Goal: Task Accomplishment & Management: Manage account settings

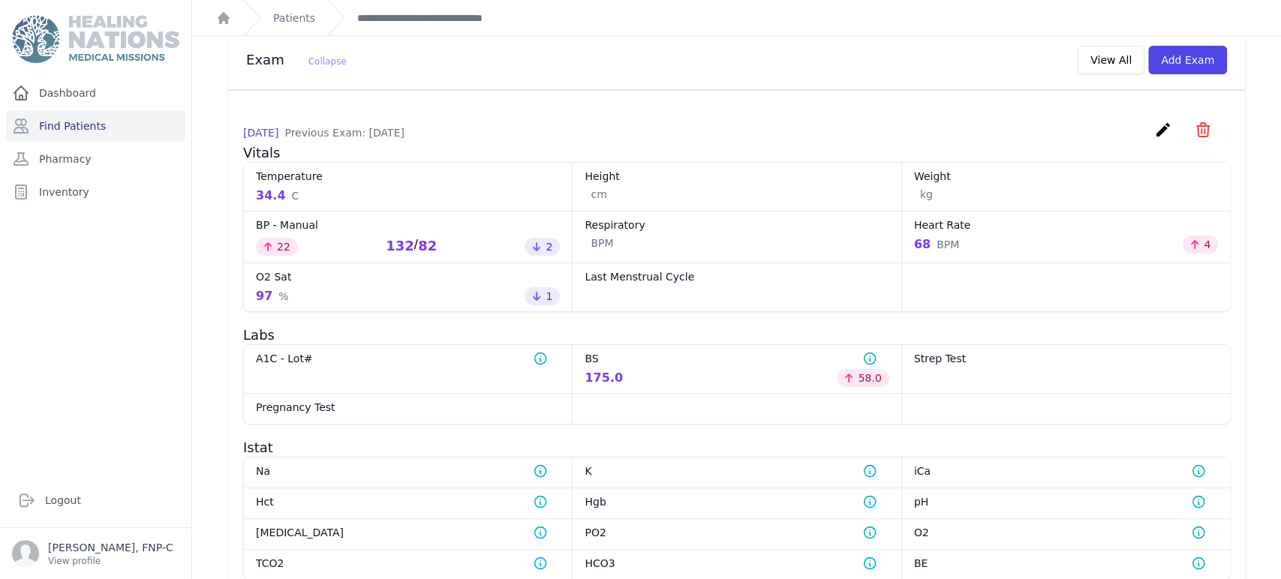
scroll to position [618, 0]
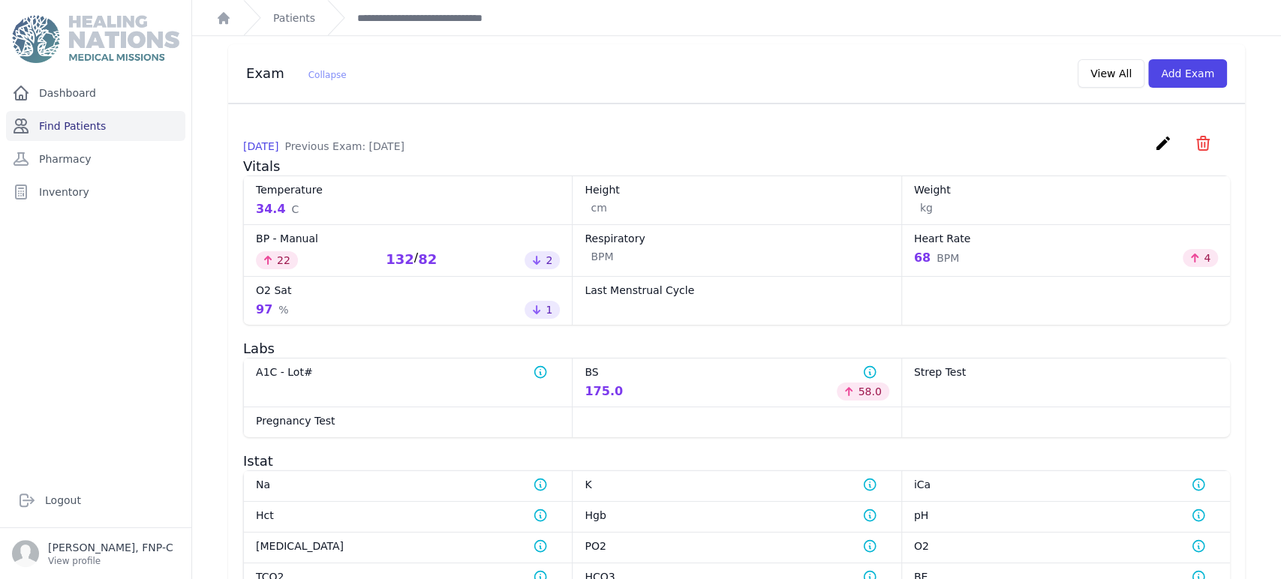
click at [79, 125] on link "Find Patients" at bounding box center [95, 126] width 179 height 30
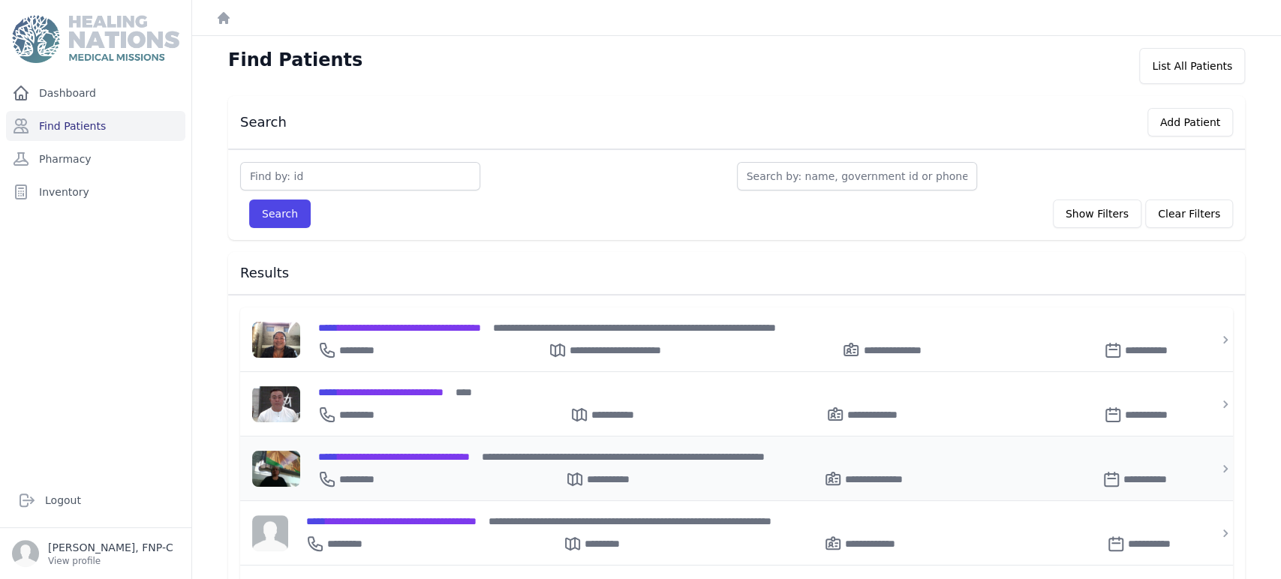
click at [412, 454] on span "**********" at bounding box center [394, 457] width 152 height 11
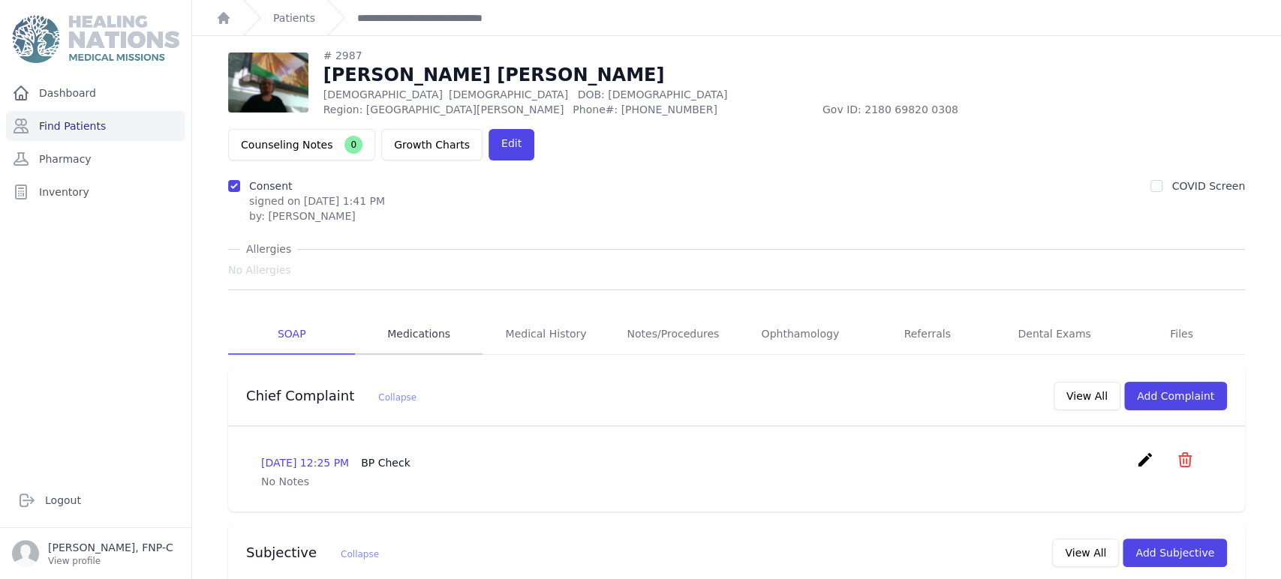
click at [408, 314] on link "Medications" at bounding box center [418, 334] width 127 height 41
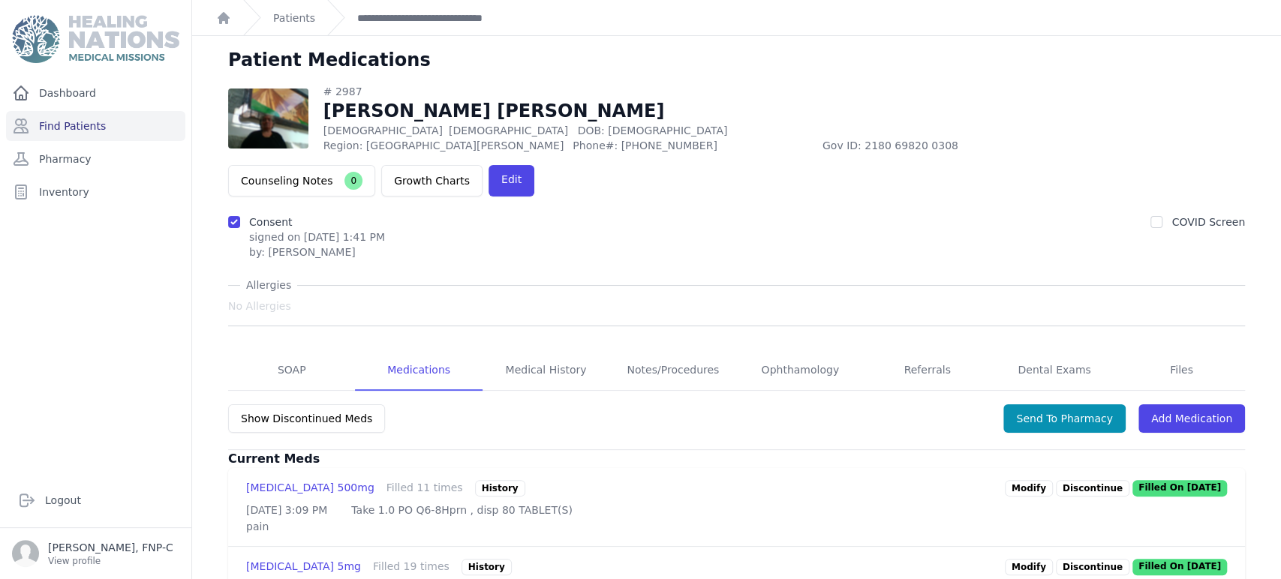
scroll to position [83, 0]
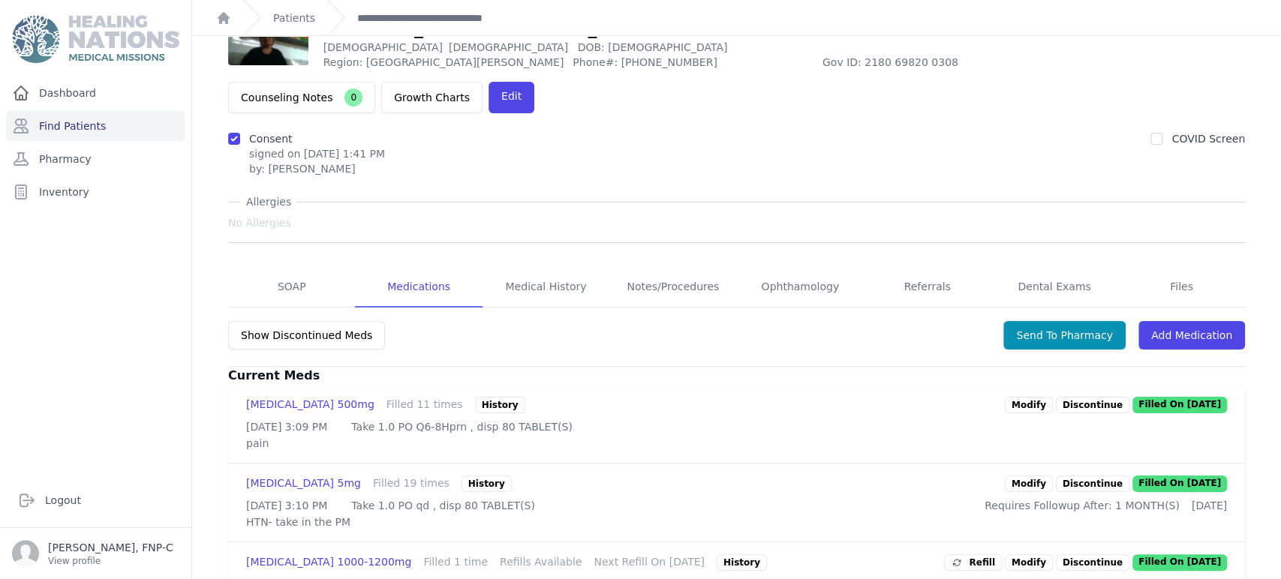
click at [1015, 476] on link "Modify" at bounding box center [1029, 484] width 48 height 17
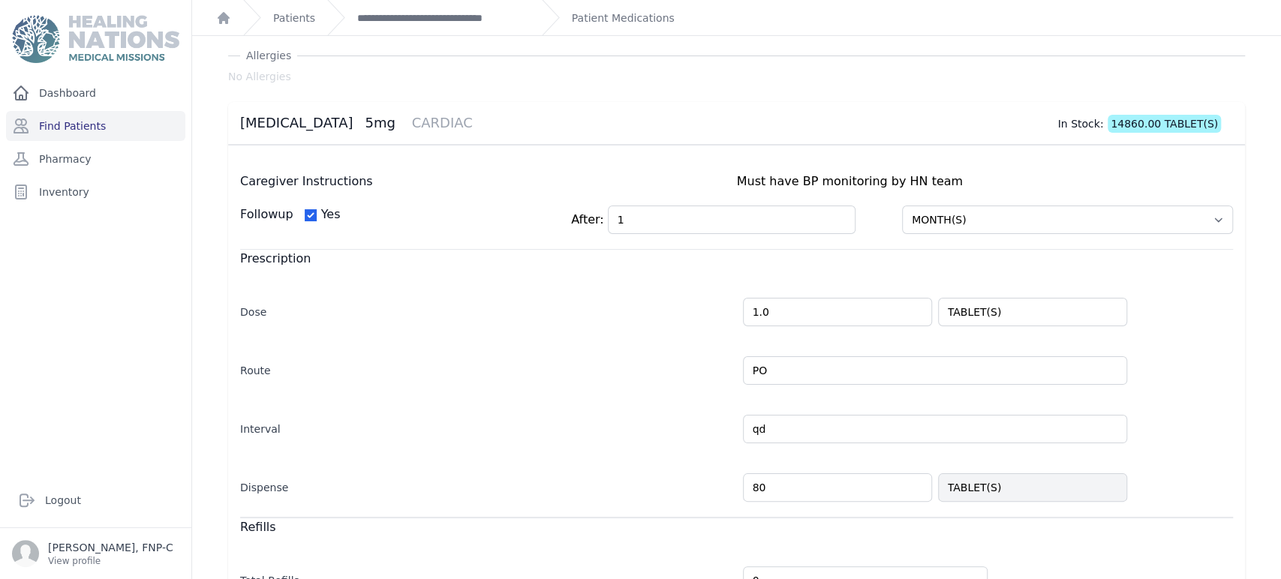
scroll to position [83, 0]
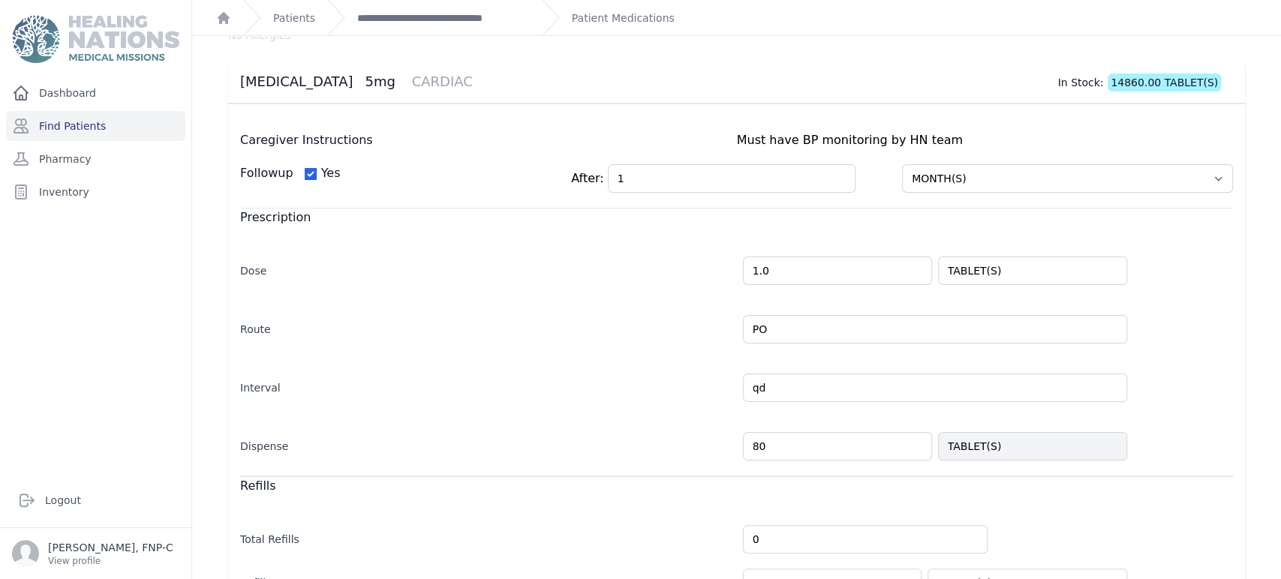
click at [776, 444] on input "80" at bounding box center [837, 446] width 189 height 29
type input "8"
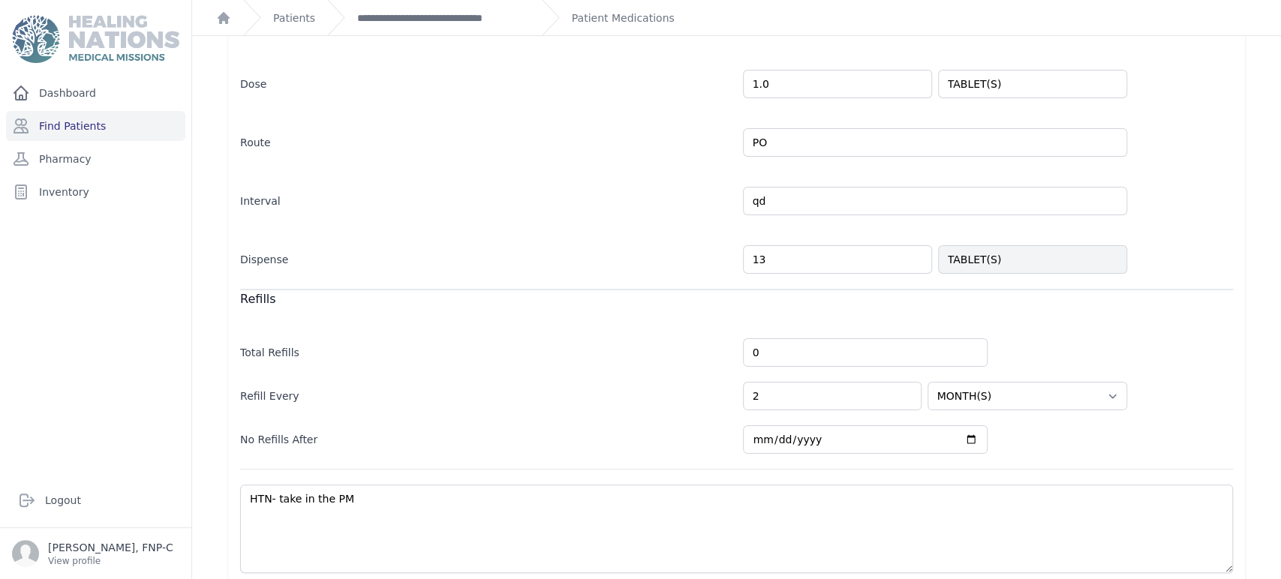
scroll to position [329, 0]
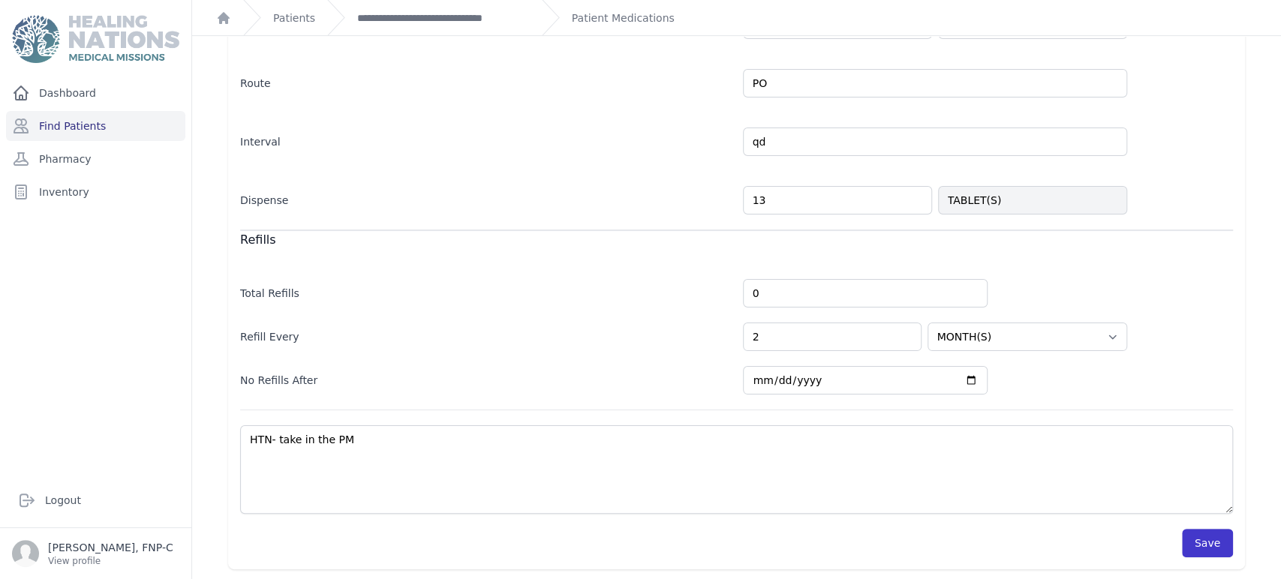
type input "13"
select select "MONTH(S)"
click at [1182, 540] on button "Save" at bounding box center [1207, 543] width 51 height 29
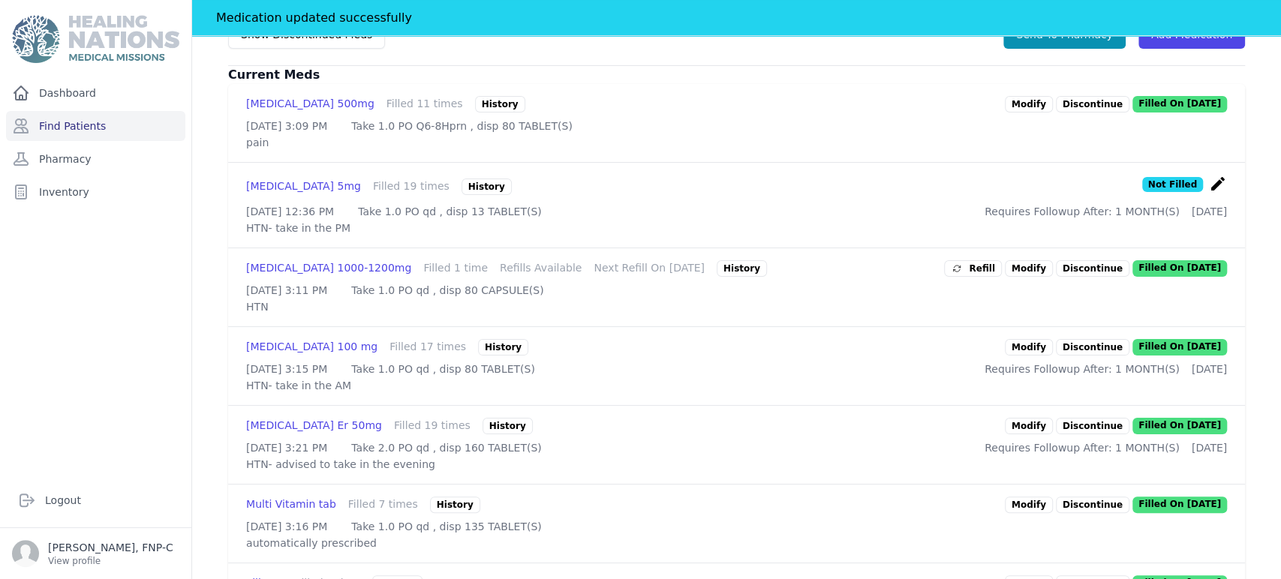
scroll to position [579, 0]
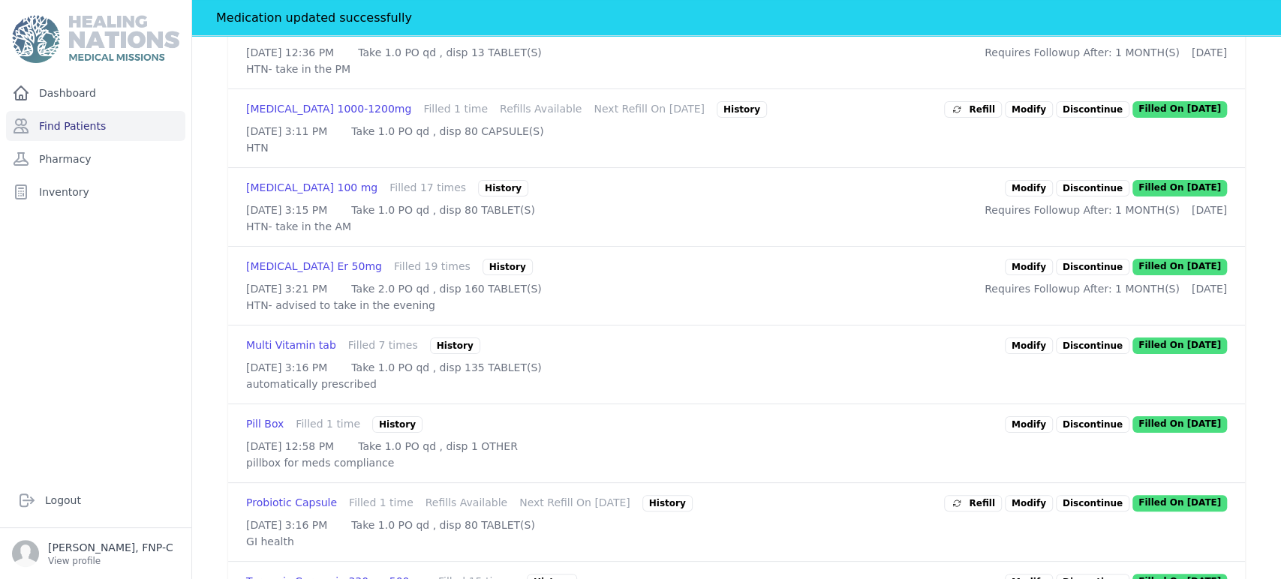
click at [1011, 275] on link "Modify" at bounding box center [1029, 267] width 48 height 17
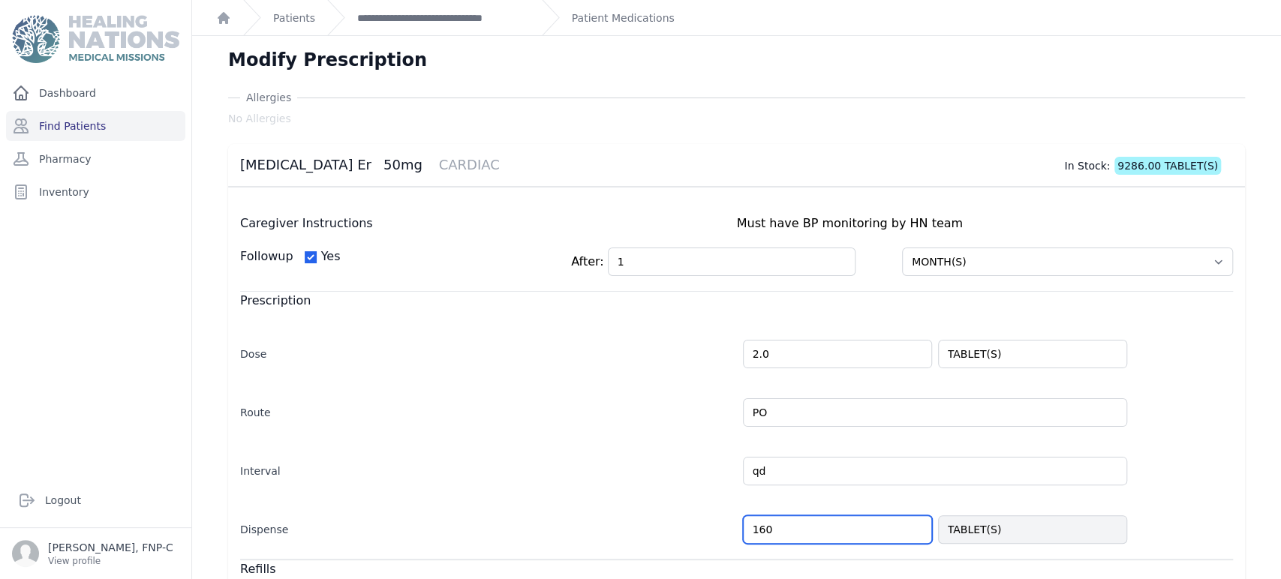
click at [769, 533] on input "160" at bounding box center [837, 530] width 189 height 29
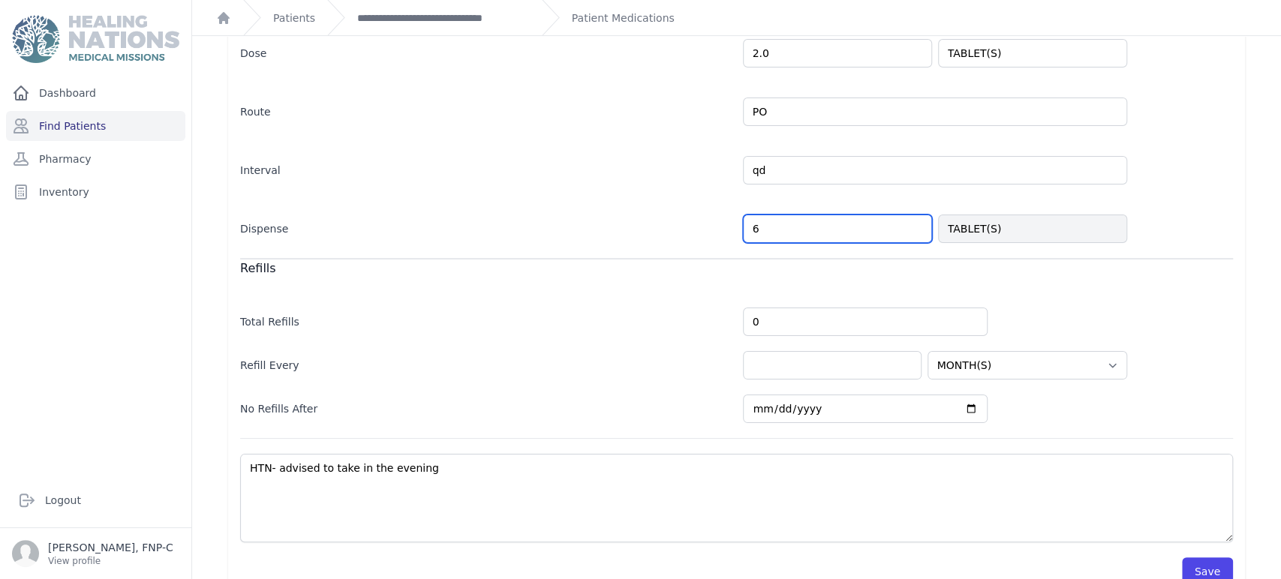
scroll to position [329, 0]
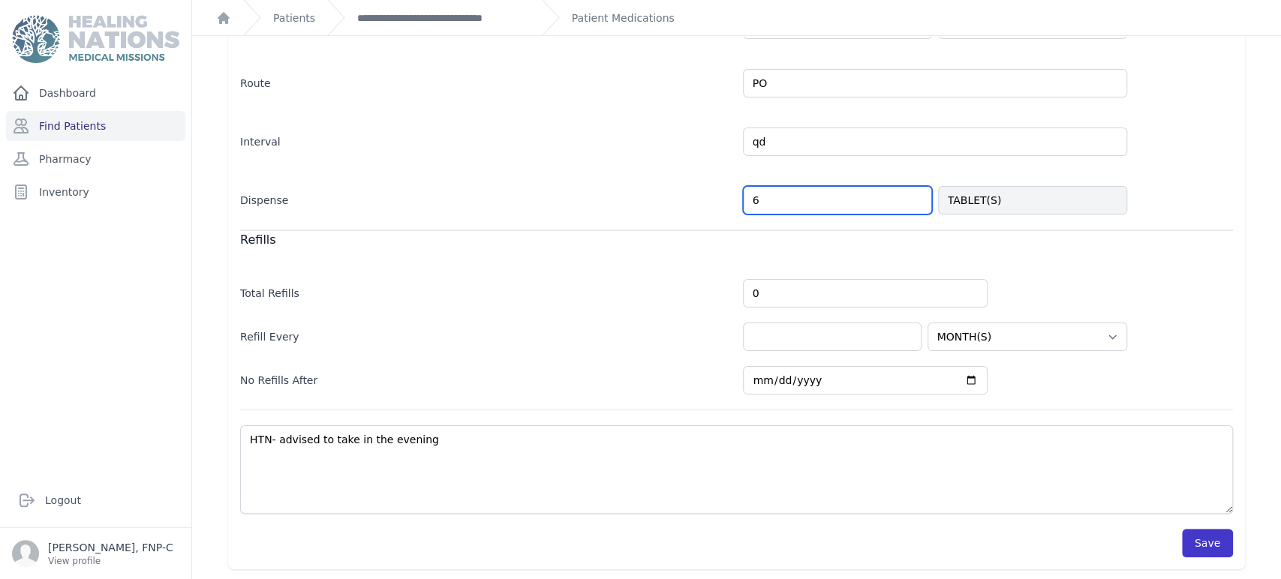
type input "6"
select select "MONTH(S)"
click at [1196, 546] on button "Save" at bounding box center [1207, 543] width 51 height 29
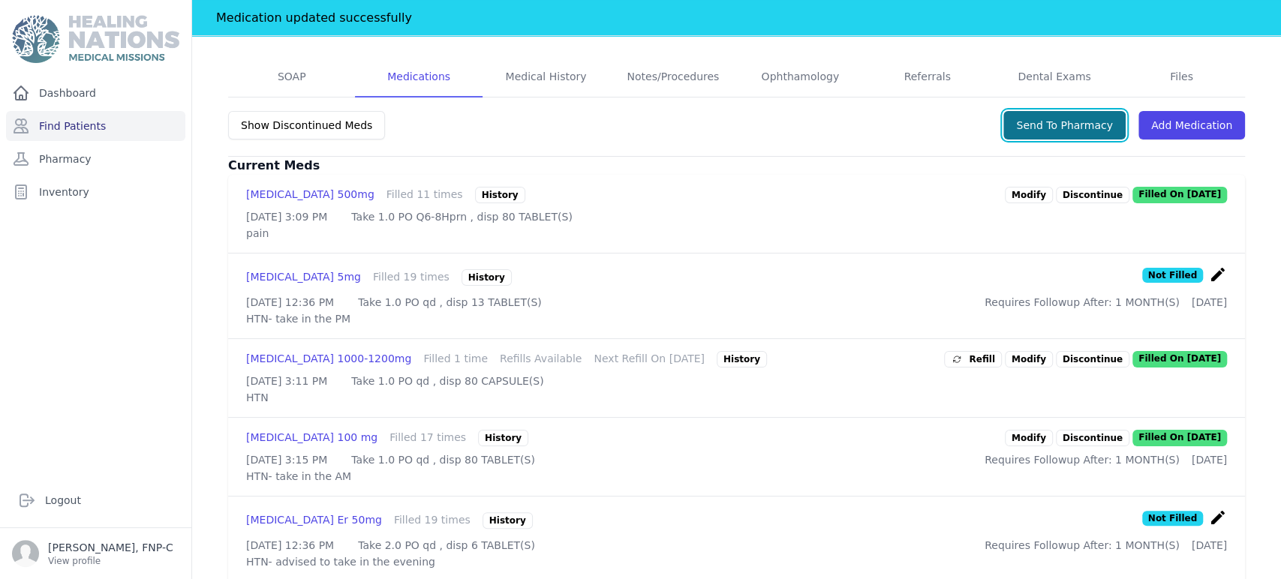
click at [1032, 111] on button "Send To Pharmacy" at bounding box center [1064, 125] width 122 height 29
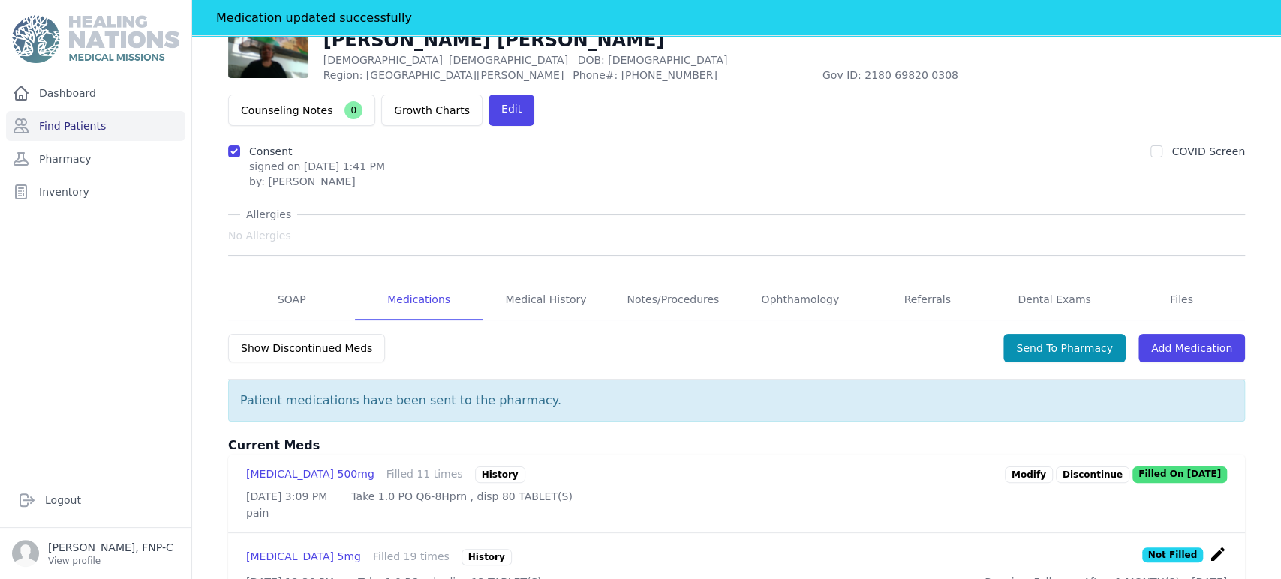
scroll to position [79, 0]
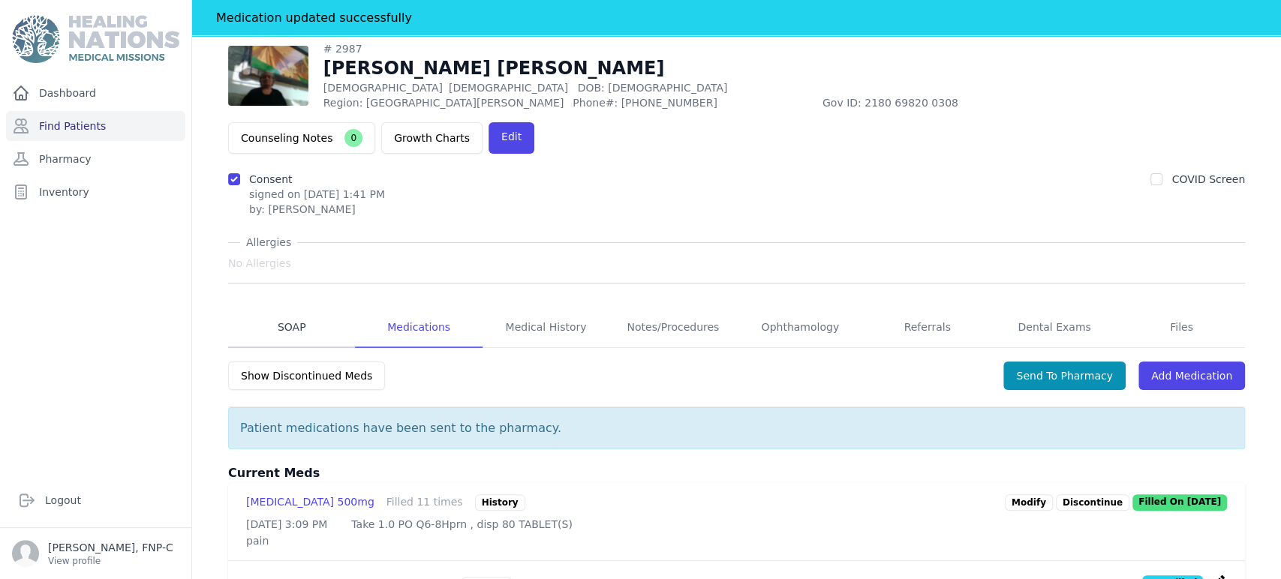
click at [288, 308] on link "SOAP" at bounding box center [291, 328] width 127 height 41
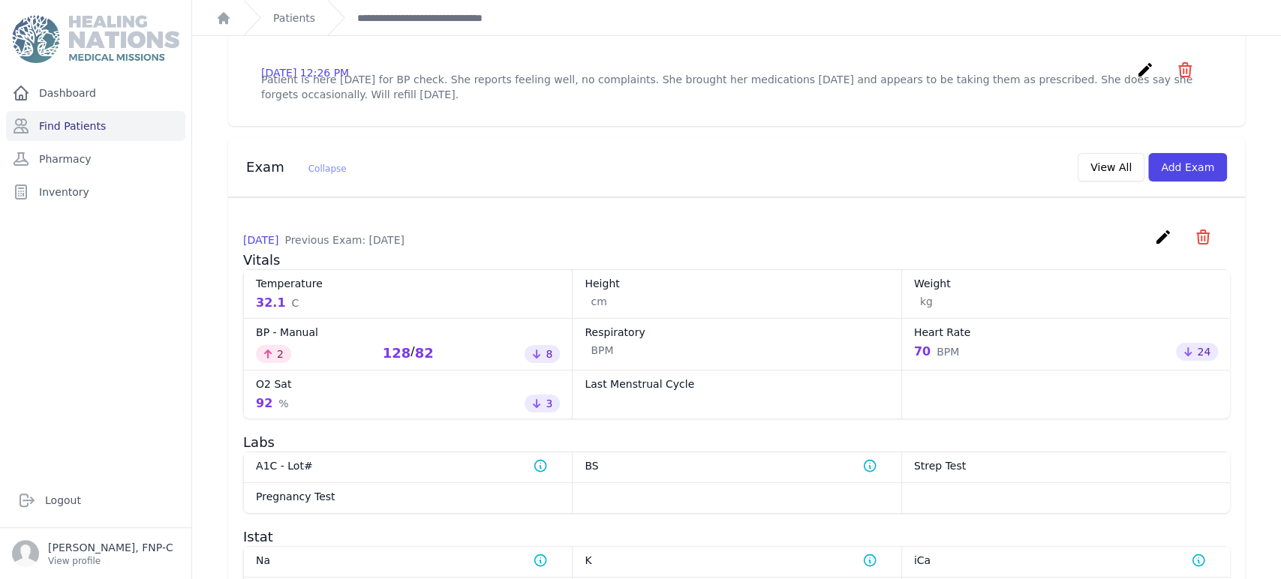
scroll to position [500, 0]
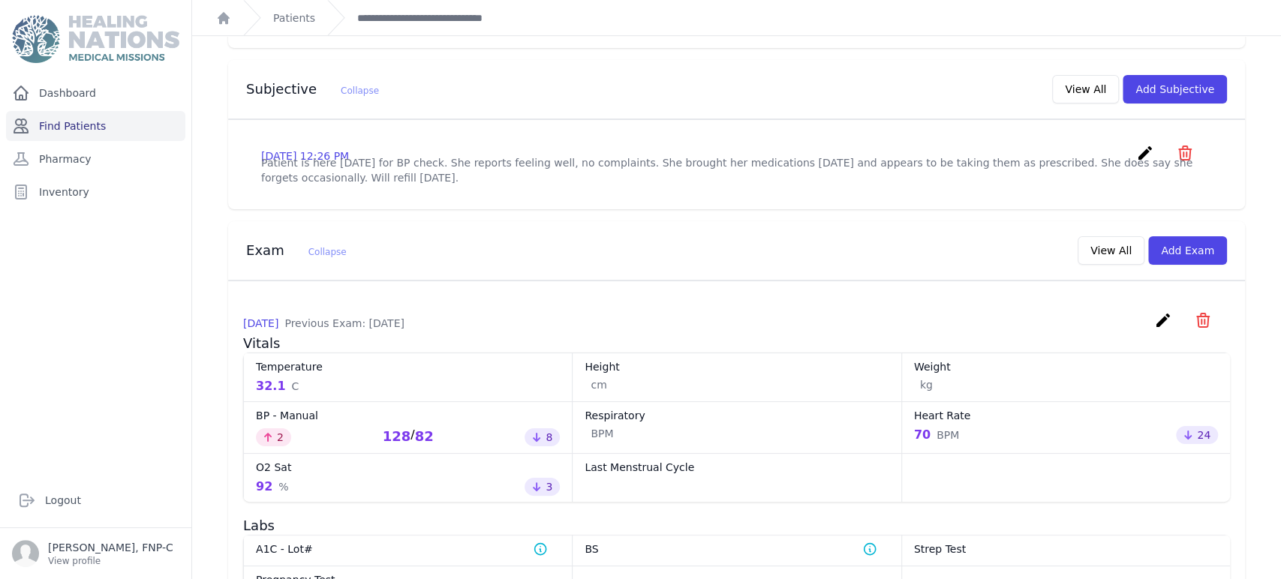
click at [73, 131] on link "Find Patients" at bounding box center [95, 126] width 179 height 30
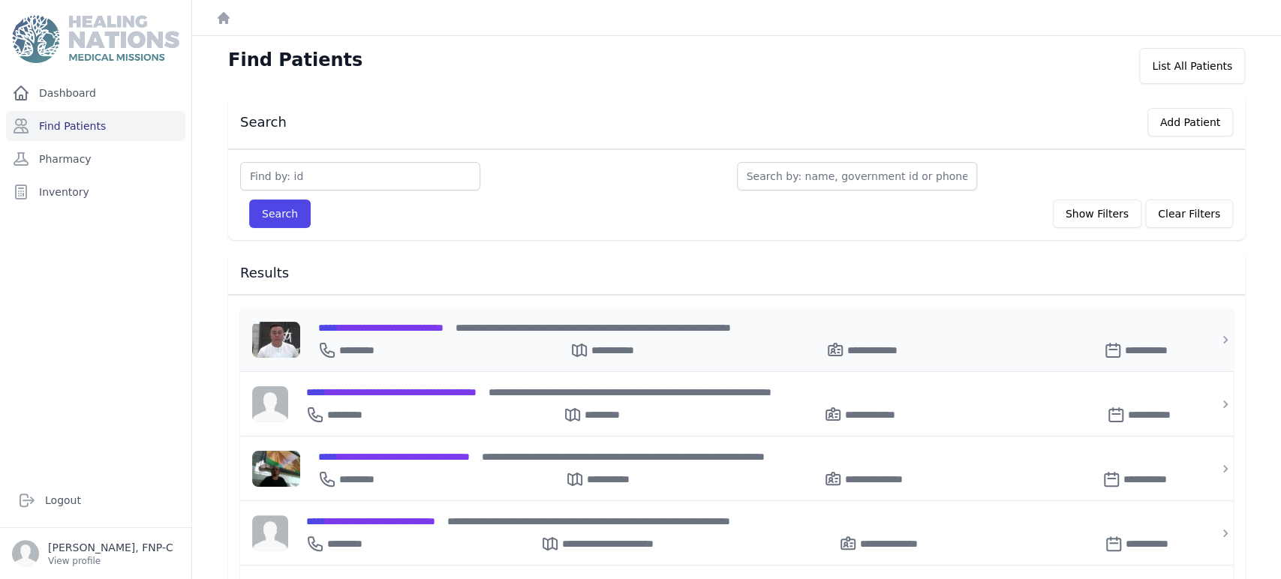
click at [417, 323] on span "**********" at bounding box center [380, 328] width 125 height 11
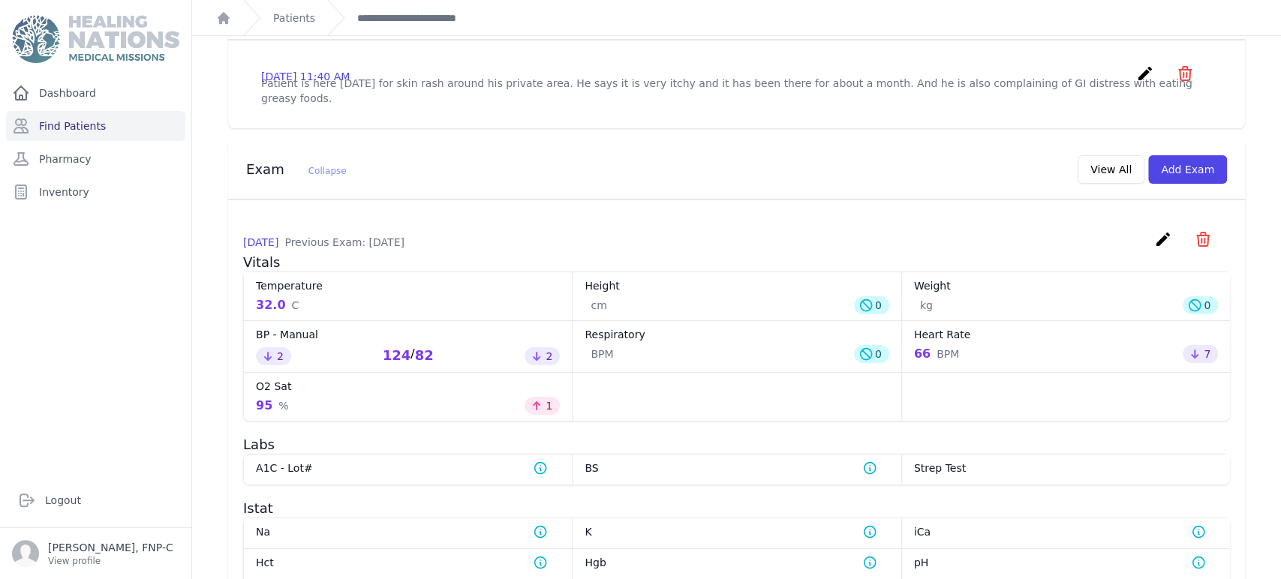
scroll to position [583, 0]
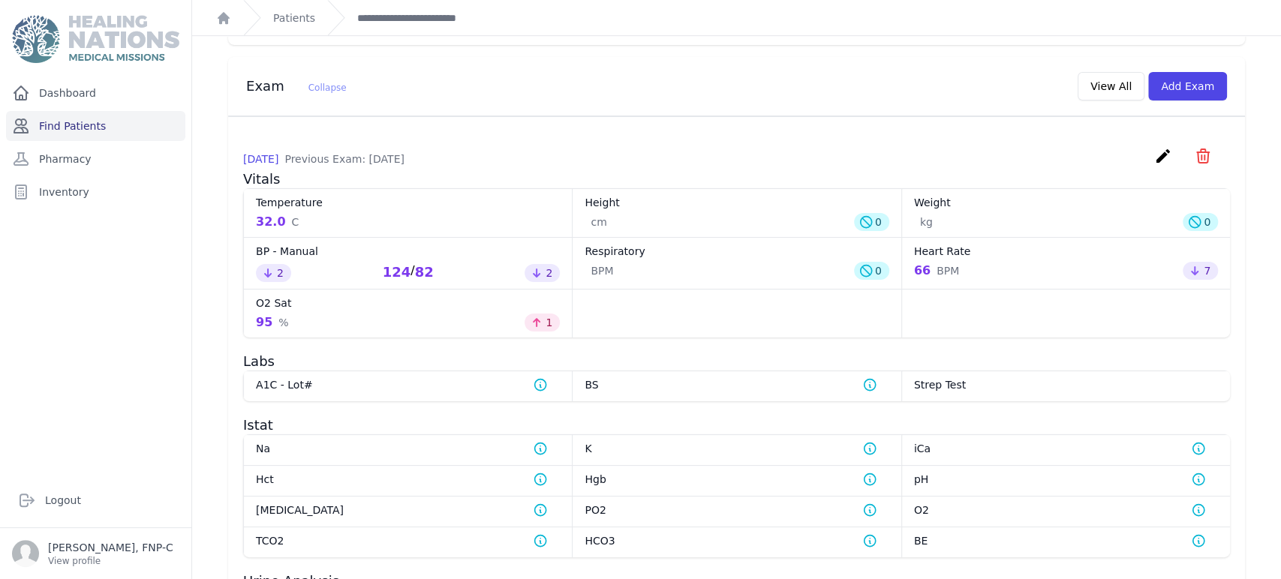
click at [83, 121] on link "Find Patients" at bounding box center [95, 126] width 179 height 30
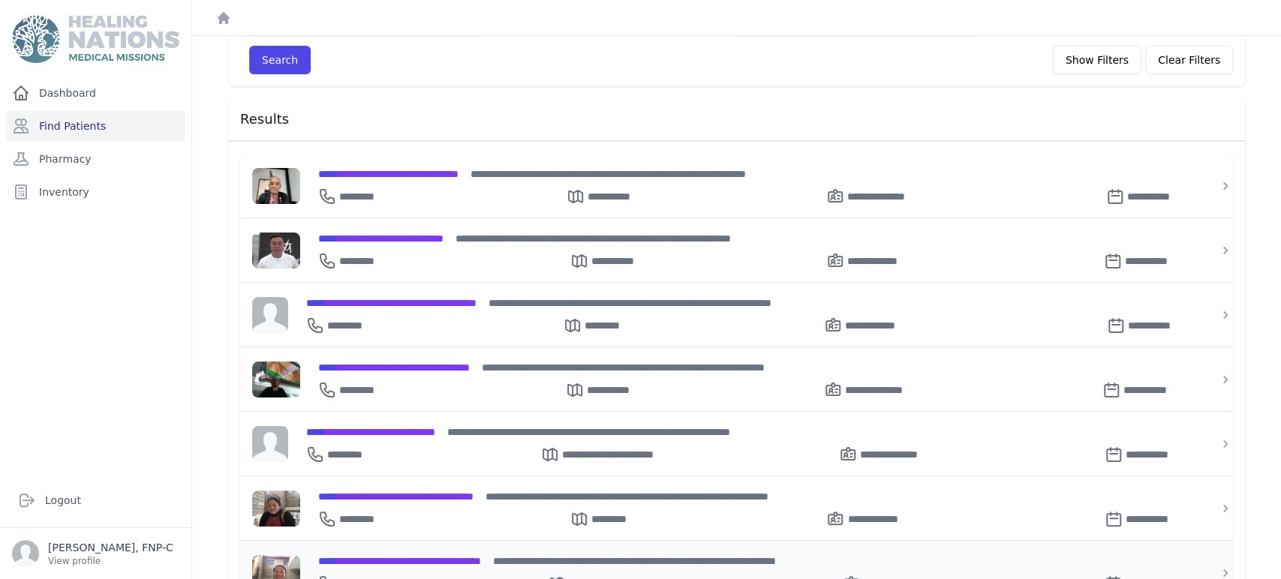
scroll to position [137, 0]
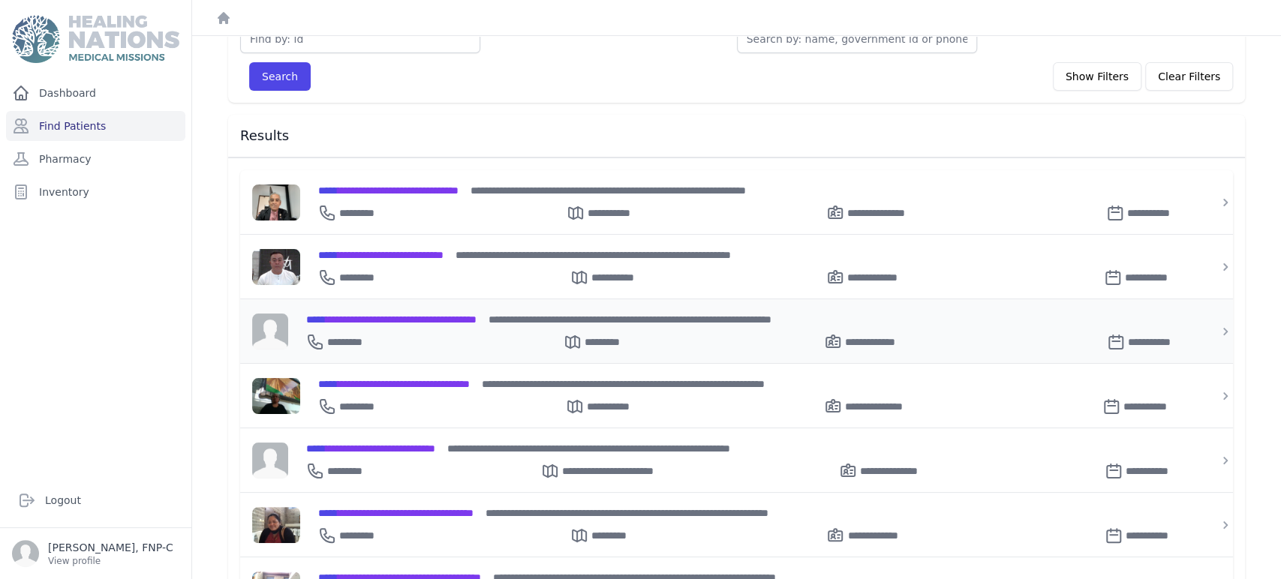
click at [375, 316] on span "**********" at bounding box center [391, 319] width 170 height 11
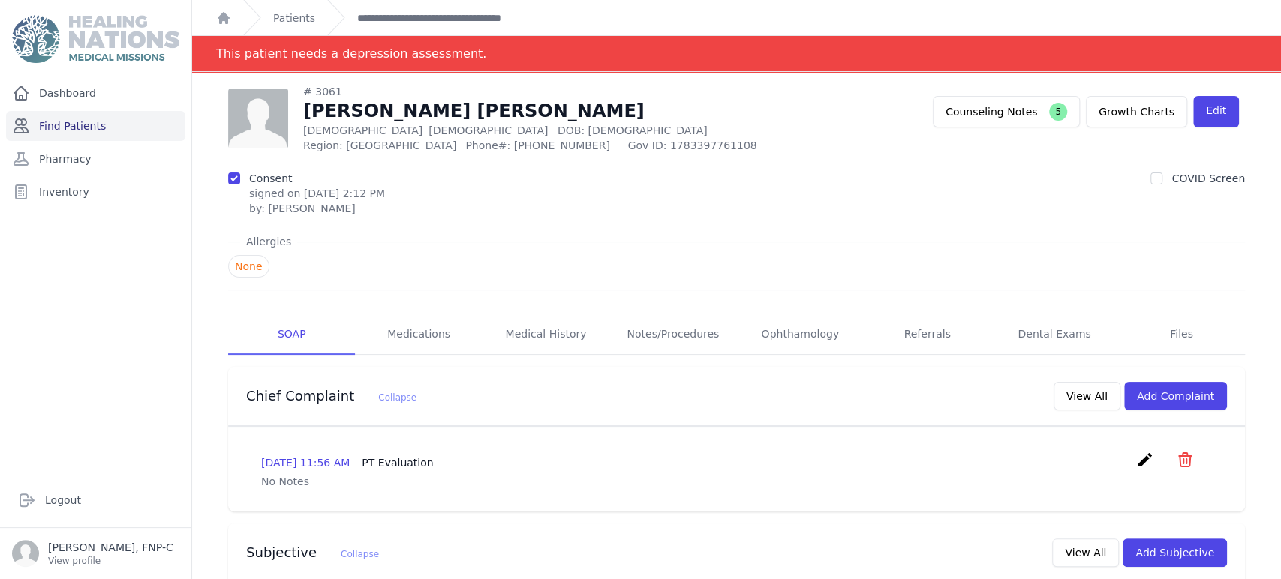
click at [66, 124] on link "Find Patients" at bounding box center [95, 126] width 179 height 30
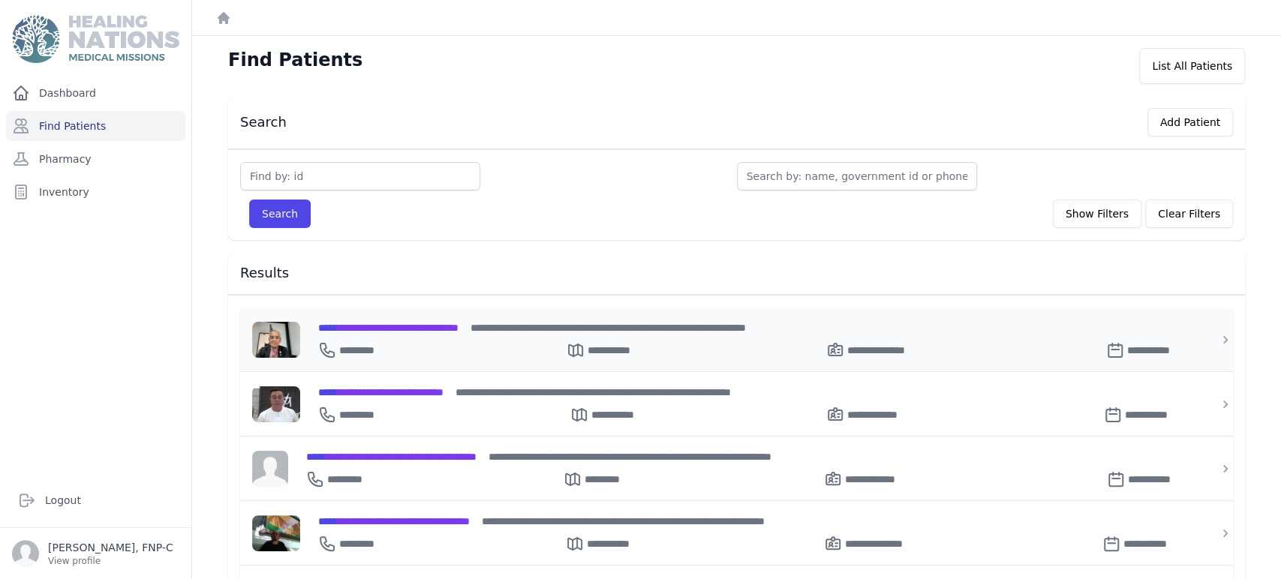
click at [357, 327] on span "**********" at bounding box center [388, 328] width 140 height 11
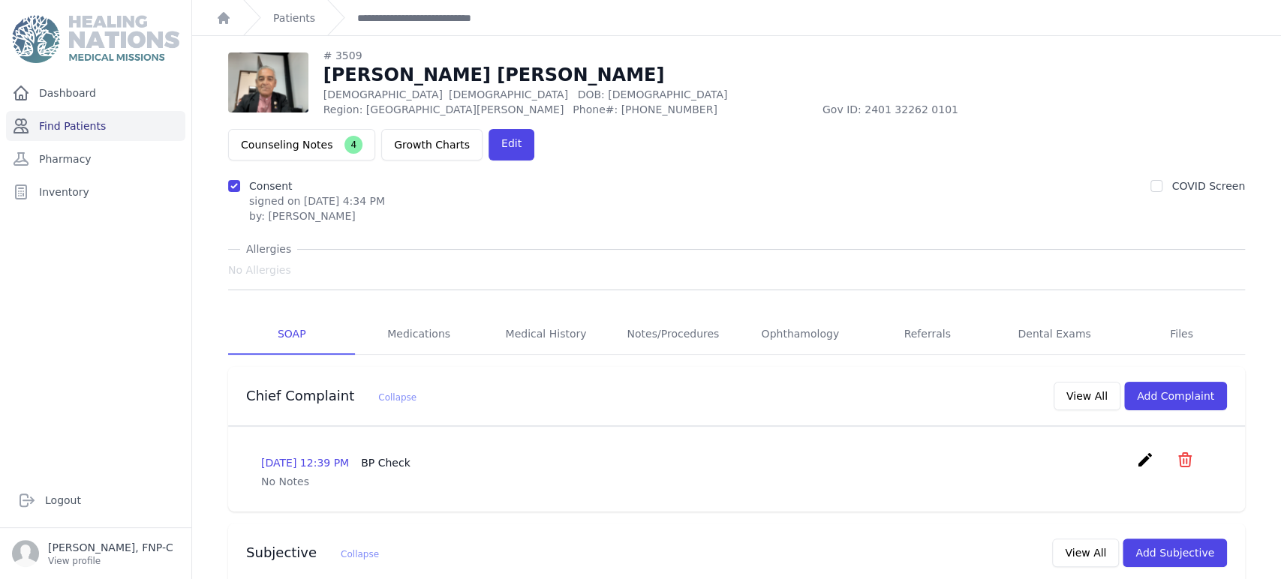
click at [68, 124] on link "Find Patients" at bounding box center [95, 126] width 179 height 30
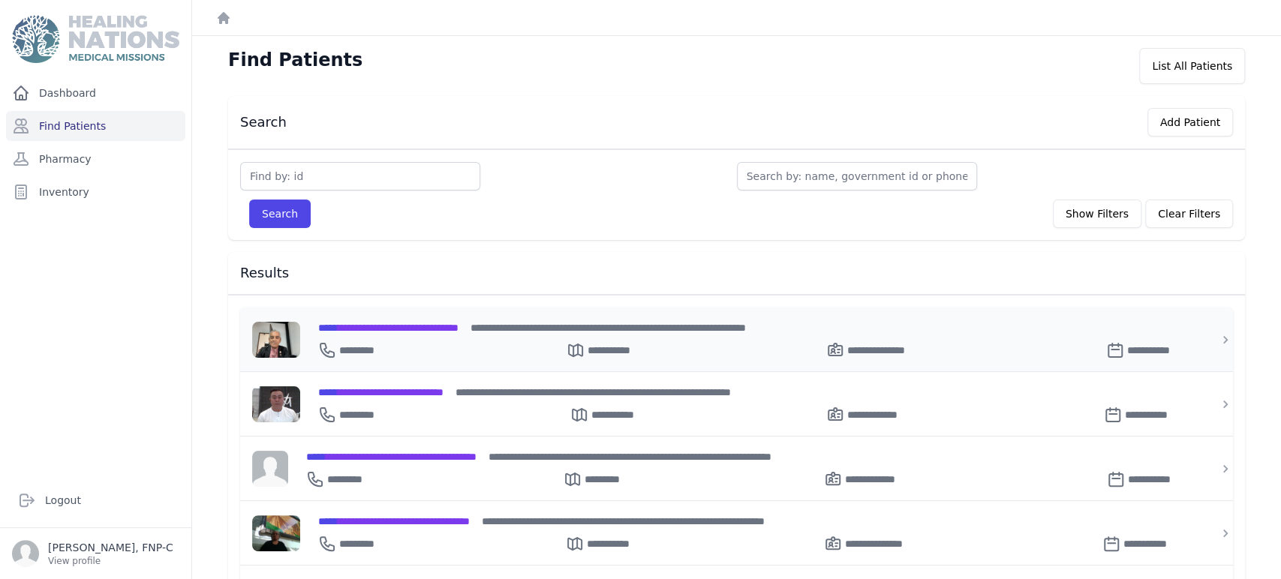
click at [380, 323] on span "**********" at bounding box center [388, 328] width 140 height 11
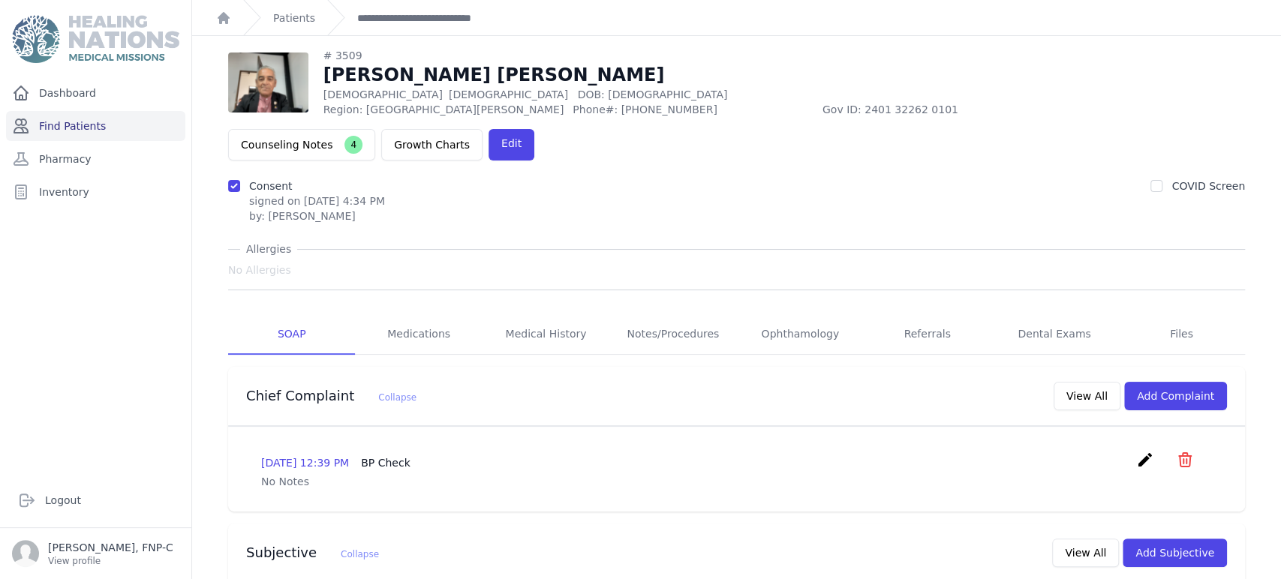
click at [92, 127] on link "Find Patients" at bounding box center [95, 126] width 179 height 30
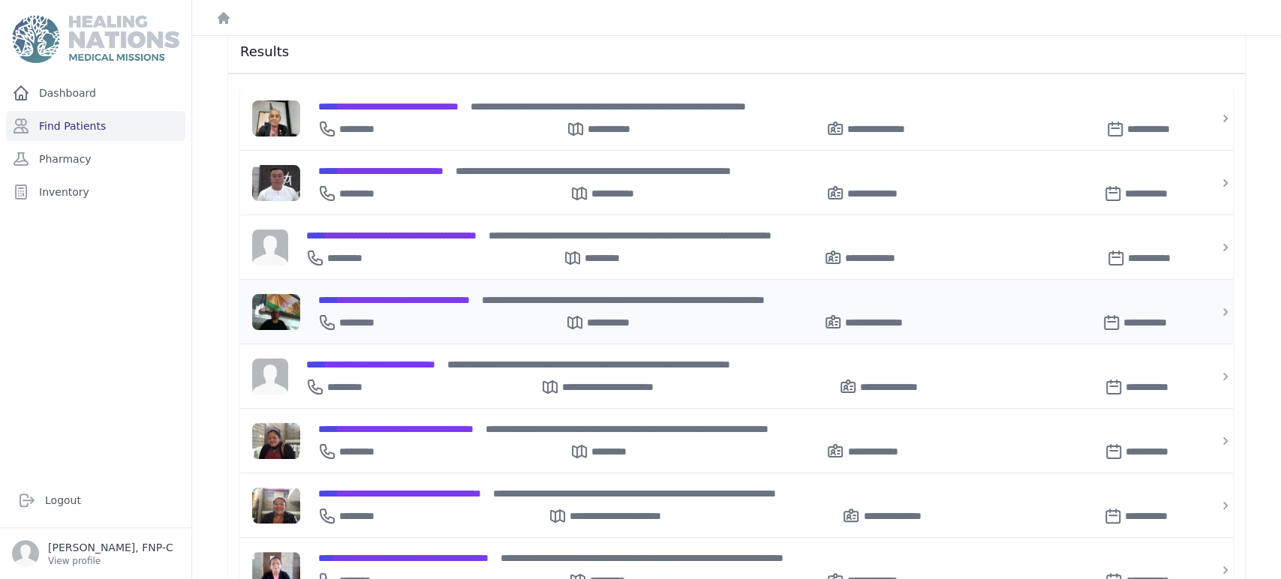
scroll to position [250, 0]
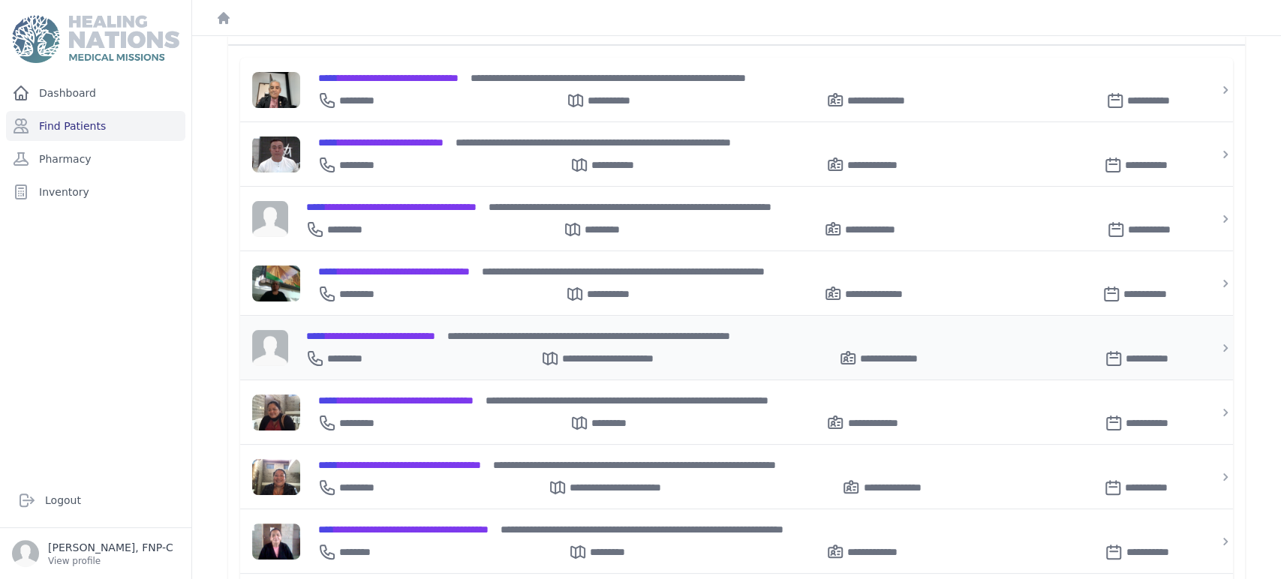
click at [390, 332] on span "**********" at bounding box center [370, 336] width 129 height 11
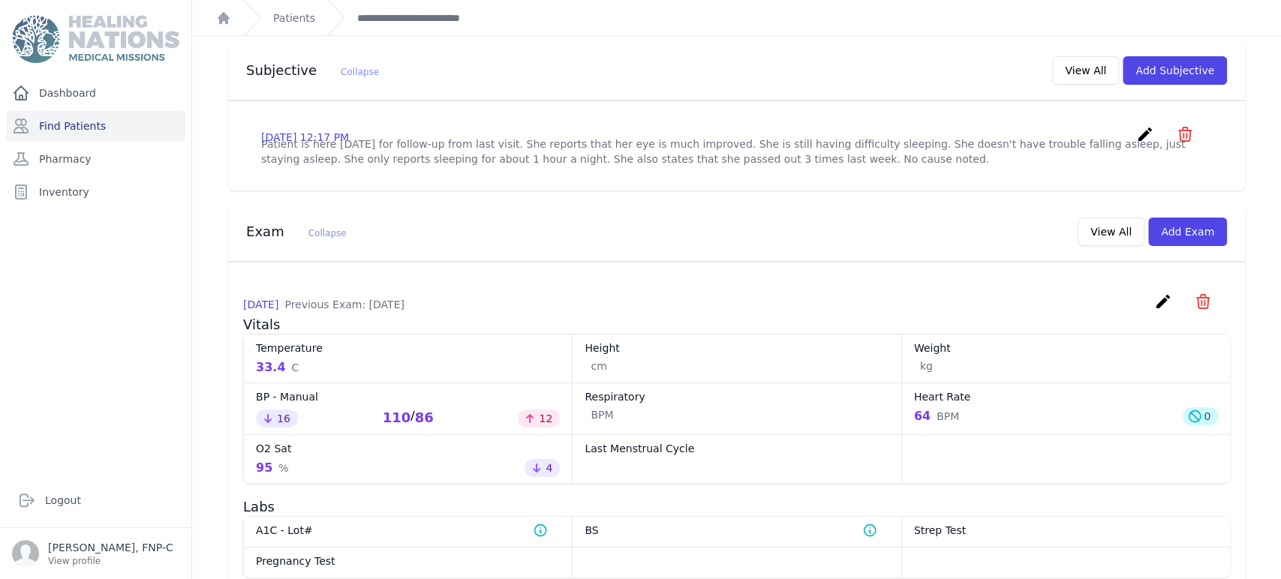
scroll to position [467, 0]
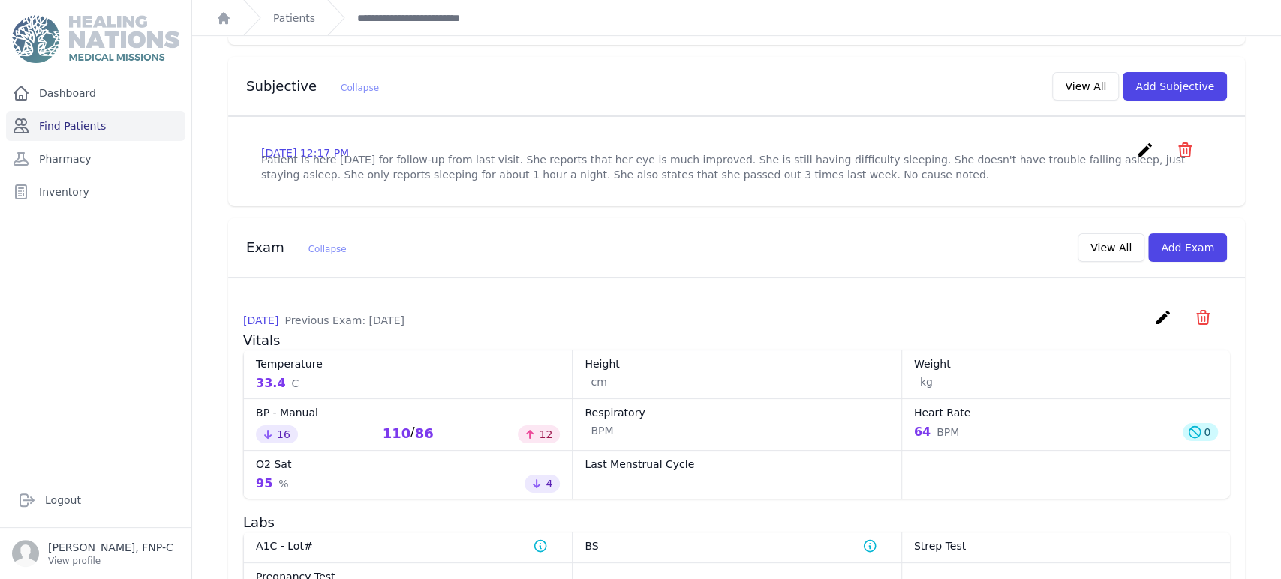
click at [86, 128] on link "Find Patients" at bounding box center [95, 126] width 179 height 30
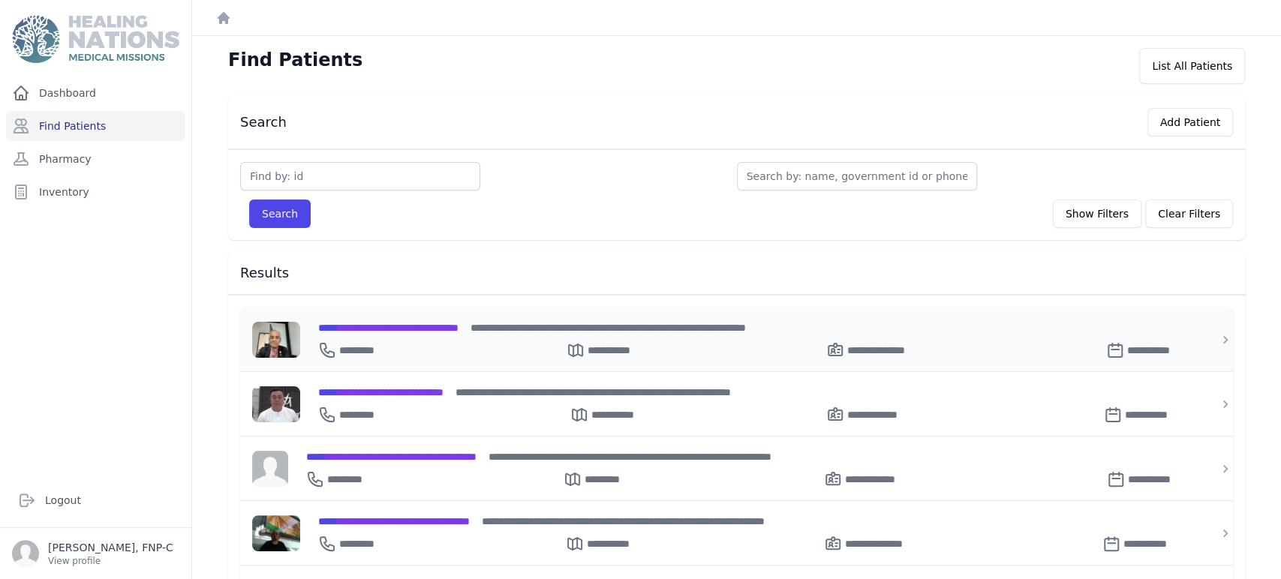
click at [356, 329] on span "**********" at bounding box center [388, 328] width 140 height 11
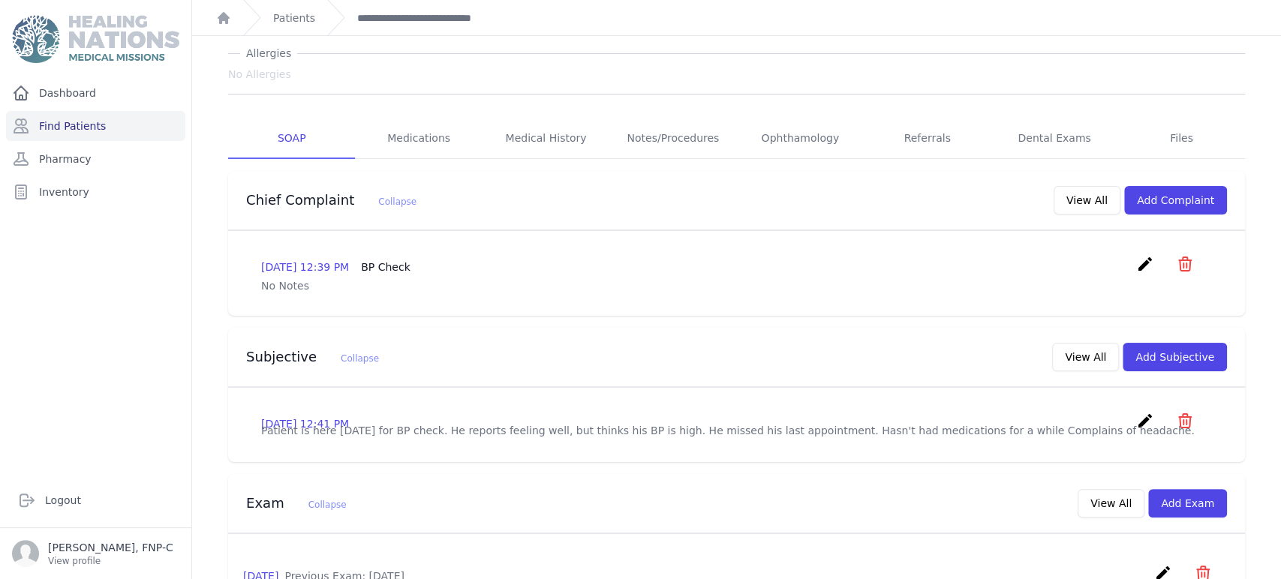
scroll to position [83, 0]
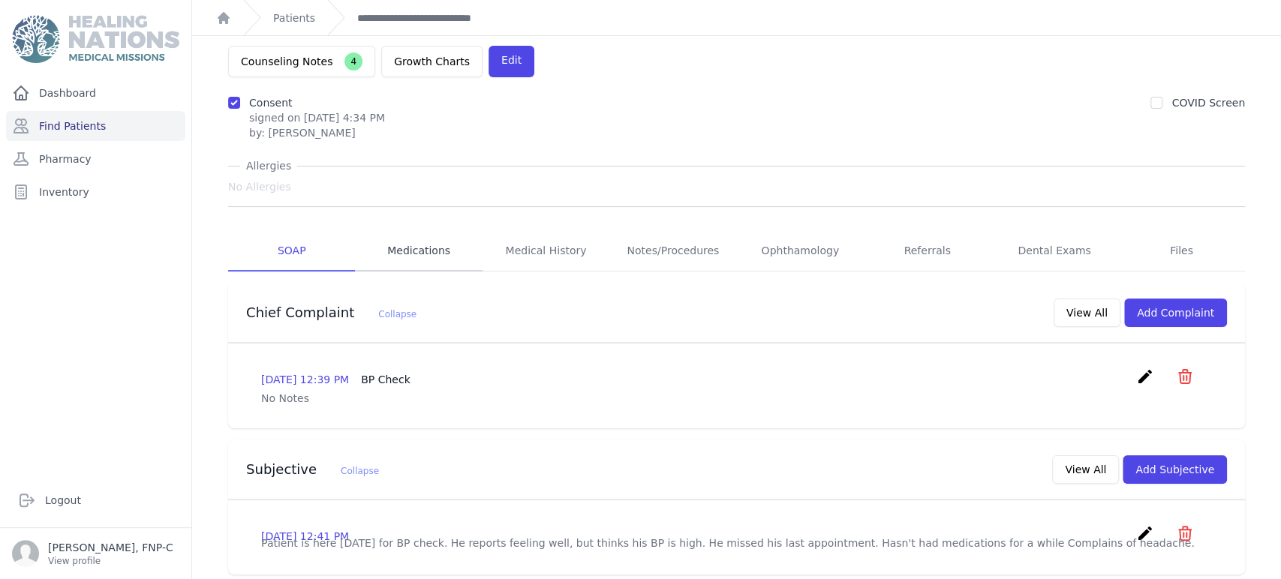
click at [429, 231] on link "Medications" at bounding box center [418, 251] width 127 height 41
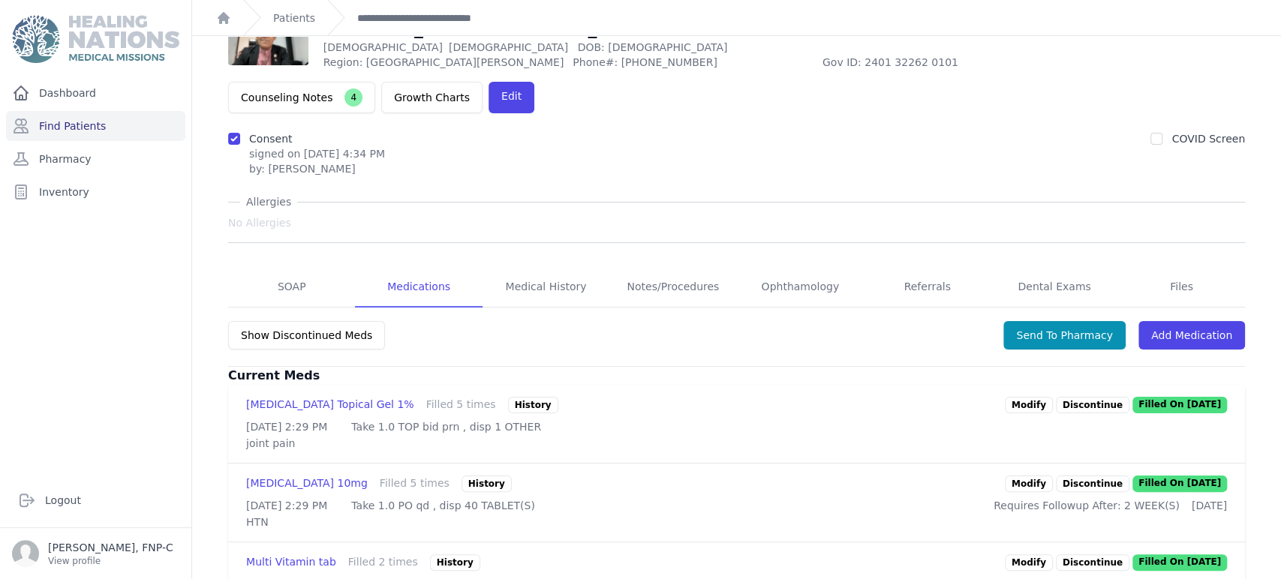
click at [1019, 397] on link "Modify" at bounding box center [1029, 405] width 48 height 17
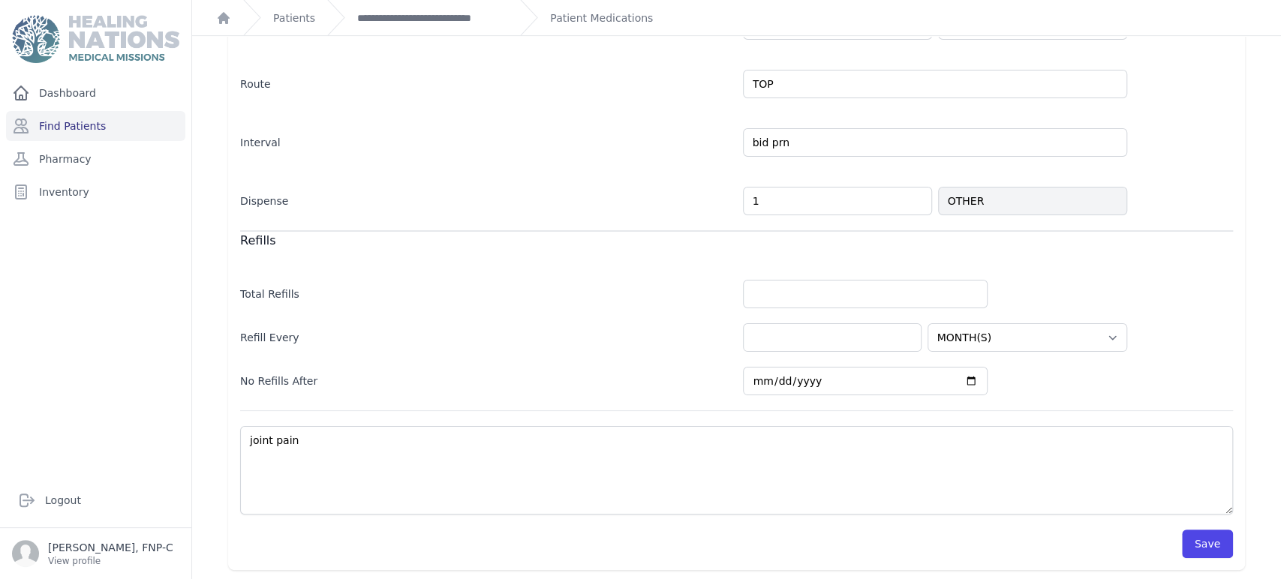
scroll to position [319, 0]
click at [1182, 538] on button "Save" at bounding box center [1207, 543] width 51 height 29
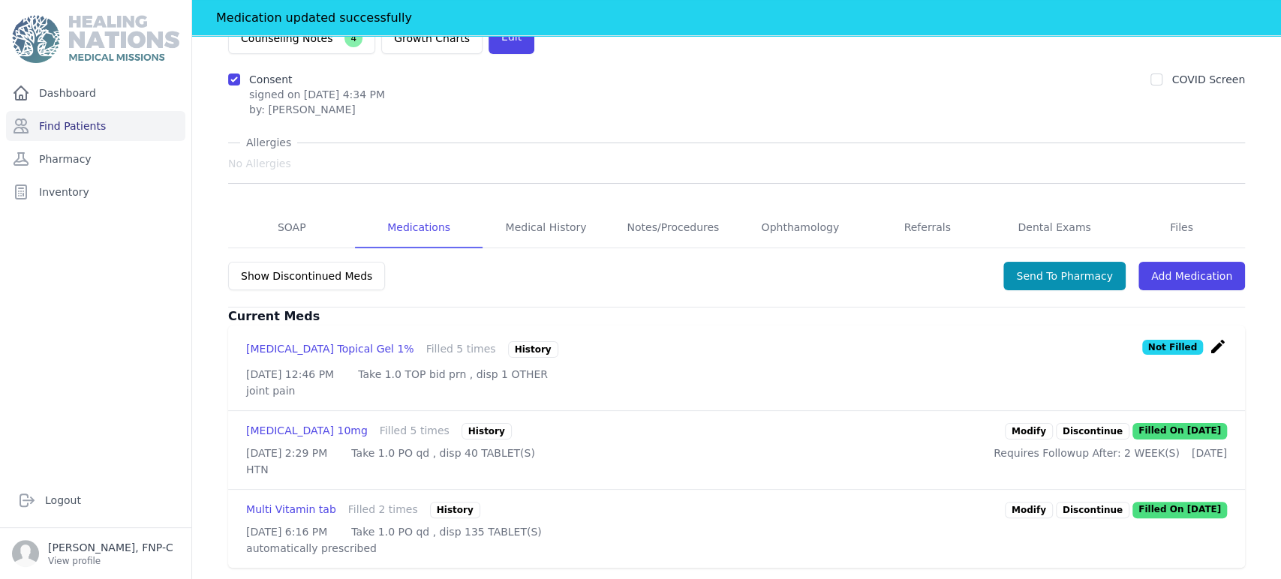
click at [1028, 423] on link "Modify" at bounding box center [1029, 431] width 48 height 17
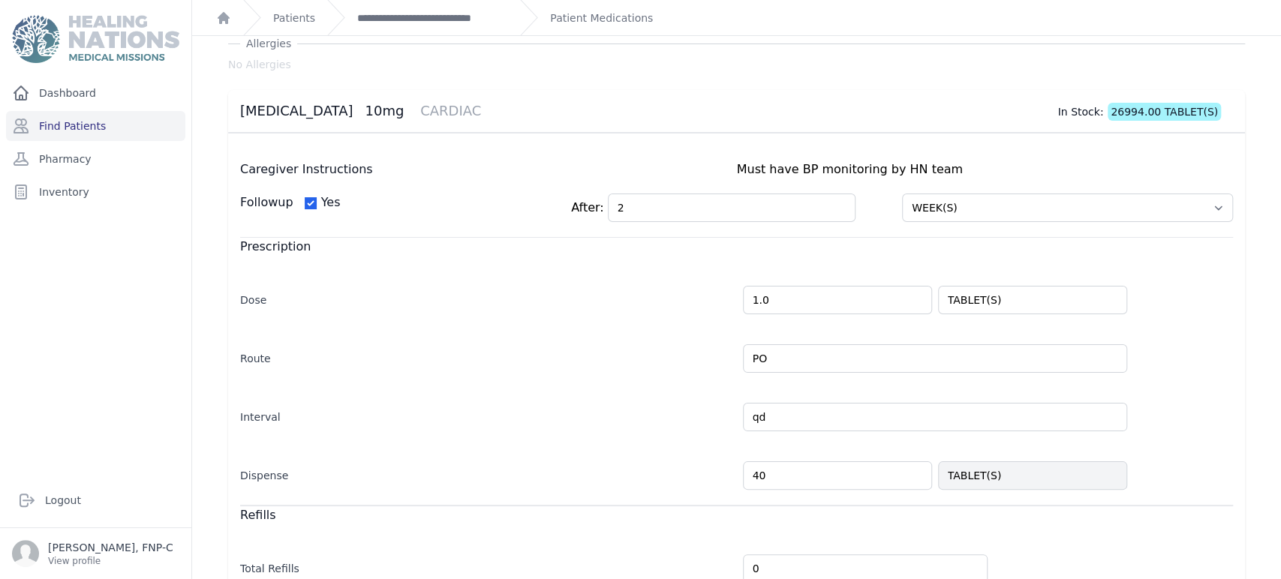
scroll to position [83, 0]
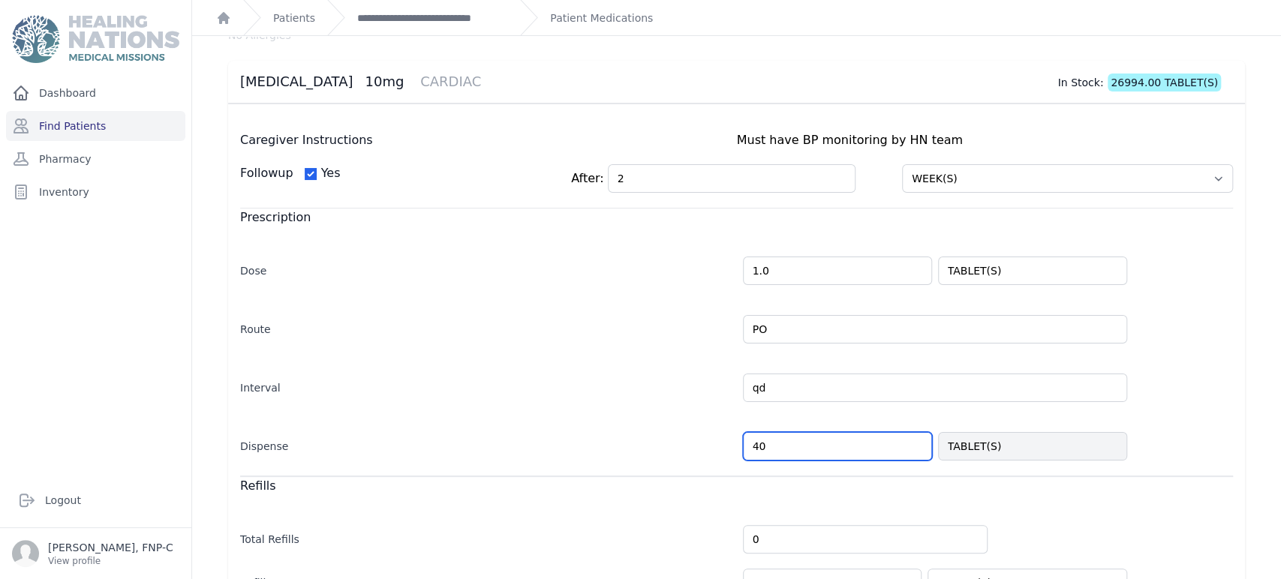
click at [757, 442] on input "40" at bounding box center [837, 446] width 189 height 29
type input "4"
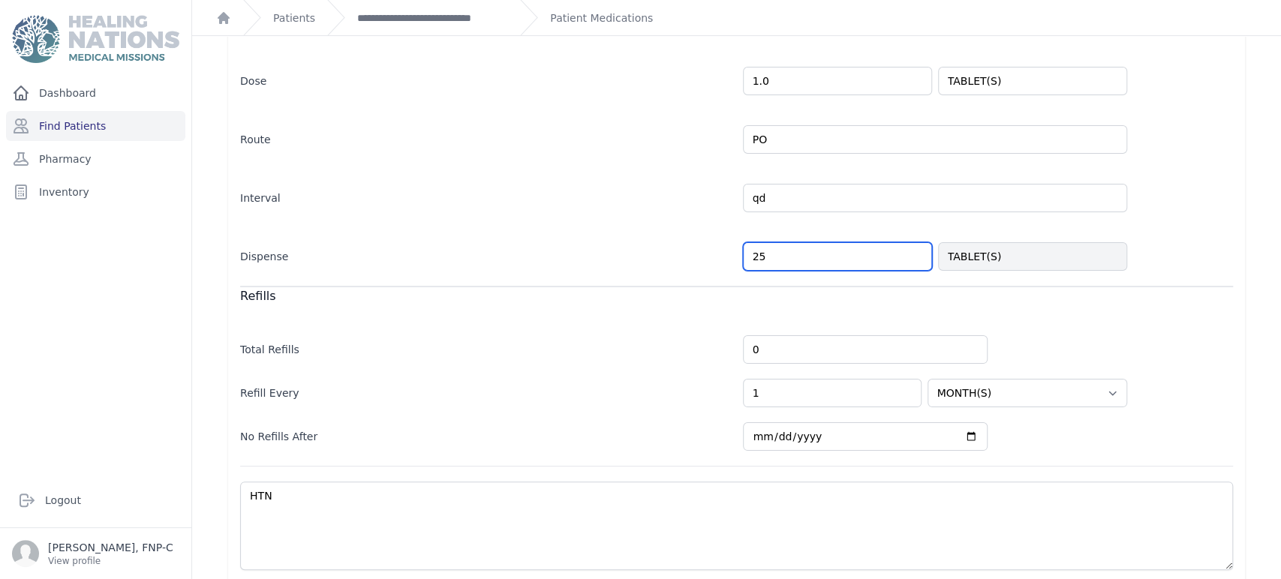
scroll to position [329, 0]
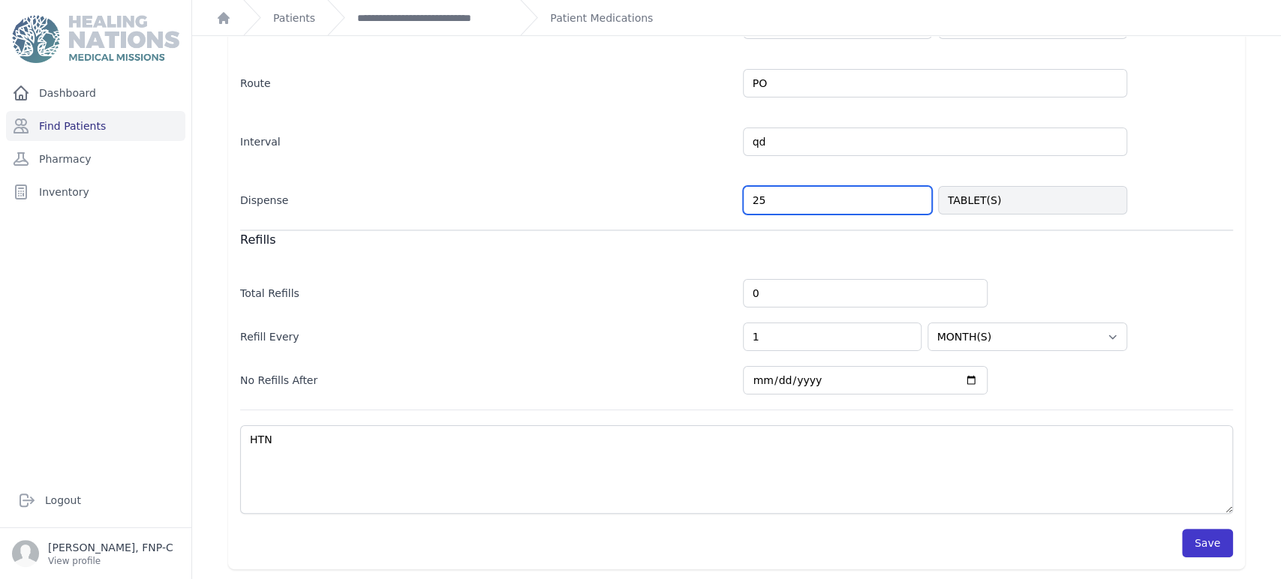
type input "25"
select select "WEEK(S)"
select select "MONTH(S)"
click at [1196, 543] on button "Save" at bounding box center [1207, 543] width 51 height 29
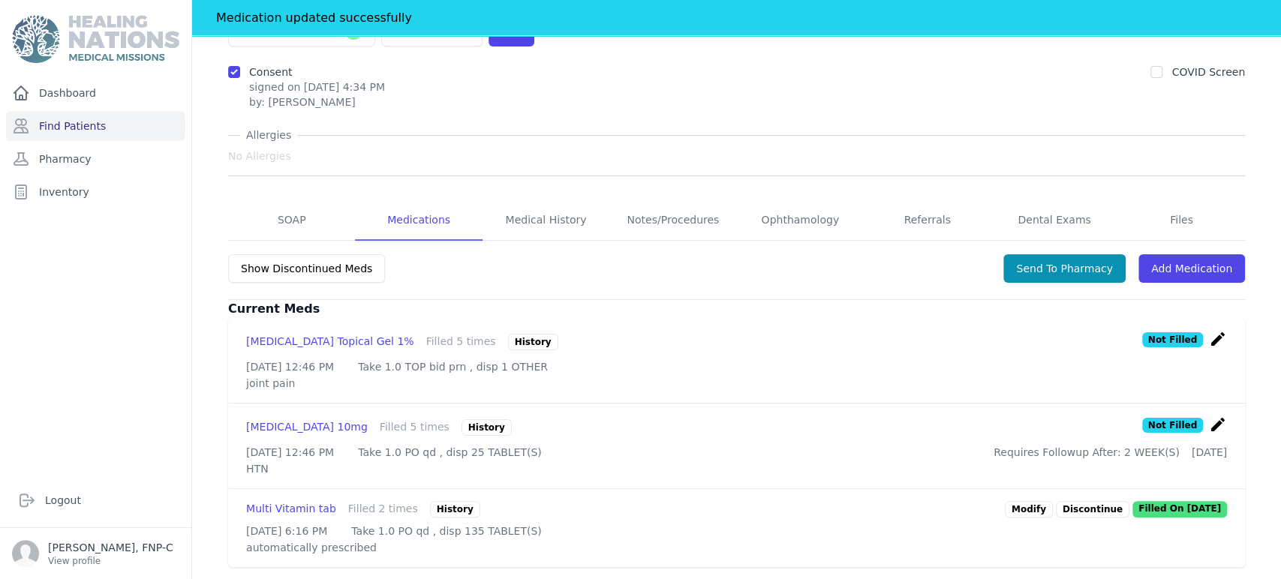
scroll to position [185, 0]
click at [1069, 255] on button "Send To Pharmacy" at bounding box center [1064, 269] width 122 height 29
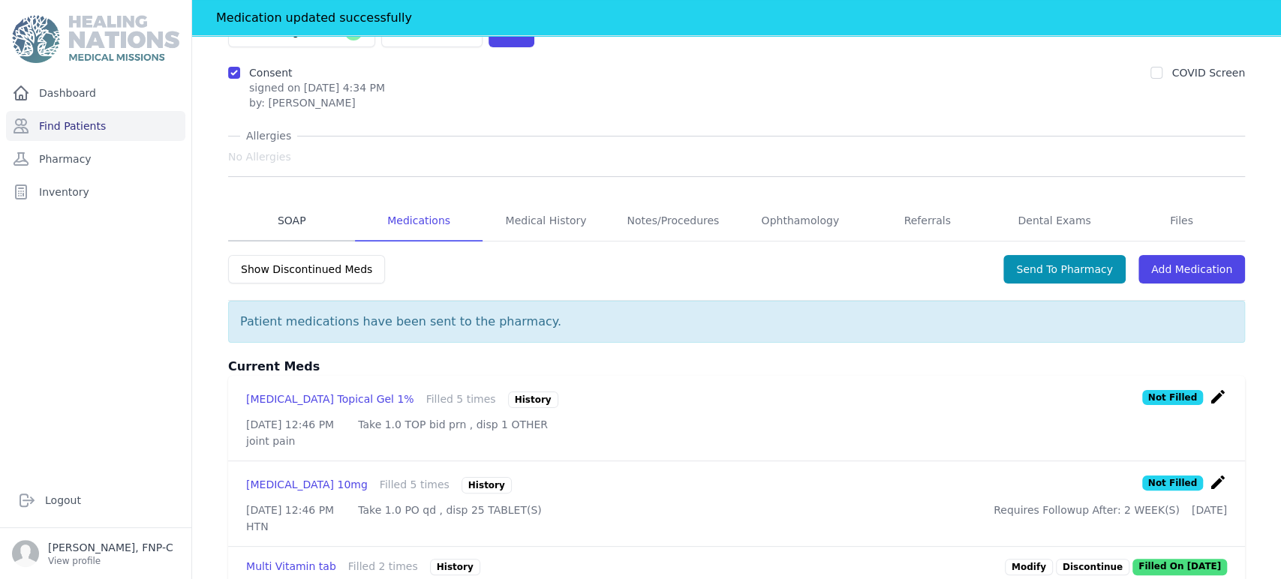
click at [287, 201] on link "SOAP" at bounding box center [291, 221] width 127 height 41
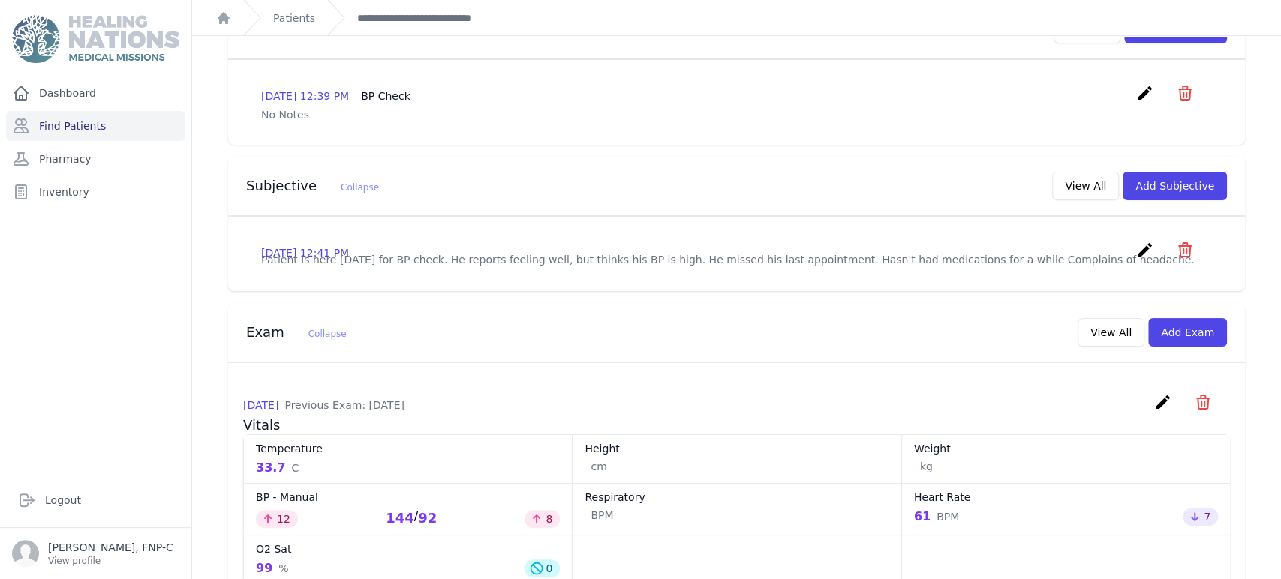
scroll to position [417, 0]
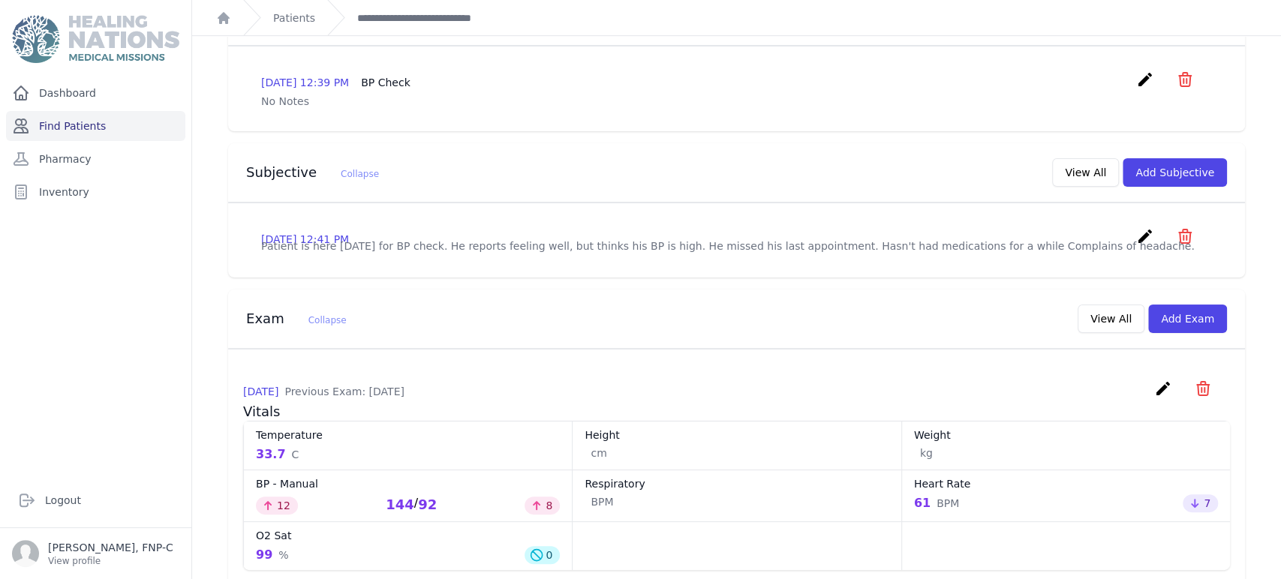
click at [81, 125] on link "Find Patients" at bounding box center [95, 126] width 179 height 30
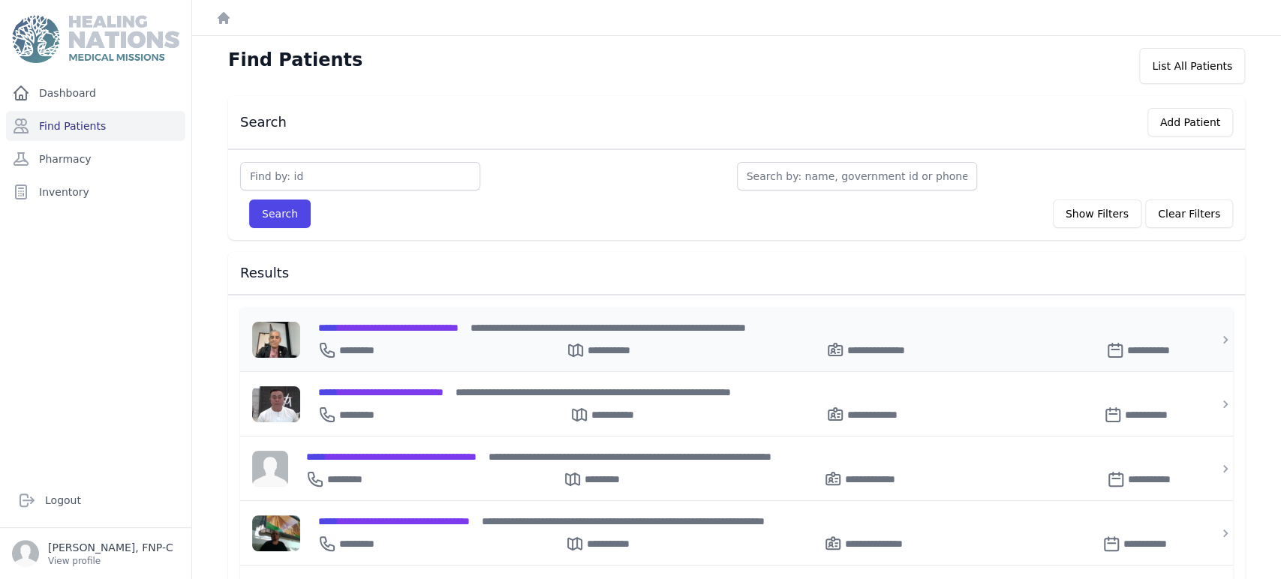
click at [420, 329] on span "**********" at bounding box center [388, 328] width 140 height 11
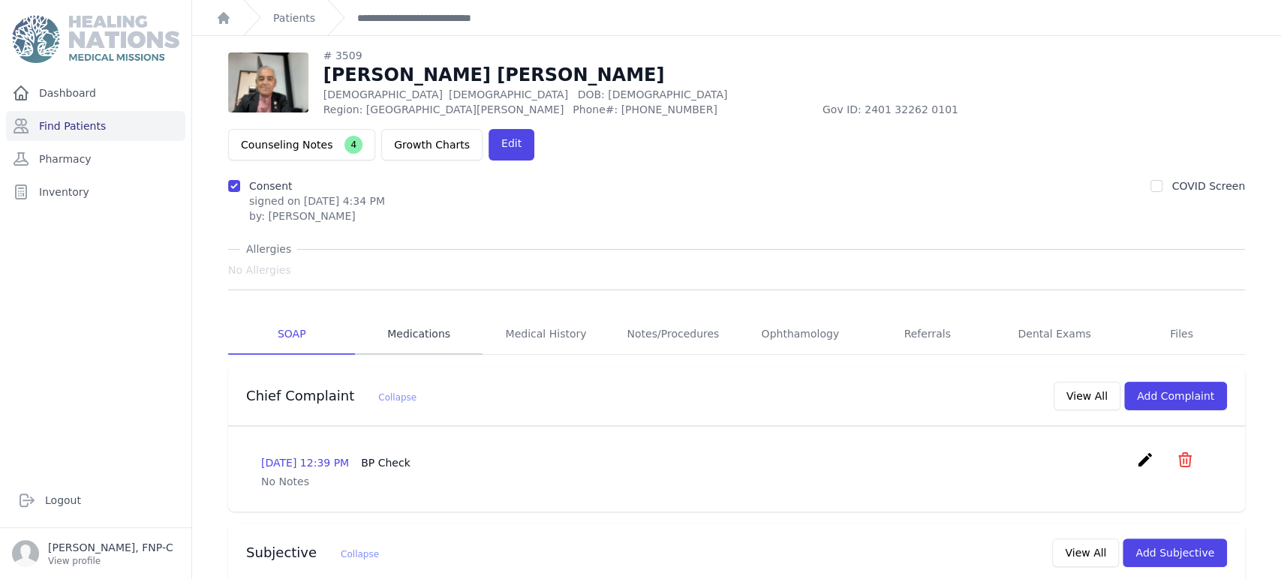
click at [432, 314] on link "Medications" at bounding box center [418, 334] width 127 height 41
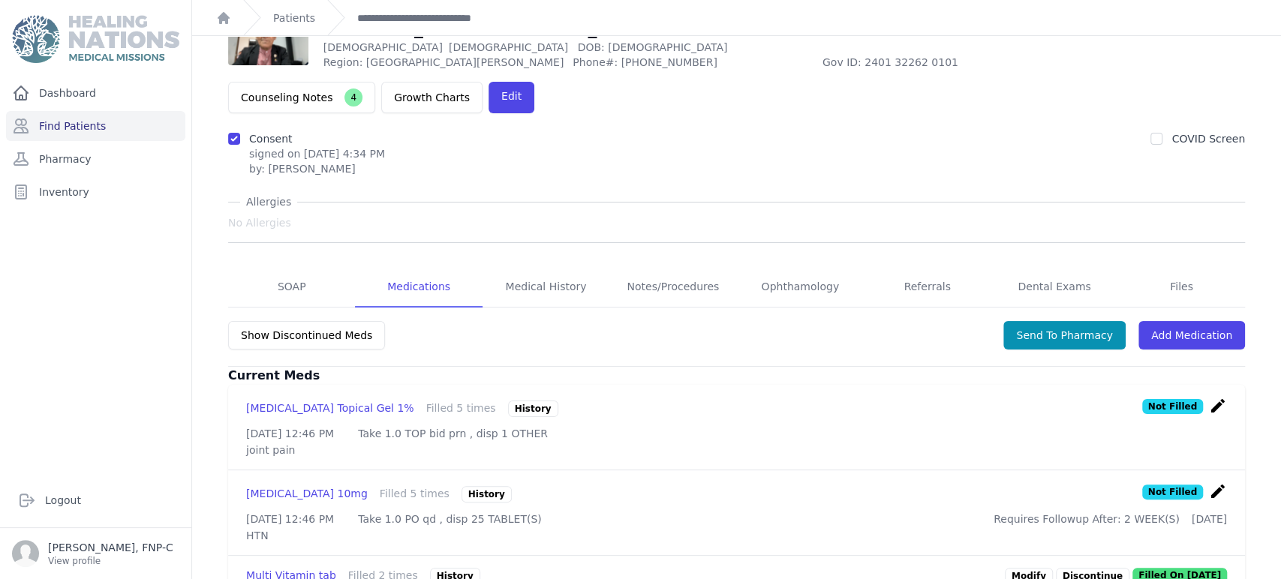
scroll to position [149, 0]
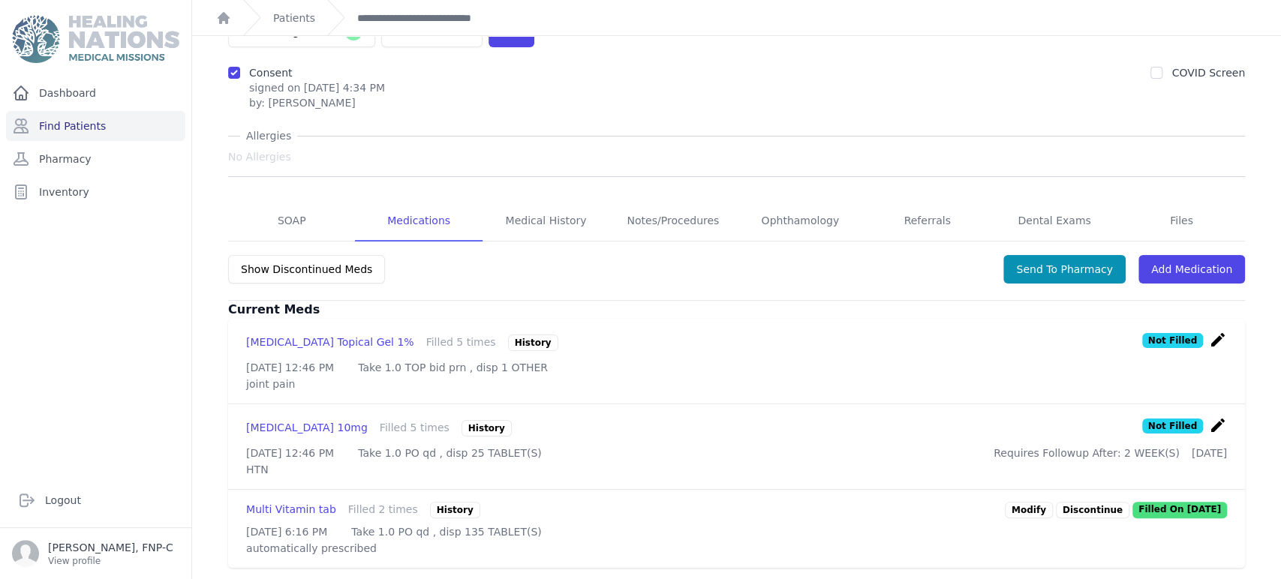
click at [1209, 417] on icon "create" at bounding box center [1218, 426] width 18 height 18
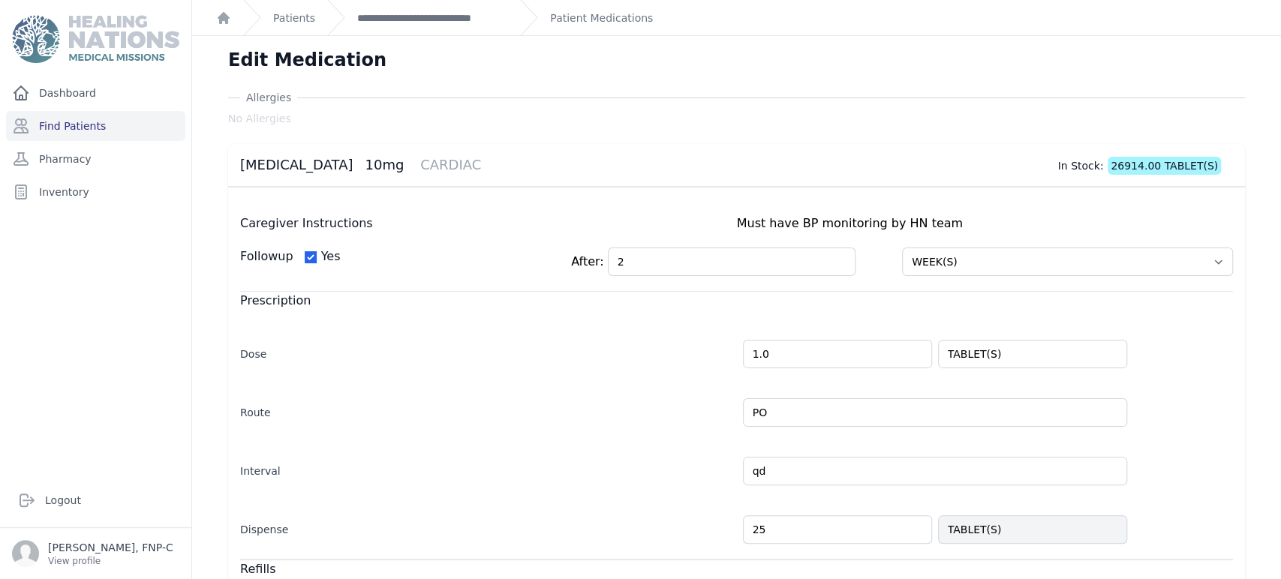
click at [756, 523] on input "25" at bounding box center [837, 530] width 189 height 29
type input "2"
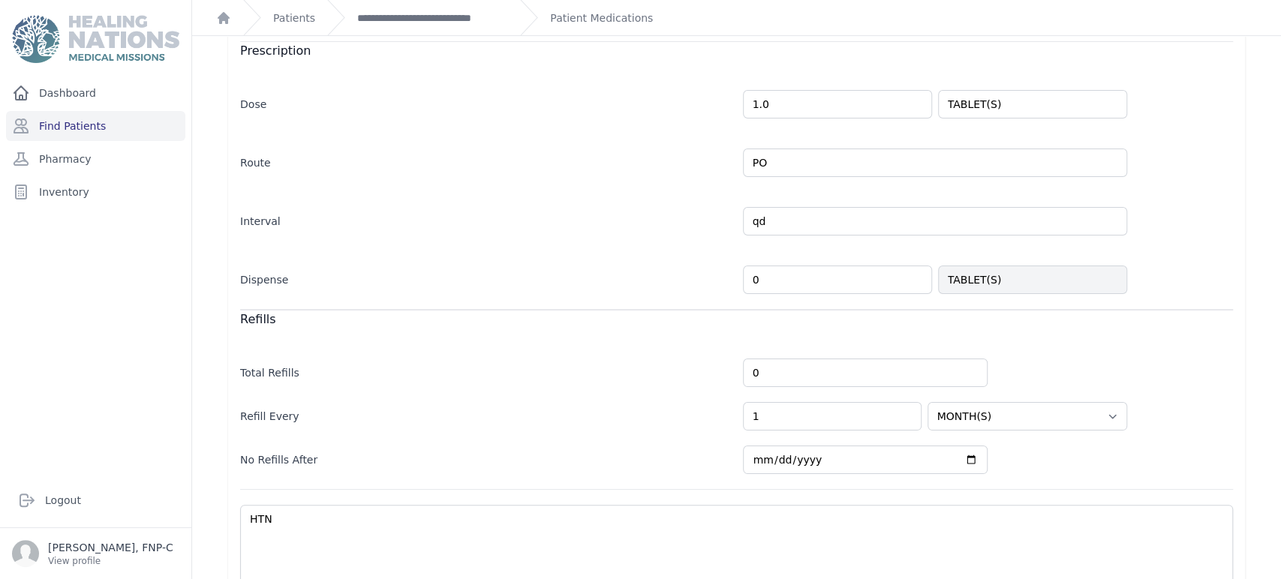
scroll to position [329, 0]
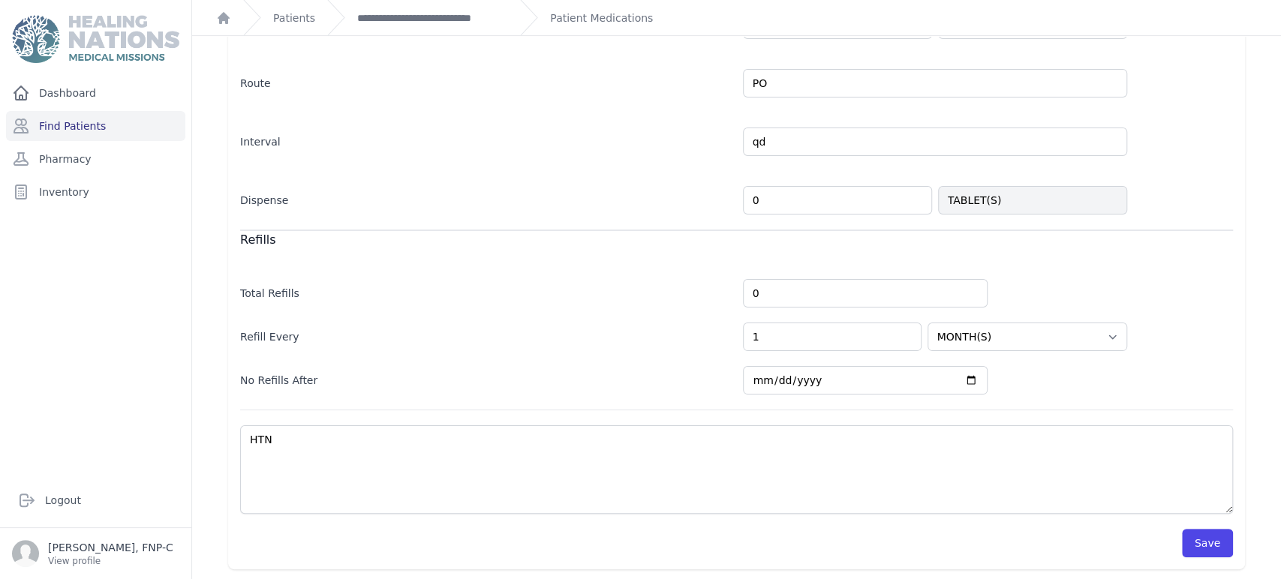
type input "0"
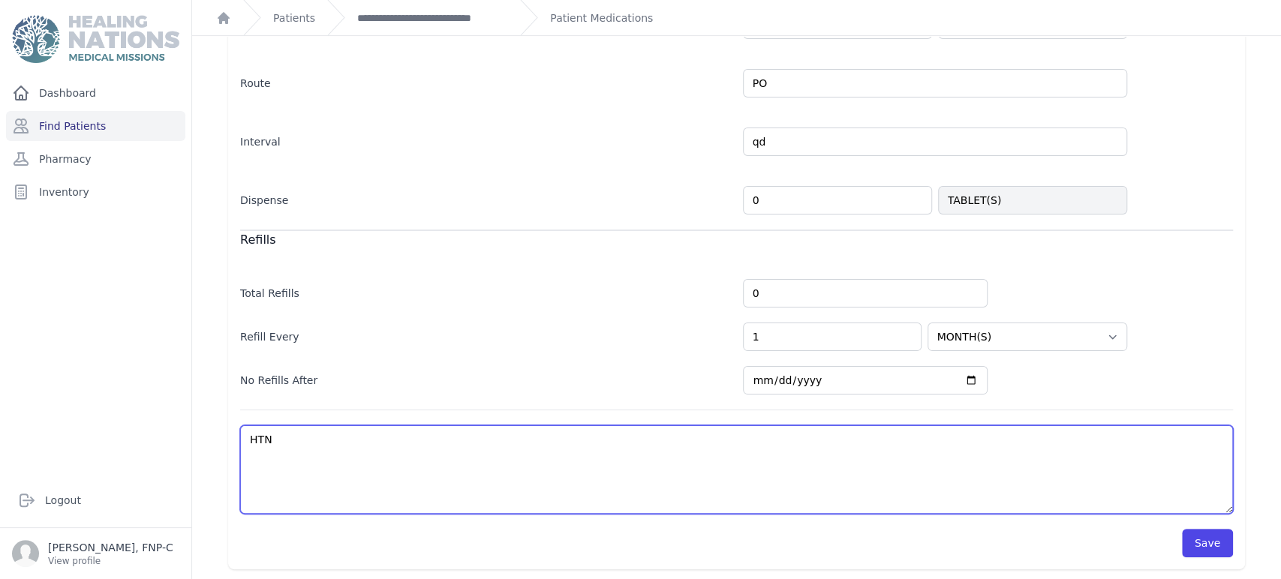
select select "WEEK(S)"
select select "MONTH(S)"
click at [280, 441] on textarea "HTN" at bounding box center [736, 470] width 993 height 89
type textarea "HT"
select select "WEEK(S)"
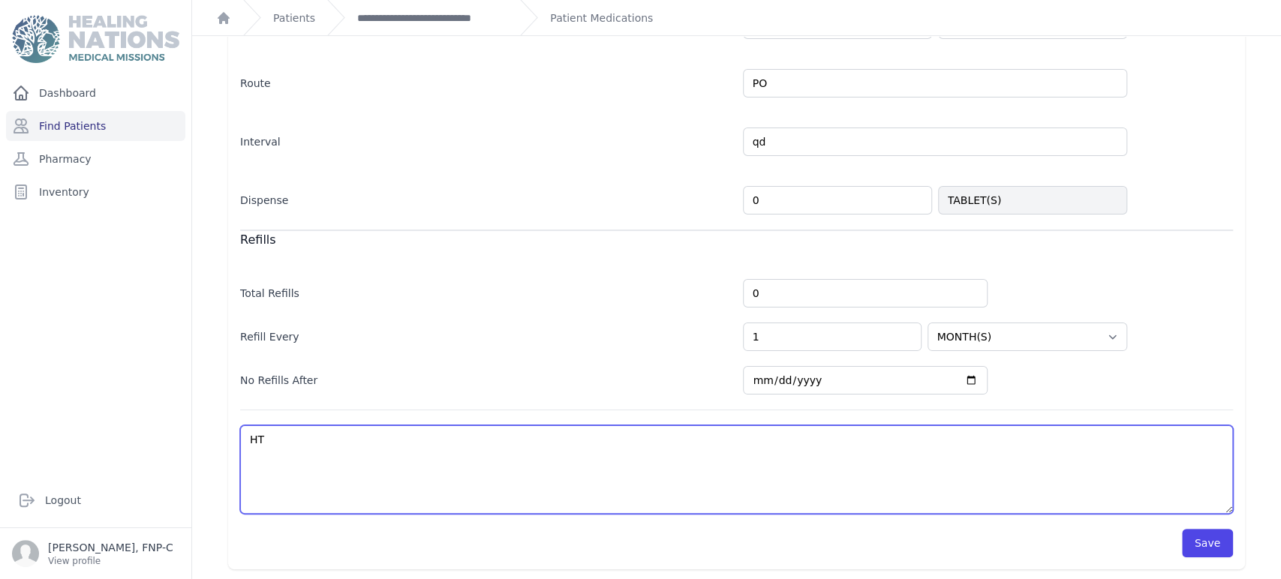
select select "MONTH(S)"
type textarea "HT"
select select "WEEK(S)"
select select "MONTH(S)"
type textarea "HT m"
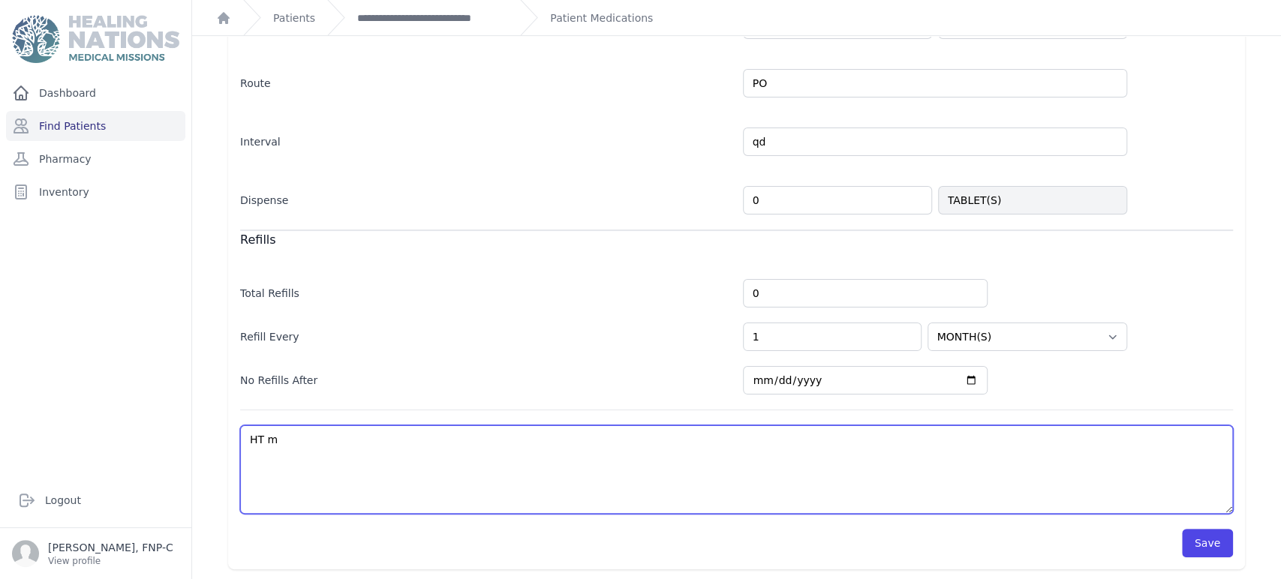
select select "WEEK(S)"
select select "MONTH(S)"
type textarea "HT ma"
select select "WEEK(S)"
select select "MONTH(S)"
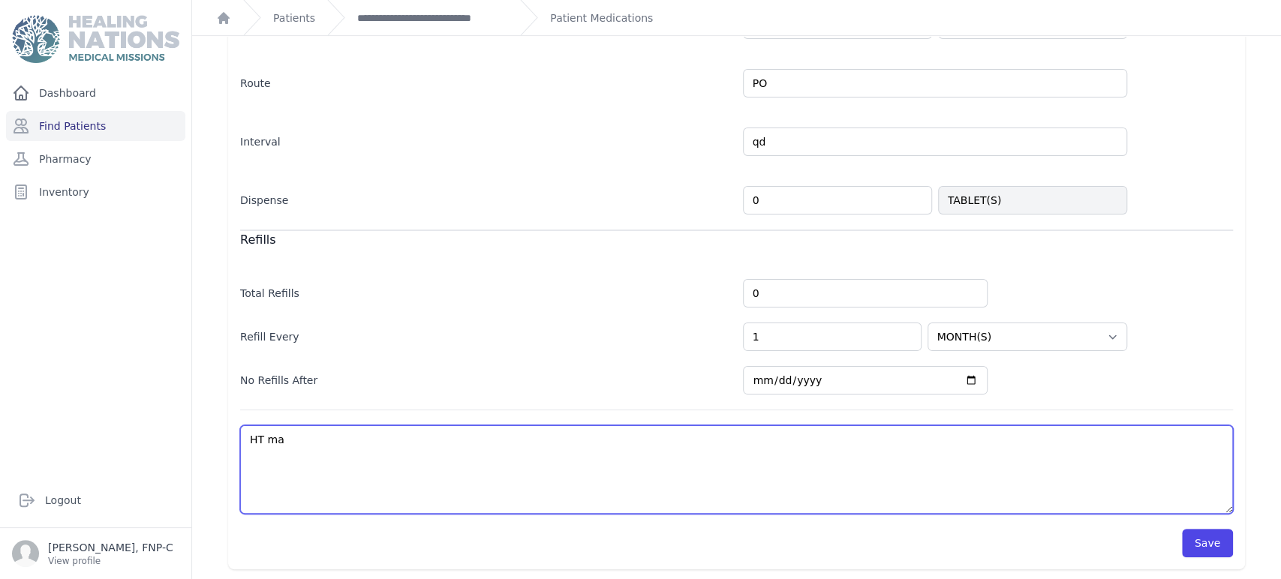
type textarea "HT may"
select select "WEEK(S)"
select select "MONTH(S)"
type textarea "HT may"
select select "WEEK(S)"
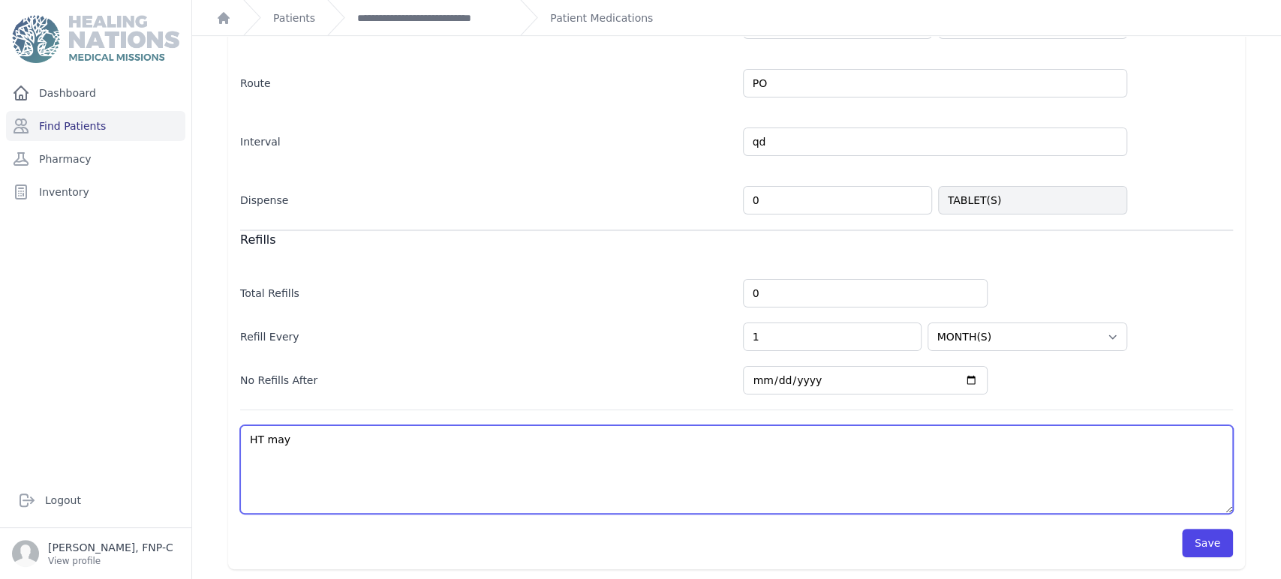
select select "MONTH(S)"
type textarea "HT may d"
select select "WEEK(S)"
select select "MONTH(S)"
type textarea "HT may di"
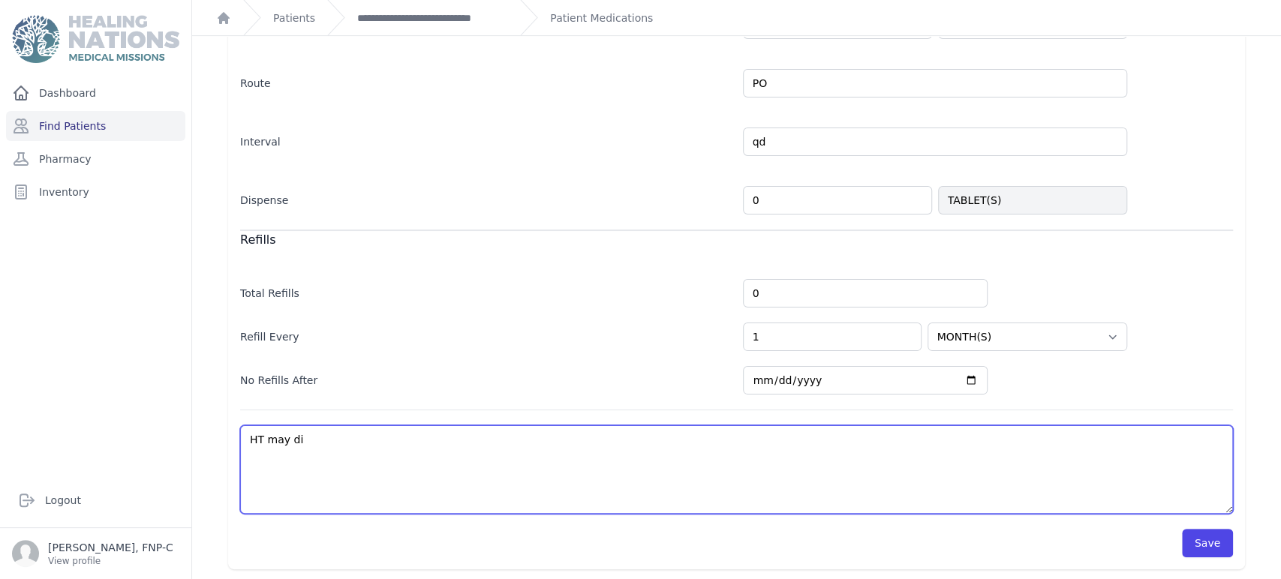
select select "WEEK(S)"
select select "MONTH(S)"
type textarea "HT may dis"
select select "WEEK(S)"
select select "MONTH(S)"
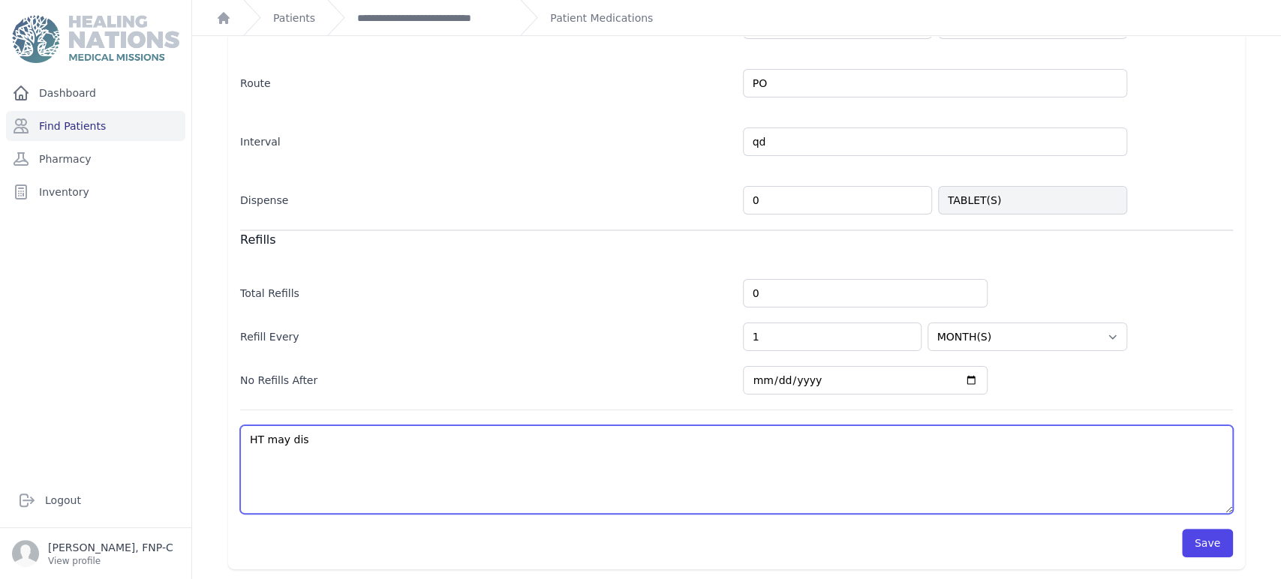
type textarea "HT may disc"
select select "WEEK(S)"
select select "MONTH(S)"
type textarea "HT may disco"
select select "WEEK(S)"
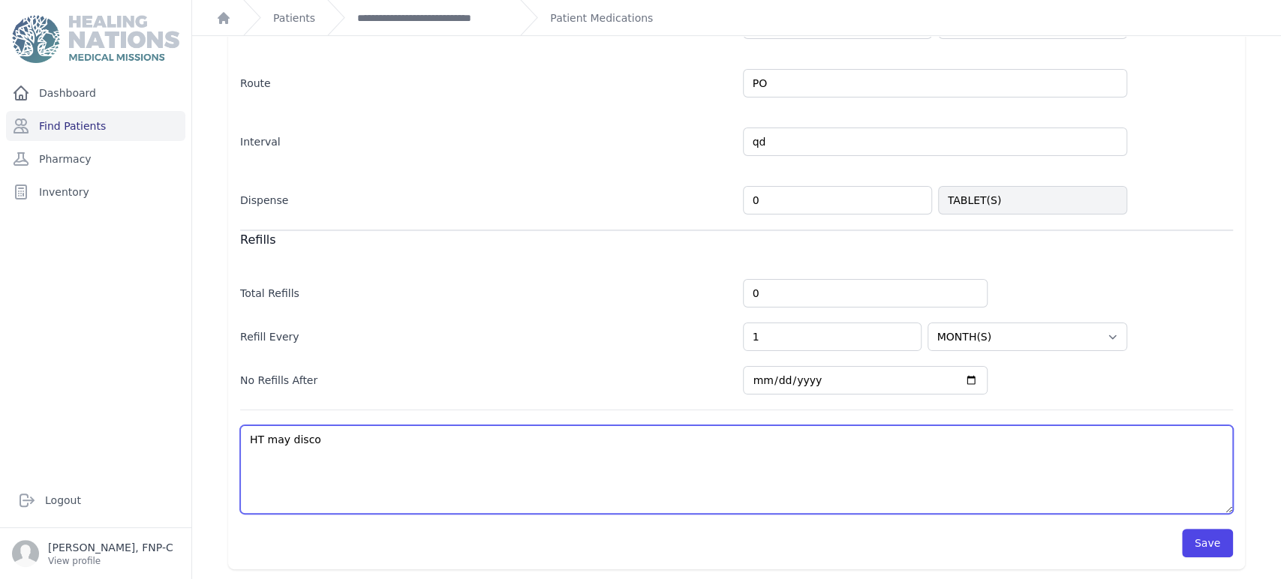
select select "MONTH(S)"
type textarea "HT may discon"
select select "WEEK(S)"
select select "MONTH(S)"
type textarea "HT may discont"
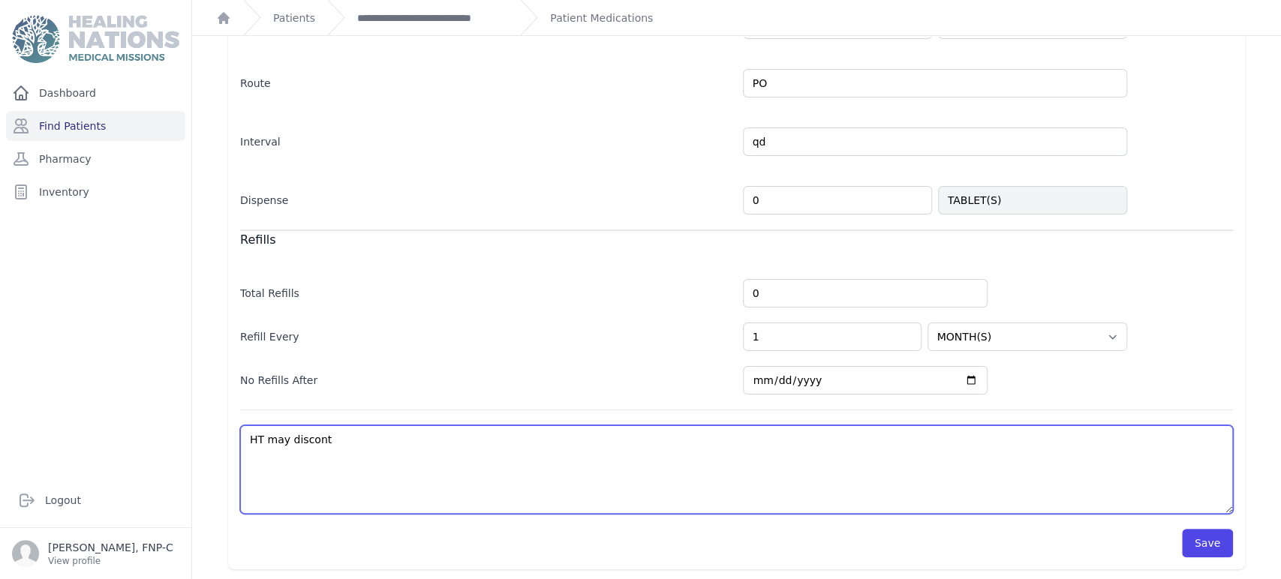
select select "WEEK(S)"
select select "MONTH(S)"
type textarea "HT may disconti"
select select "WEEK(S)"
select select "MONTH(S)"
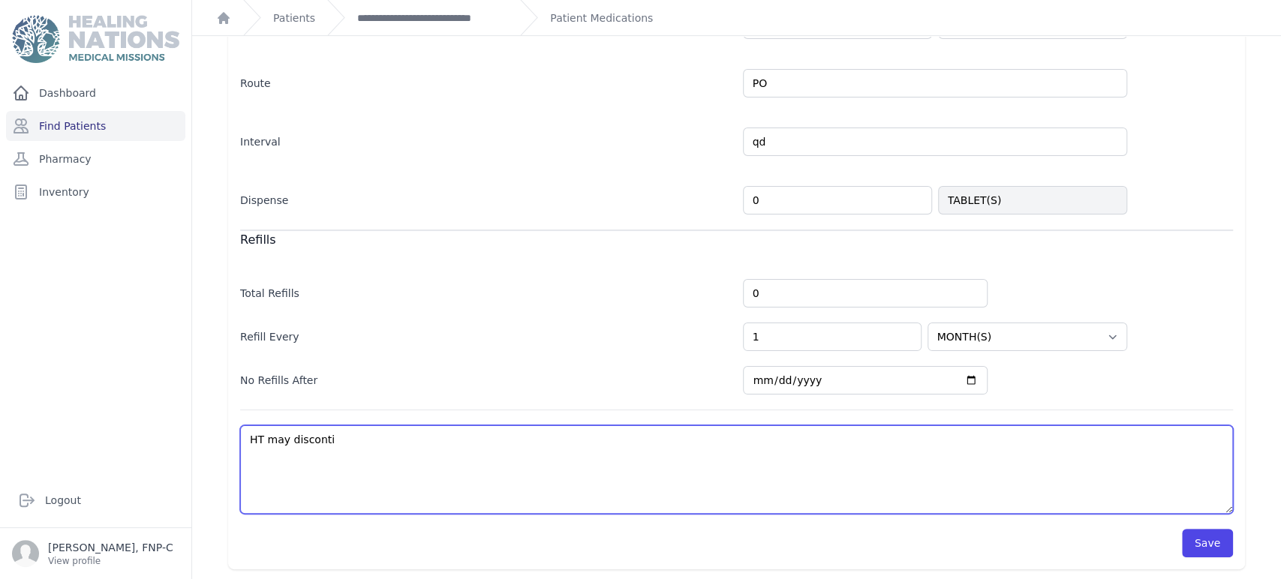
type textarea "HT may discontin"
select select "WEEK(S)"
select select "MONTH(S)"
type textarea "HT may discontinu"
select select "WEEK(S)"
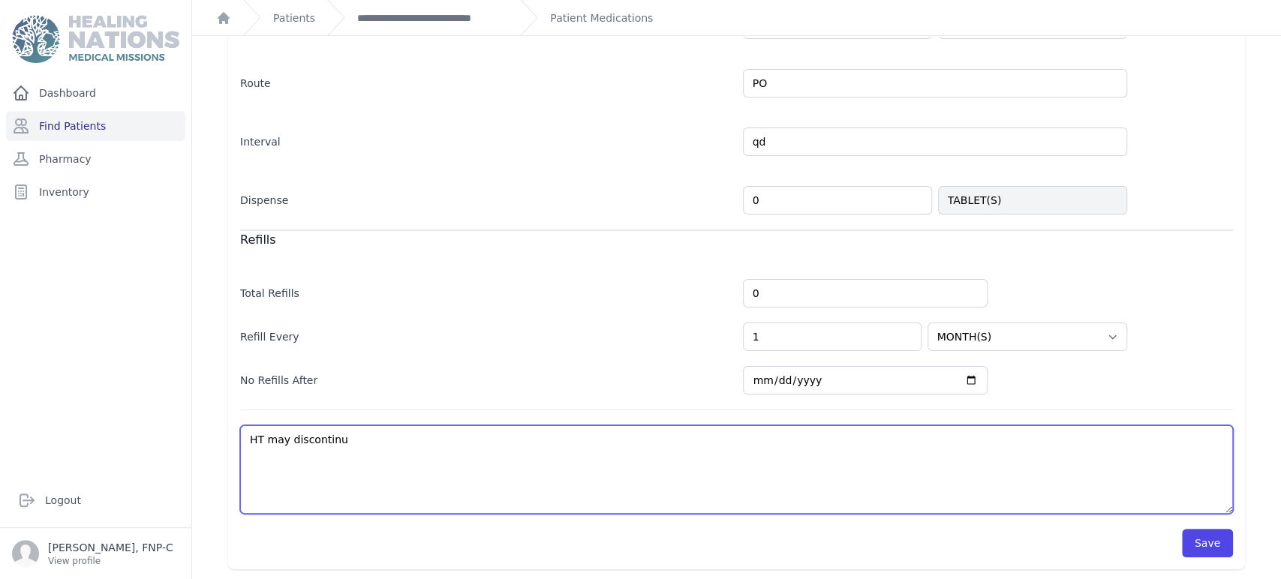
select select "MONTH(S)"
type textarea "HT may discontinue"
select select "WEEK(S)"
select select "MONTH(S)"
type textarea "HT may discontinue"
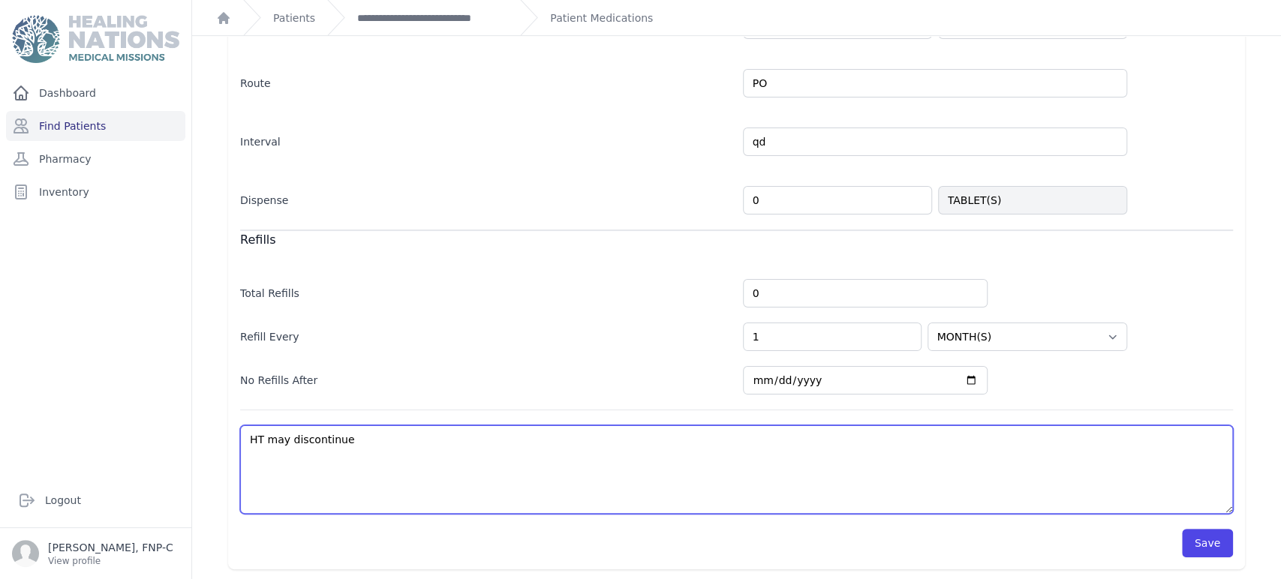
select select "WEEK(S)"
select select "MONTH(S)"
type textarea "HT may discontinue t"
select select "WEEK(S)"
select select "MONTH(S)"
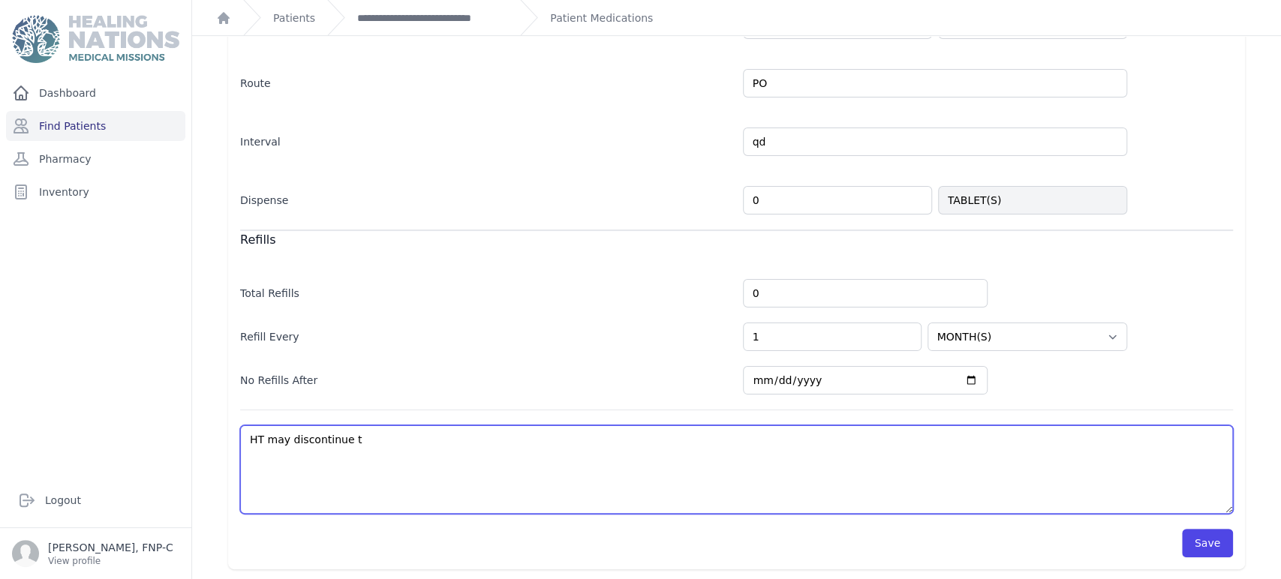
type textarea "HT may discontinue th"
select select "WEEK(S)"
select select "MONTH(S)"
type textarea "HT may discontinue thi"
select select "WEEK(S)"
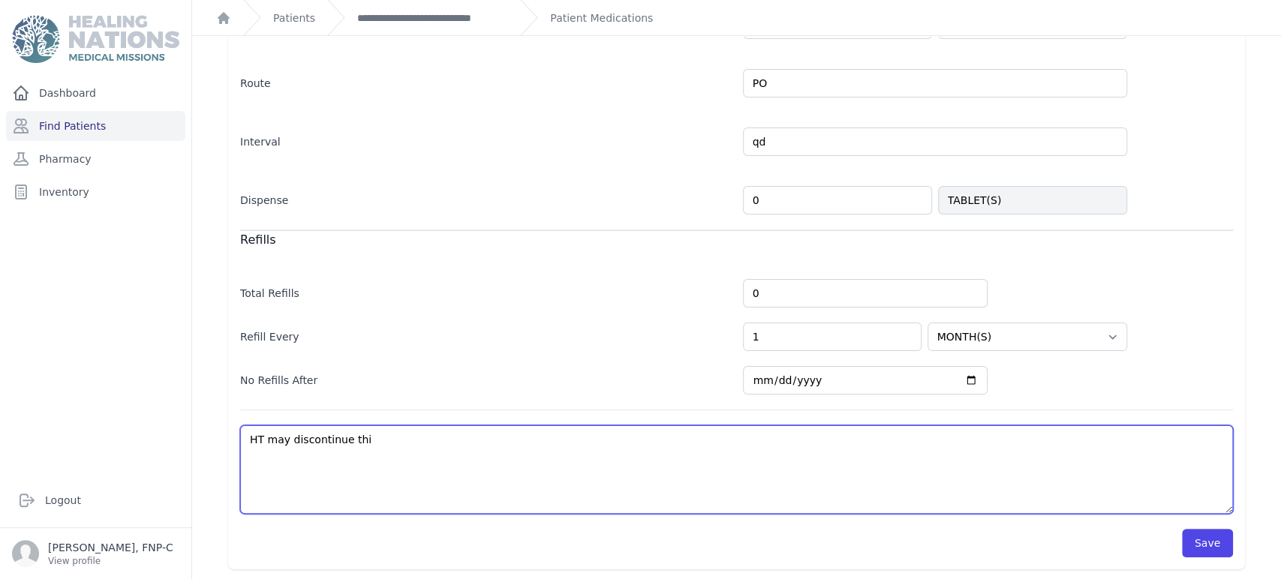
select select "MONTH(S)"
type textarea "HT may discontinue this"
select select "WEEK(S)"
select select "MONTH(S)"
type textarea "HT may discontinue this"
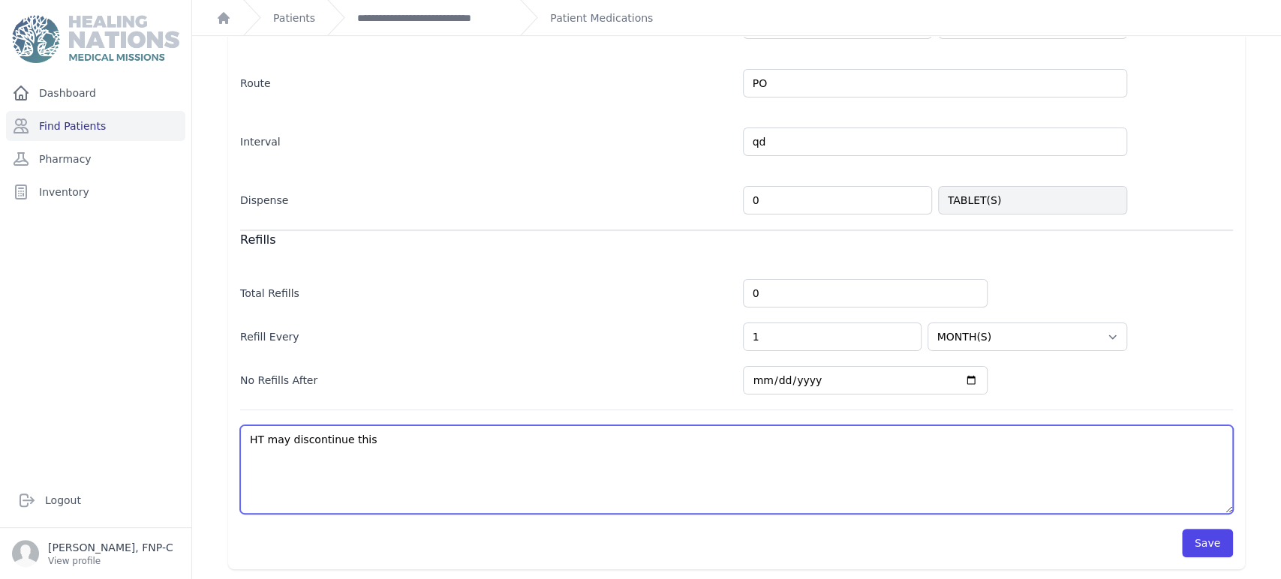
select select "WEEK(S)"
select select "MONTH(S)"
type textarea "HT may discontinue this m"
select select "WEEK(S)"
select select "MONTH(S)"
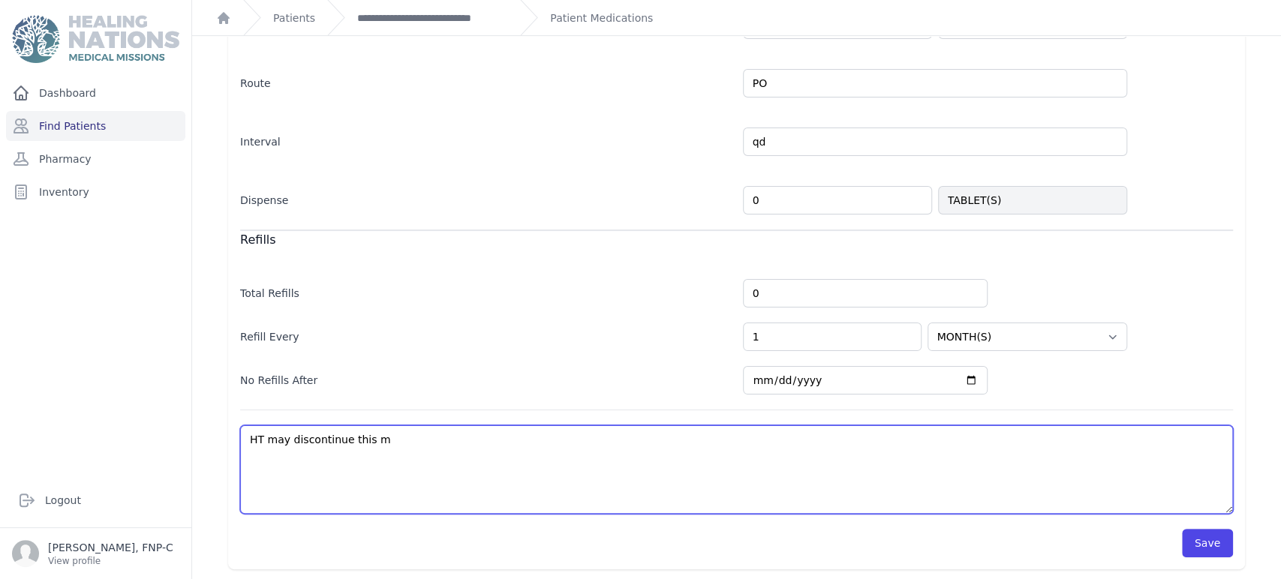
type textarea "HT may discontinue this me"
select select "WEEK(S)"
select select "MONTH(S)"
type textarea "HT may discontinue this med"
select select "WEEK(S)"
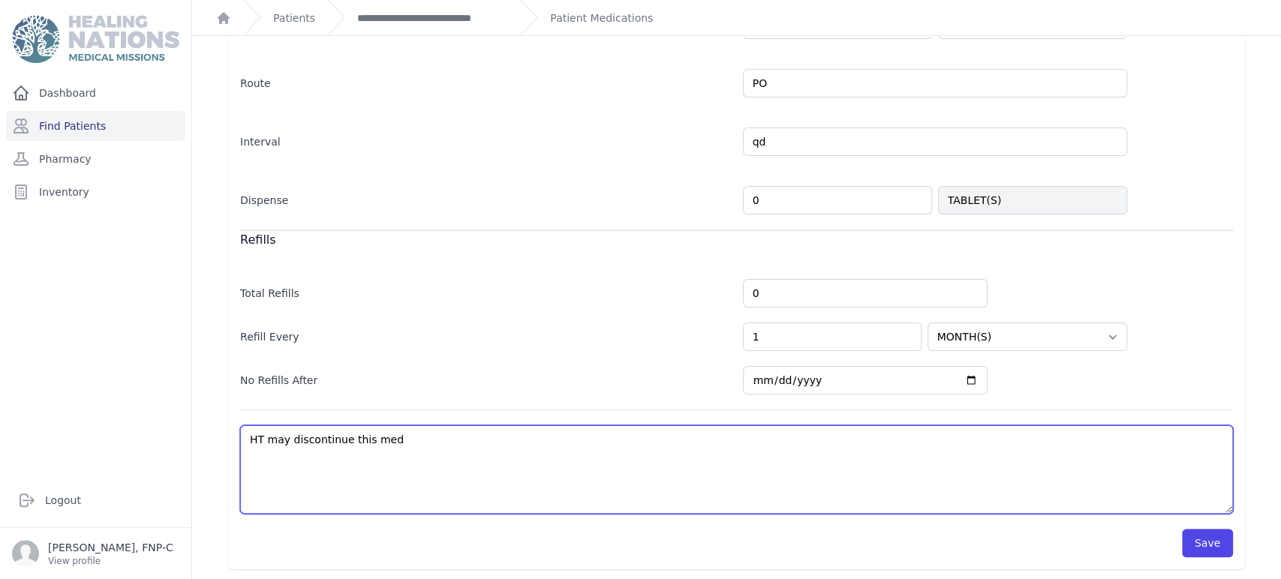
select select "MONTH(S)"
type textarea "HT may discontinue this med."
select select "WEEK(S)"
select select "MONTH(S)"
click at [263, 435] on textarea "HTN" at bounding box center [736, 470] width 993 height 89
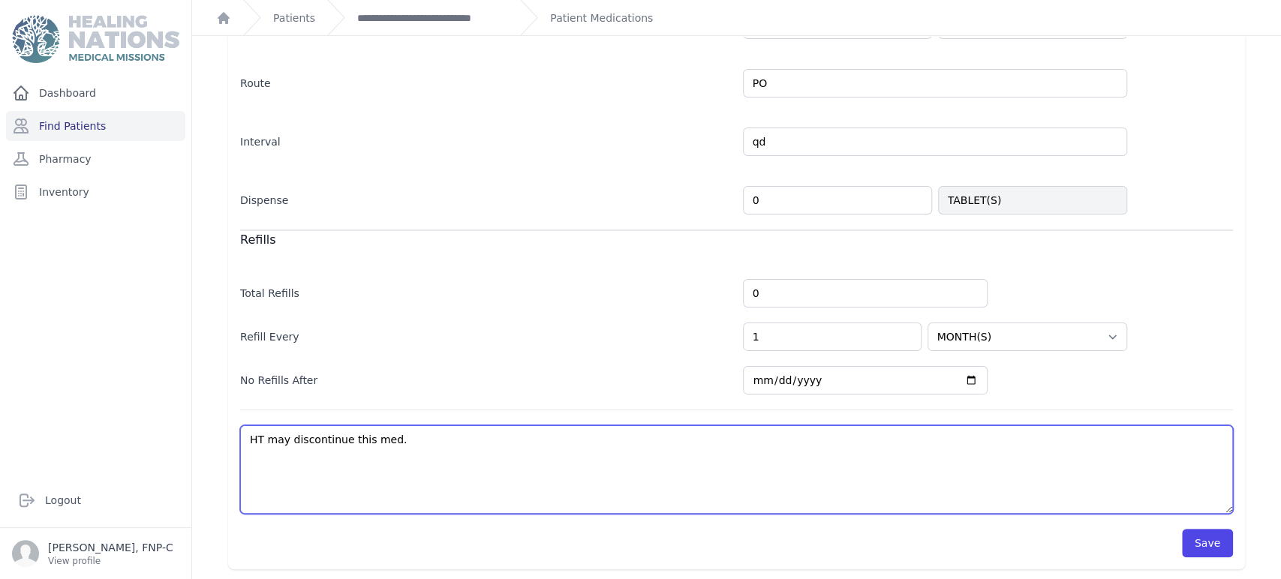
type textarea "HTN may discontinue this med."
select select "WEEK(S)"
select select "MONTH(S)"
type textarea "HTN- may discontinue this med."
select select "WEEK(S)"
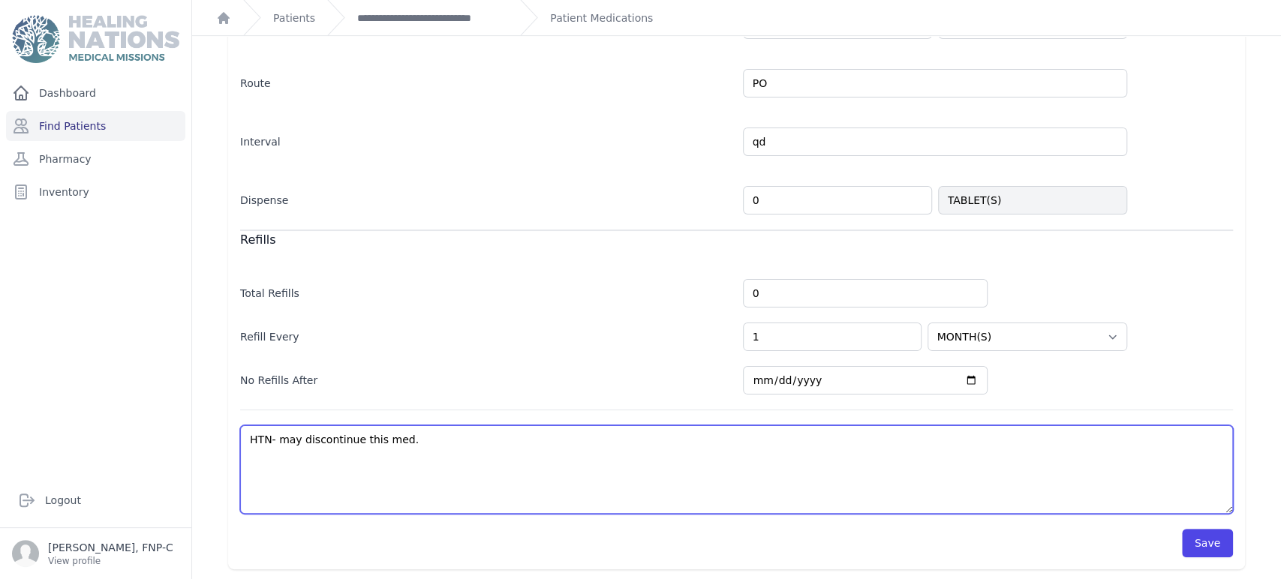
select select "MONTH(S)"
type textarea "HTN- may discontinue this med."
select select "WEEK(S)"
select select "MONTH(S)"
type textarea "HTN- may discontinue this med."
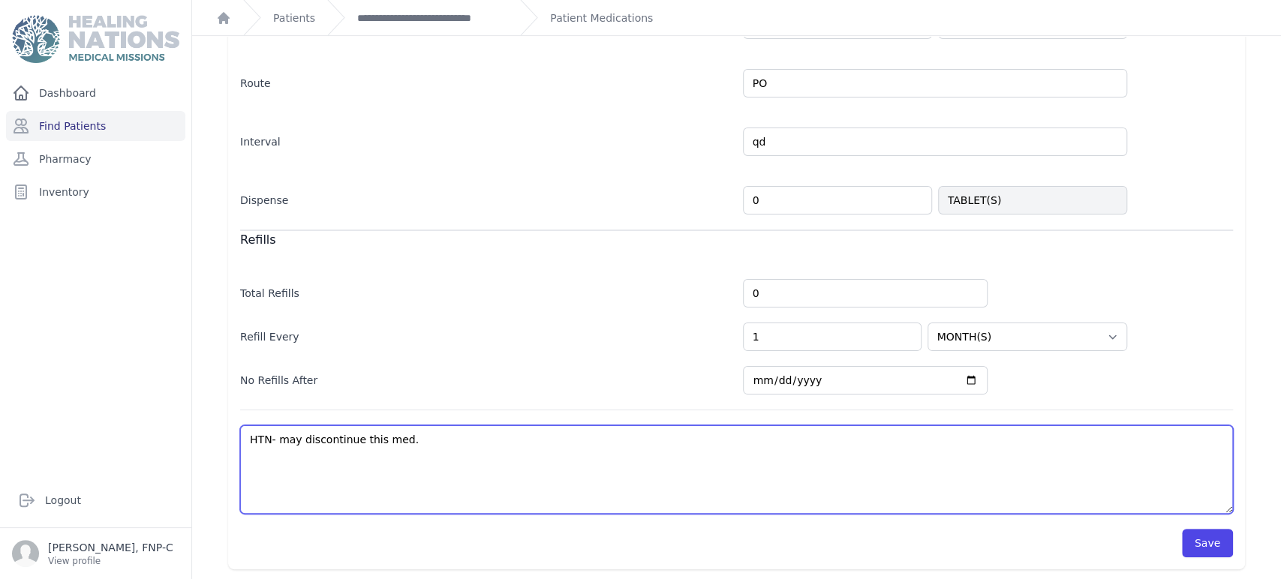
select select "WEEK(S)"
select select "MONTH(S)"
click at [426, 444] on textarea "HTN" at bounding box center [736, 470] width 993 height 89
type textarea "HTN- may discontinue this med."
select select "WEEK(S)"
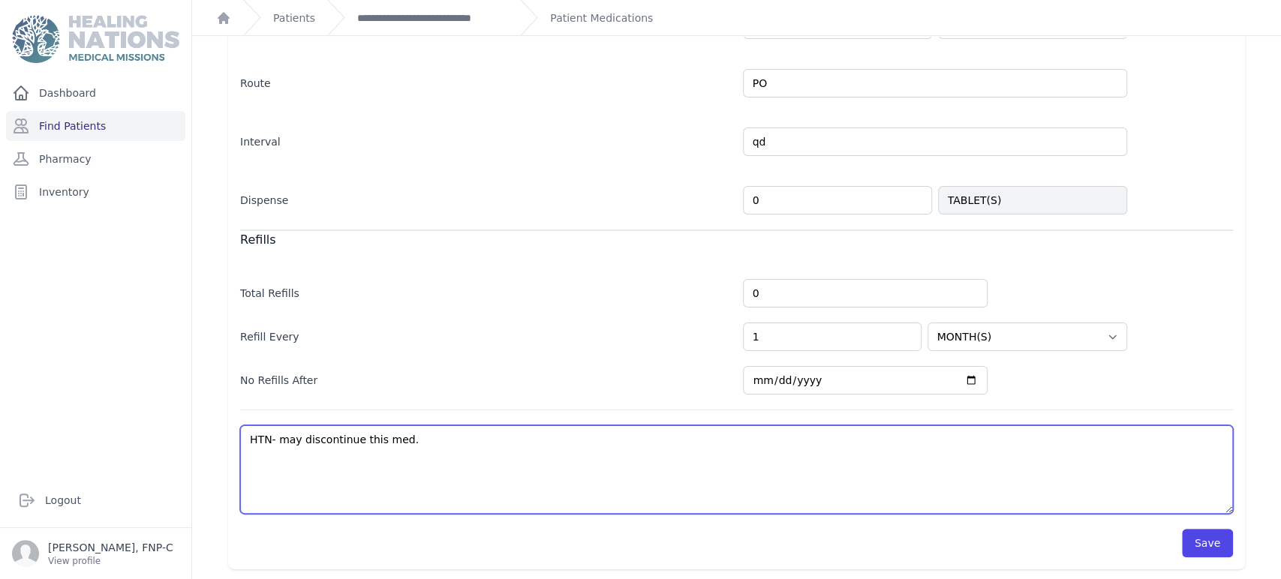
select select "MONTH(S)"
type textarea "HTN- may discontinue this med. I"
select select "WEEK(S)"
select select "MONTH(S)"
type textarea "HTN- may discontinue this med. In"
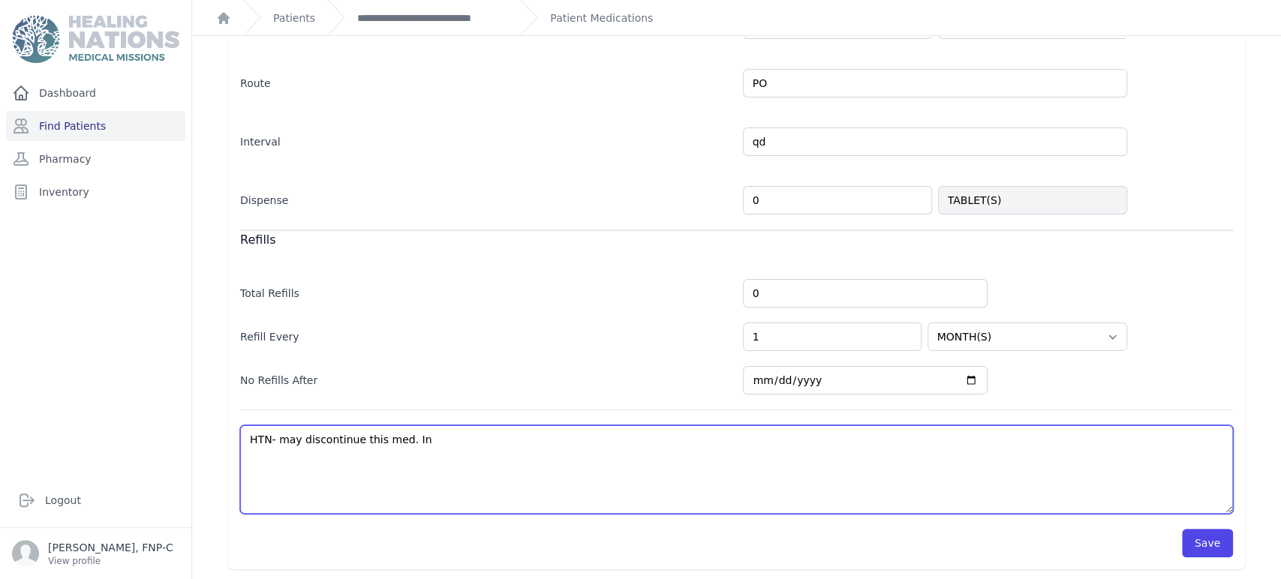
select select "WEEK(S)"
select select "MONTH(S)"
type textarea "HTN- may discontinue this med. Inc"
select select "WEEK(S)"
select select "MONTH(S)"
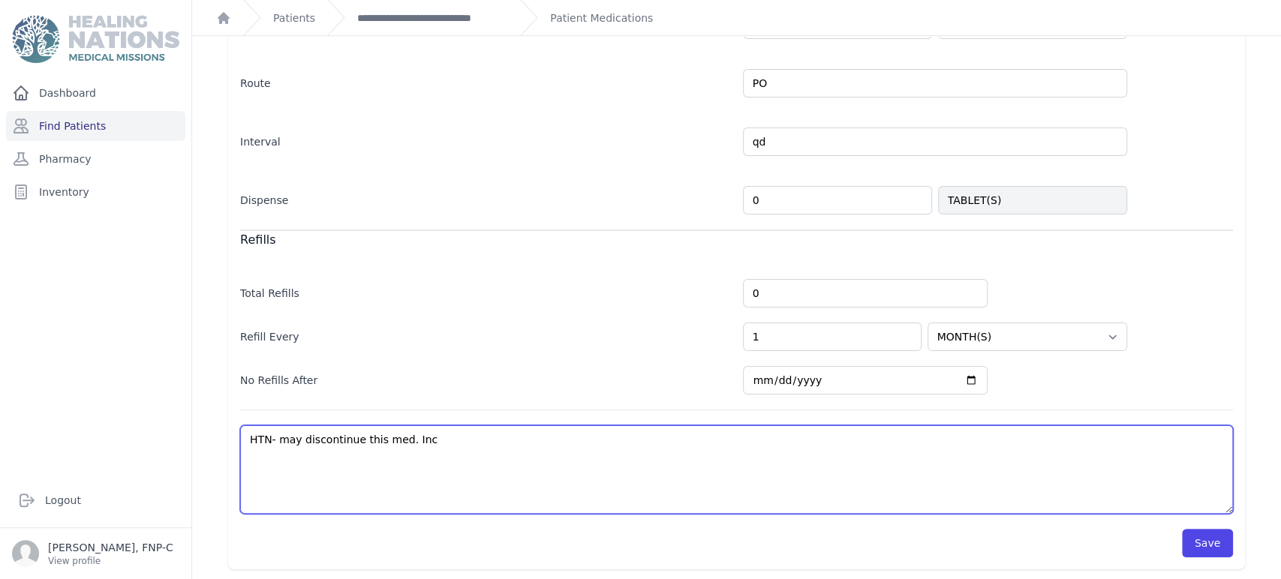
type textarea "HTN- may discontinue this med. Incr"
select select "WEEK(S)"
select select "MONTH(S)"
type textarea "HTN- may discontinue this med. Incre"
select select "WEEK(S)"
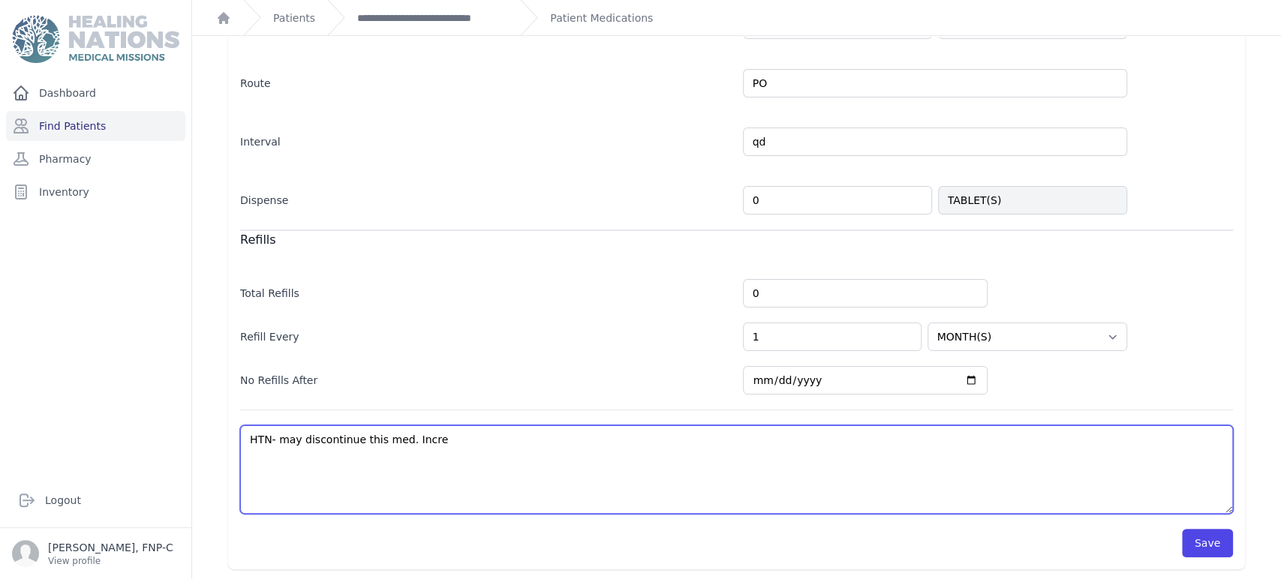
select select "MONTH(S)"
type textarea "HTN- may discontinue this med. Increa"
select select "WEEK(S)"
select select "MONTH(S)"
type textarea "HTN- may discontinue this med. Increas"
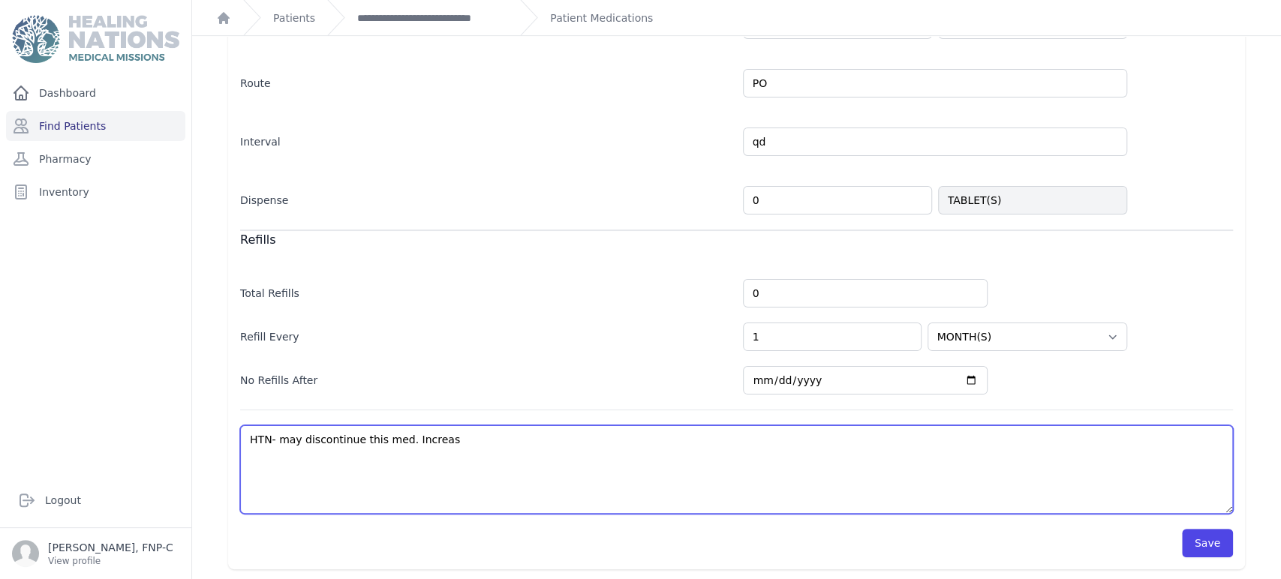
select select "WEEK(S)"
select select "MONTH(S)"
type textarea "HTN- may discontinue this med. Increasi"
select select "WEEK(S)"
select select "MONTH(S)"
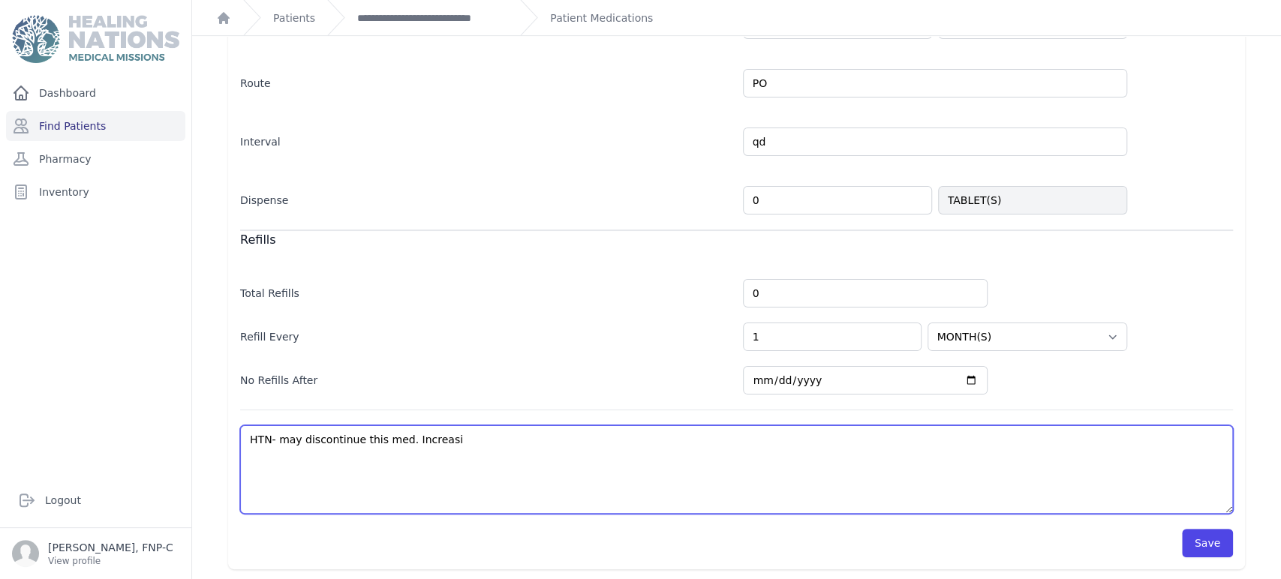
type textarea "HTN- may discontinue this med. Increasin"
select select "WEEK(S)"
select select "MONTH(S)"
type textarea "HTN- may discontinue this med. Increasing"
select select "WEEK(S)"
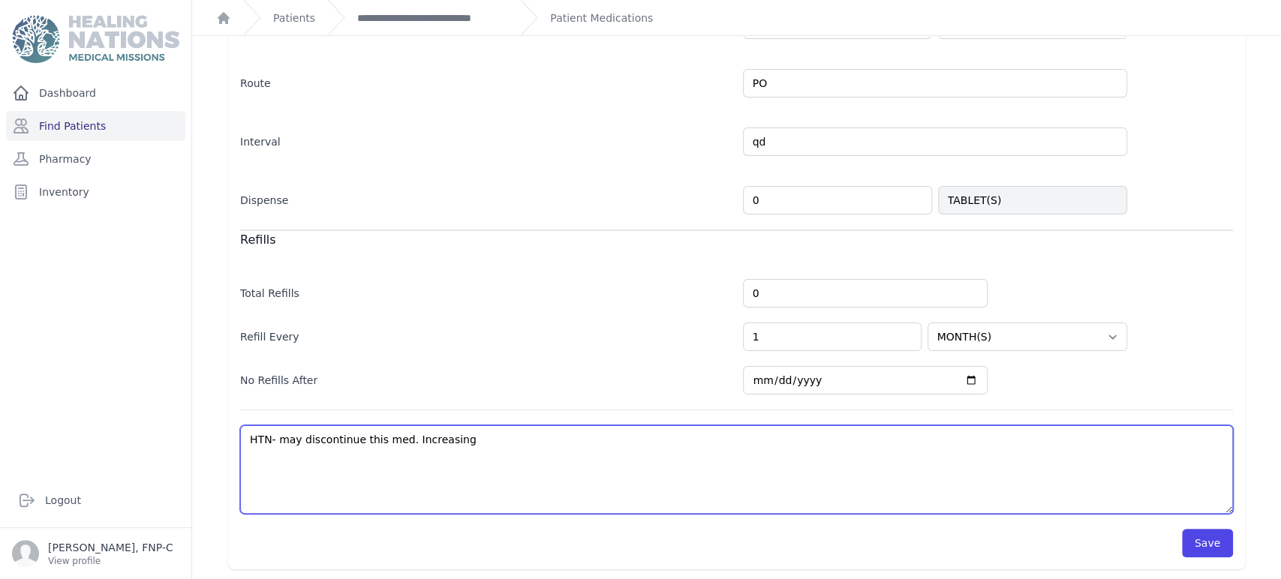
select select "MONTH(S)"
type textarea "HTN- may discontinue this med. Increasing"
select select "WEEK(S)"
select select "MONTH(S)"
type textarea "HTN- may discontinue this med. Increasing d"
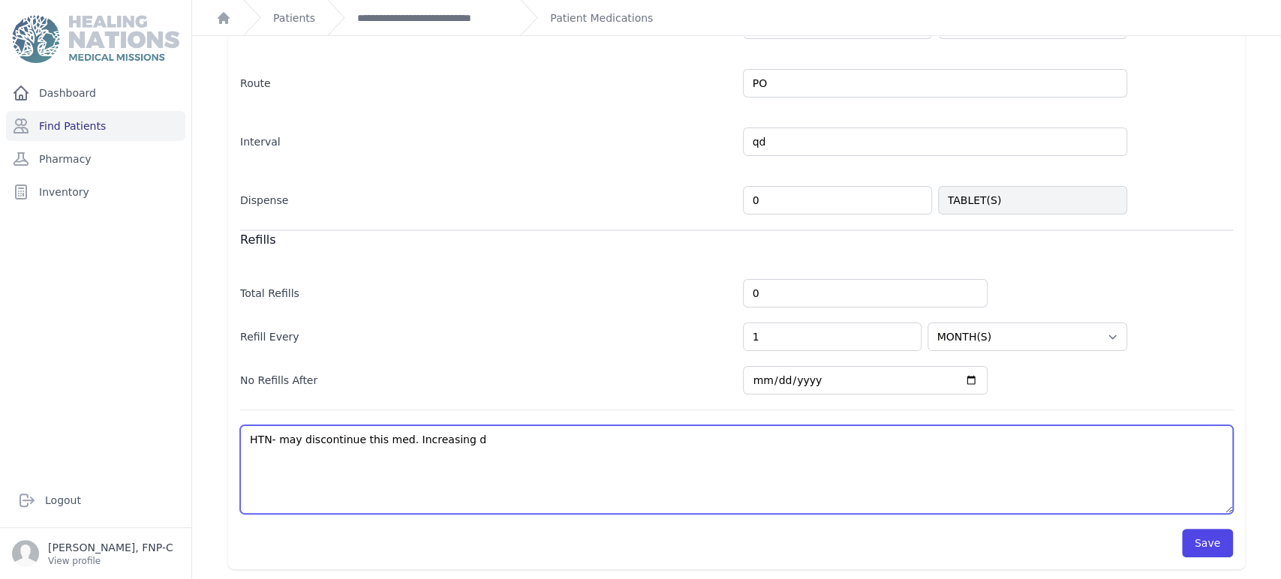
select select "WEEK(S)"
select select "MONTH(S)"
type textarea "HTN- may discontinue this med. Increasing do"
select select "WEEK(S)"
select select "MONTH(S)"
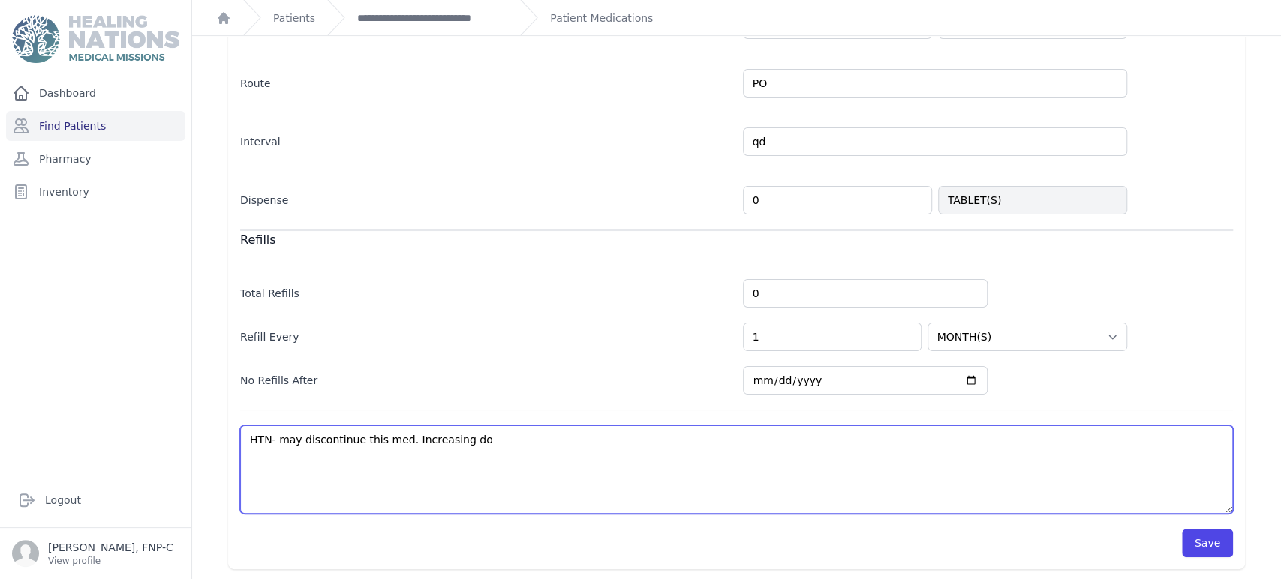
type textarea "HTN- may discontinue this med. Increasing dos"
select select "WEEK(S)"
select select "MONTH(S)"
type textarea "HTN- may discontinue this med. Increasing dose"
select select "WEEK(S)"
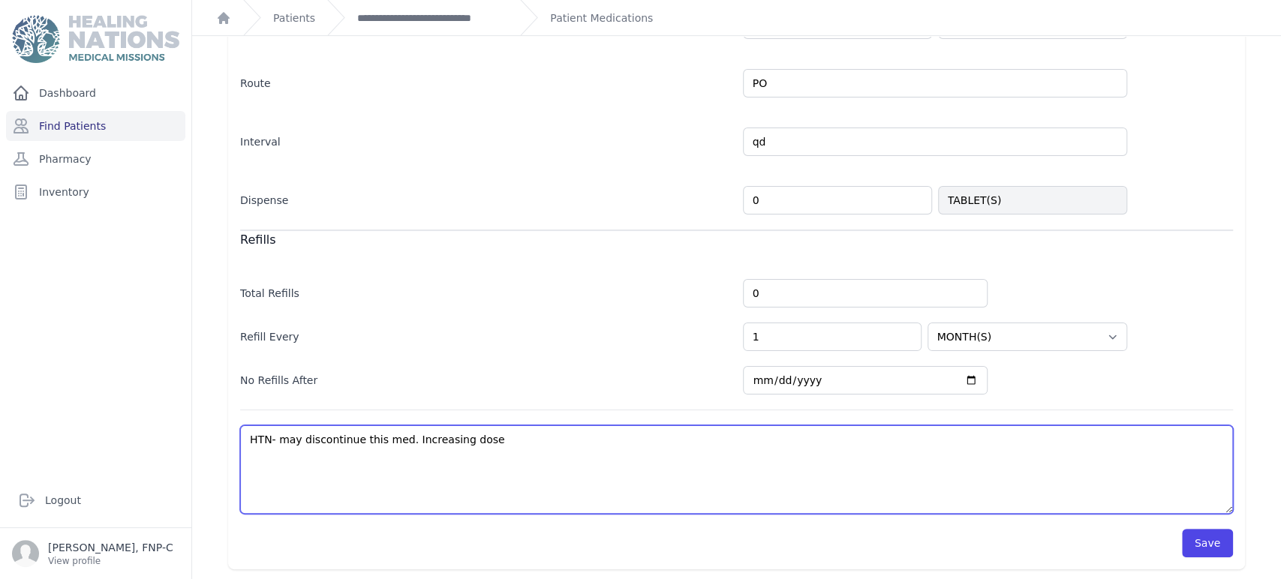
select select "MONTH(S)"
type textarea "HTN- may discontinue this med. Increasing dose"
select select "WEEK(S)"
select select "MONTH(S)"
type textarea "HTN- may discontinue this med. Increasing dose t"
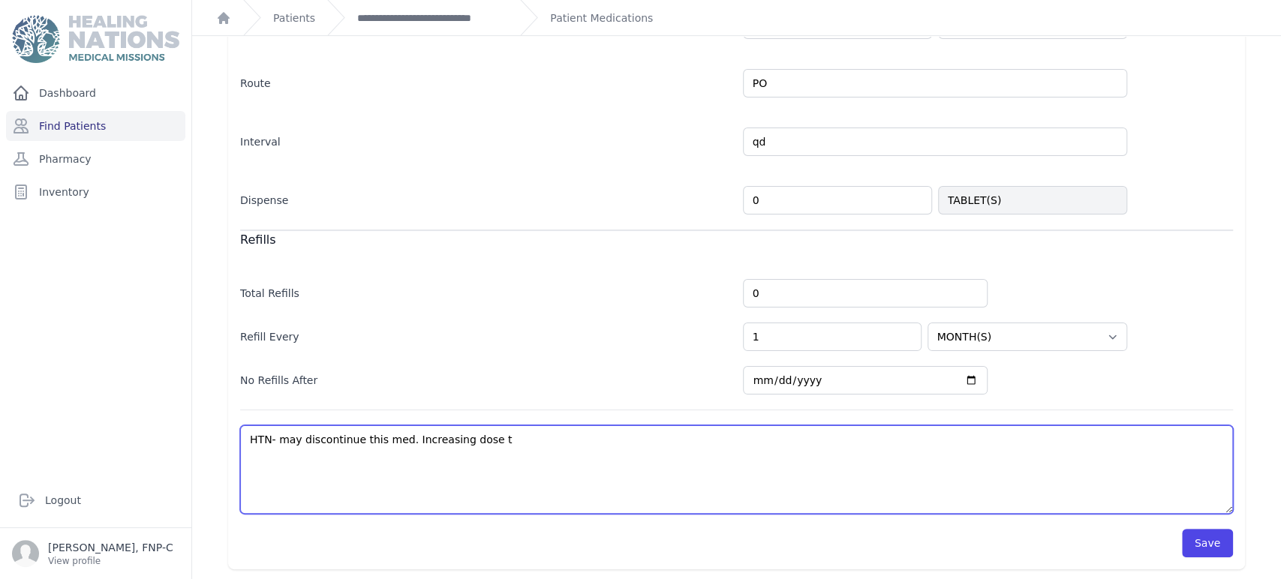
select select "WEEK(S)"
select select "MONTH(S)"
type textarea "HTN- may discontinue this med. Increasing dose to"
select select "WEEK(S)"
select select "MONTH(S)"
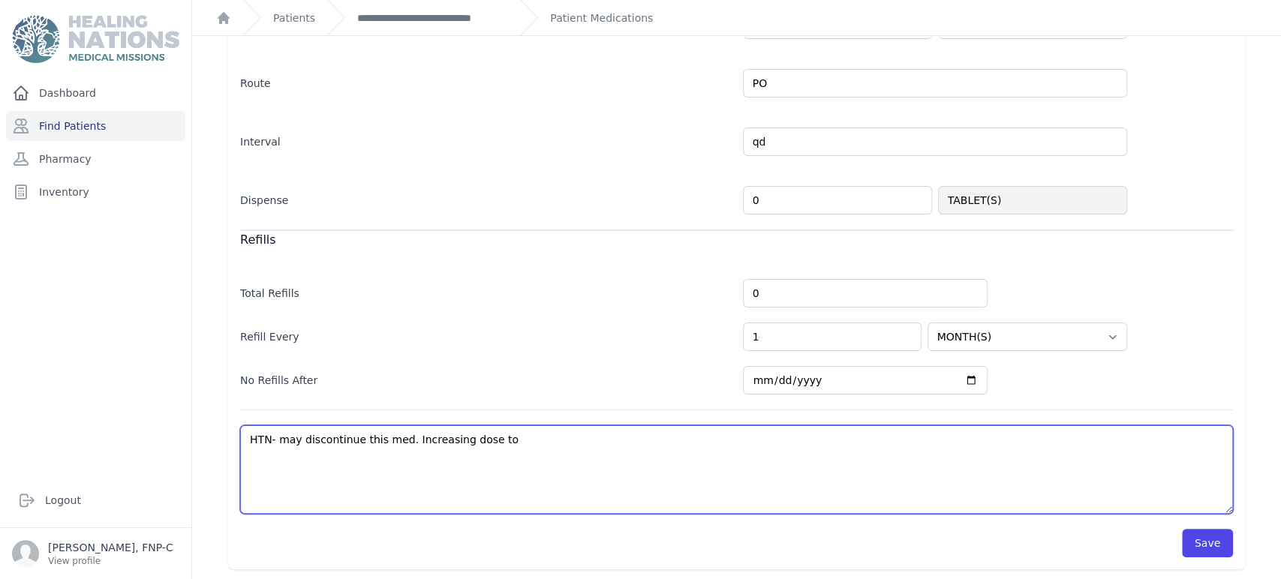
type textarea "HTN- may discontinue this med. Increasing dose to"
select select "WEEK(S)"
select select "MONTH(S)"
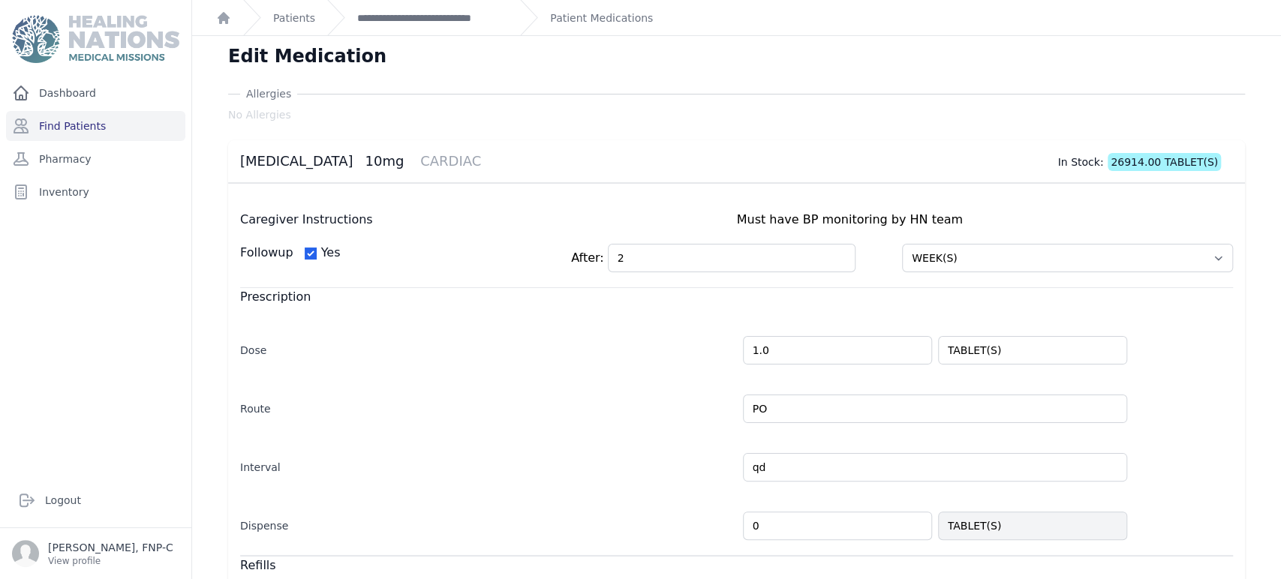
scroll to position [0, 0]
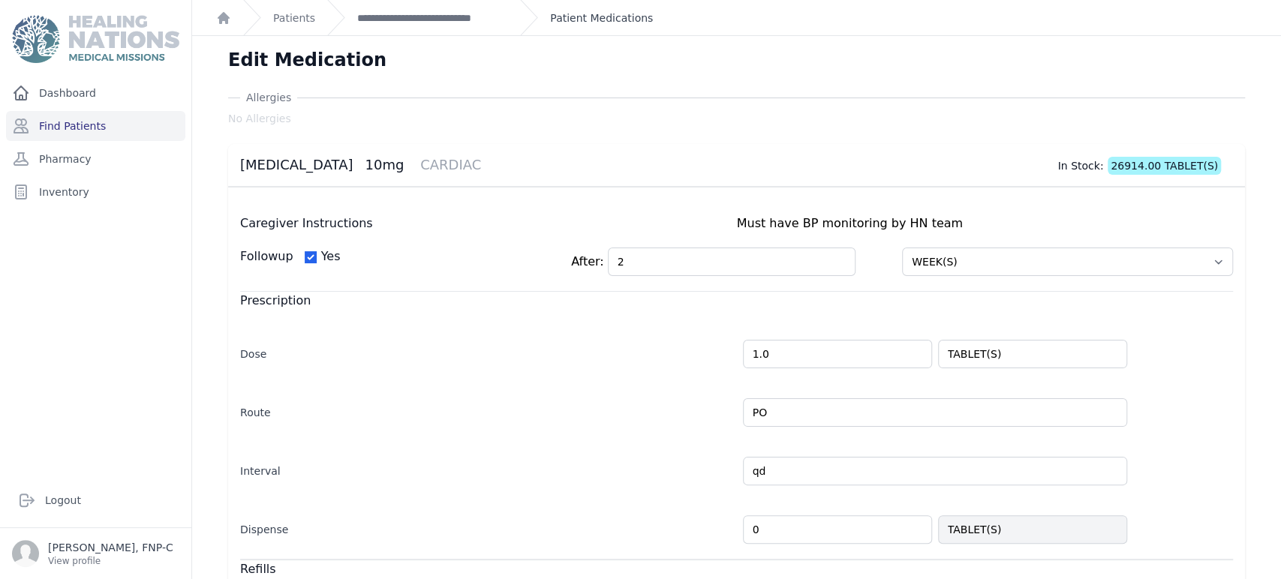
type textarea "HTN- may discontinue this med. Increasing dose to"
click at [557, 17] on link "Patient Medications" at bounding box center [601, 18] width 103 height 15
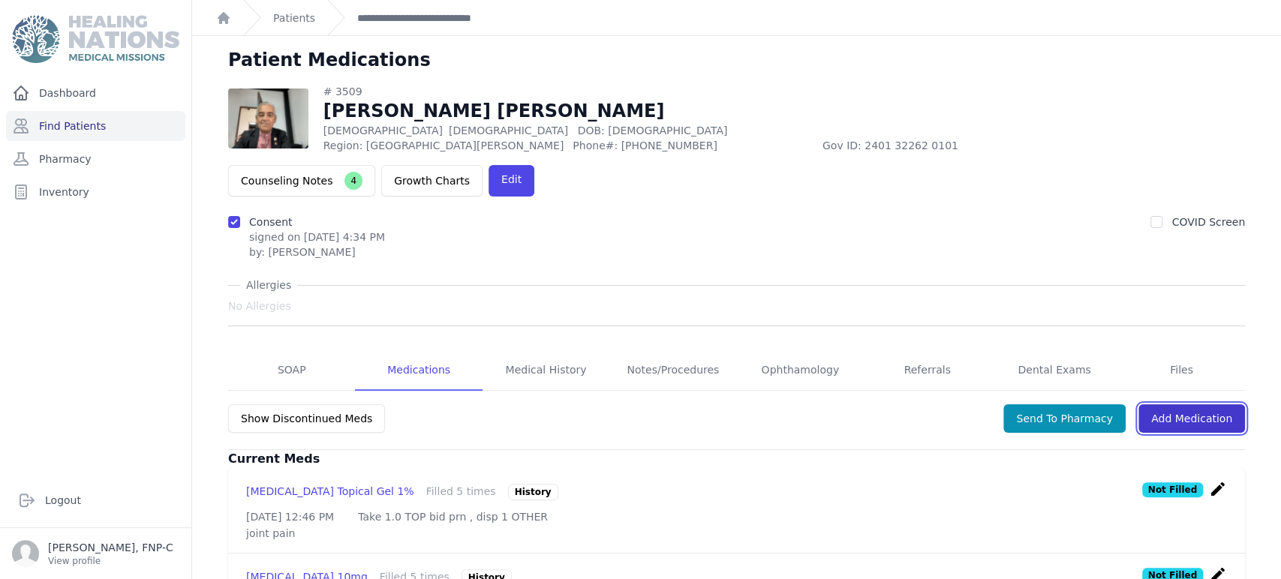
click at [1159, 405] on link "Add Medication" at bounding box center [1192, 419] width 107 height 29
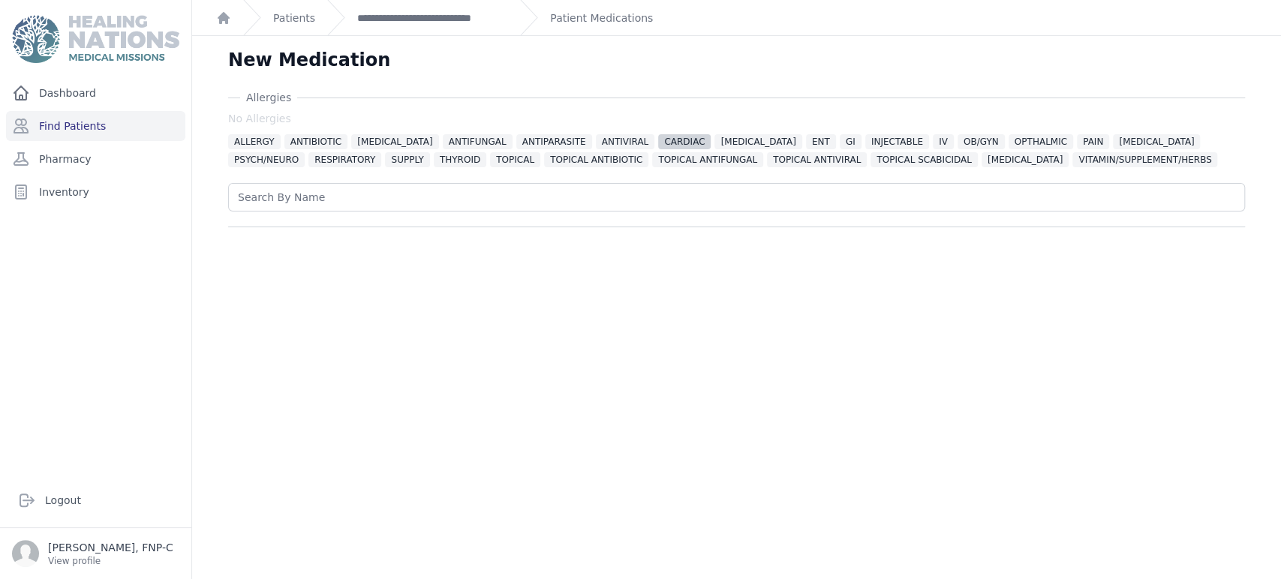
click at [666, 135] on span "CARDIAC" at bounding box center [684, 141] width 53 height 15
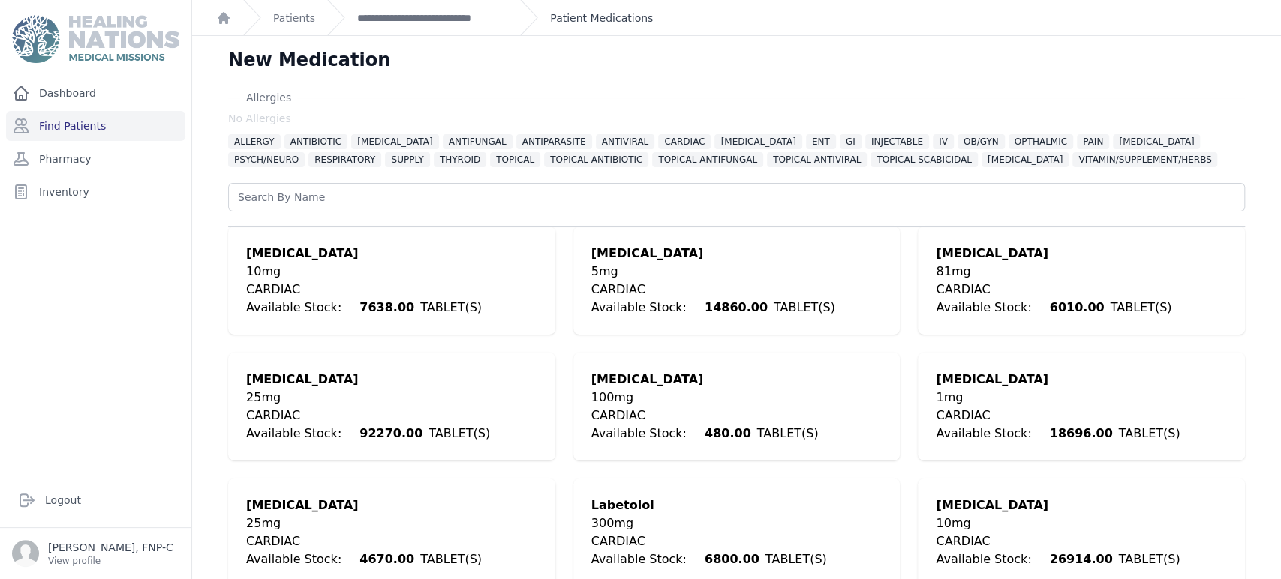
click at [557, 14] on link "Patient Medications" at bounding box center [601, 18] width 103 height 15
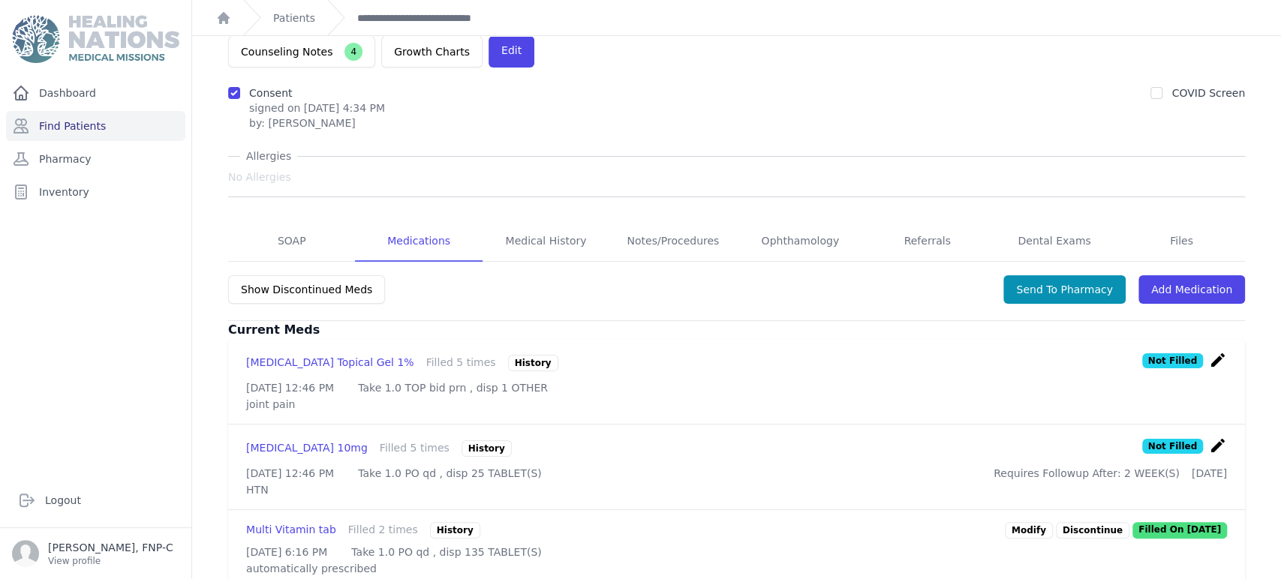
scroll to position [149, 0]
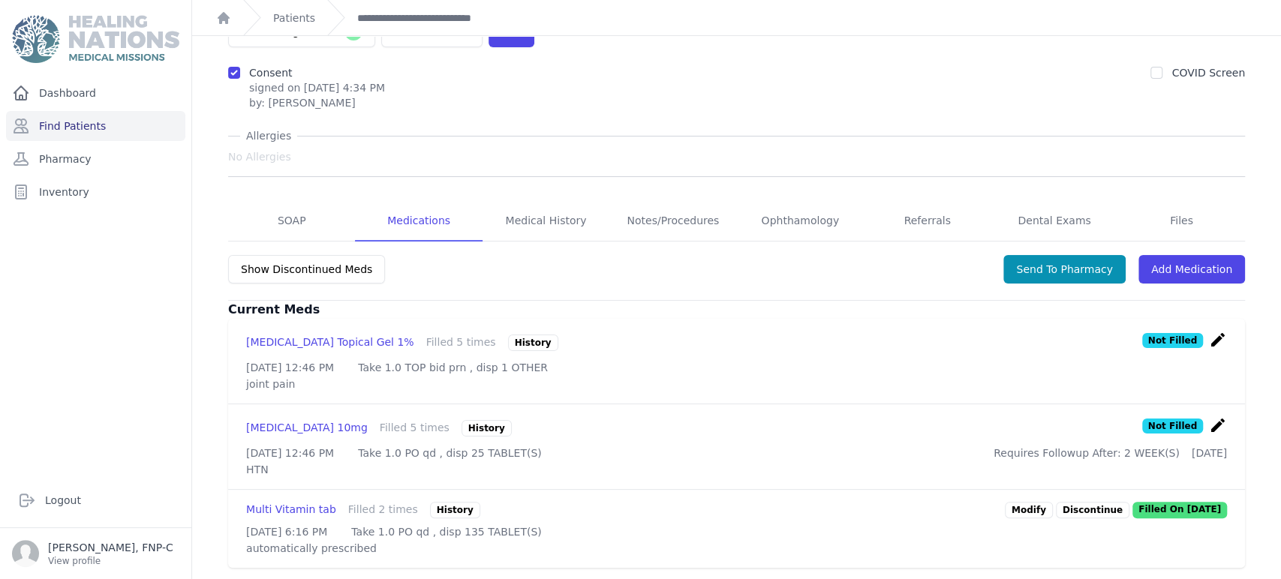
click at [1209, 417] on icon "create" at bounding box center [1218, 426] width 18 height 18
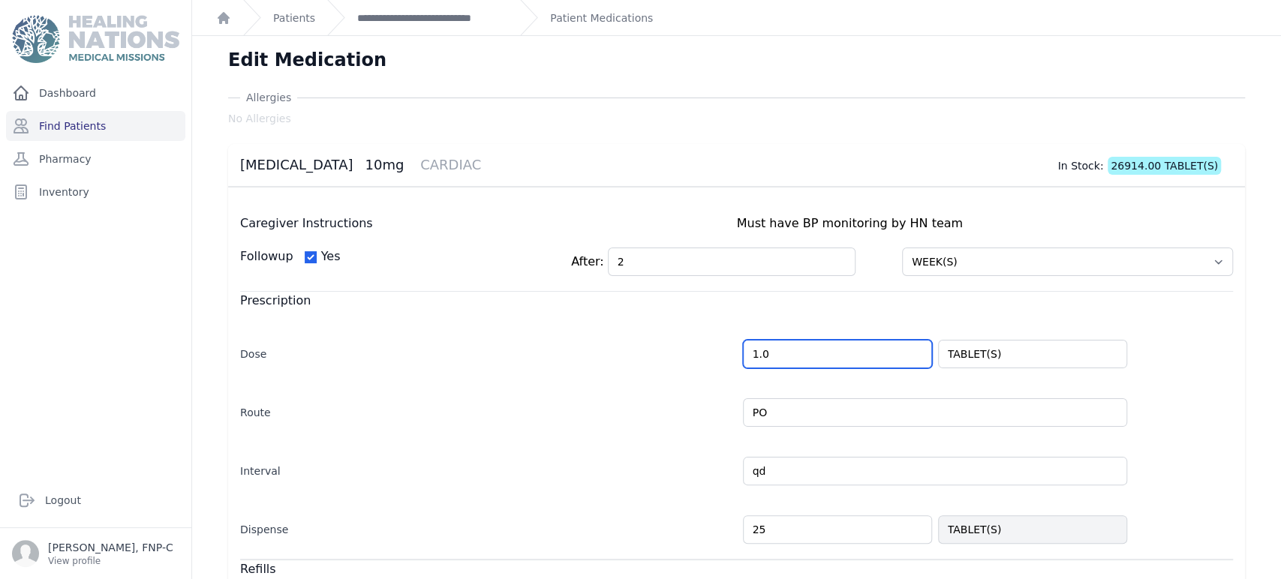
click at [749, 358] on input "1.0" at bounding box center [837, 354] width 189 height 29
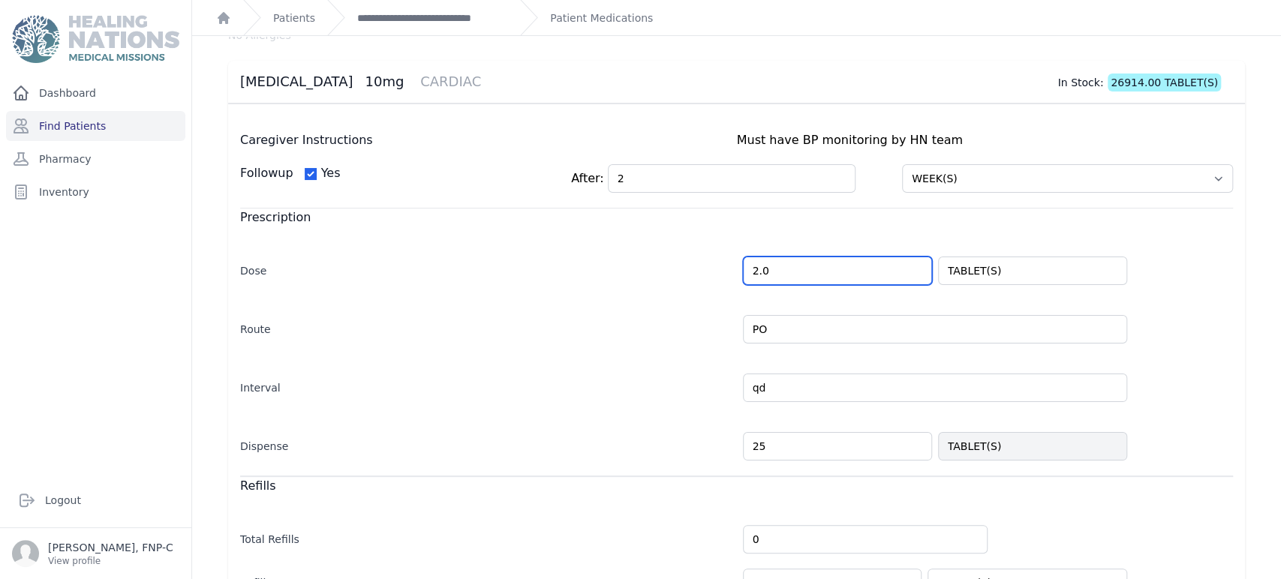
scroll to position [167, 0]
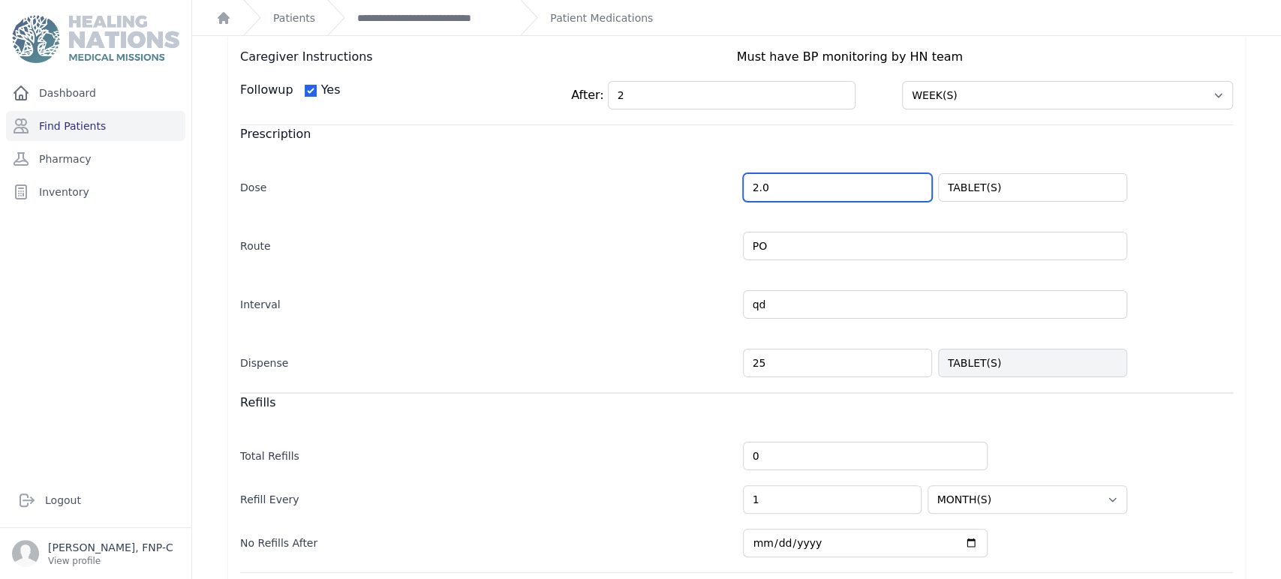
type input "2.0"
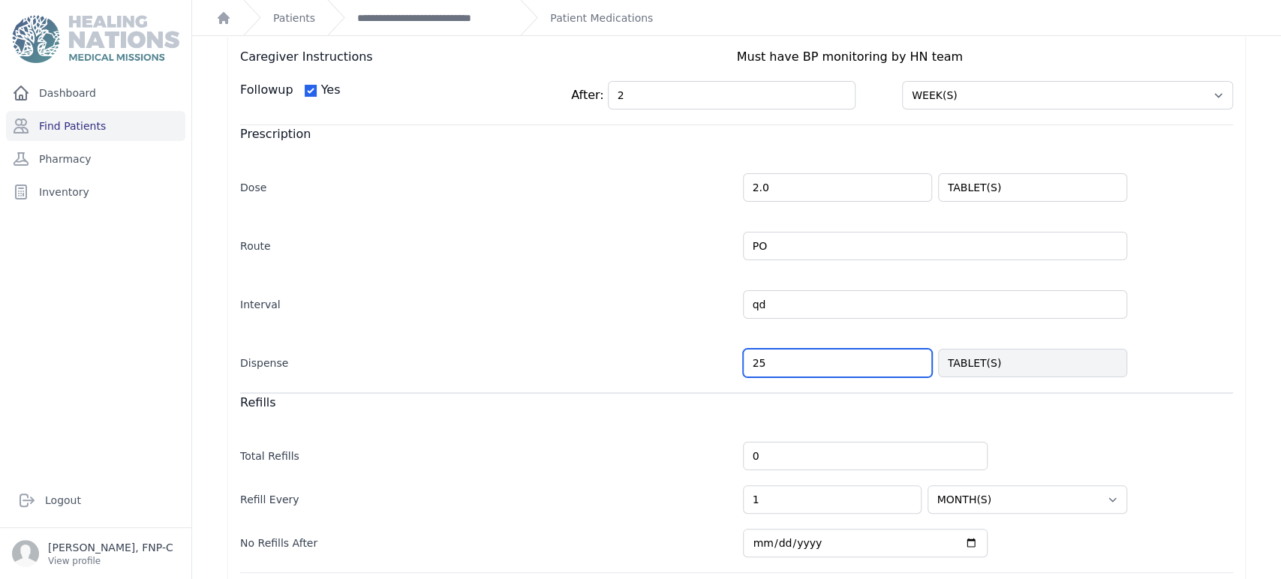
select select "WEEK(S)"
select select "MONTH(S)"
click at [752, 362] on input "25" at bounding box center [837, 363] width 189 height 29
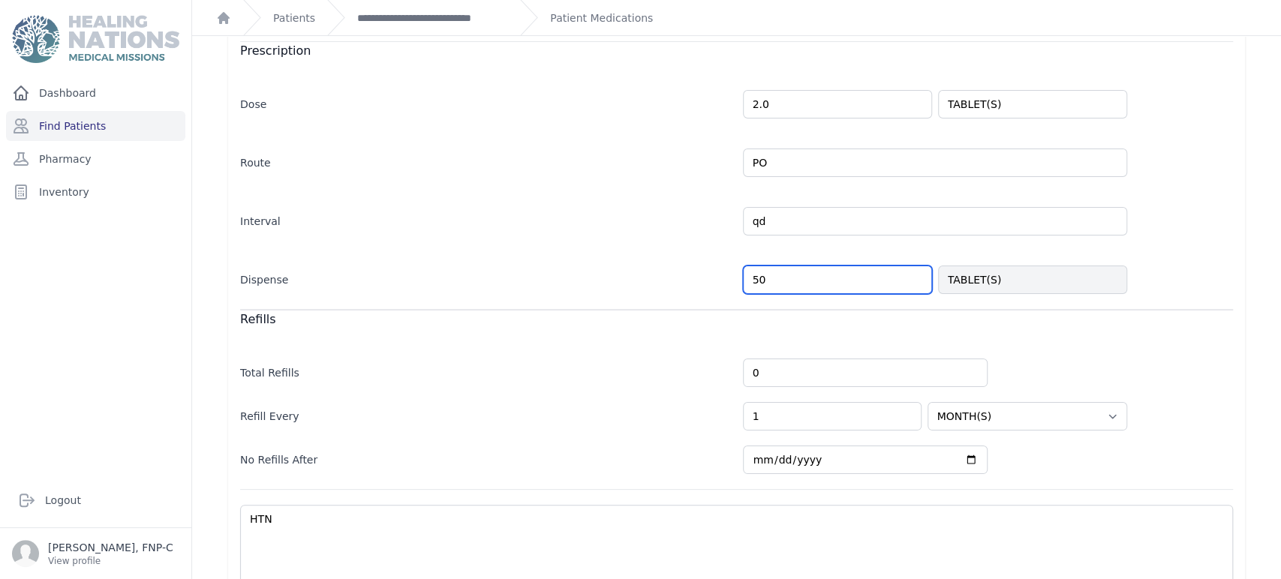
scroll to position [329, 0]
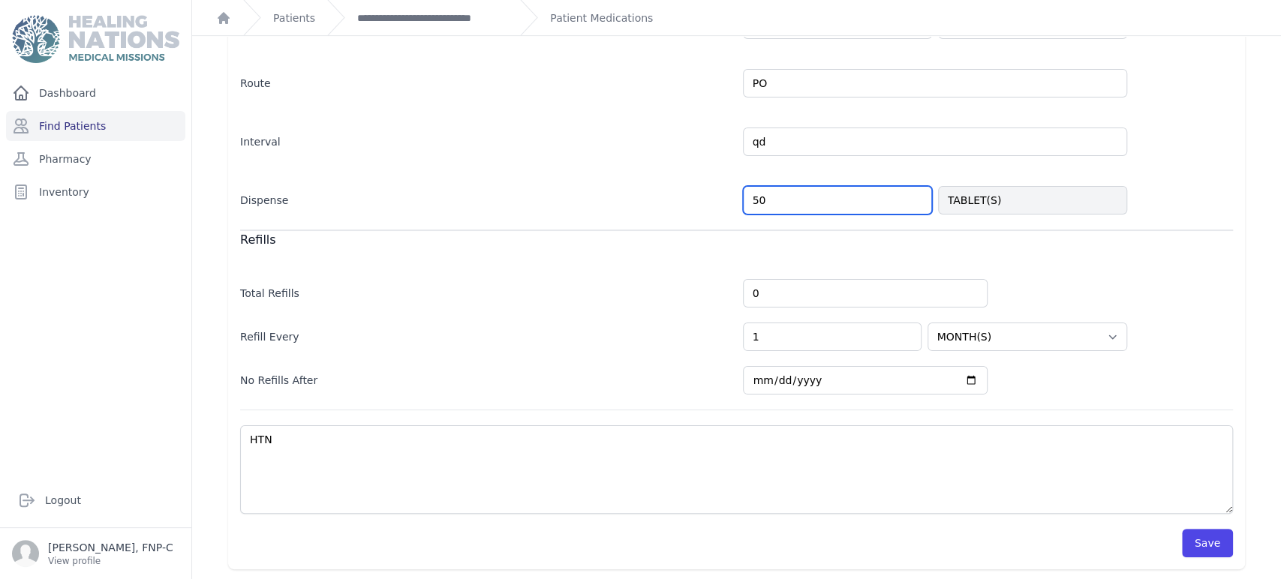
type input "50"
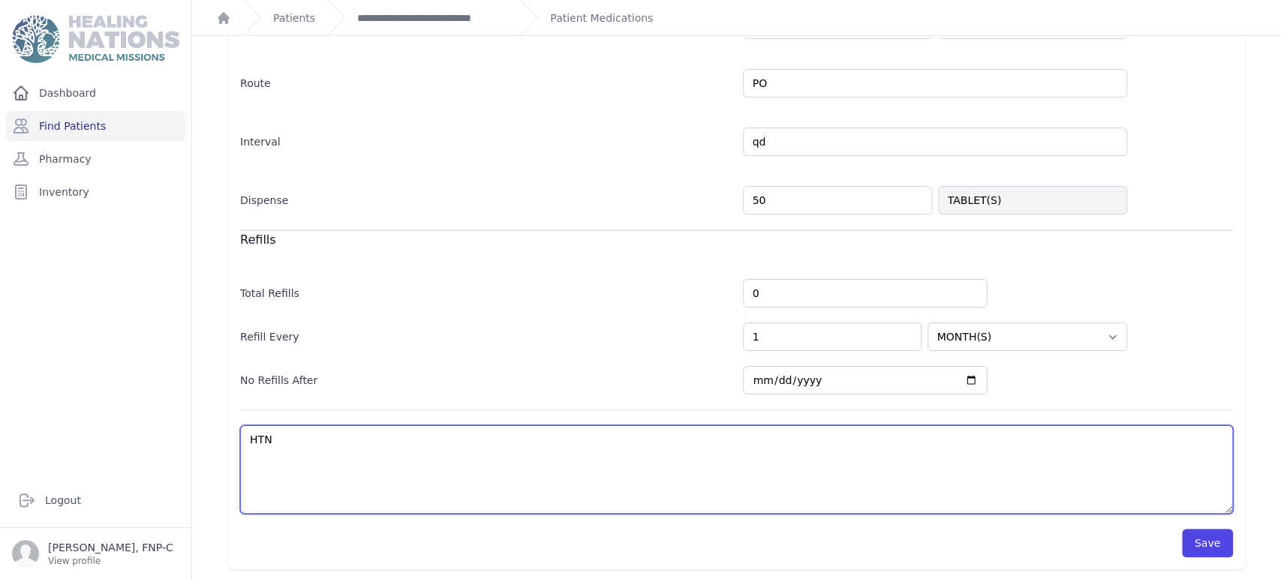
select select "WEEK(S)"
select select "MONTH(S)"
click at [271, 444] on textarea "HTN" at bounding box center [736, 470] width 993 height 89
type textarea "HTN-"
select select "WEEK(S)"
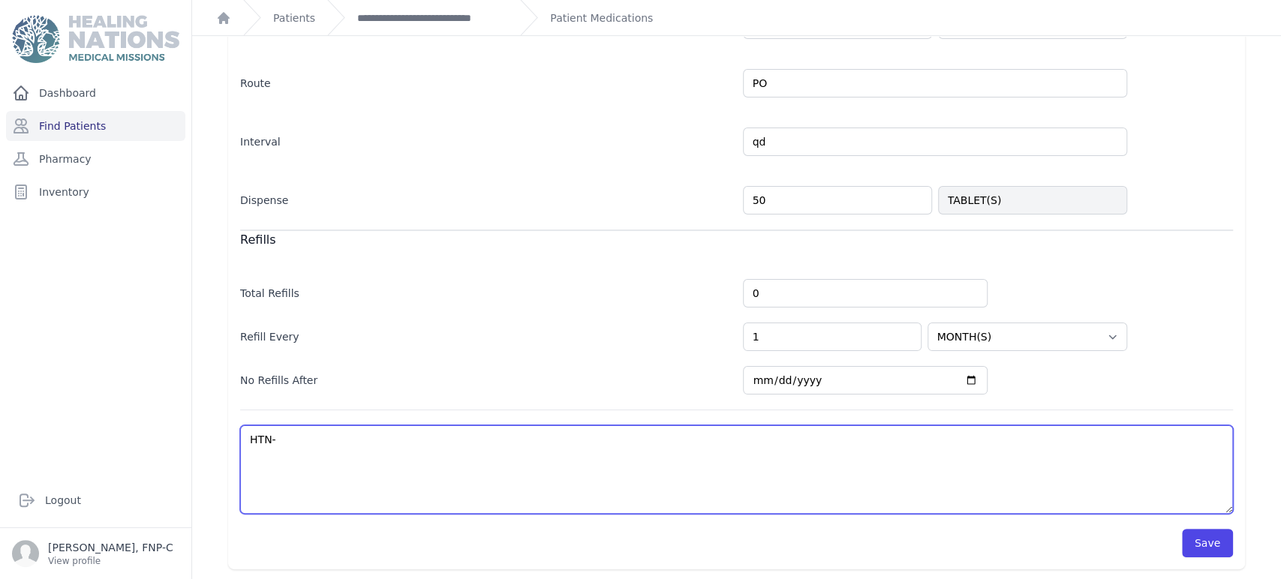
select select "MONTH(S)"
type textarea "HTN-"
select select "WEEK(S)"
select select "MONTH(S)"
type textarea "HTN- 9"
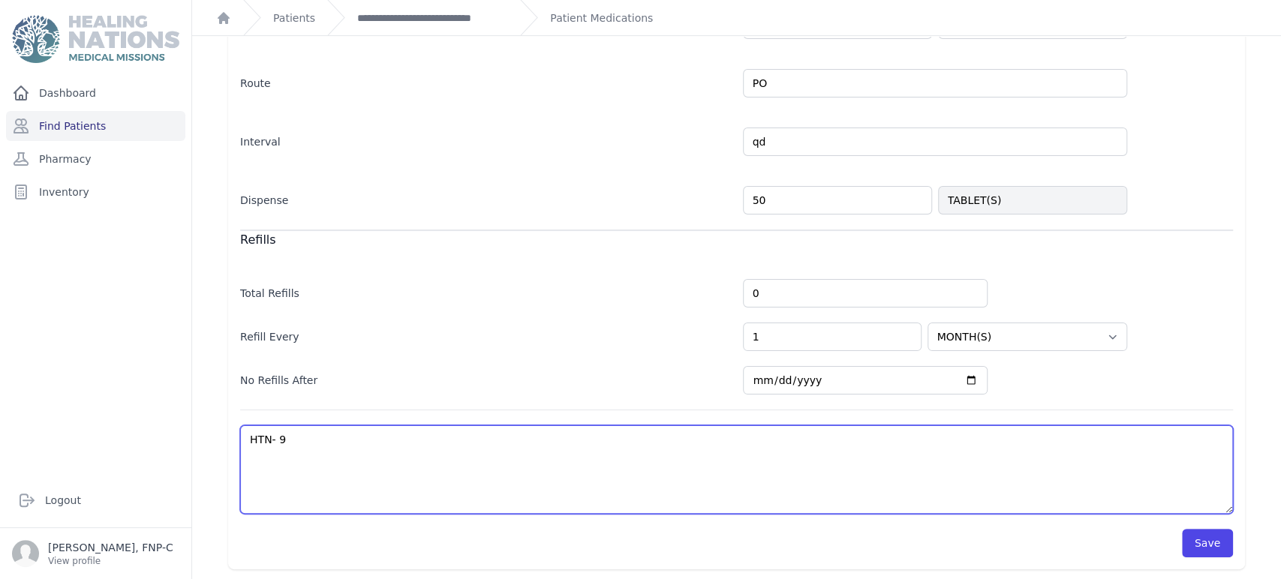
select select "WEEK(S)"
select select "MONTH(S)"
type textarea "HTN- 9/"
select select "WEEK(S)"
select select "MONTH(S)"
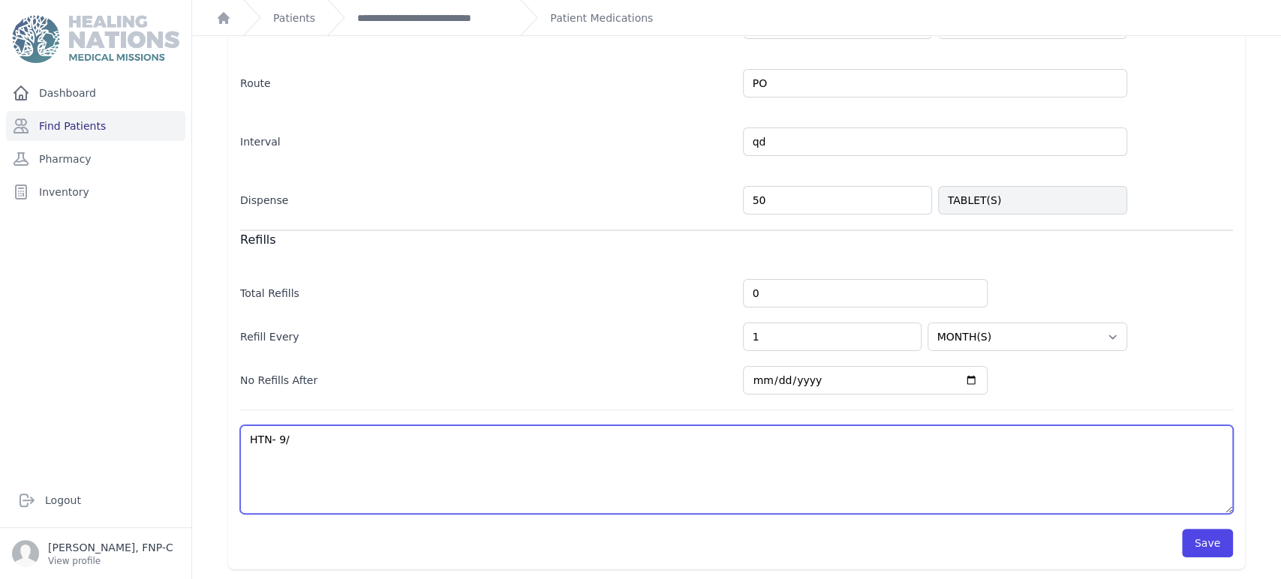
type textarea "HTN- 9/2"
select select "WEEK(S)"
select select "MONTH(S)"
type textarea "HTN- 9/23"
select select "WEEK(S)"
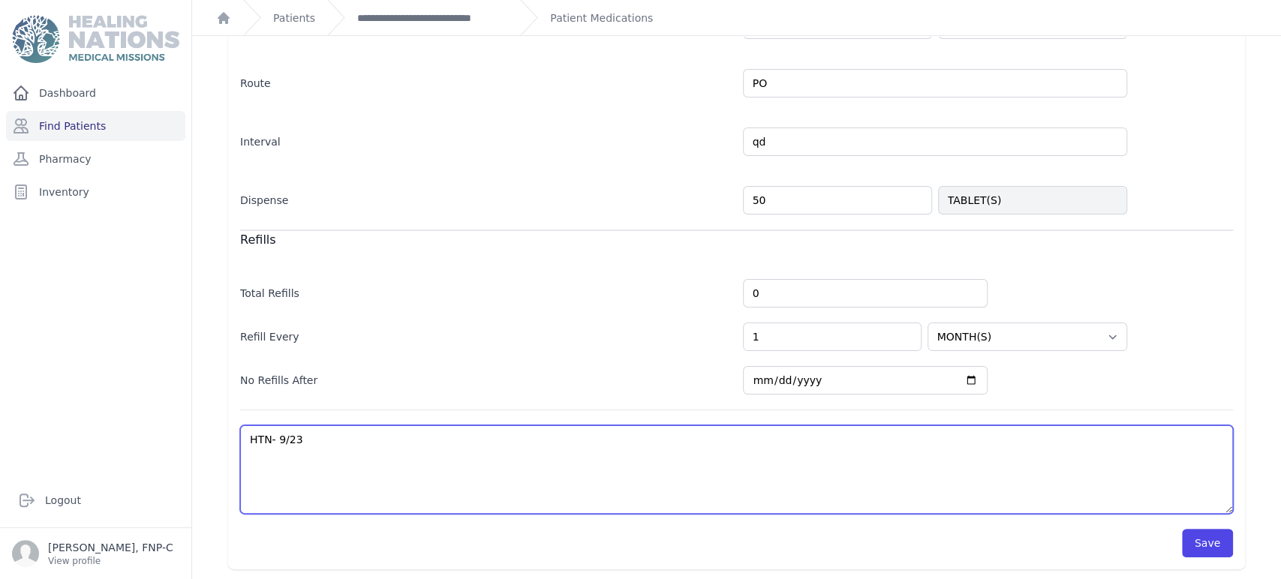
select select "MONTH(S)"
type textarea "HTN- 9/23/"
select select "WEEK(S)"
select select "MONTH(S)"
type textarea "HTN- 9/23/2"
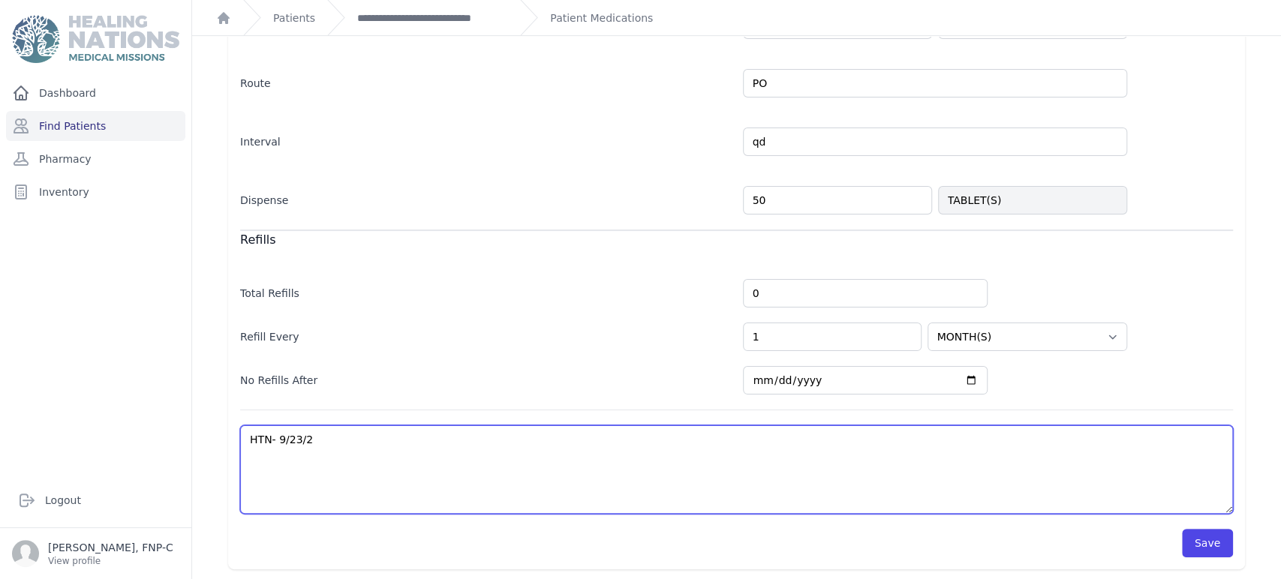
select select "WEEK(S)"
select select "MONTH(S)"
type textarea "HTN- 9/23/25"
select select "WEEK(S)"
select select "MONTH(S)"
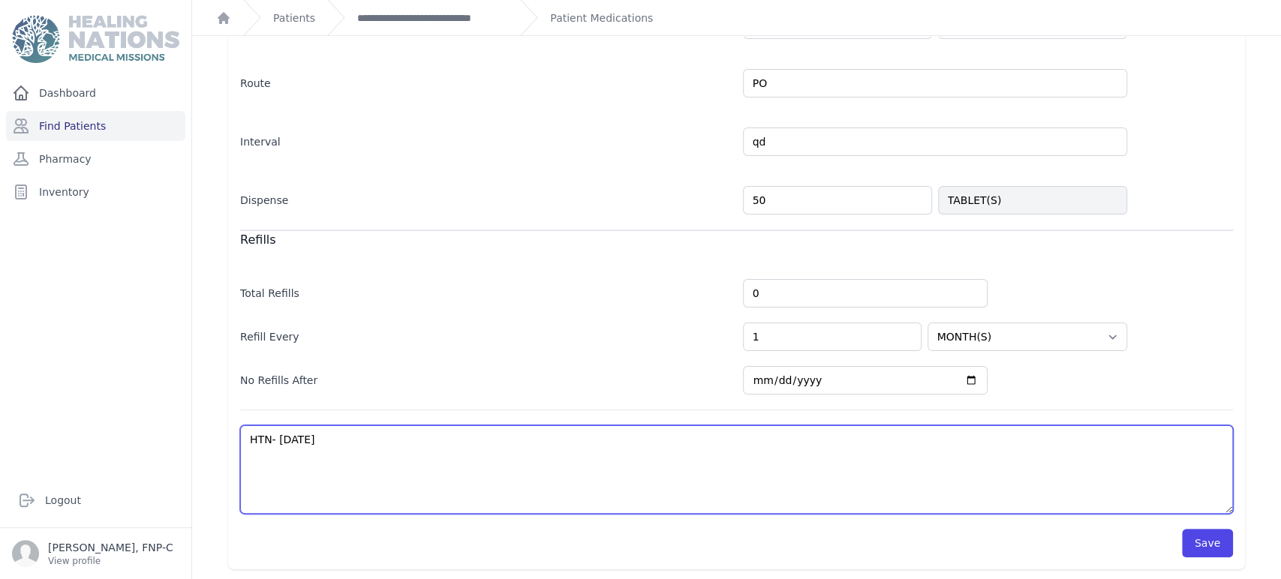
type textarea "HTN- 9/23/25:"
select select "WEEK(S)"
select select "MONTH(S)"
type textarea "HTN- 9/23/25:"
select select "WEEK(S)"
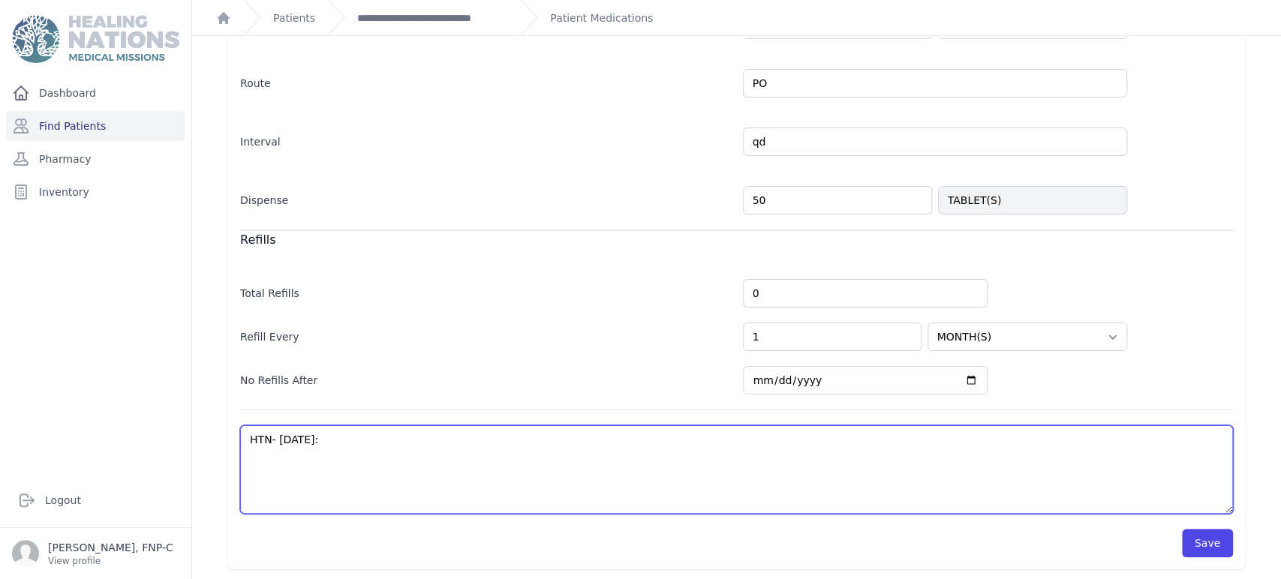
select select "MONTH(S)"
type textarea "HTN- 9/23/25: i"
select select "WEEK(S)"
select select "MONTH(S)"
click at [277, 437] on textarea "HTN" at bounding box center [736, 470] width 993 height 89
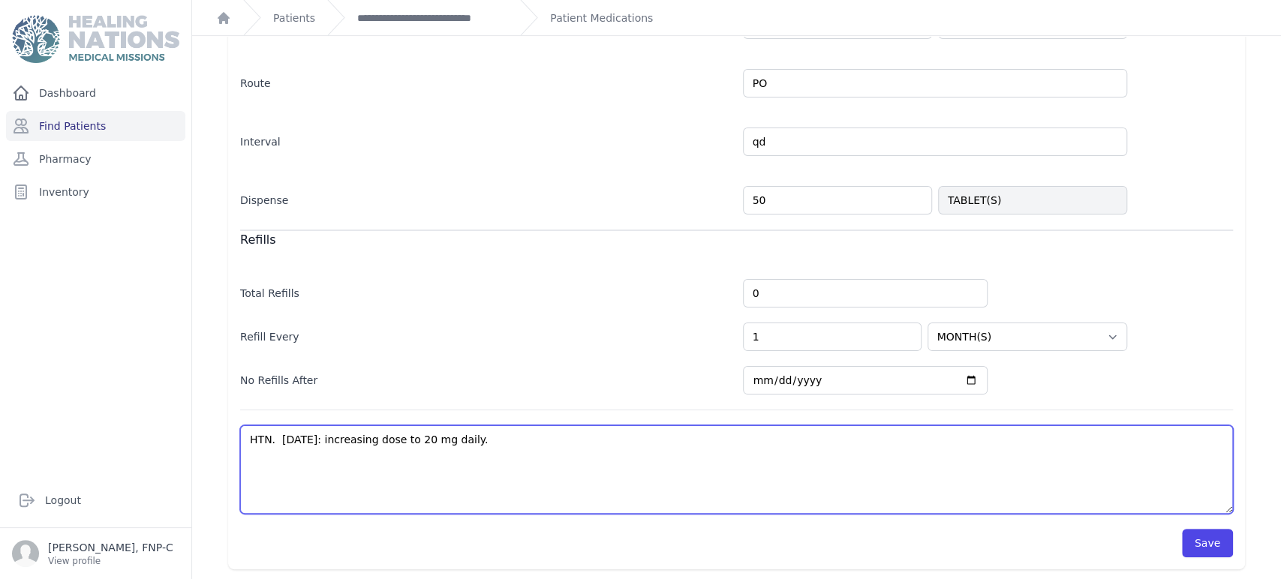
click at [317, 441] on textarea "HTN" at bounding box center [736, 470] width 993 height 89
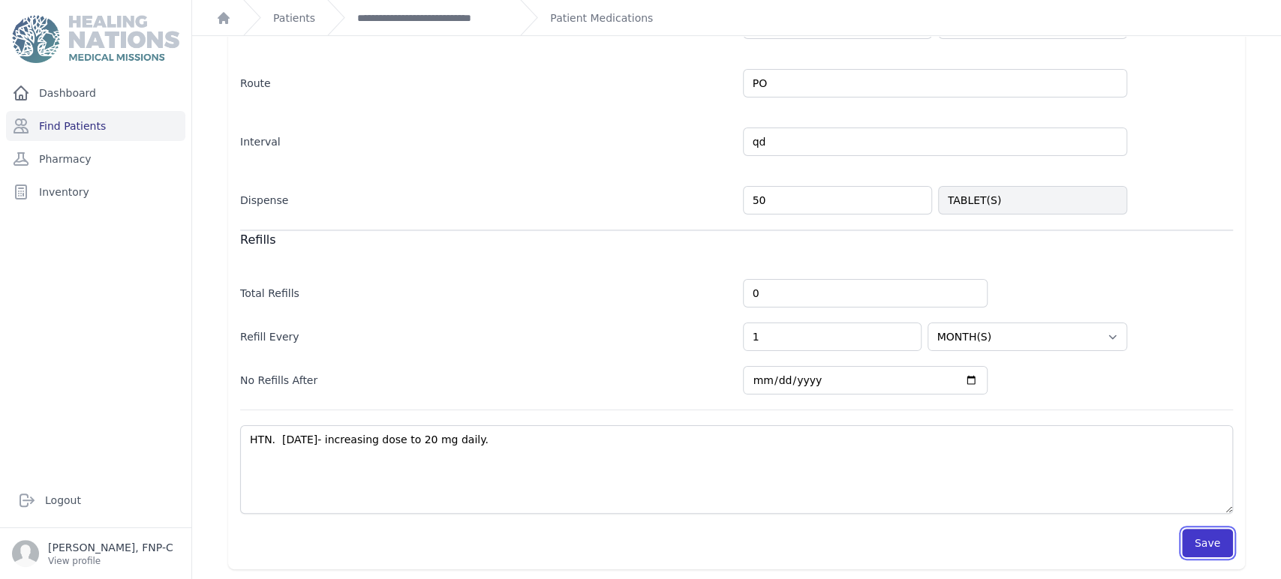
click at [1206, 537] on button "Save" at bounding box center [1207, 543] width 51 height 29
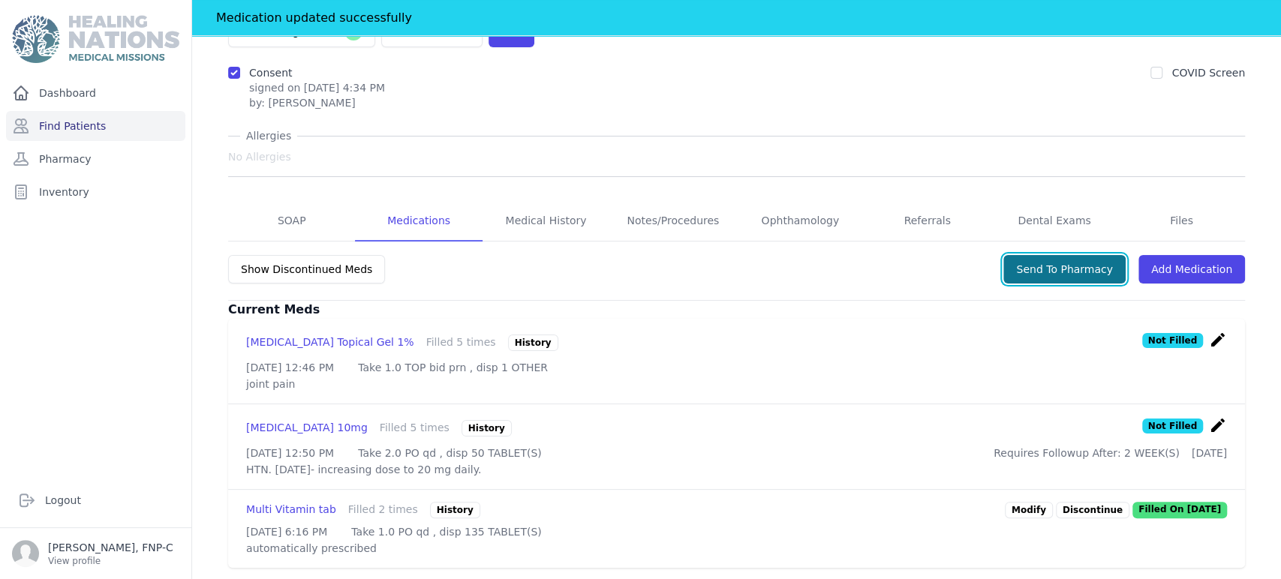
click at [1073, 255] on button "Send To Pharmacy" at bounding box center [1064, 269] width 122 height 29
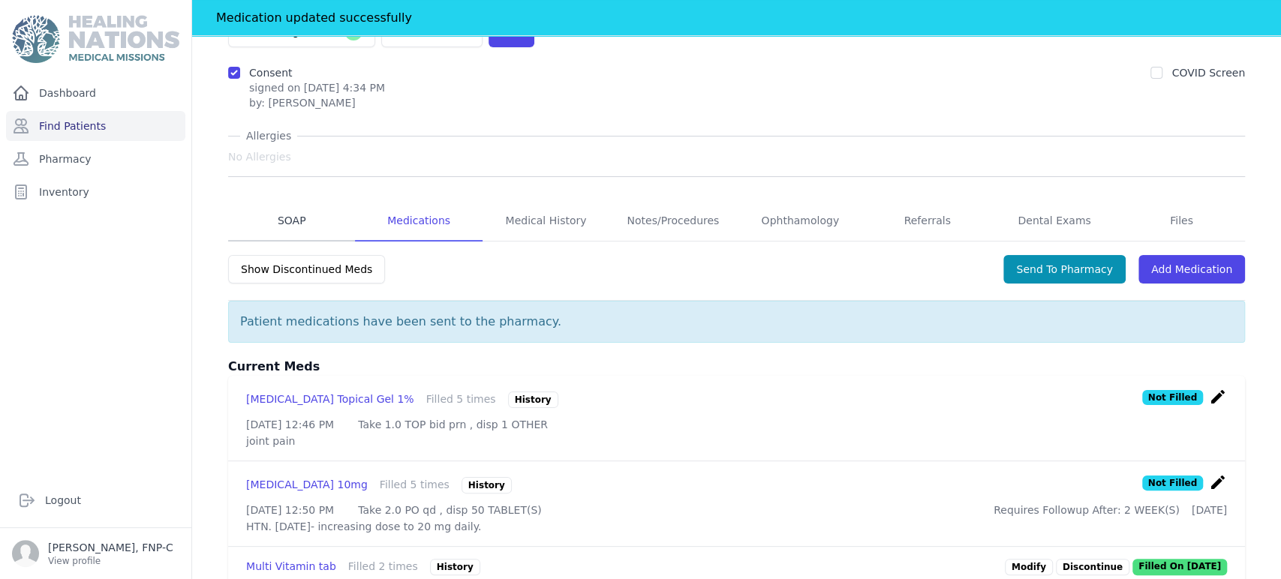
click at [290, 201] on link "SOAP" at bounding box center [291, 221] width 127 height 41
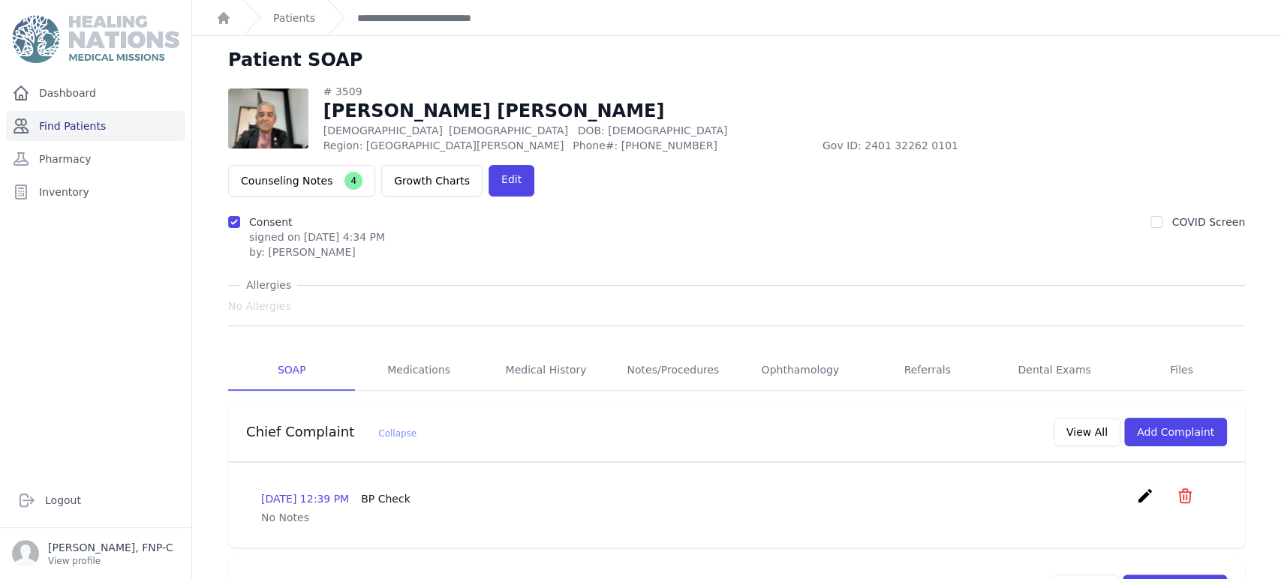
click at [92, 129] on link "Find Patients" at bounding box center [95, 126] width 179 height 30
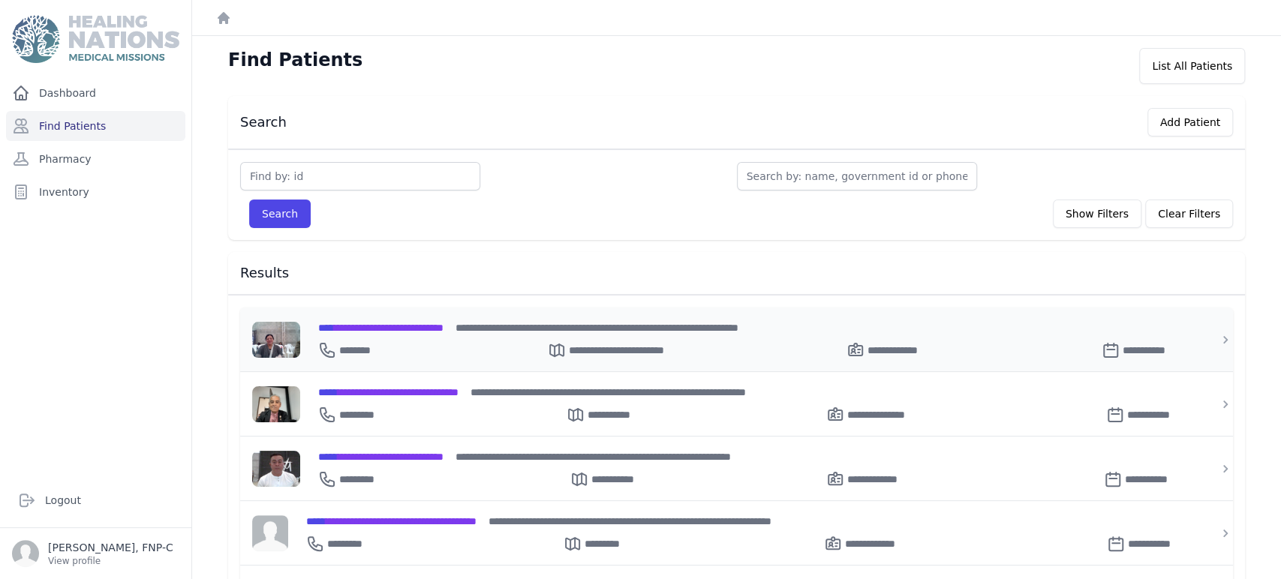
click at [390, 326] on span "**********" at bounding box center [380, 328] width 125 height 11
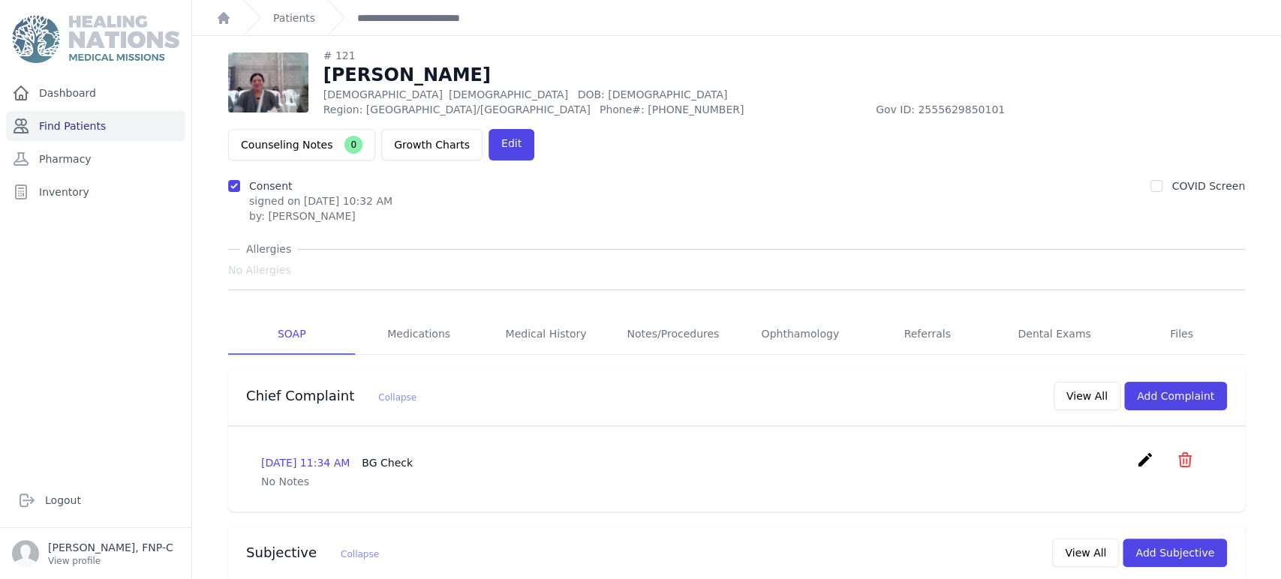
click at [84, 127] on link "Find Patients" at bounding box center [95, 126] width 179 height 30
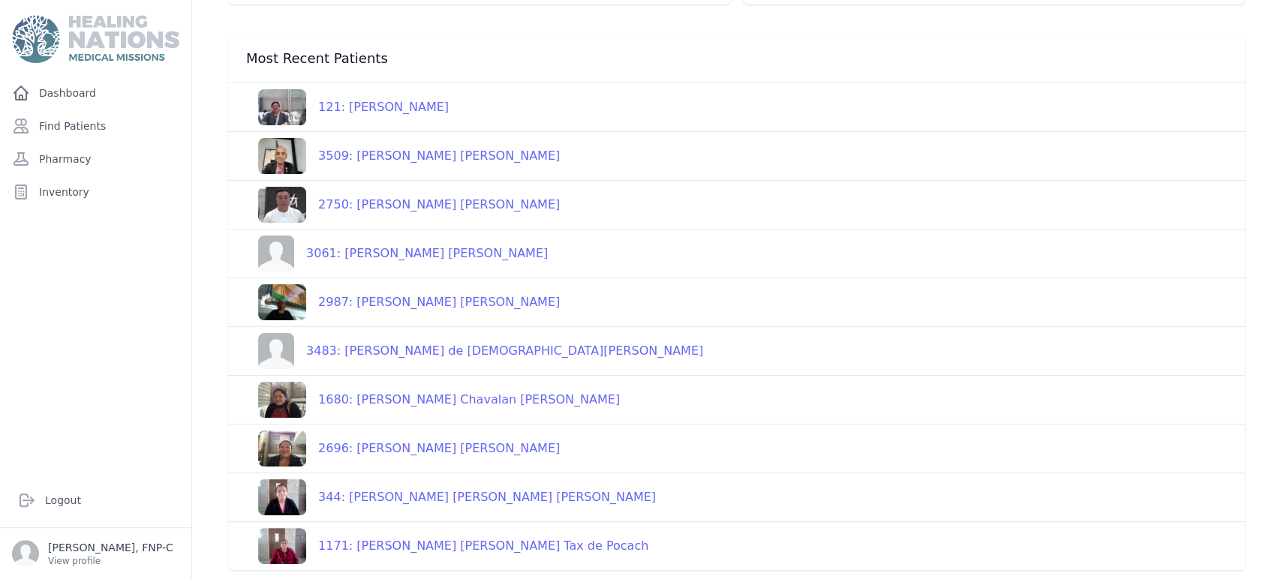
scroll to position [180, 0]
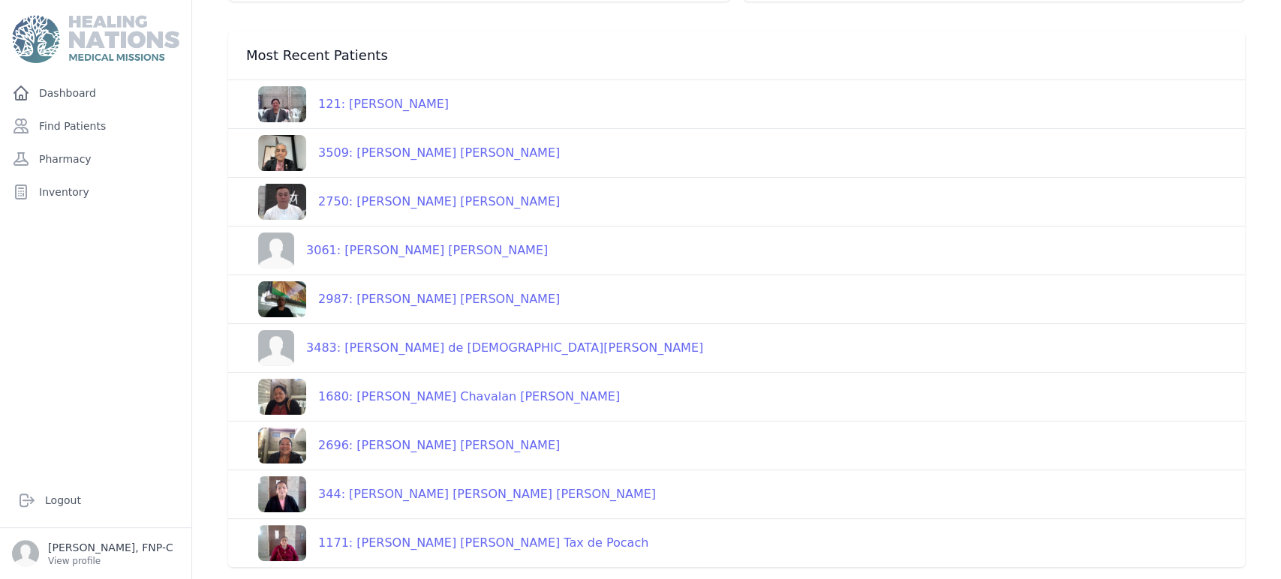
click at [399, 495] on div "344: [PERSON_NAME] [PERSON_NAME] [PERSON_NAME]" at bounding box center [481, 495] width 350 height 18
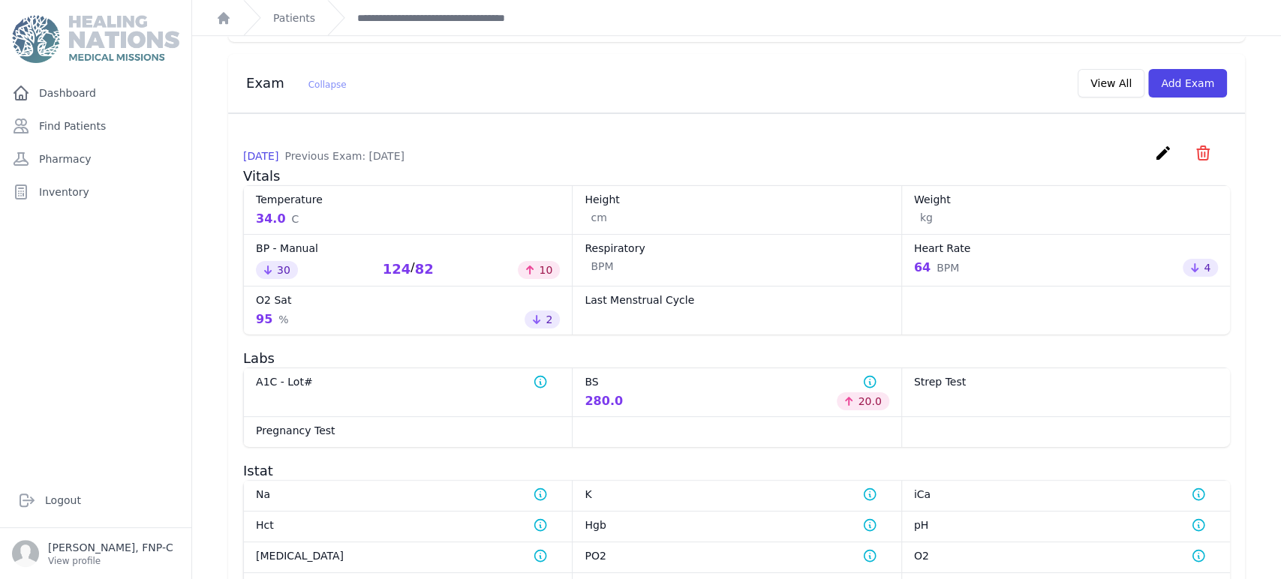
scroll to position [558, 0]
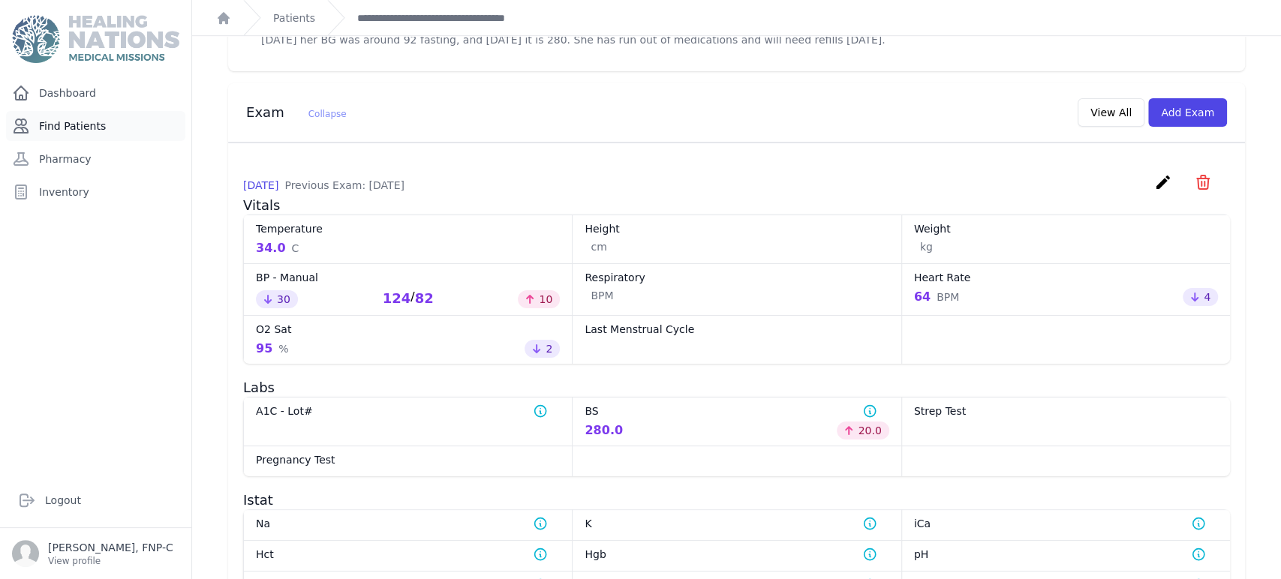
click at [74, 122] on link "Find Patients" at bounding box center [95, 126] width 179 height 30
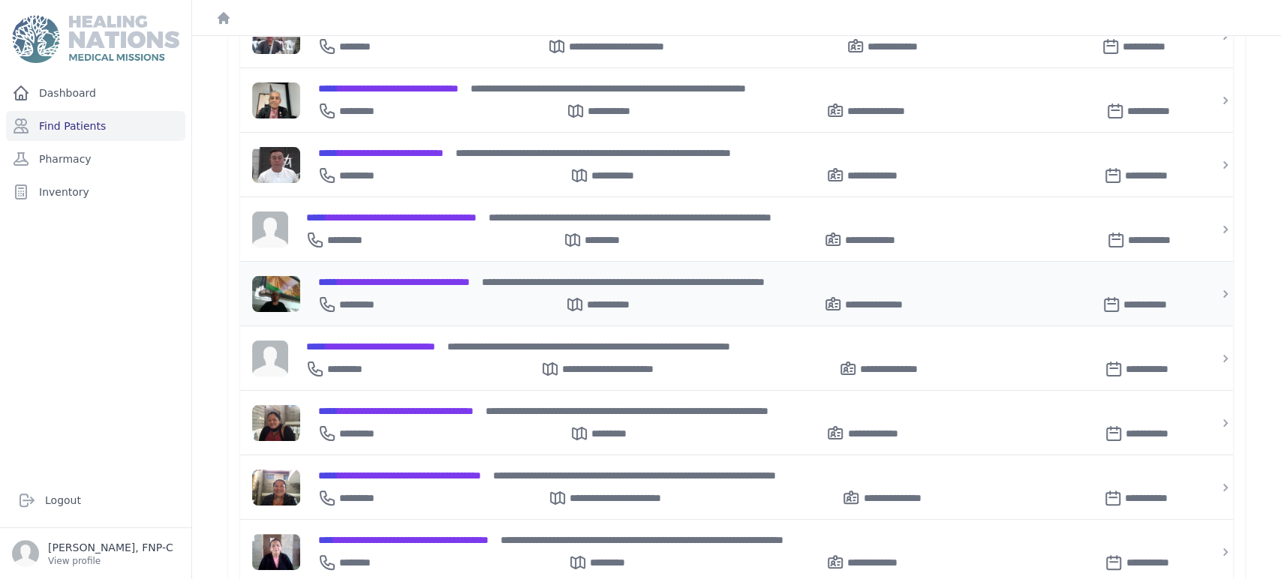
scroll to position [333, 0]
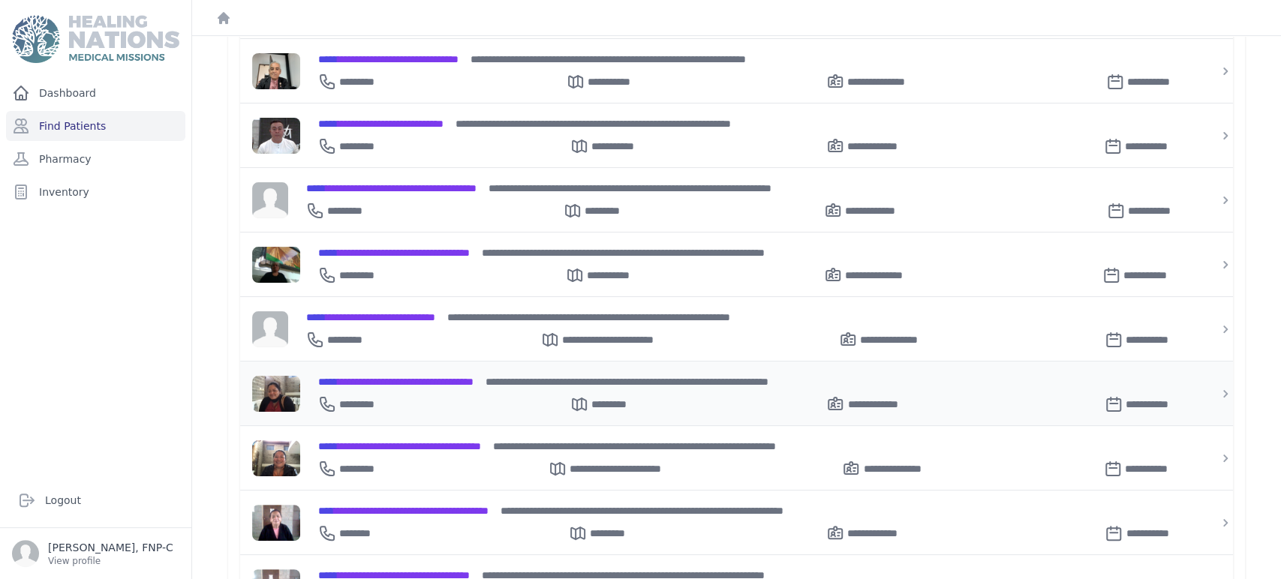
click at [381, 378] on span "**********" at bounding box center [395, 382] width 155 height 11
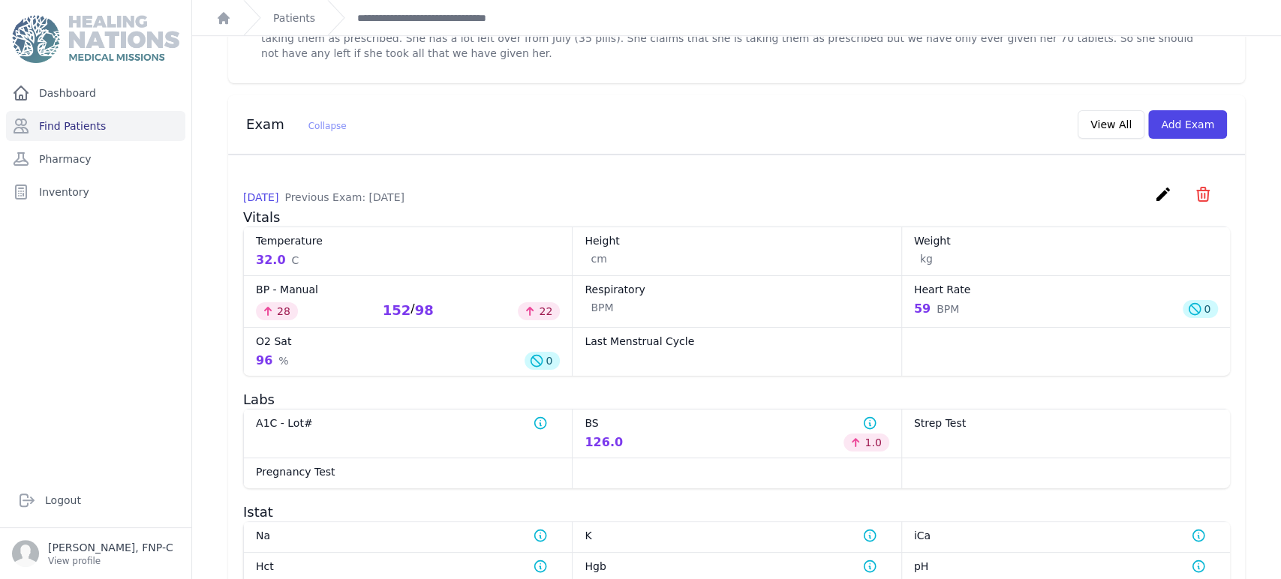
scroll to position [543, 0]
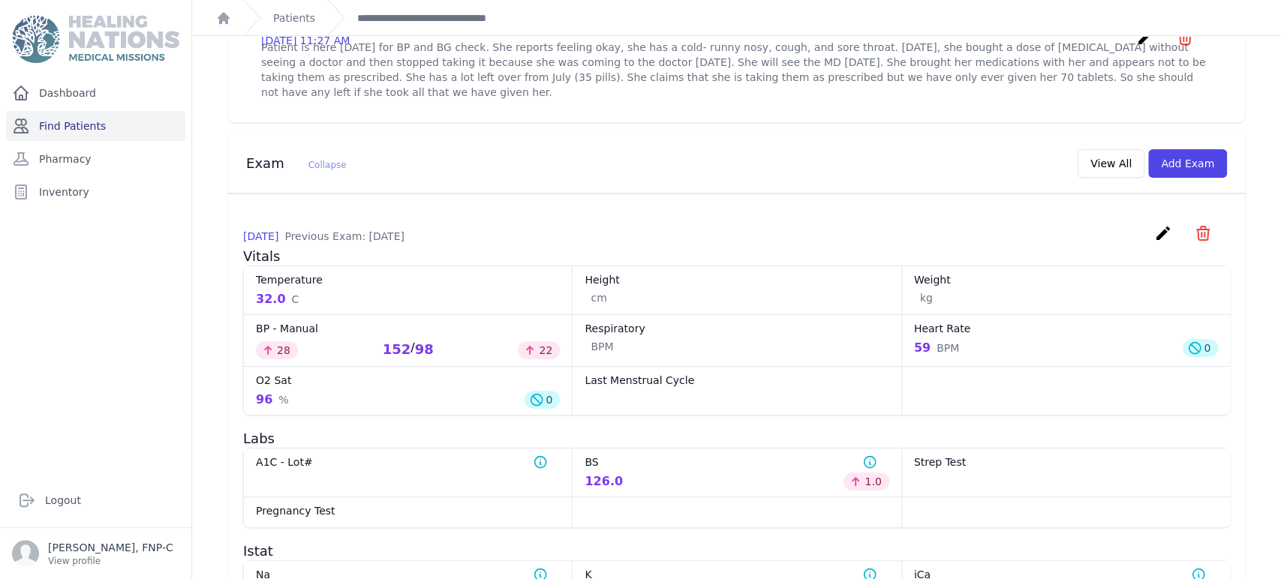
click at [88, 125] on link "Find Patients" at bounding box center [95, 126] width 179 height 30
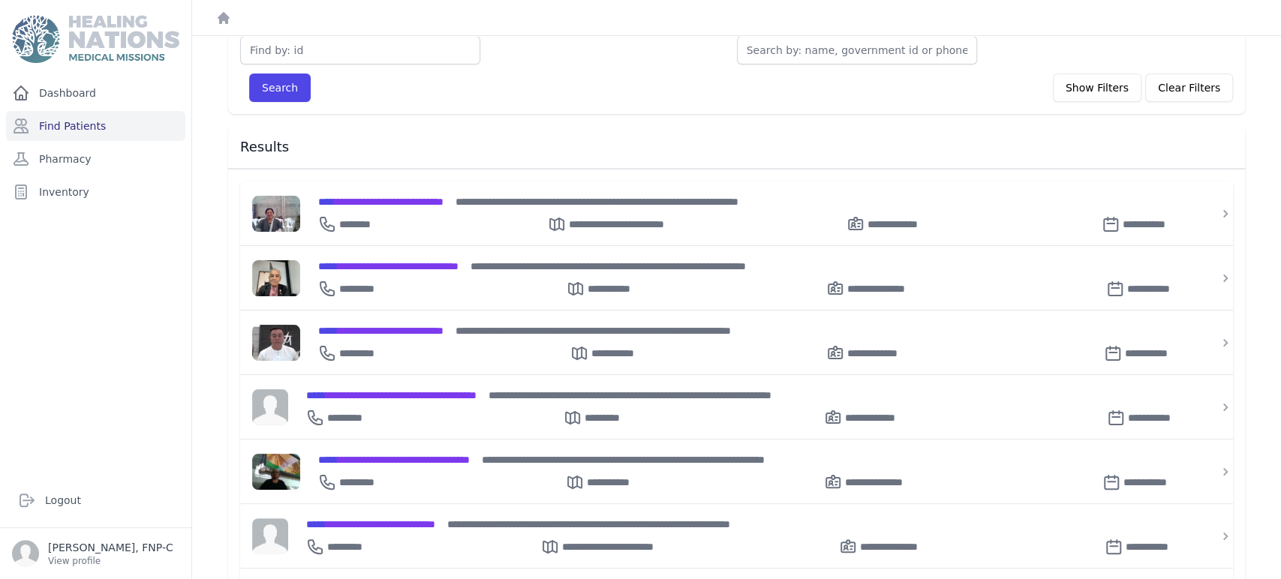
scroll to position [167, 0]
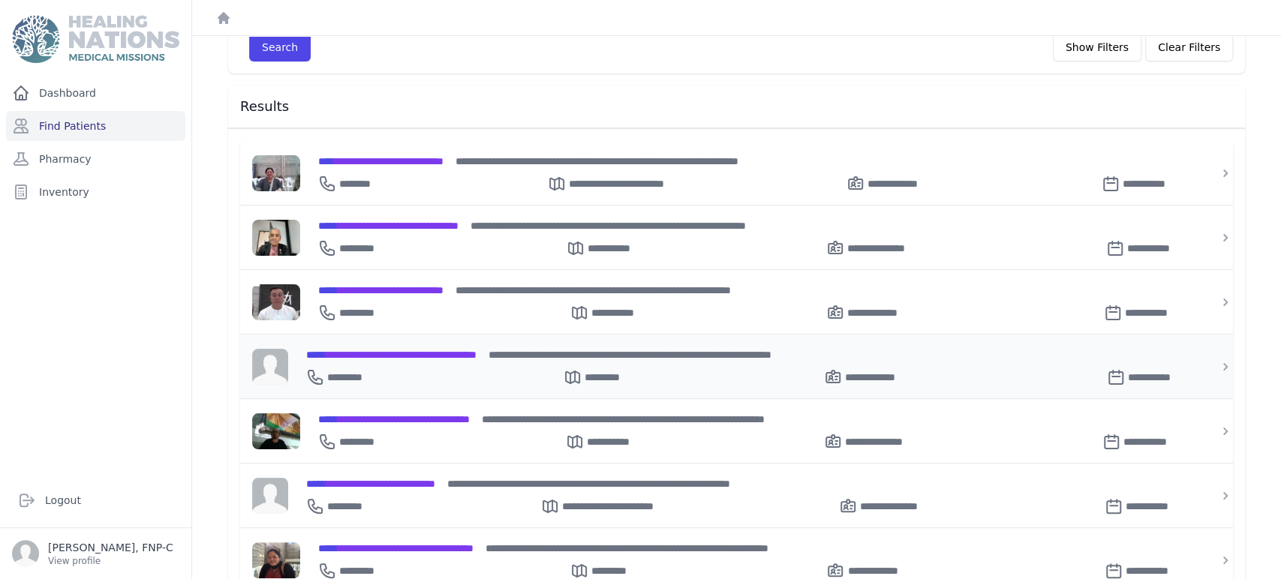
click at [396, 350] on span "**********" at bounding box center [391, 355] width 170 height 11
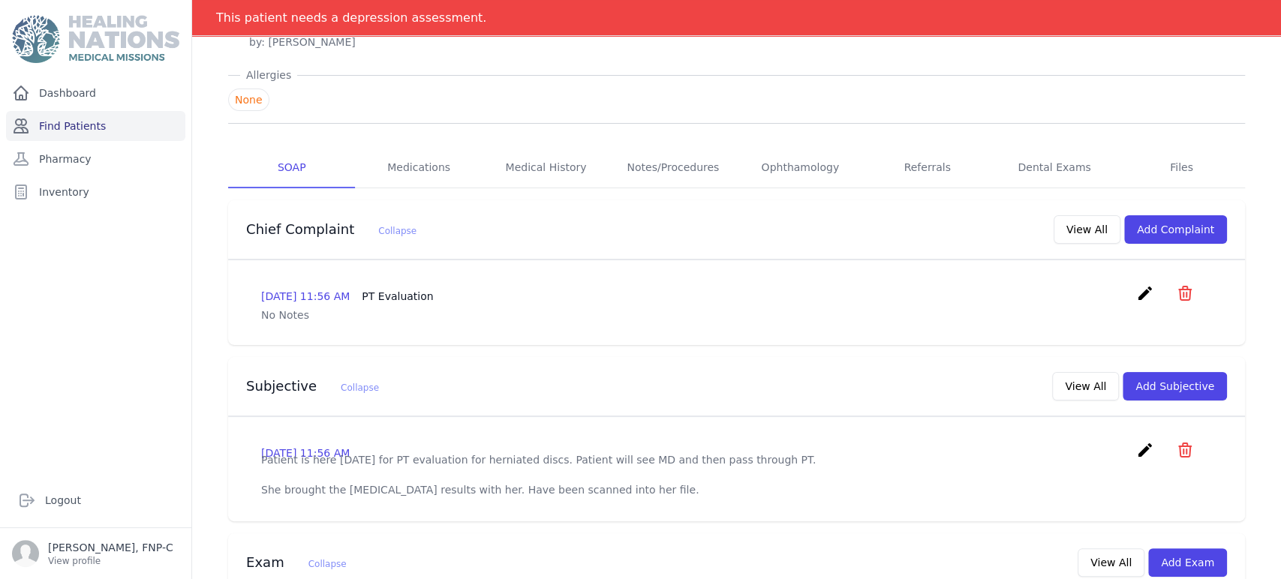
click at [69, 125] on link "Find Patients" at bounding box center [95, 126] width 179 height 30
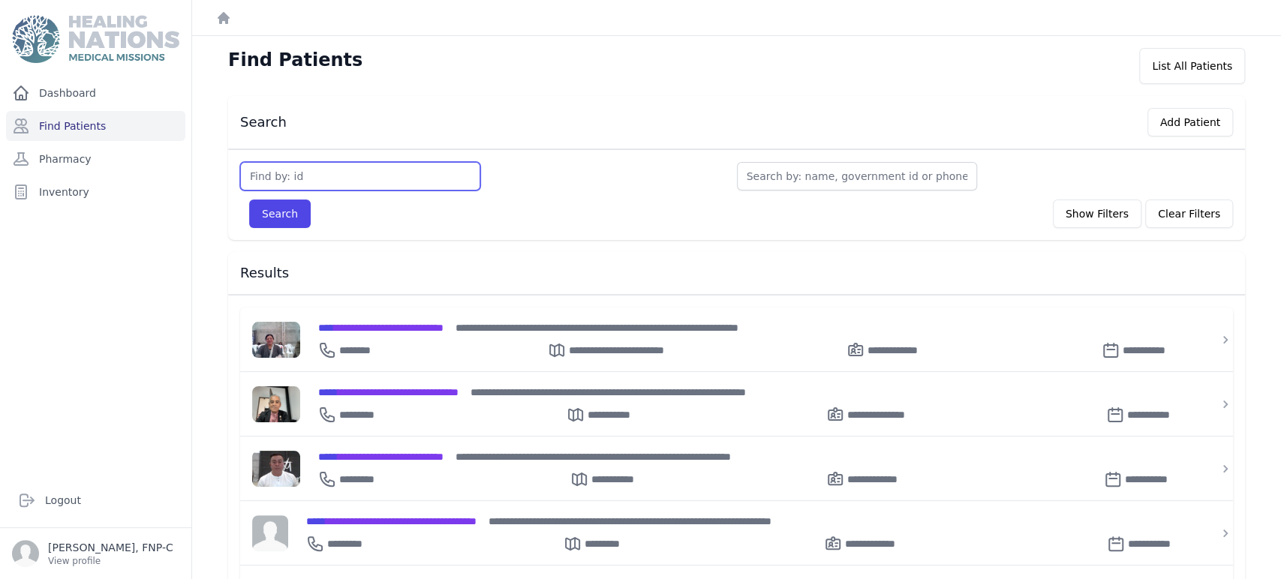
click at [298, 170] on input "text" at bounding box center [360, 176] width 240 height 29
type input "3442"
click at [284, 202] on button "Search" at bounding box center [280, 214] width 62 height 29
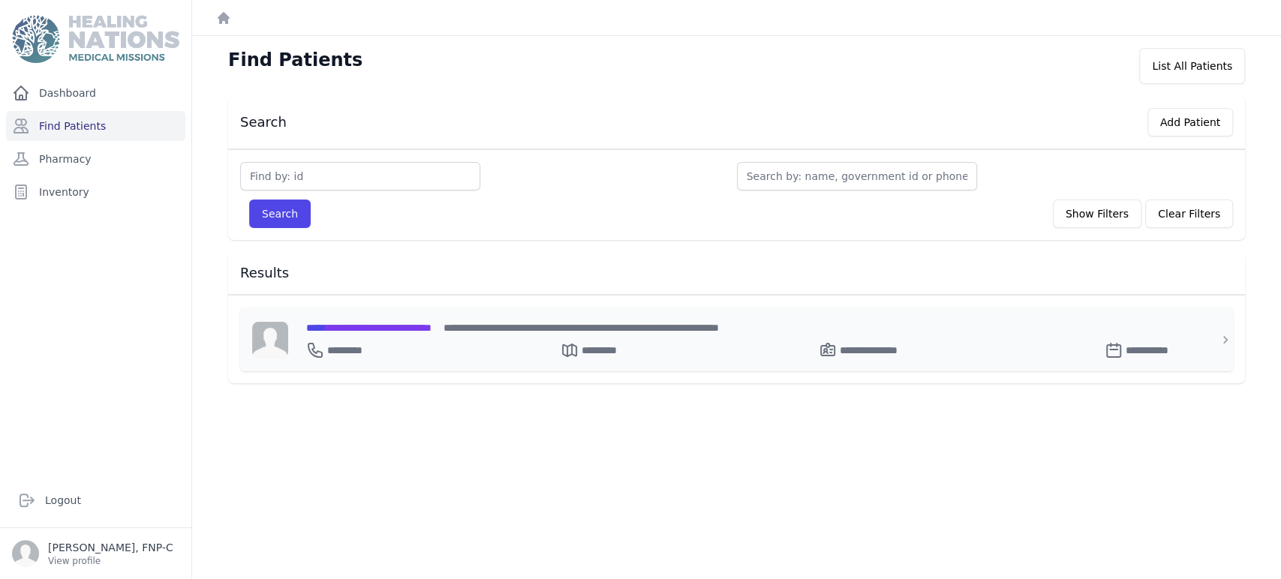
click at [381, 326] on span "**********" at bounding box center [368, 328] width 125 height 11
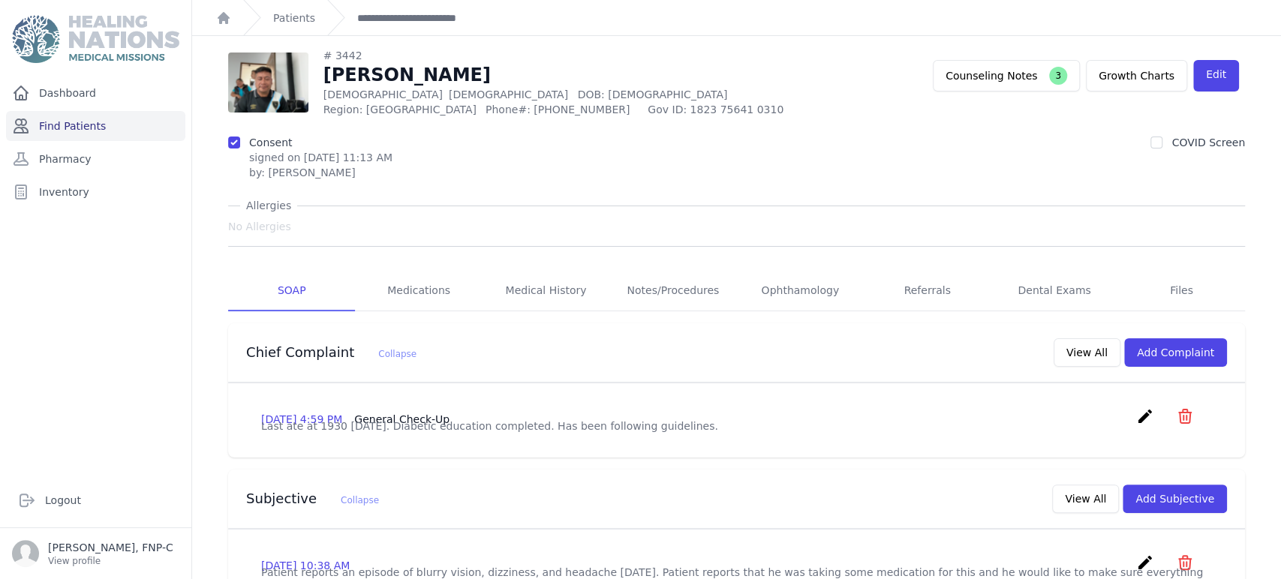
click at [81, 124] on link "Find Patients" at bounding box center [95, 126] width 179 height 30
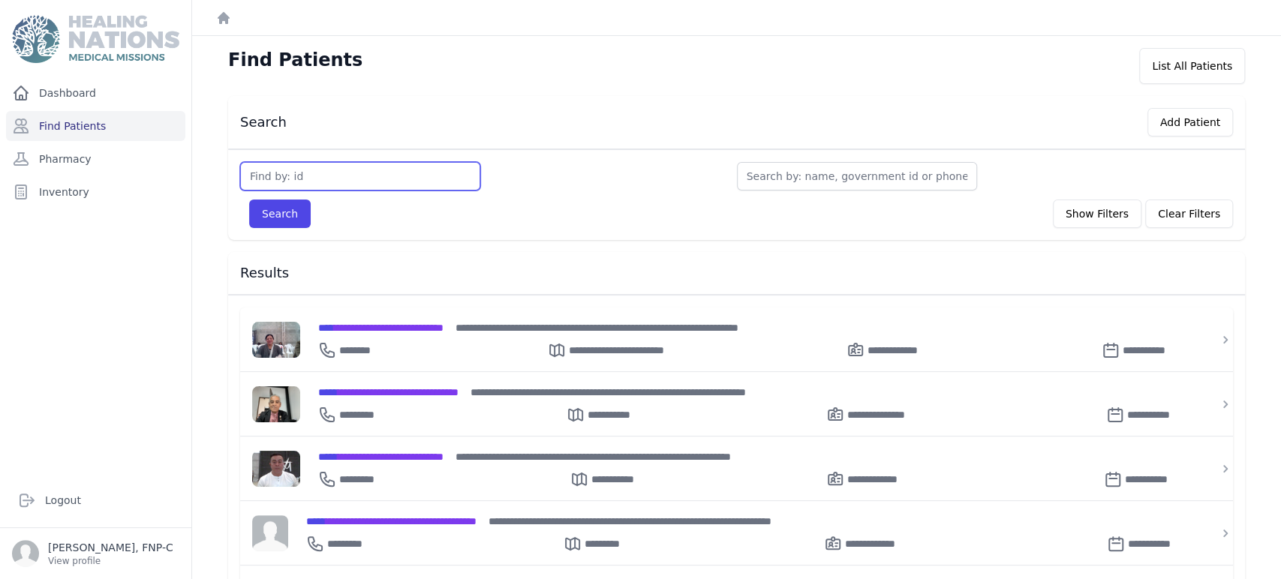
click at [269, 173] on input "text" at bounding box center [360, 176] width 240 height 29
type input "3785"
click at [269, 209] on button "Search" at bounding box center [280, 214] width 62 height 29
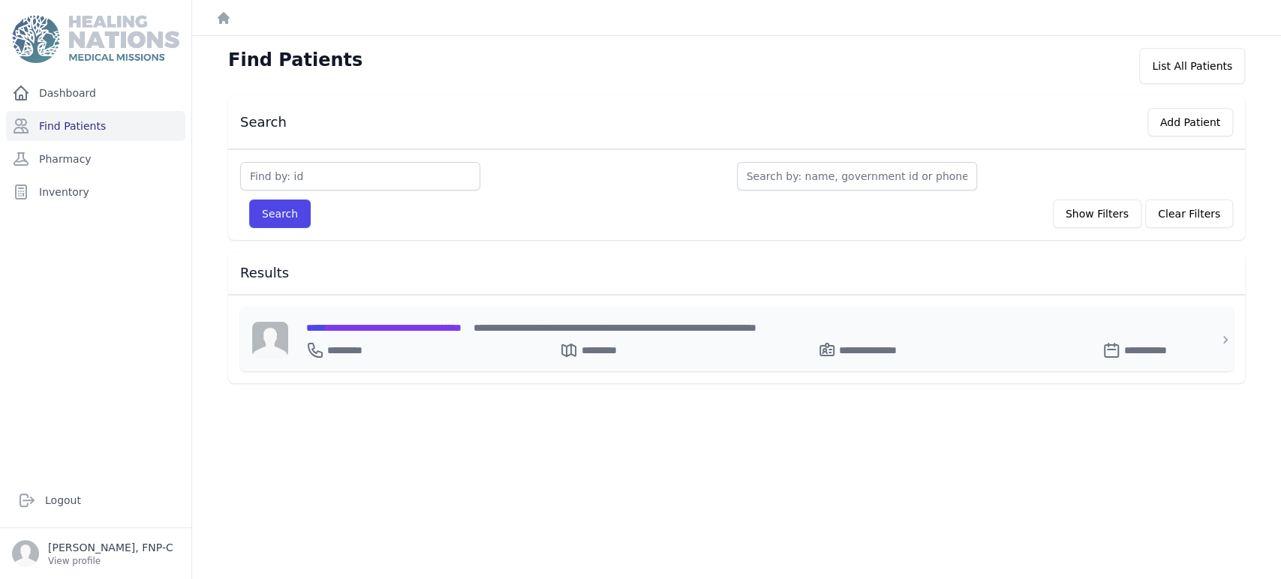
click at [341, 327] on span "**********" at bounding box center [383, 328] width 155 height 11
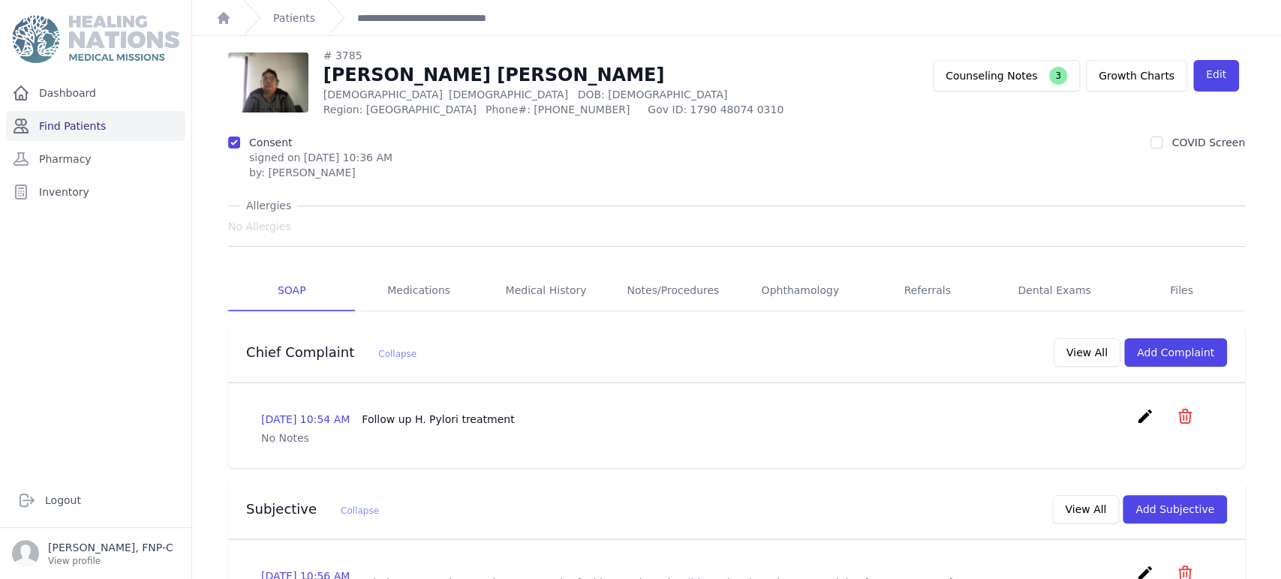
click at [80, 132] on link "Find Patients" at bounding box center [95, 126] width 179 height 30
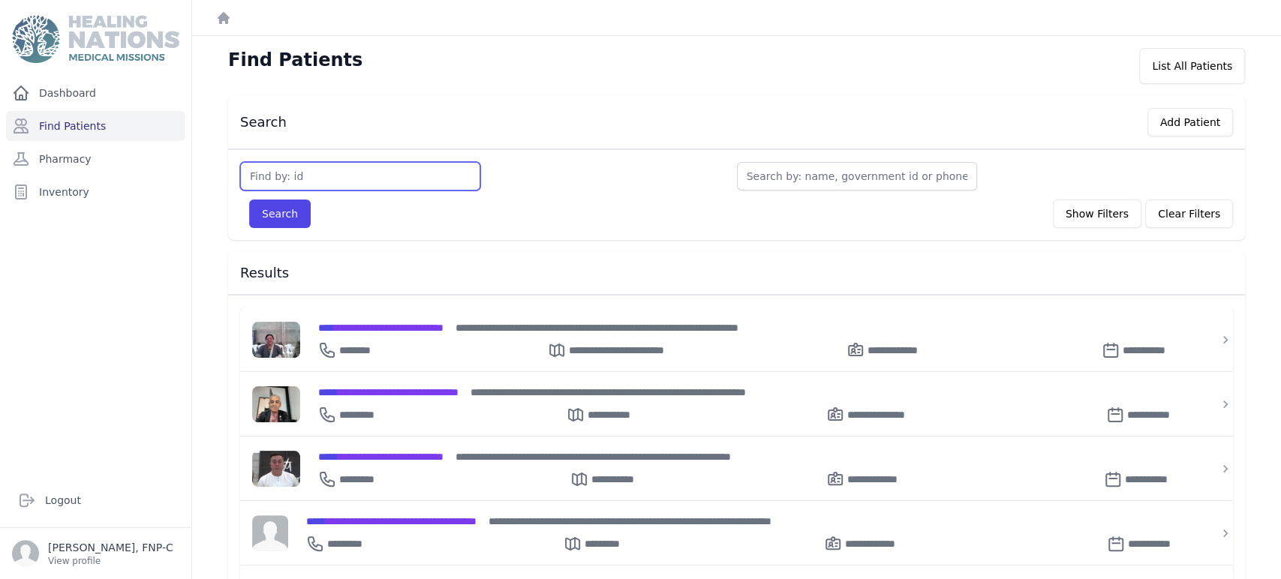
click at [318, 179] on input "text" at bounding box center [360, 176] width 240 height 29
type input "3140"
click at [273, 215] on button "Search" at bounding box center [280, 214] width 62 height 29
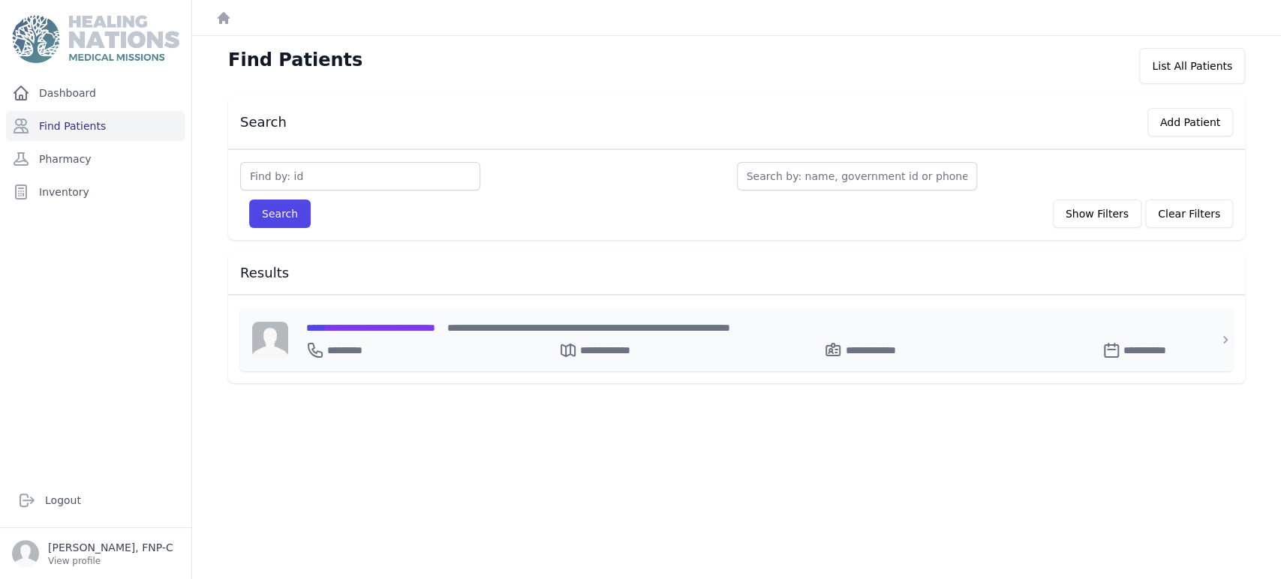
click at [340, 326] on span "**********" at bounding box center [370, 328] width 129 height 11
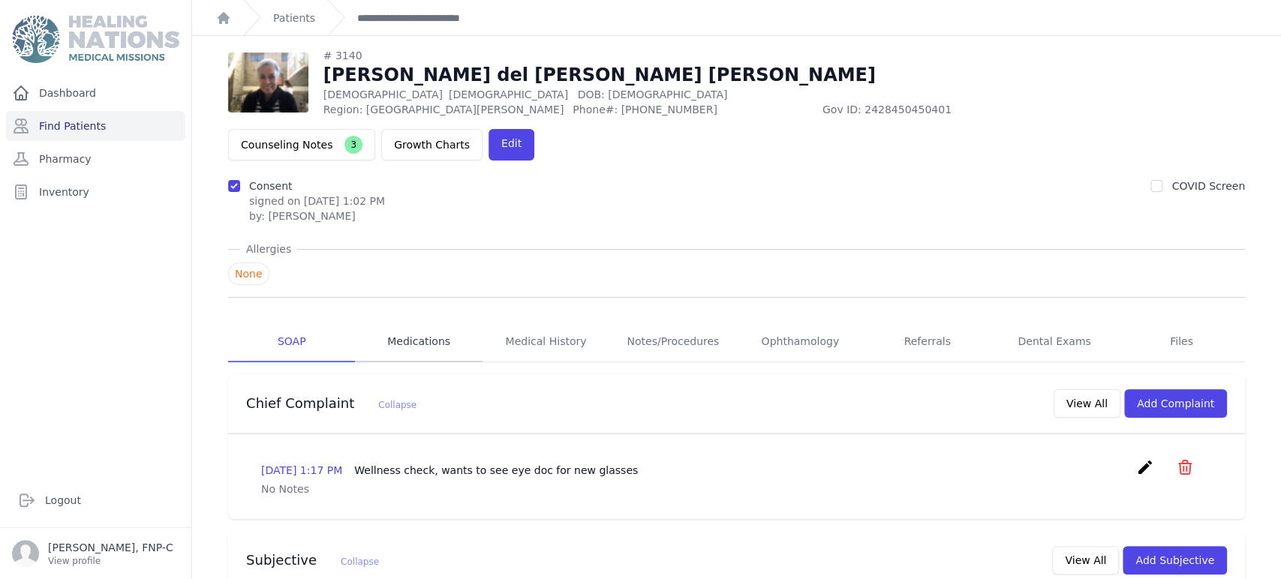
click at [432, 322] on link "Medications" at bounding box center [418, 342] width 127 height 41
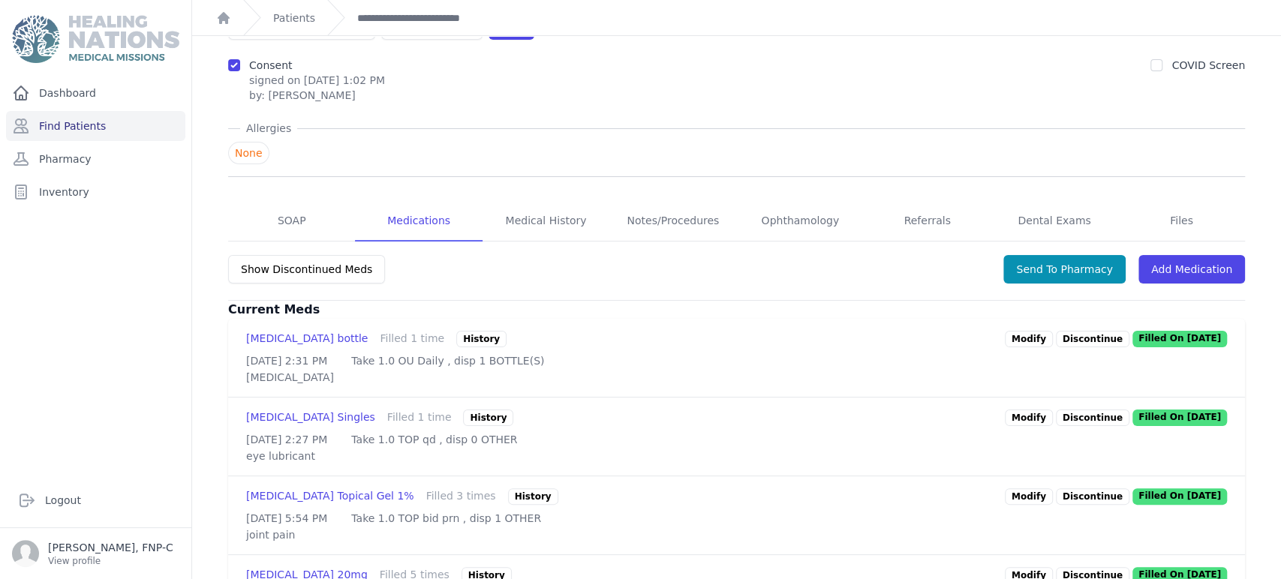
scroll to position [167, 0]
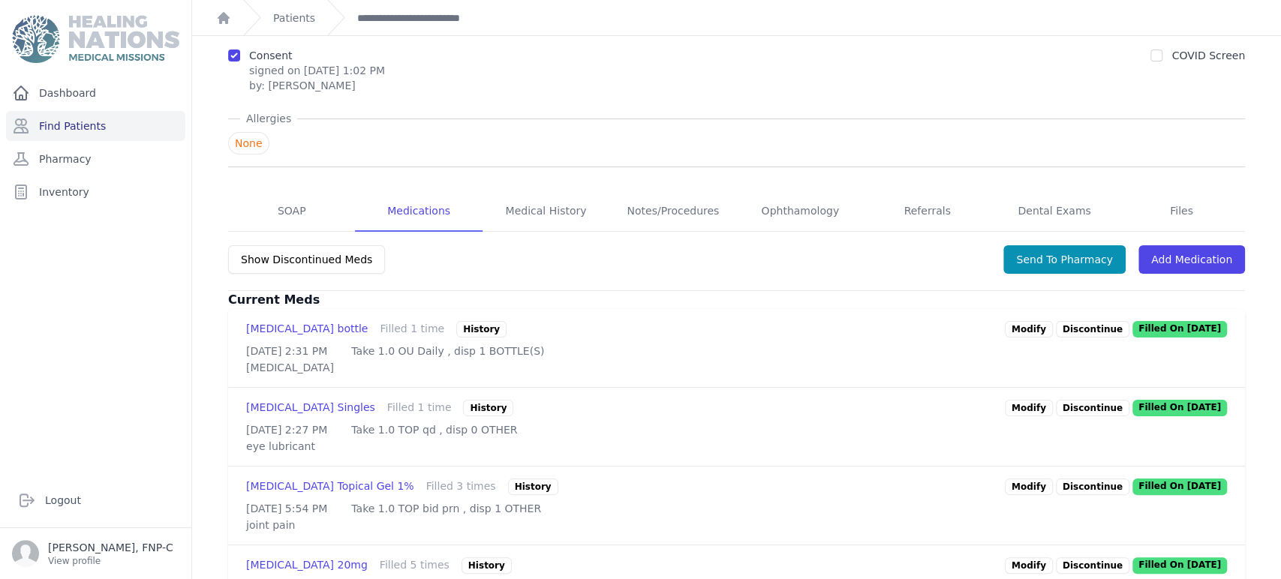
click at [1023, 321] on link "Modify" at bounding box center [1029, 329] width 48 height 17
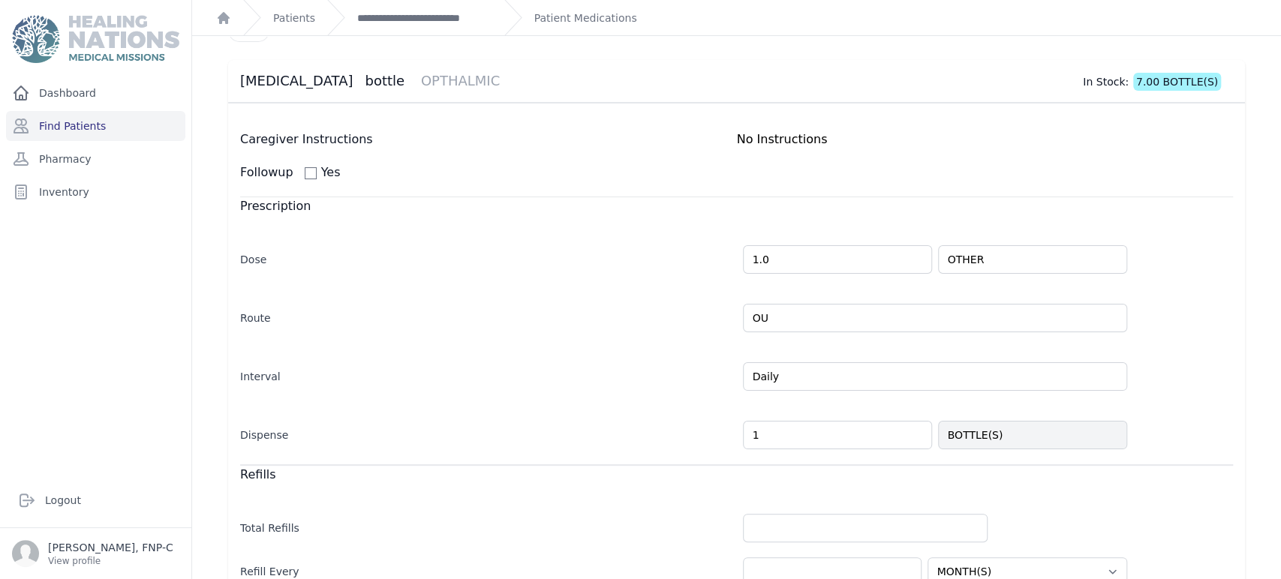
scroll to position [167, 0]
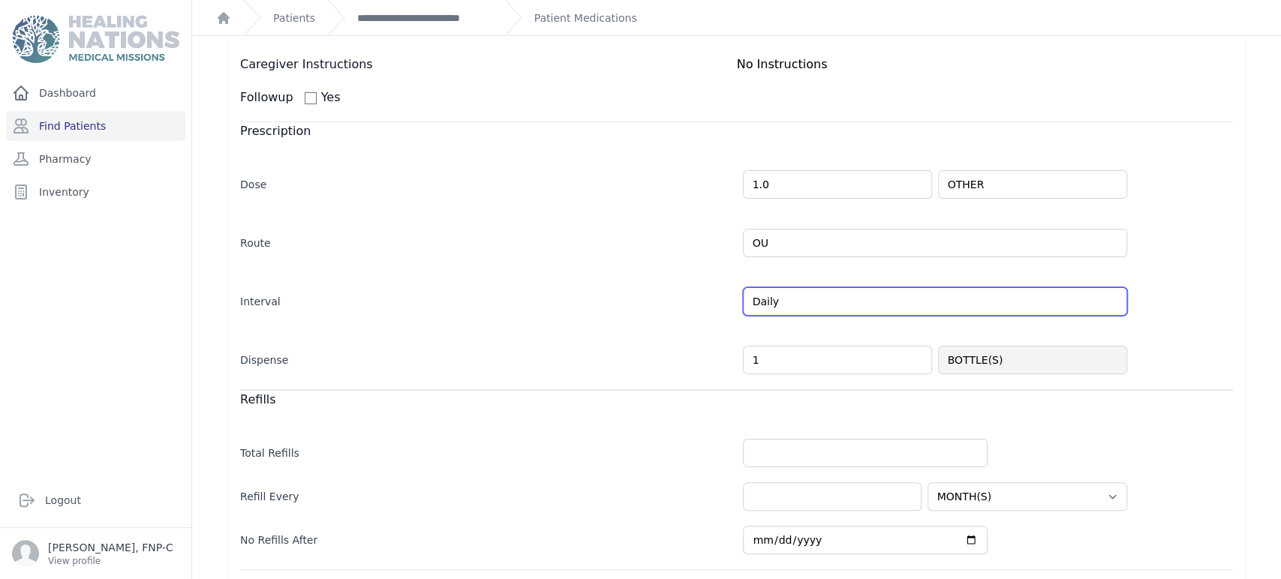
click at [767, 299] on input "Daily" at bounding box center [935, 301] width 384 height 29
type input "D"
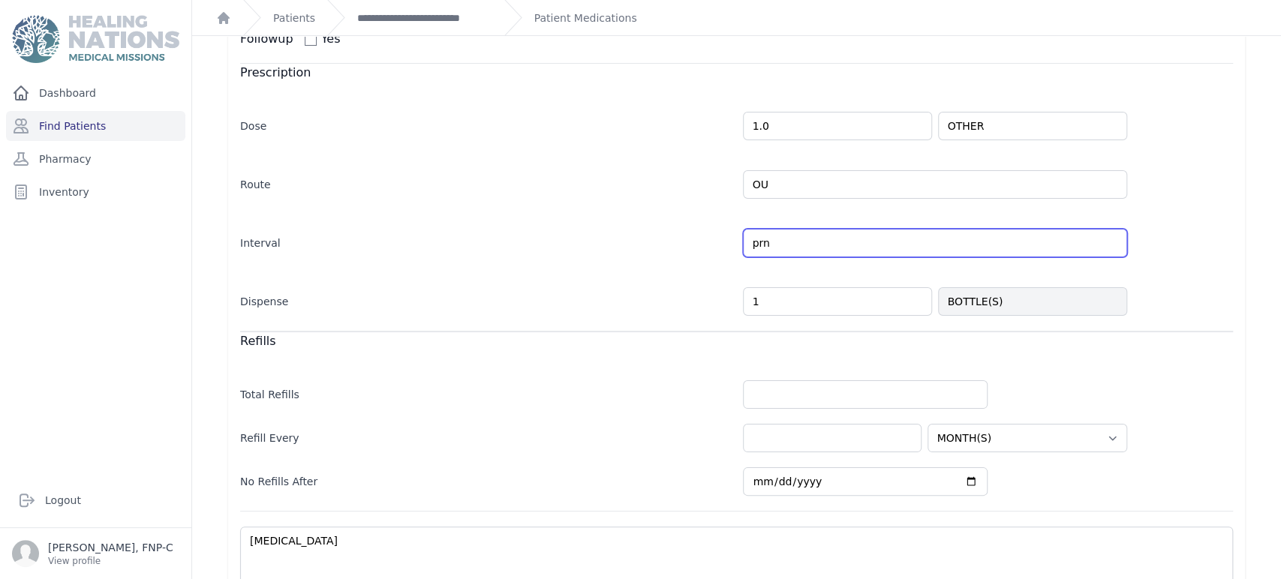
scroll to position [326, 0]
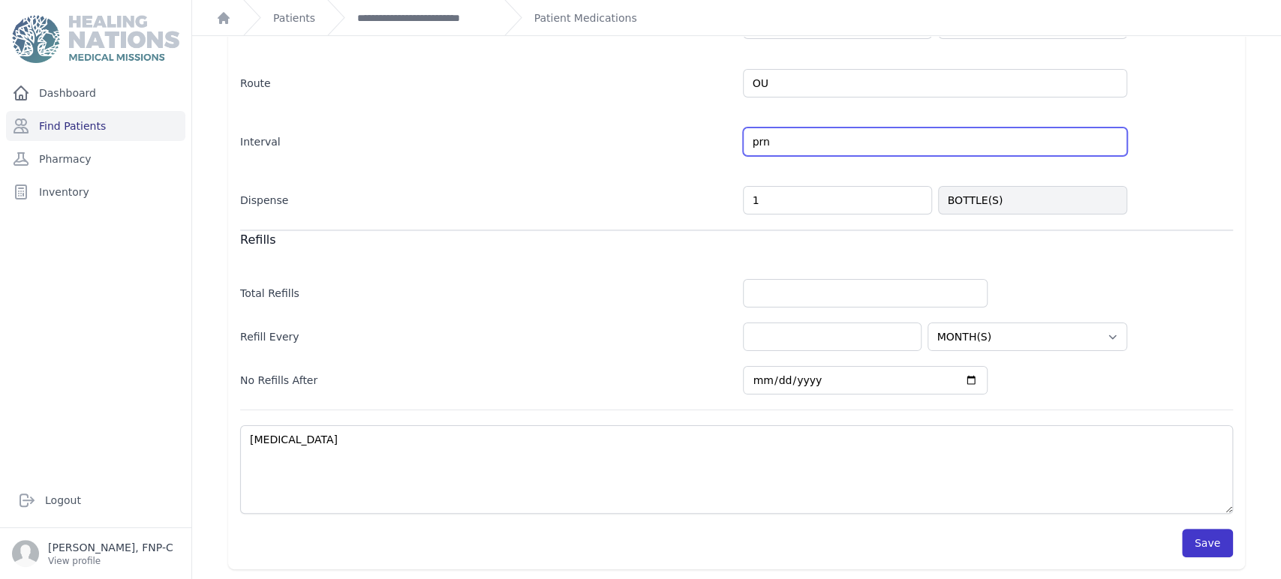
type input "prn"
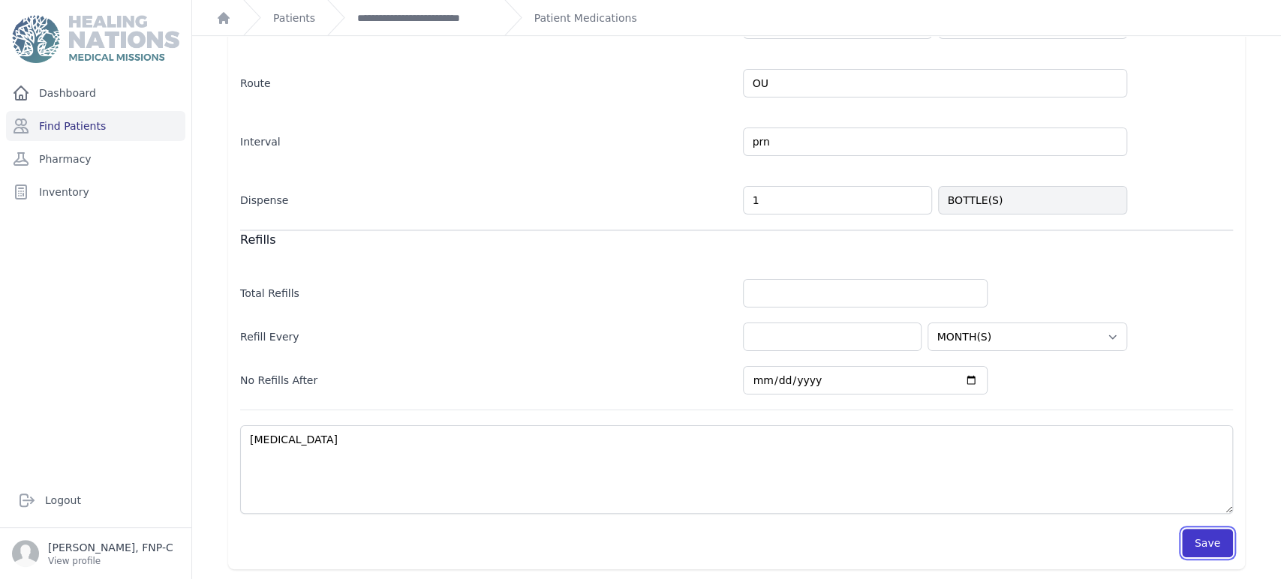
select select "MONTH(S)"
click at [1189, 534] on button "Save" at bounding box center [1207, 543] width 51 height 29
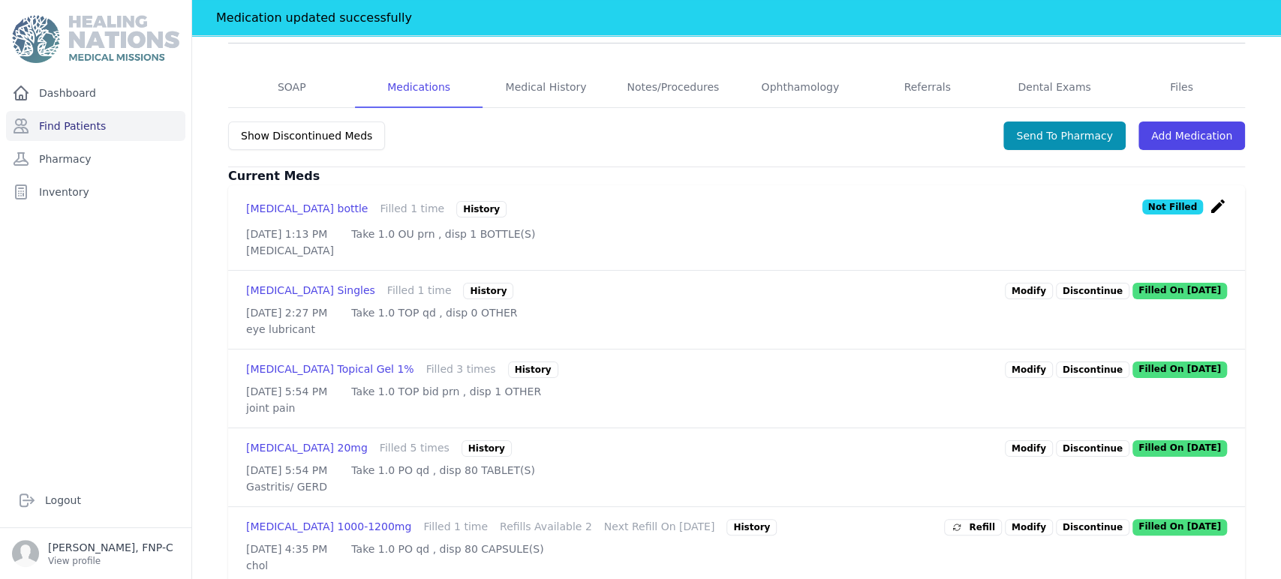
click at [1067, 283] on p "Discontinue" at bounding box center [1093, 291] width 74 height 17
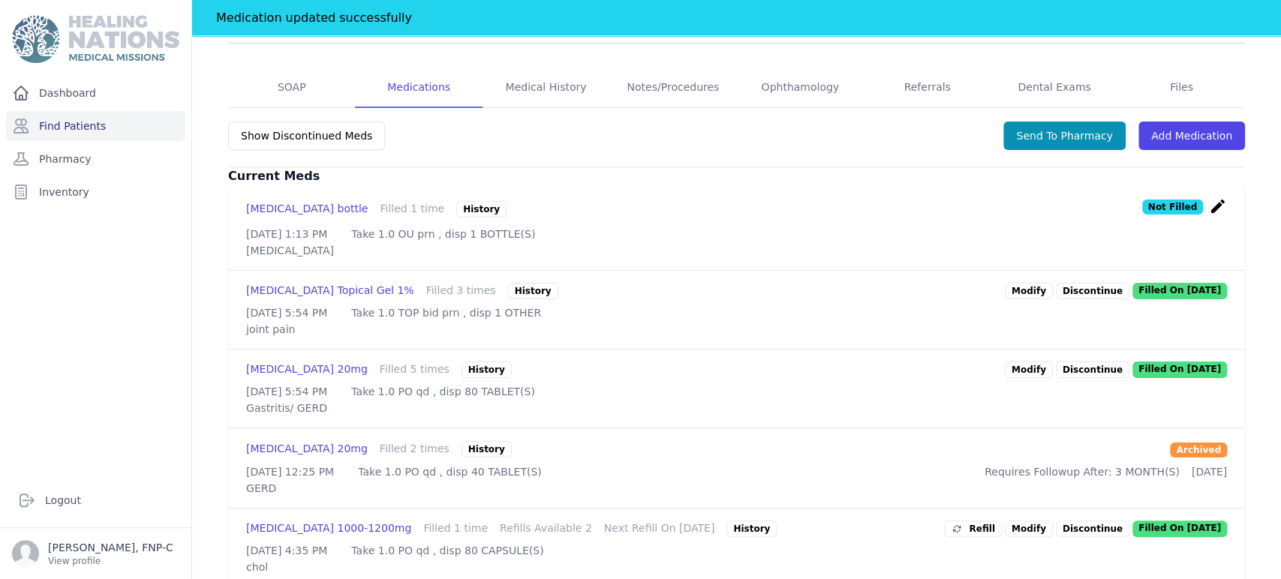
click at [1020, 283] on link "Modify" at bounding box center [1029, 291] width 48 height 17
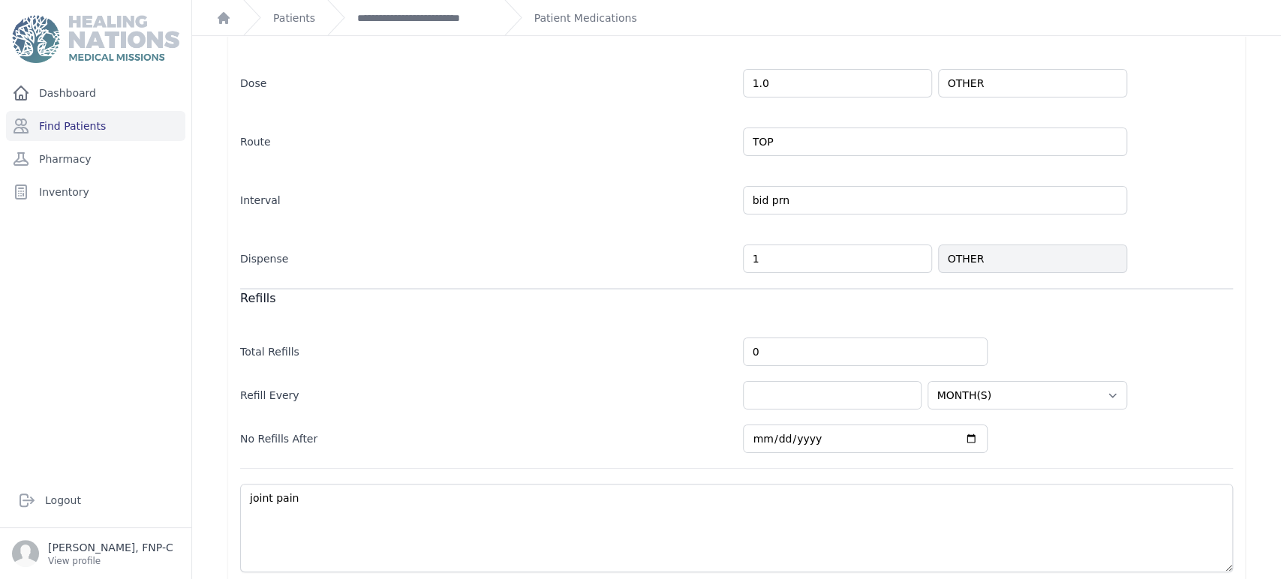
scroll to position [326, 0]
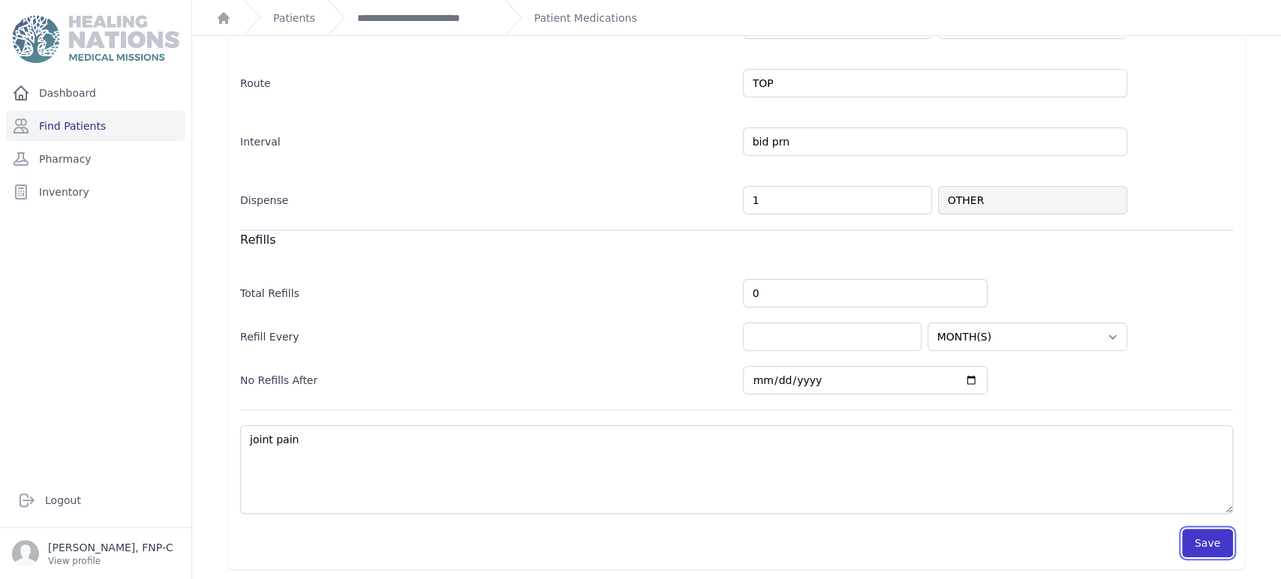
click at [1196, 535] on button "Save" at bounding box center [1207, 543] width 51 height 29
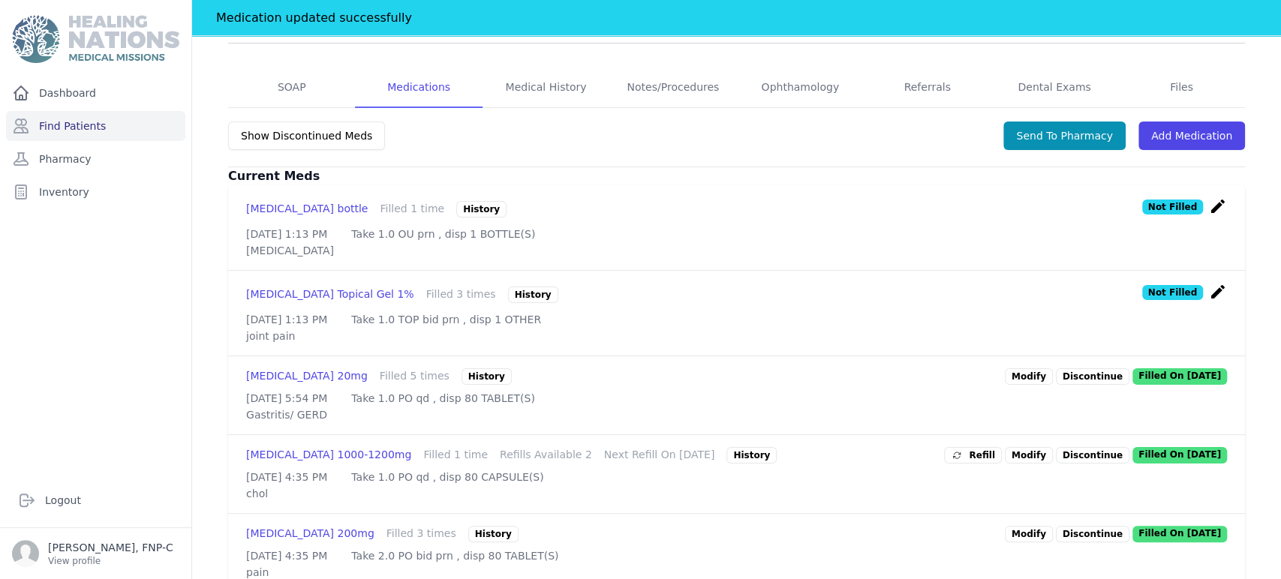
scroll to position [410, 0]
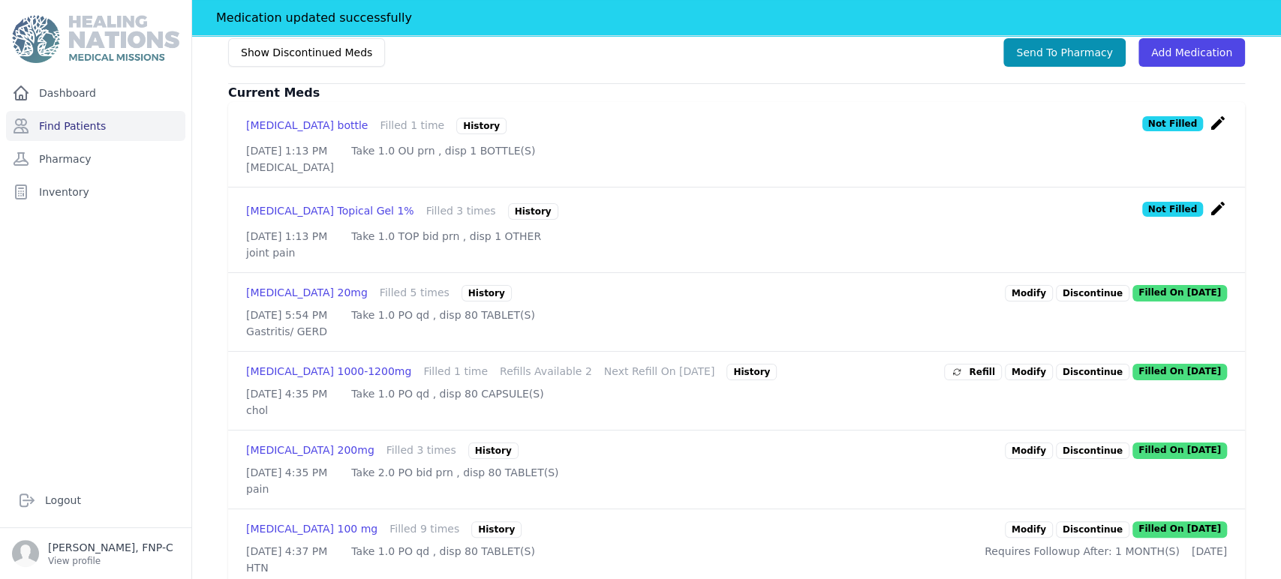
click at [1021, 285] on link "Modify" at bounding box center [1029, 293] width 48 height 17
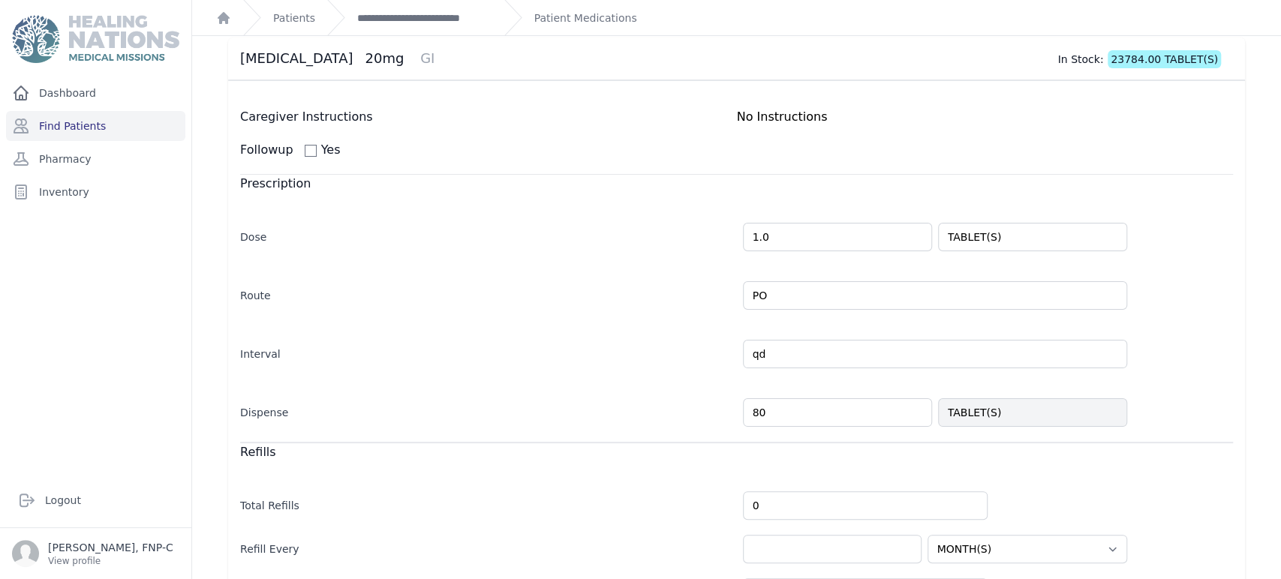
scroll to position [167, 0]
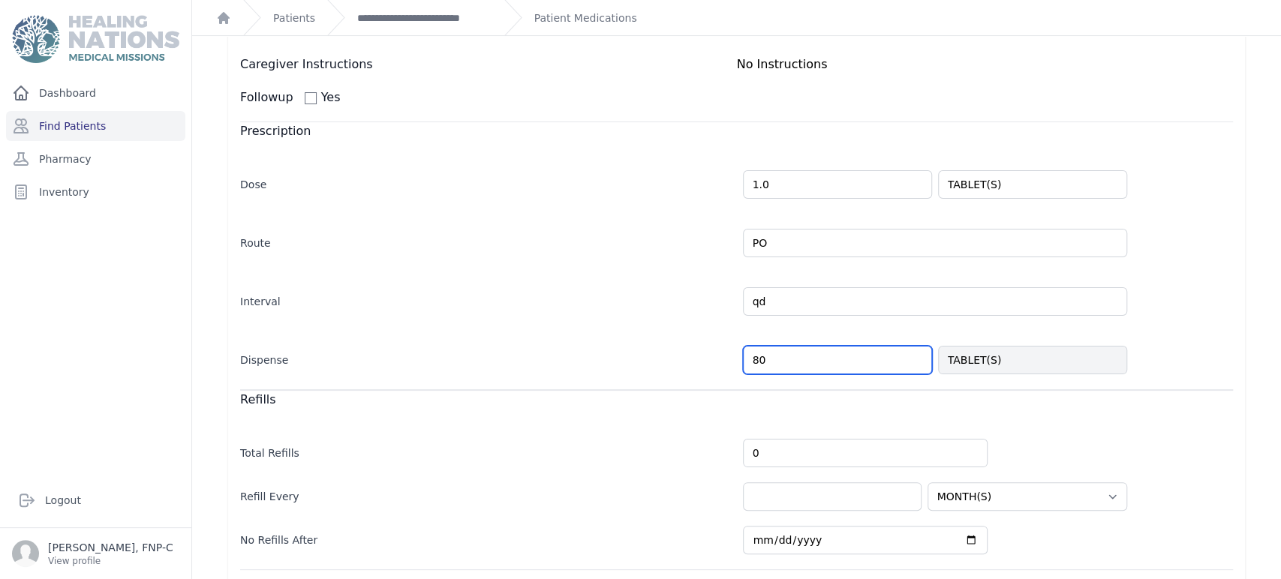
click at [751, 369] on input "80" at bounding box center [837, 360] width 189 height 29
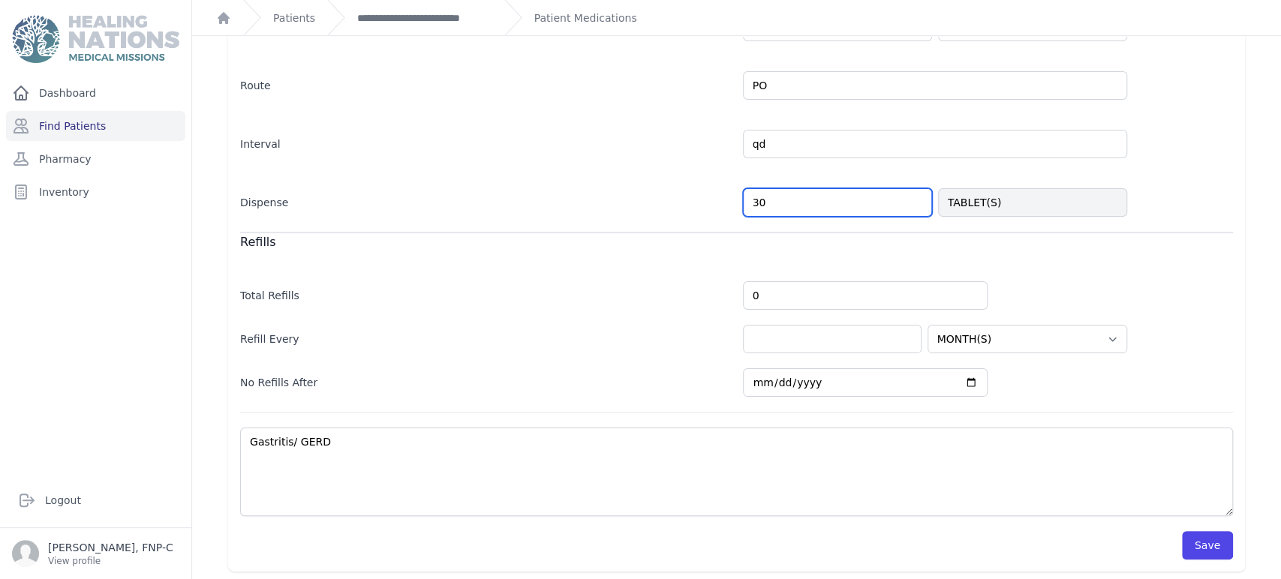
scroll to position [326, 0]
type input "30"
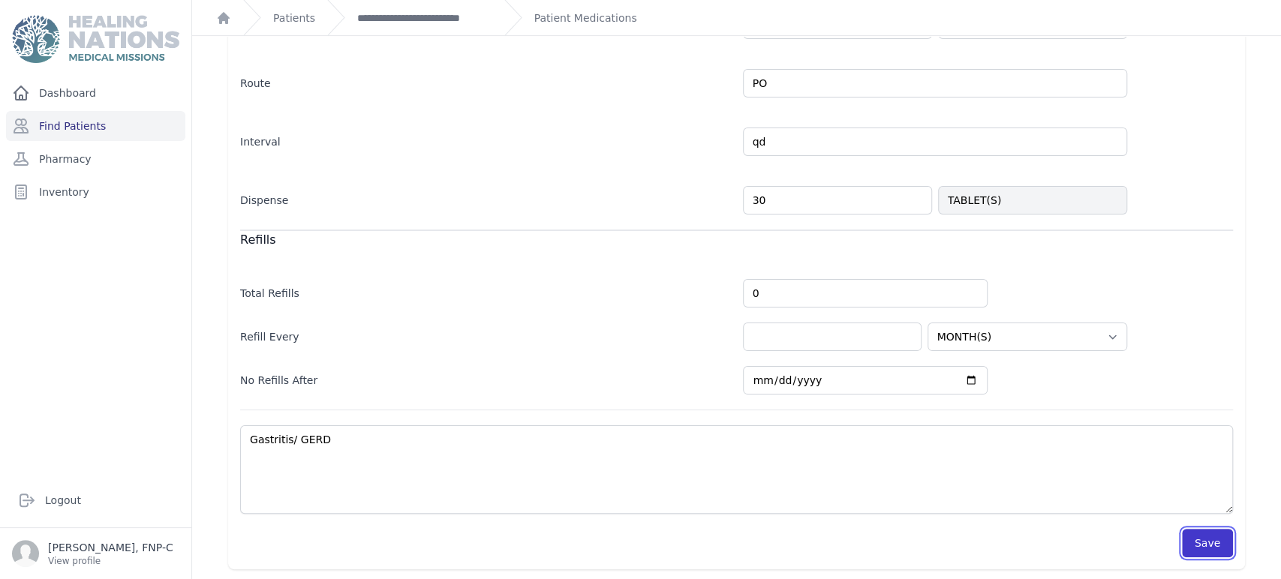
select select "MONTH(S)"
click at [1197, 542] on button "Save" at bounding box center [1207, 543] width 51 height 29
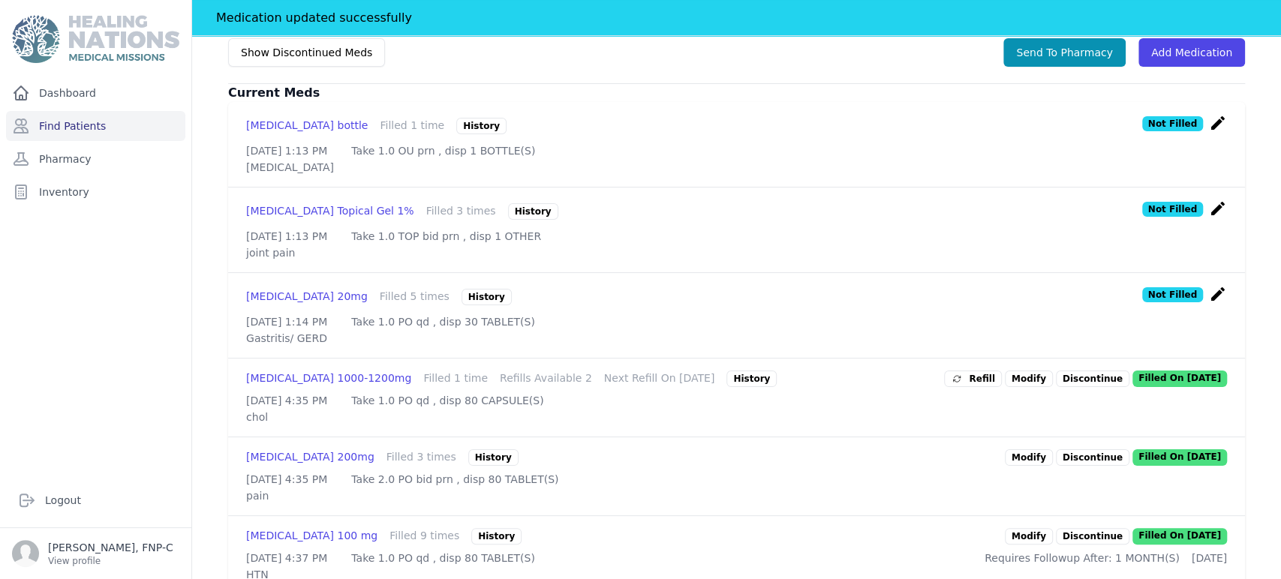
scroll to position [493, 0]
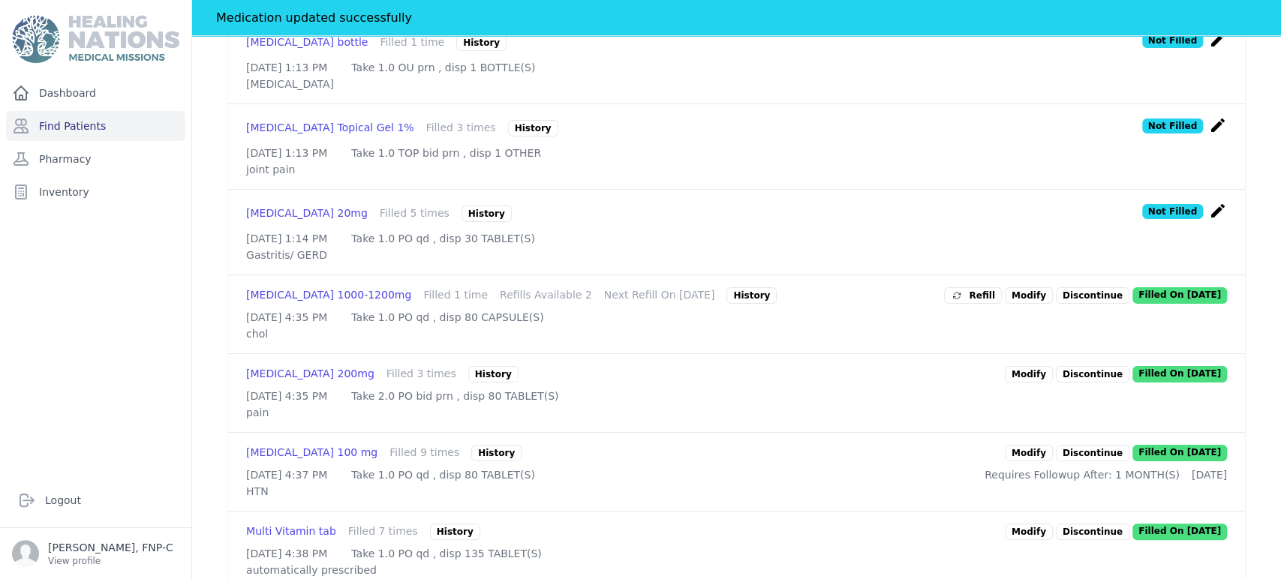
click at [1033, 291] on link "Modify" at bounding box center [1029, 295] width 48 height 17
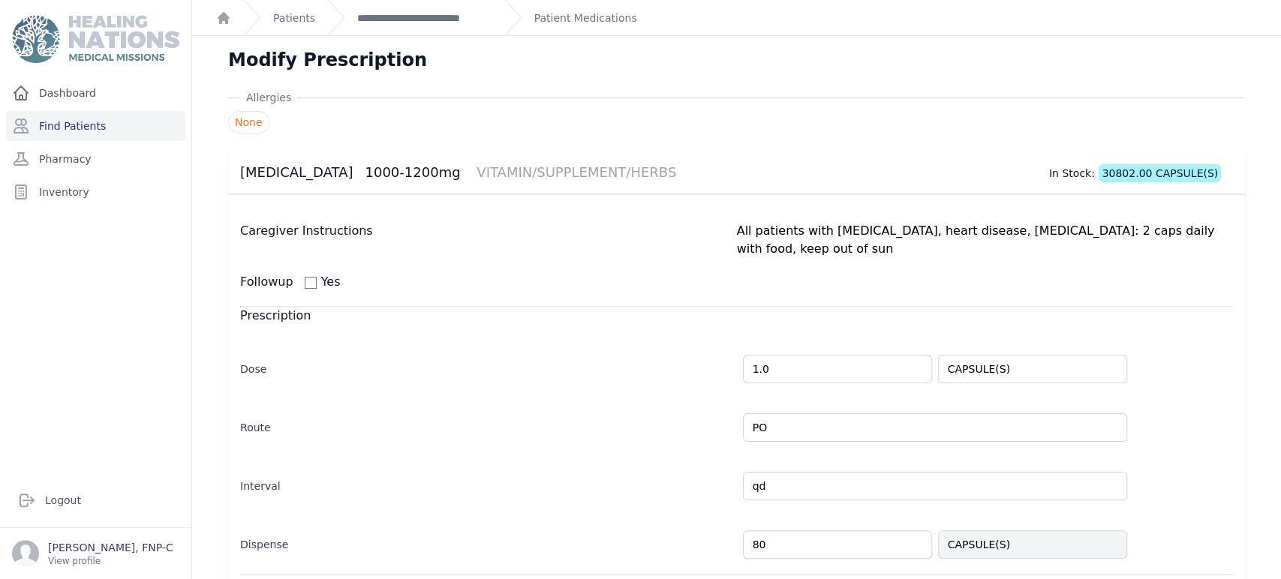
scroll to position [167, 0]
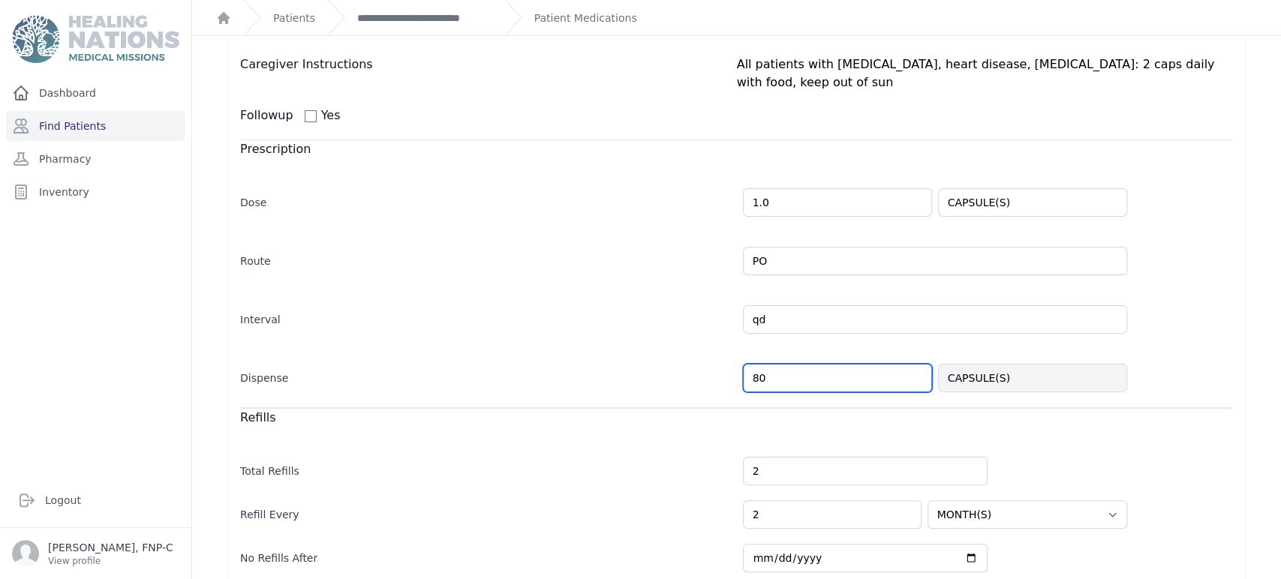
click at [755, 364] on input "80" at bounding box center [837, 378] width 189 height 29
click at [753, 364] on input "80" at bounding box center [837, 378] width 189 height 29
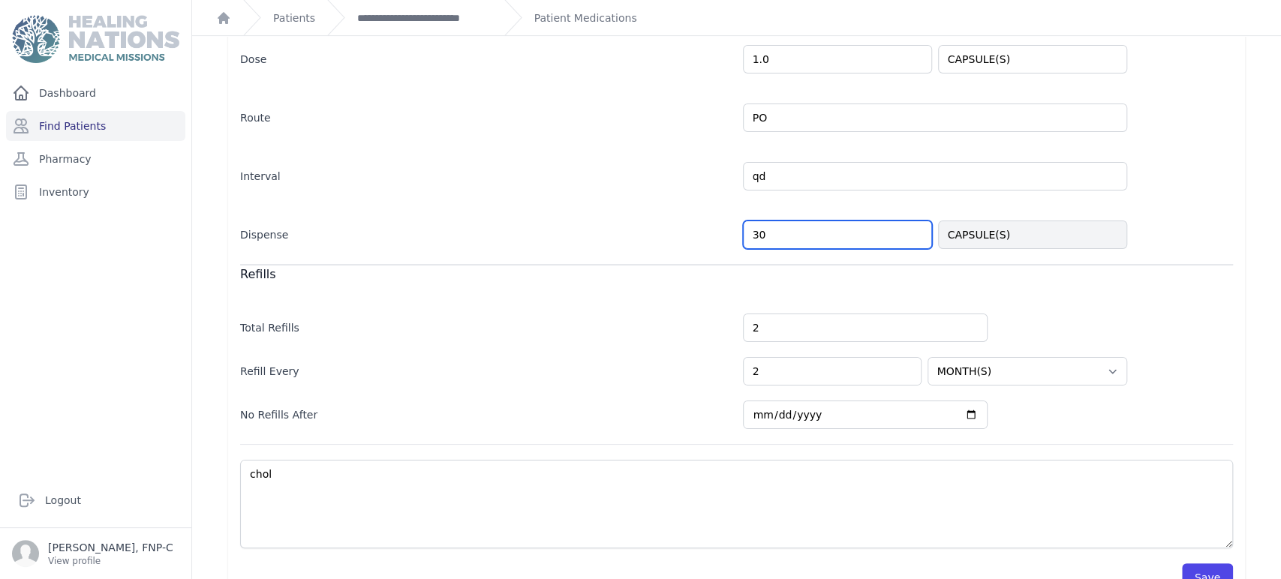
scroll to position [326, 0]
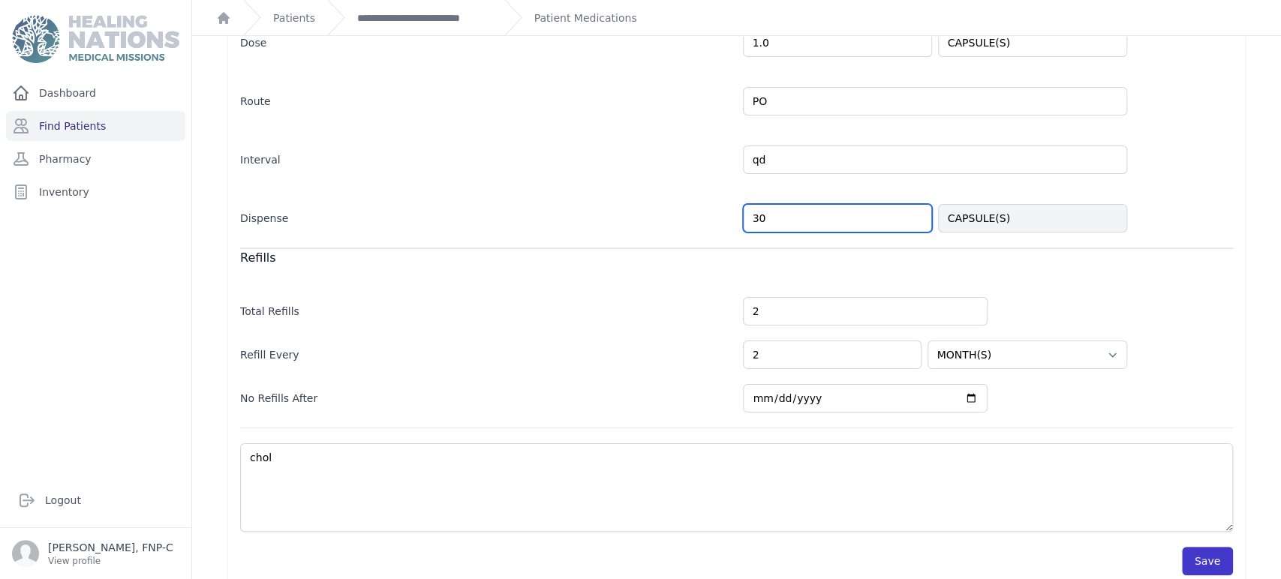
type input "30"
select select "MONTH(S)"
click at [1202, 547] on button "Save" at bounding box center [1207, 561] width 51 height 29
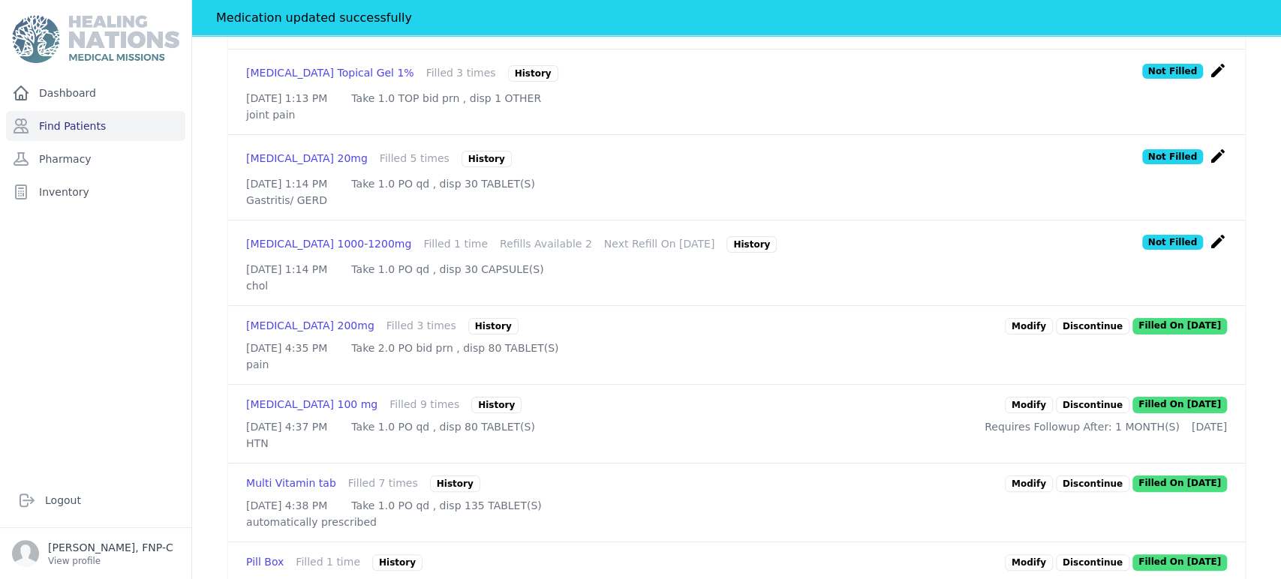
scroll to position [576, 0]
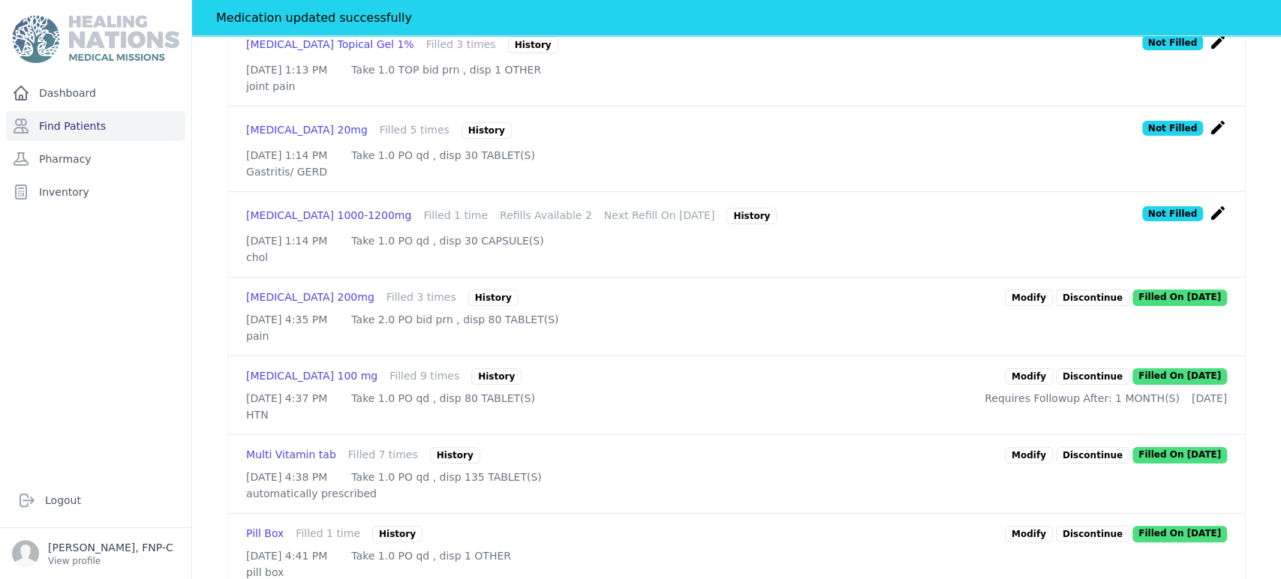
click at [1028, 385] on link "Modify" at bounding box center [1029, 377] width 48 height 17
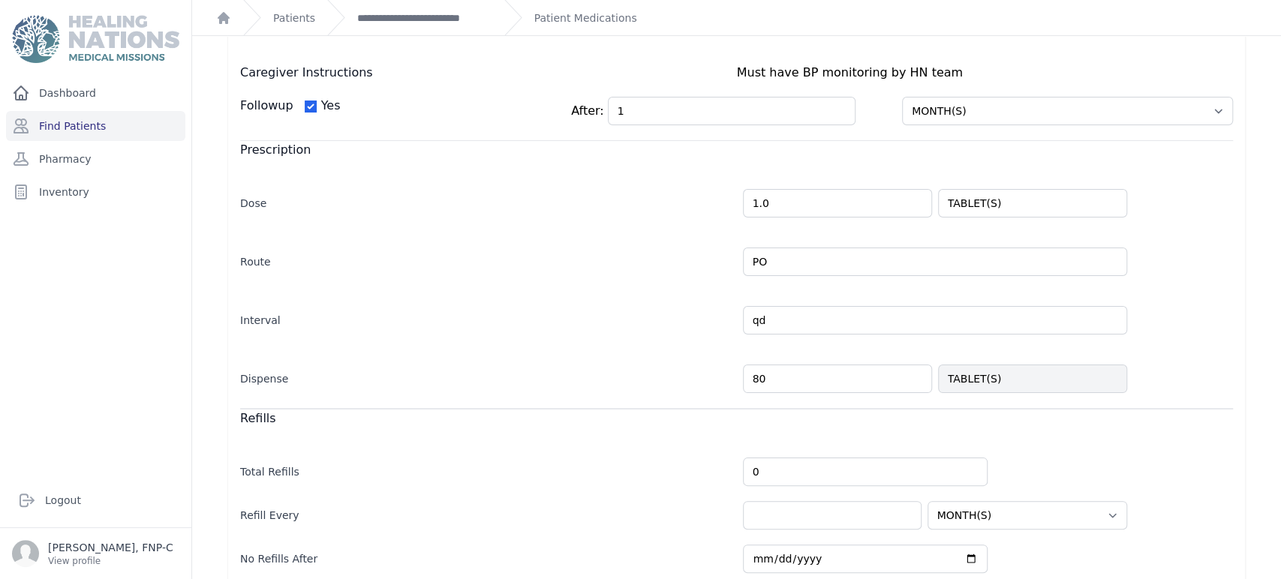
scroll to position [167, 0]
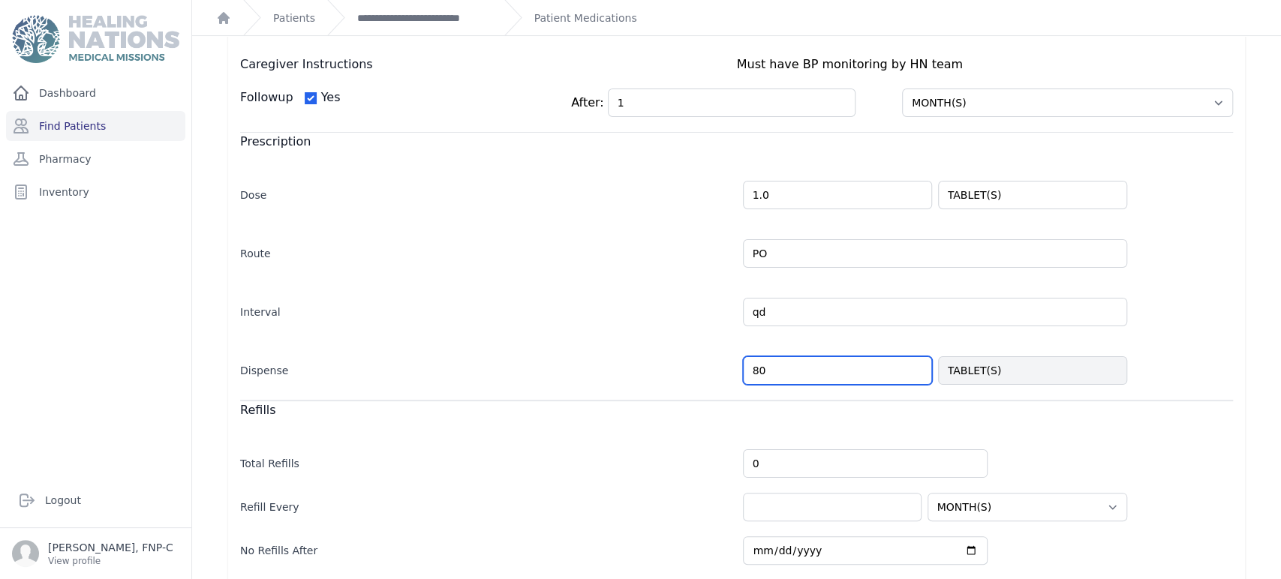
click at [752, 374] on input "80" at bounding box center [837, 371] width 189 height 29
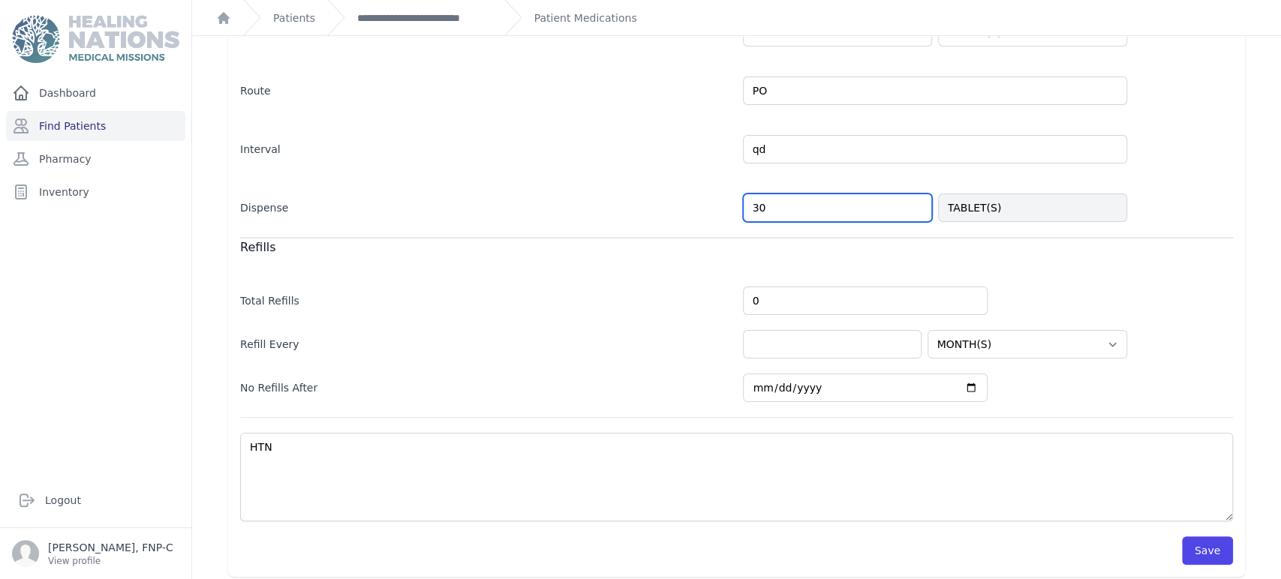
scroll to position [336, 0]
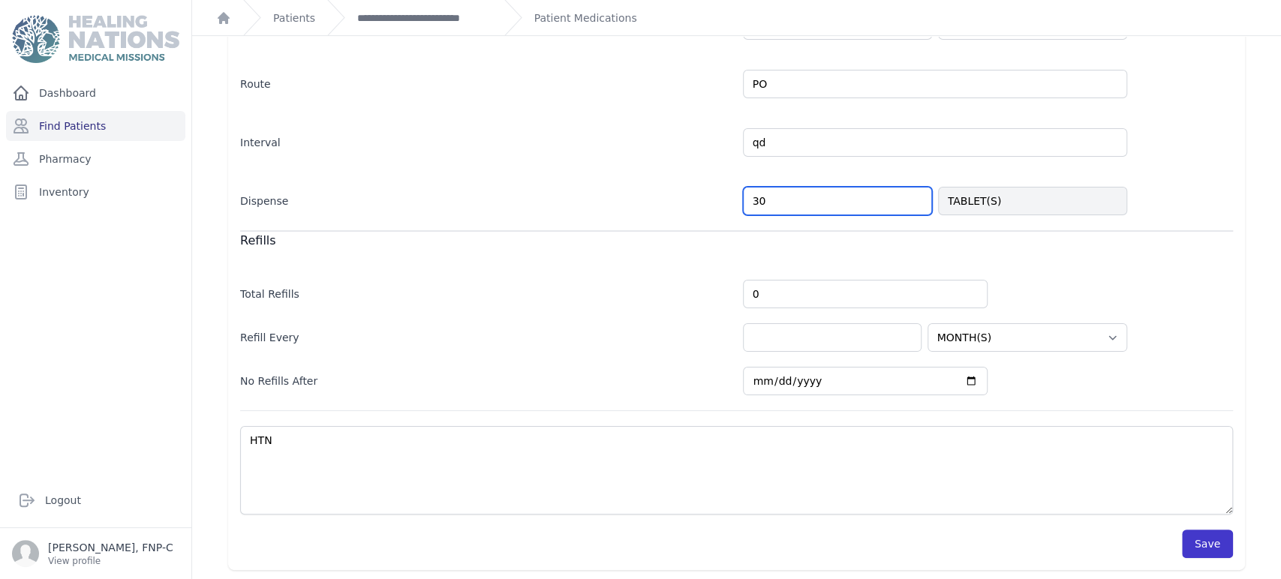
type input "30"
select select "MONTH(S)"
click at [1182, 542] on button "Save" at bounding box center [1207, 544] width 51 height 29
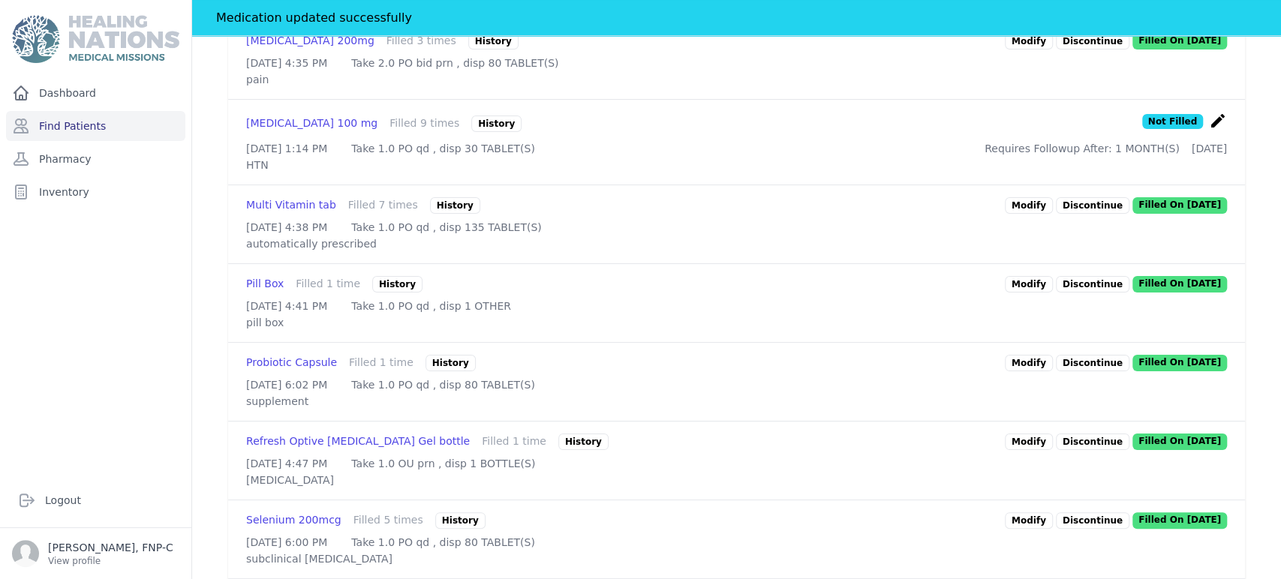
scroll to position [837, 0]
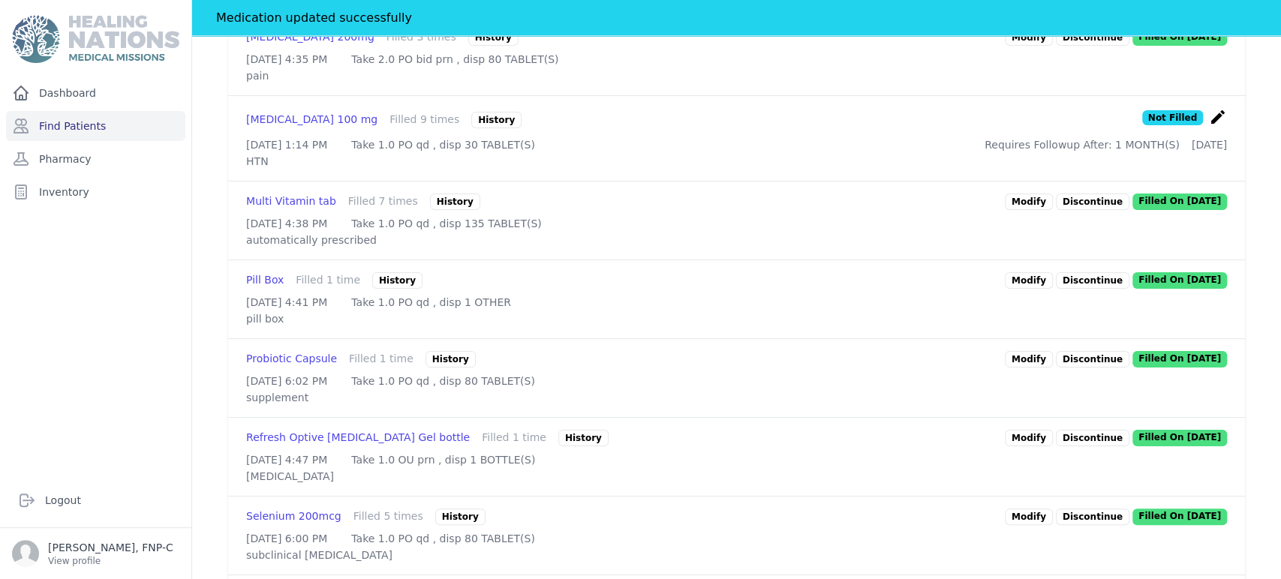
click at [1036, 368] on link "Modify" at bounding box center [1029, 359] width 48 height 17
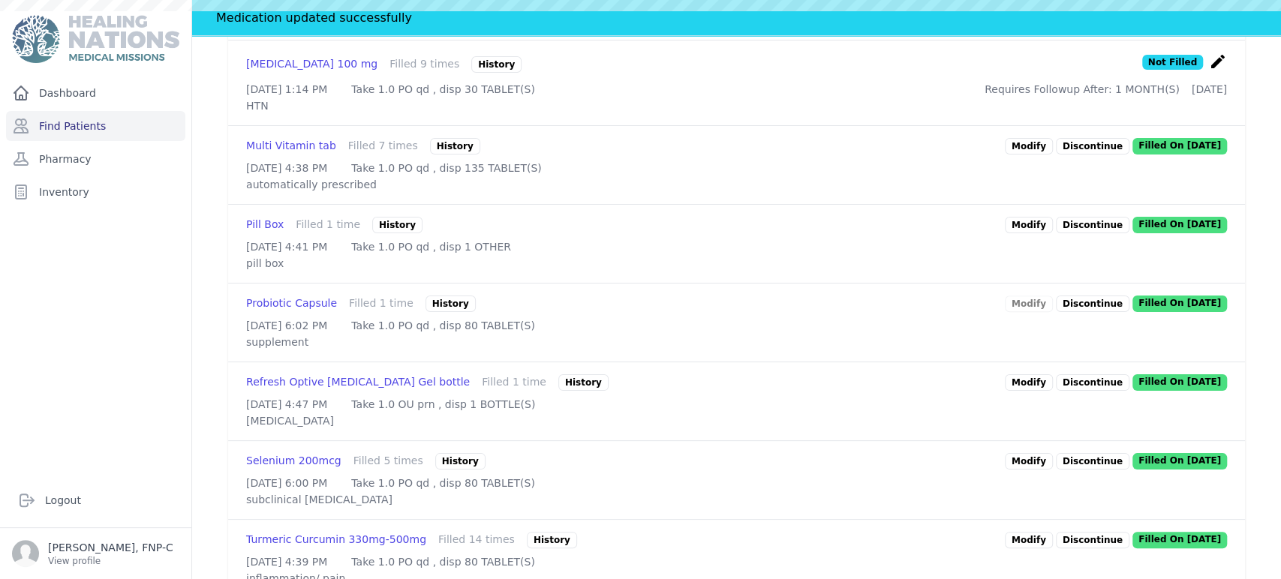
scroll to position [993, 0]
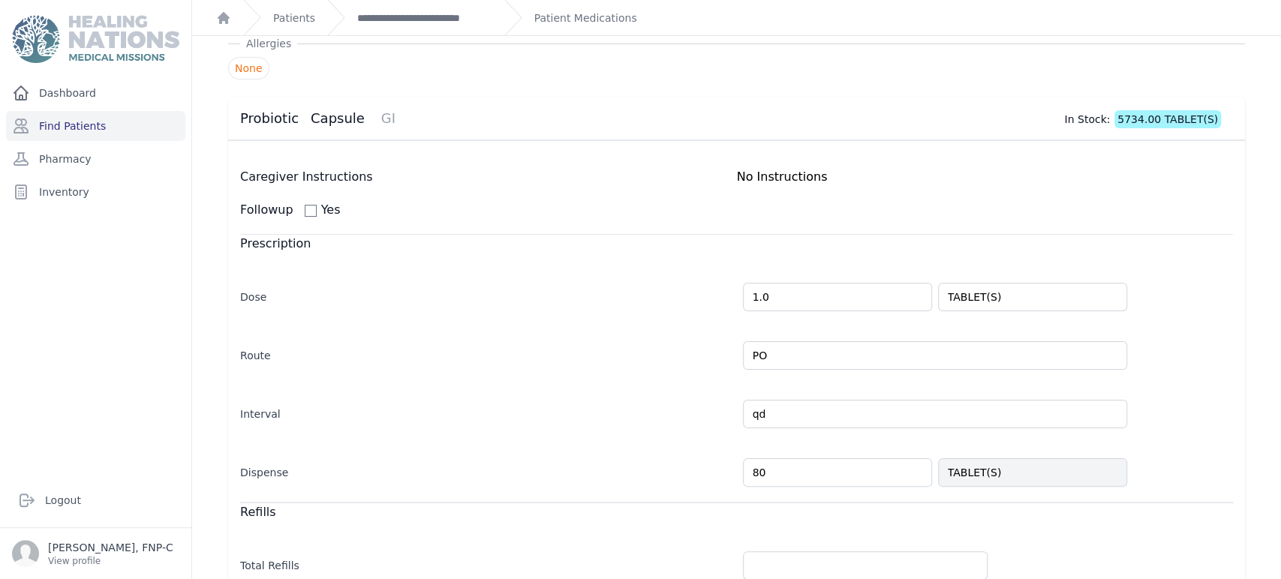
scroll to position [83, 0]
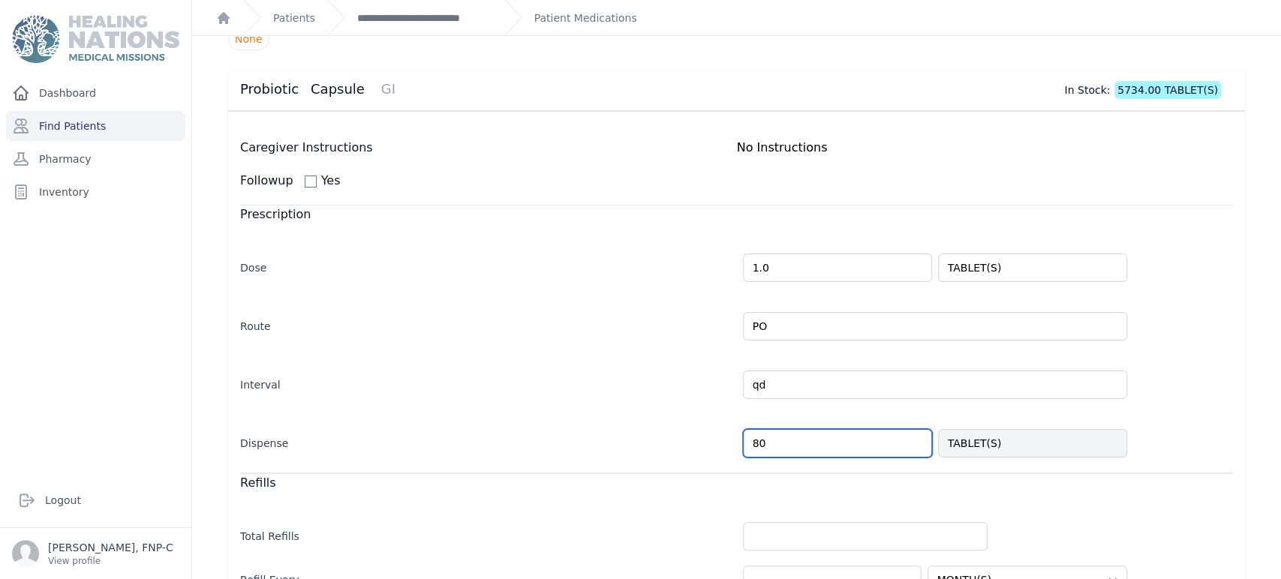
click at [751, 438] on input "80" at bounding box center [837, 443] width 189 height 29
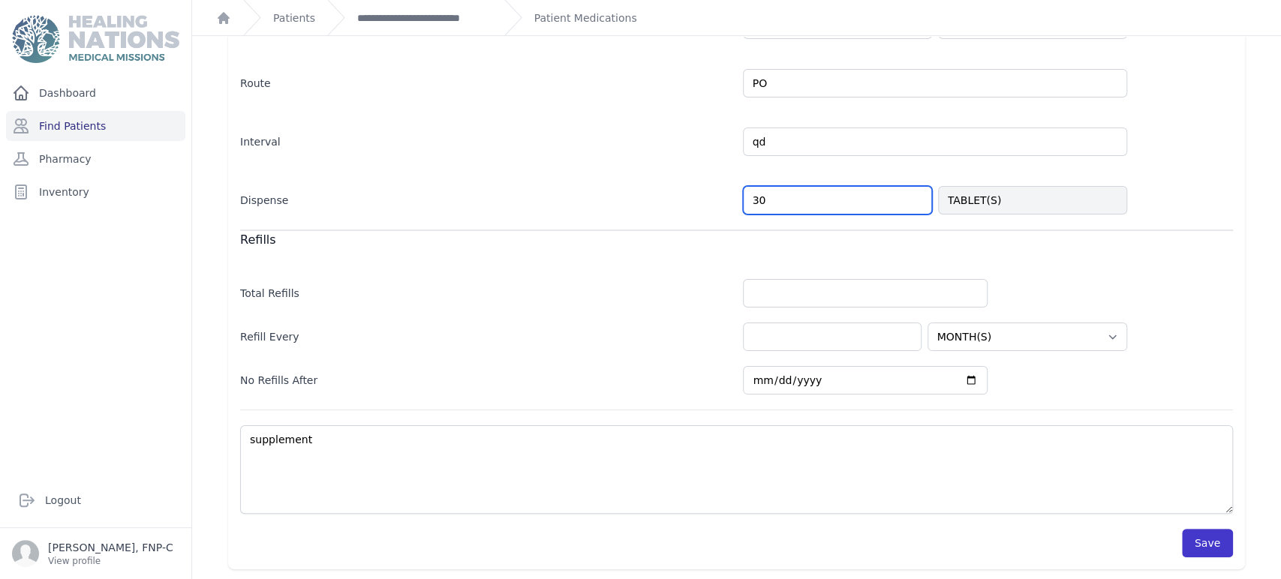
type input "30"
select select "MONTH(S)"
click at [1213, 537] on button "Save" at bounding box center [1207, 543] width 51 height 29
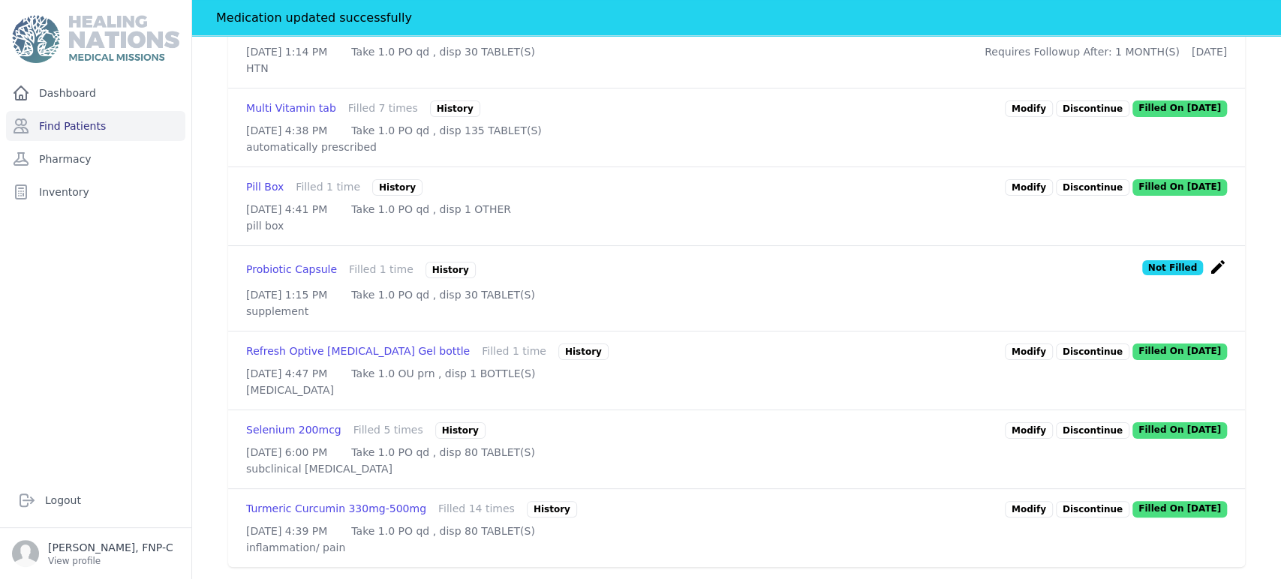
scroll to position [994, 0]
click at [1063, 360] on p "Discontinue" at bounding box center [1093, 352] width 74 height 17
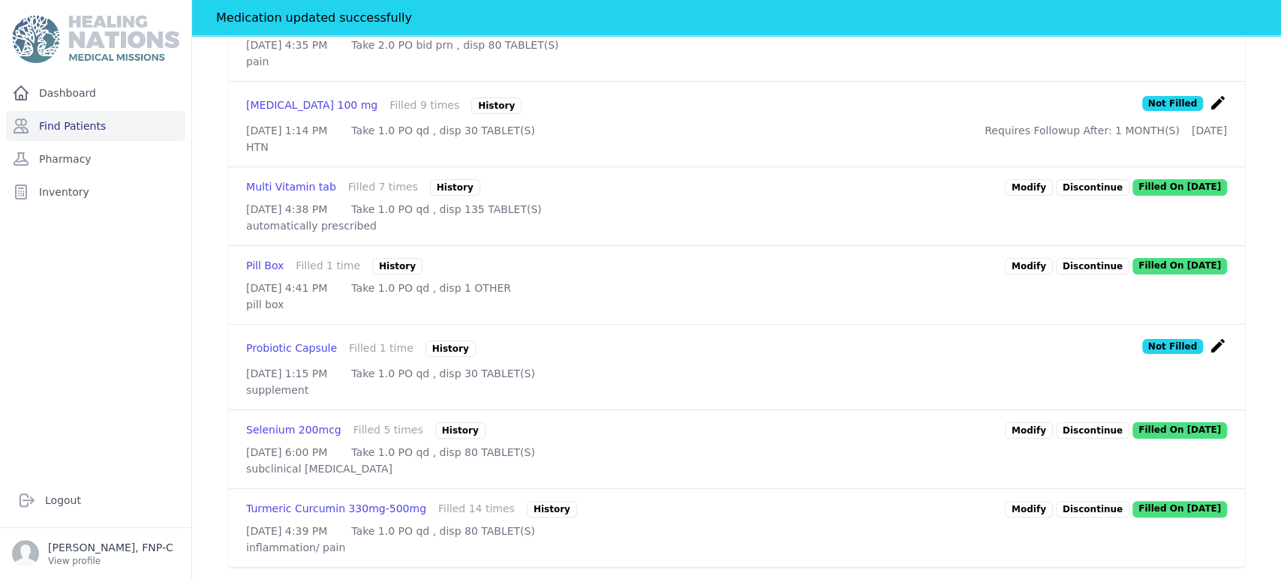
scroll to position [1161, 0]
click at [1031, 423] on link "Modify" at bounding box center [1029, 431] width 48 height 17
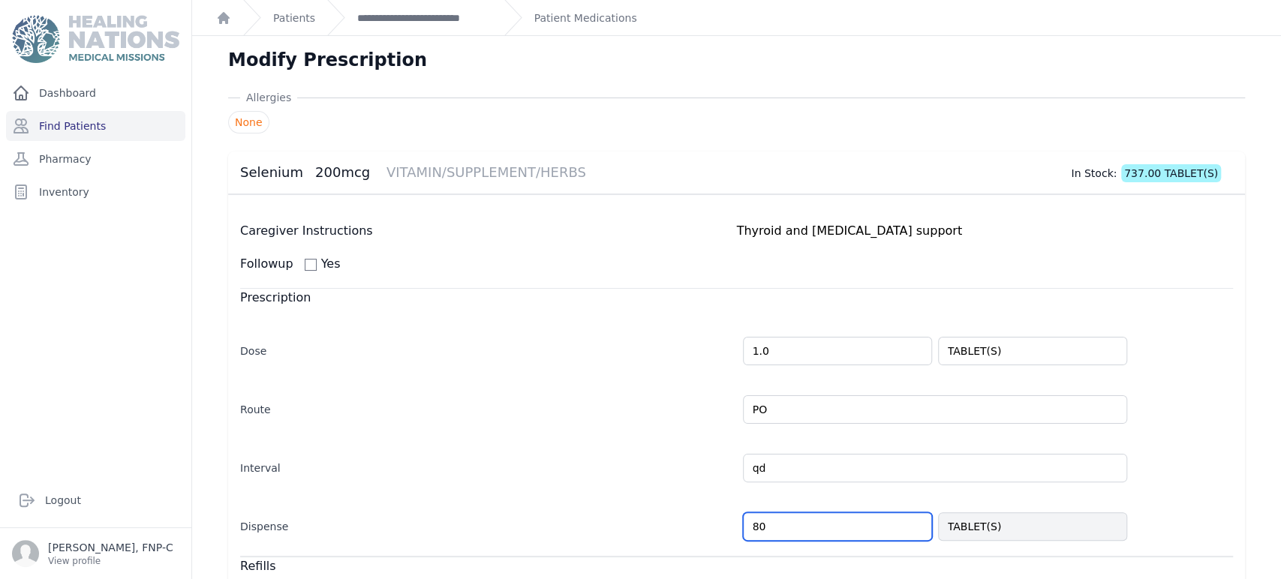
click at [757, 522] on input "80" at bounding box center [837, 527] width 189 height 29
click at [749, 525] on input "80" at bounding box center [837, 527] width 189 height 29
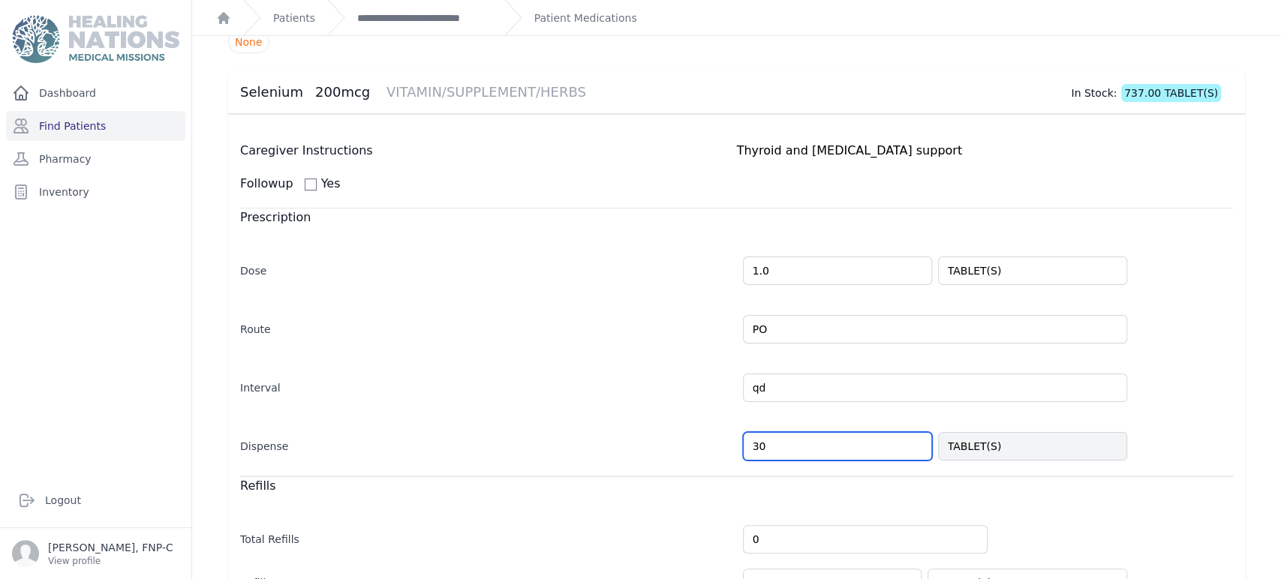
scroll to position [326, 0]
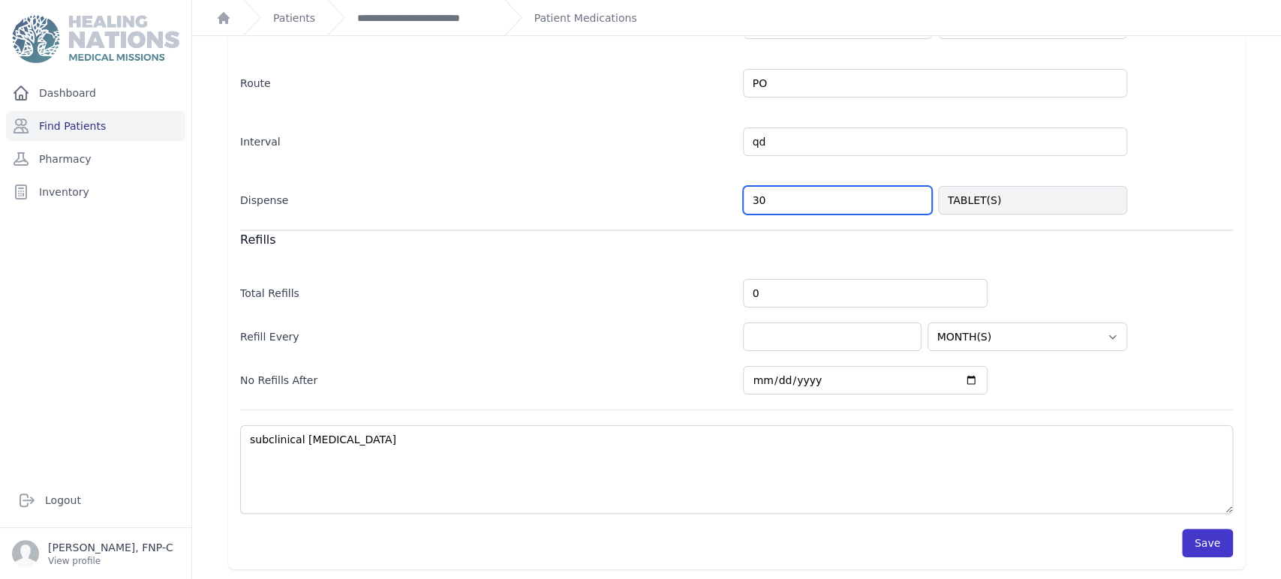
type input "30"
select select "MONTH(S)"
click at [1202, 549] on button "Save" at bounding box center [1207, 543] width 51 height 29
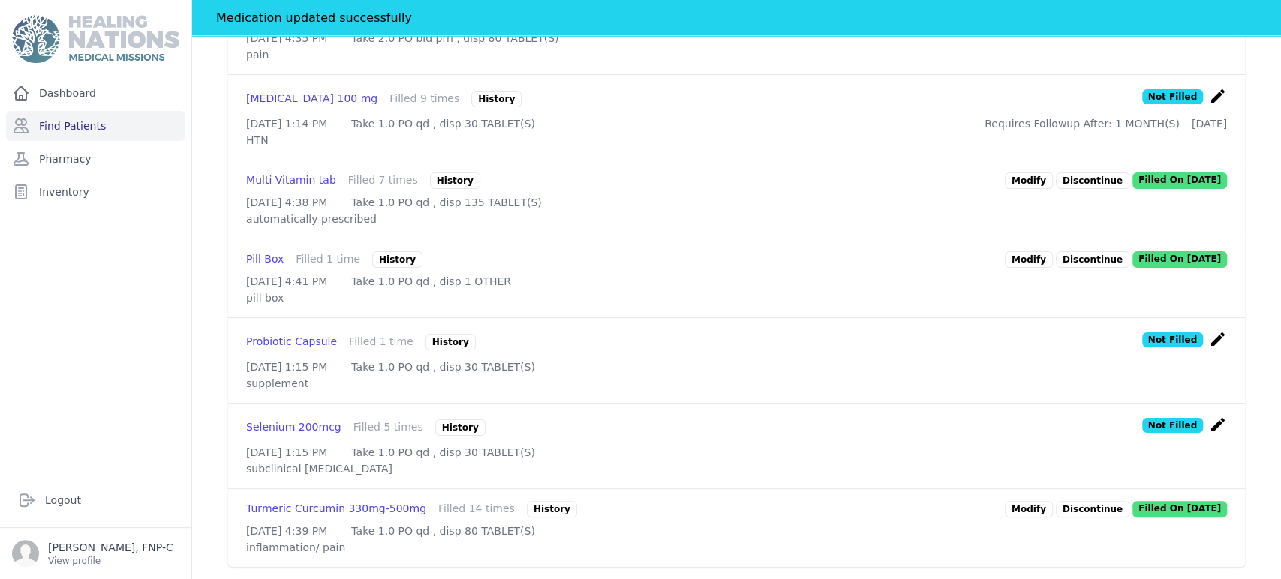
scroll to position [973, 0]
click at [1013, 501] on link "Modify" at bounding box center [1029, 509] width 48 height 17
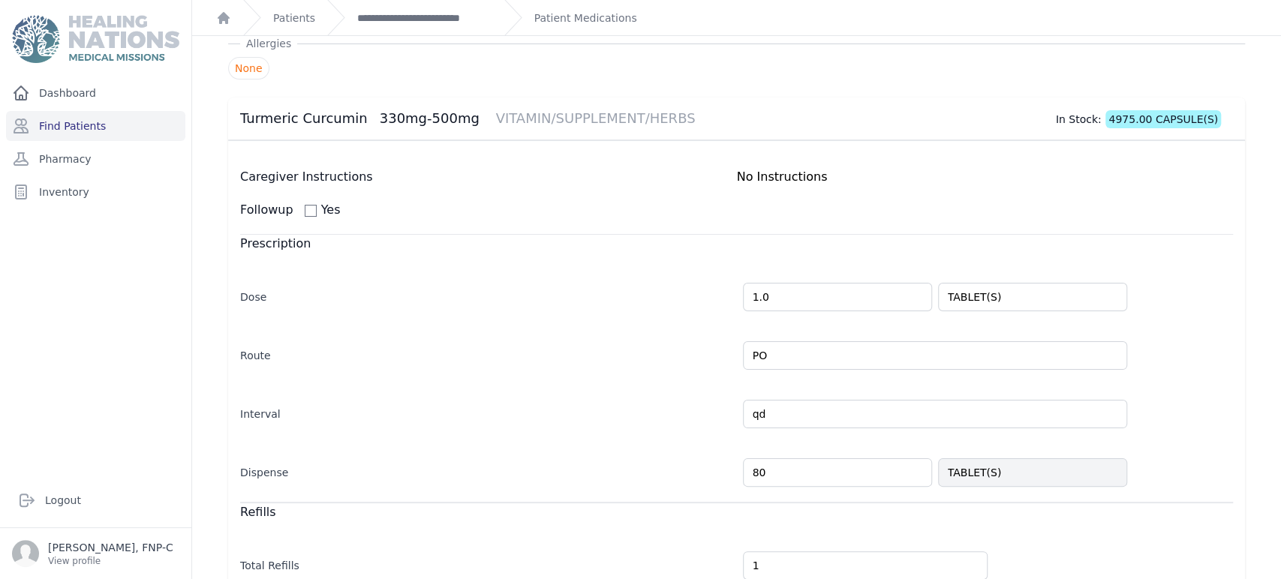
scroll to position [83, 0]
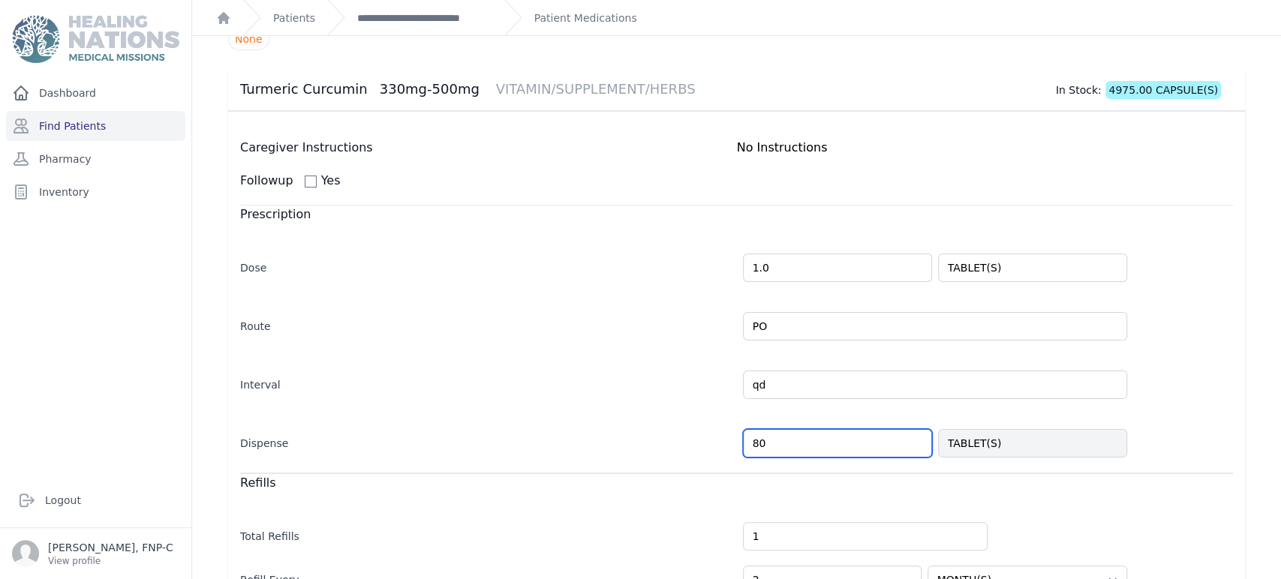
click at [752, 444] on input "80" at bounding box center [837, 443] width 189 height 29
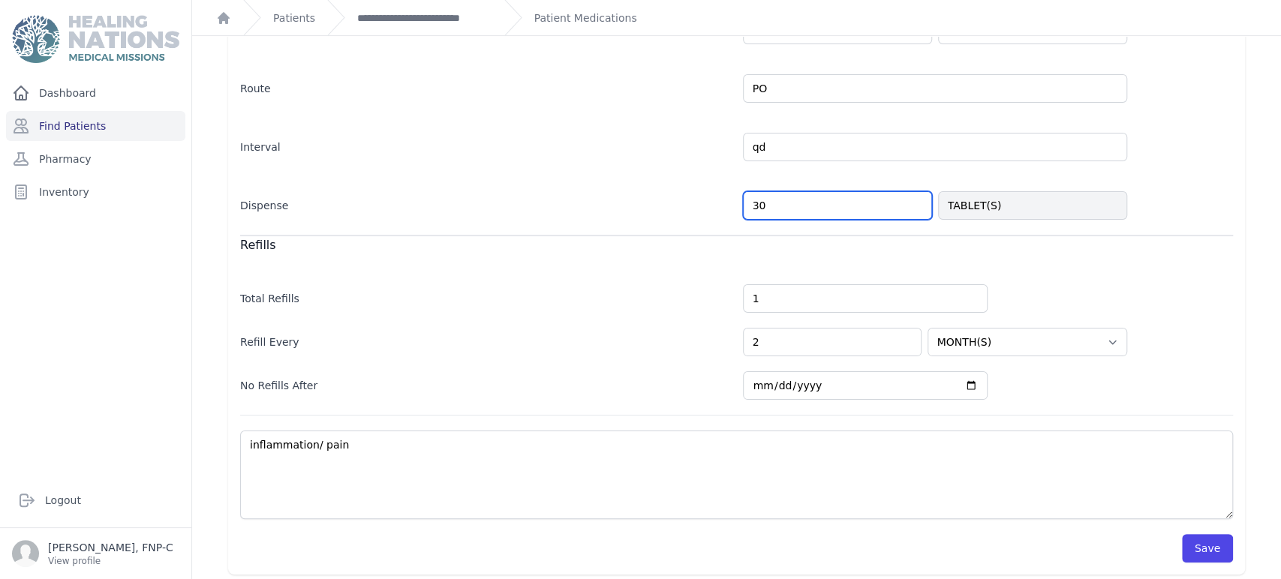
scroll to position [326, 0]
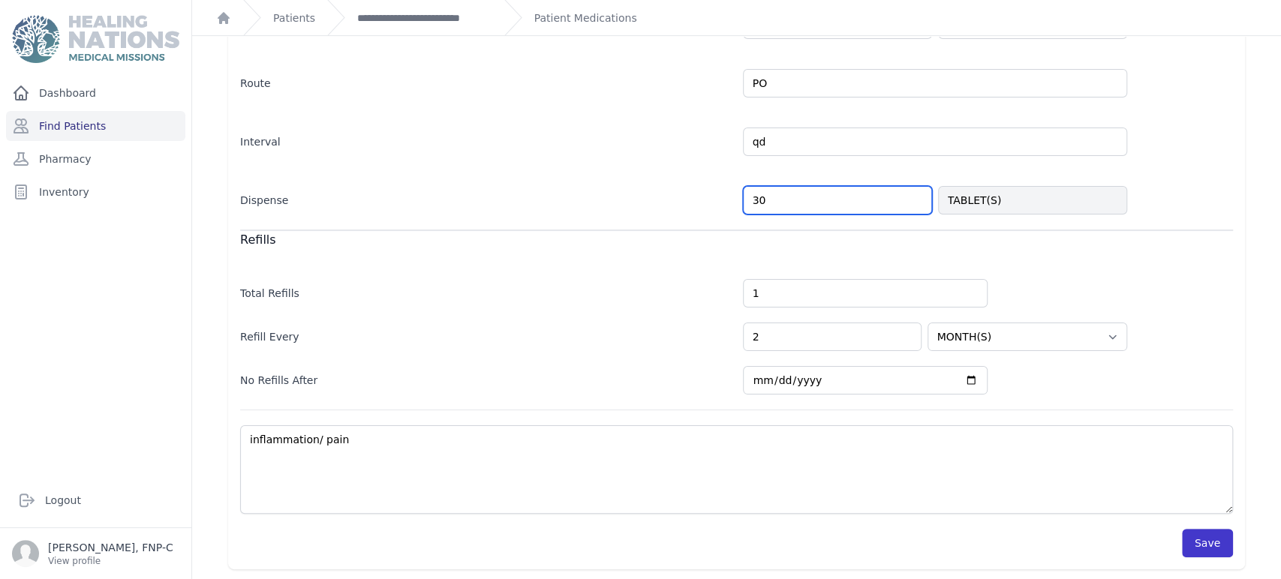
type input "30"
select select "MONTH(S)"
click at [1185, 543] on button "Save" at bounding box center [1207, 543] width 51 height 29
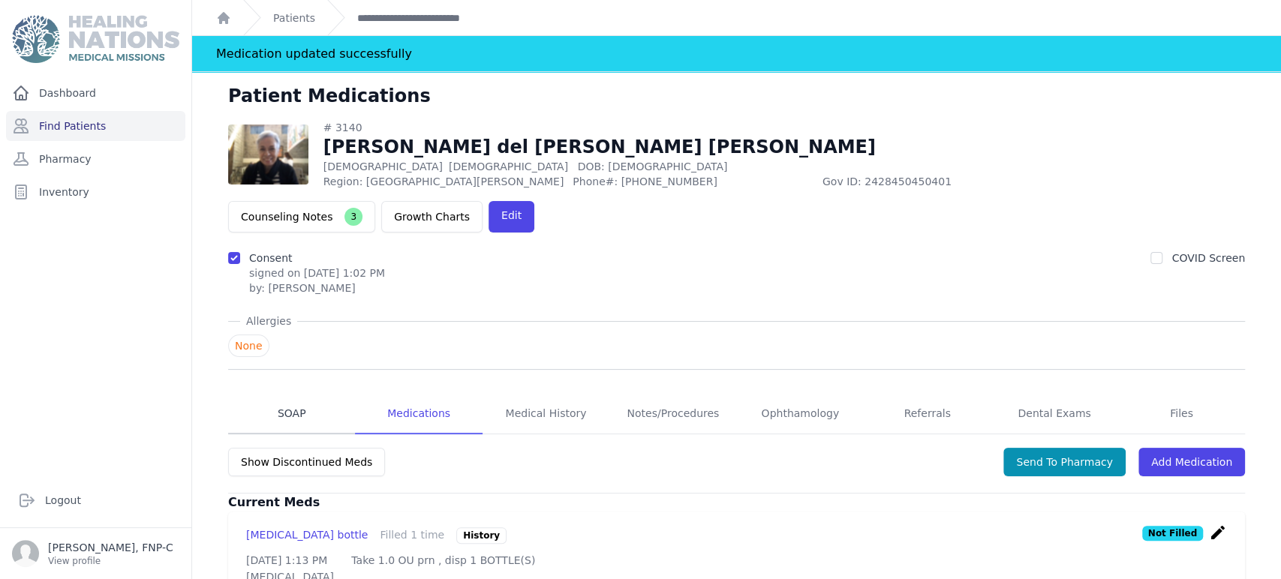
click at [283, 394] on link "SOAP" at bounding box center [291, 414] width 127 height 41
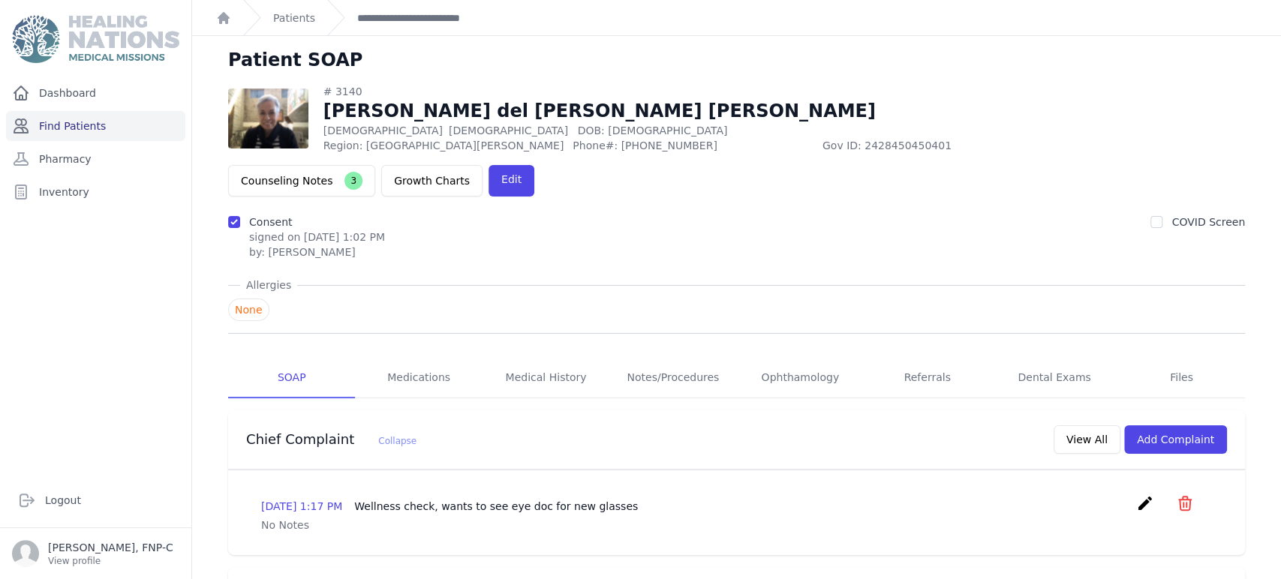
click at [59, 128] on link "Find Patients" at bounding box center [95, 126] width 179 height 30
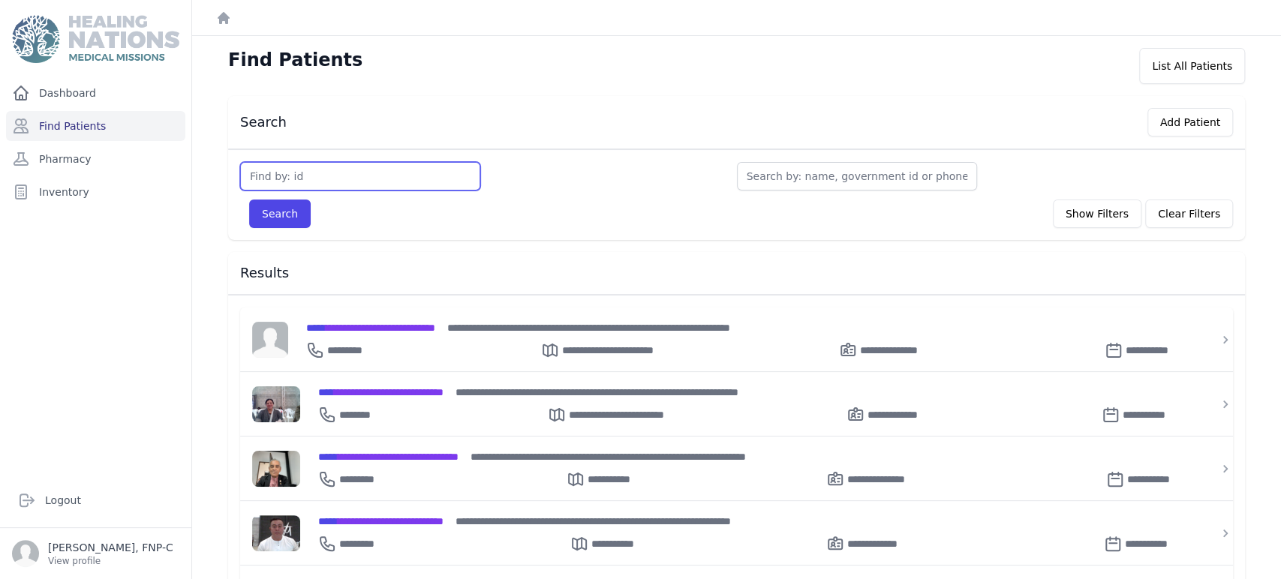
click at [264, 179] on input "text" at bounding box center [360, 176] width 240 height 29
type input "3483"
click at [346, 332] on span "**********" at bounding box center [370, 328] width 129 height 11
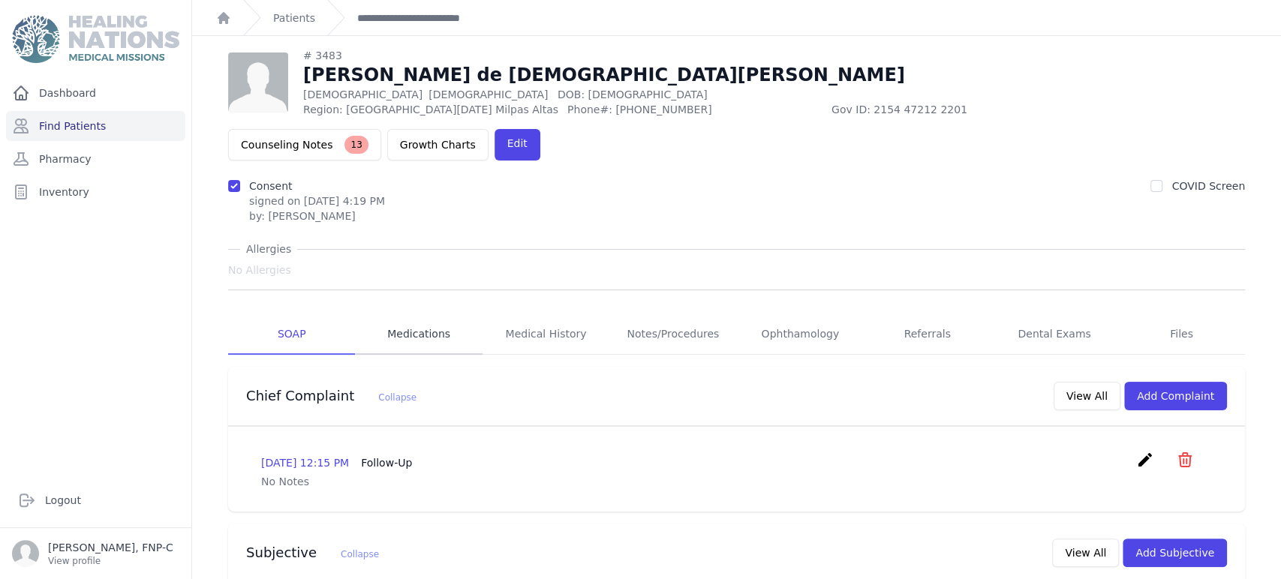
click at [417, 314] on link "Medications" at bounding box center [418, 334] width 127 height 41
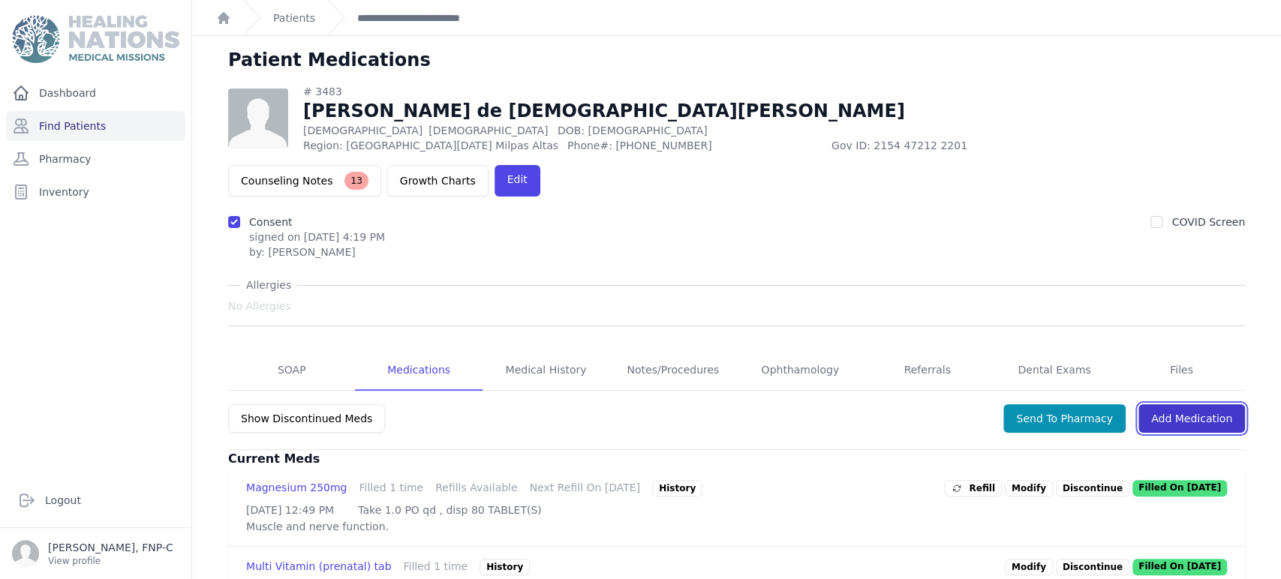
click at [1158, 405] on link "Add Medication" at bounding box center [1192, 419] width 107 height 29
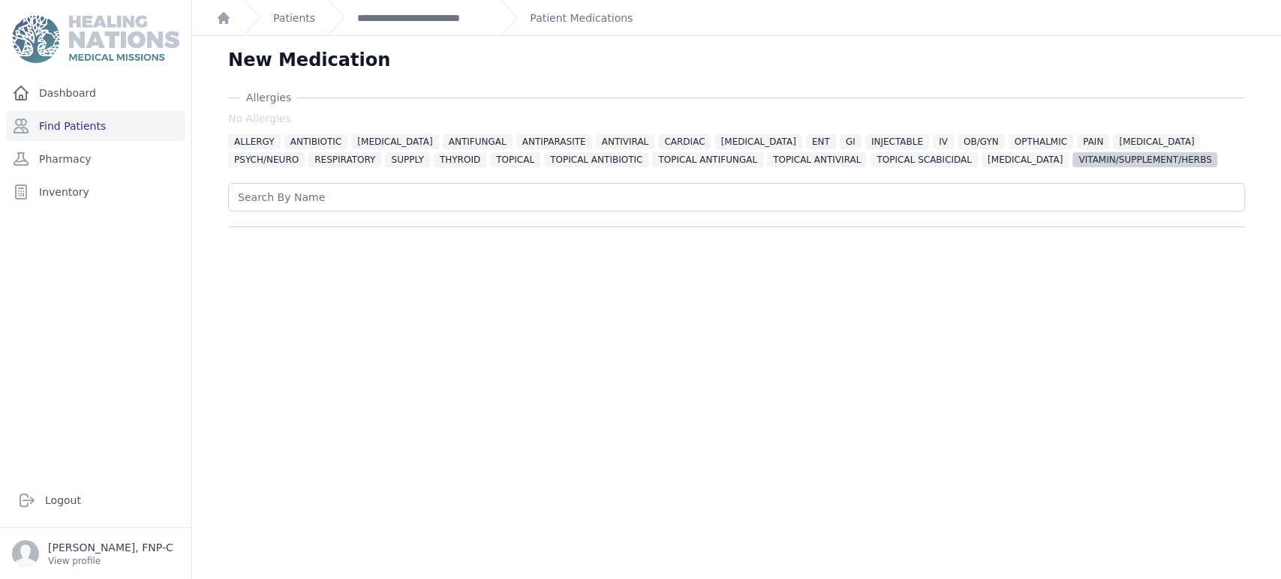
click at [1073, 161] on span "VITAMIN/SUPPLEMENT/HERBS" at bounding box center [1145, 159] width 145 height 15
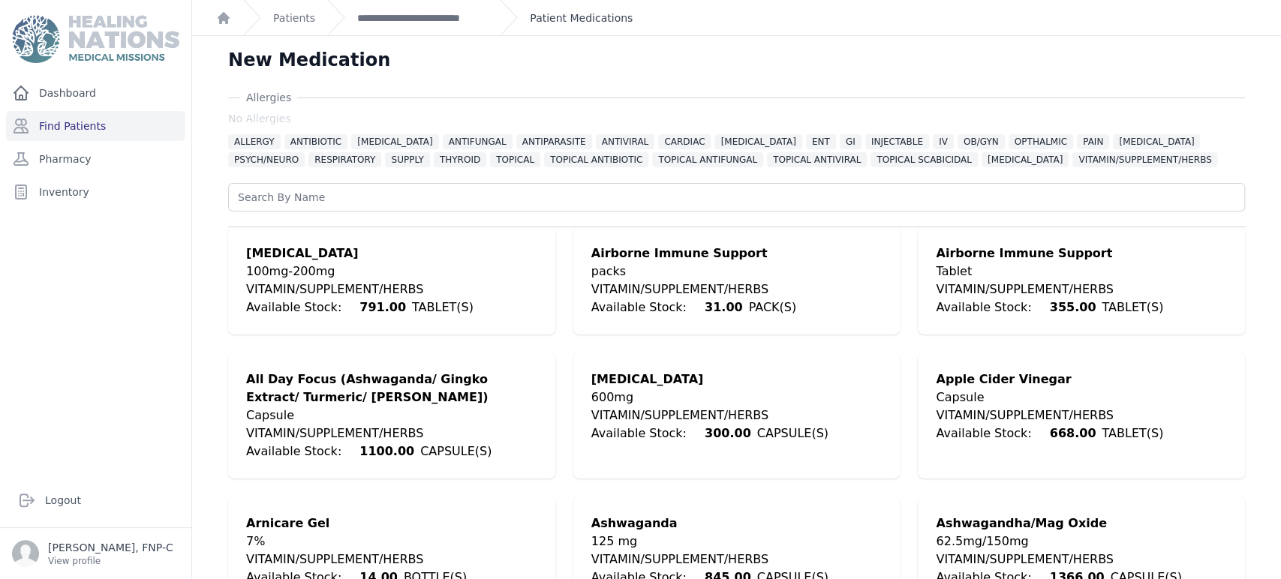
click at [615, 15] on link "Patient Medications" at bounding box center [581, 18] width 103 height 15
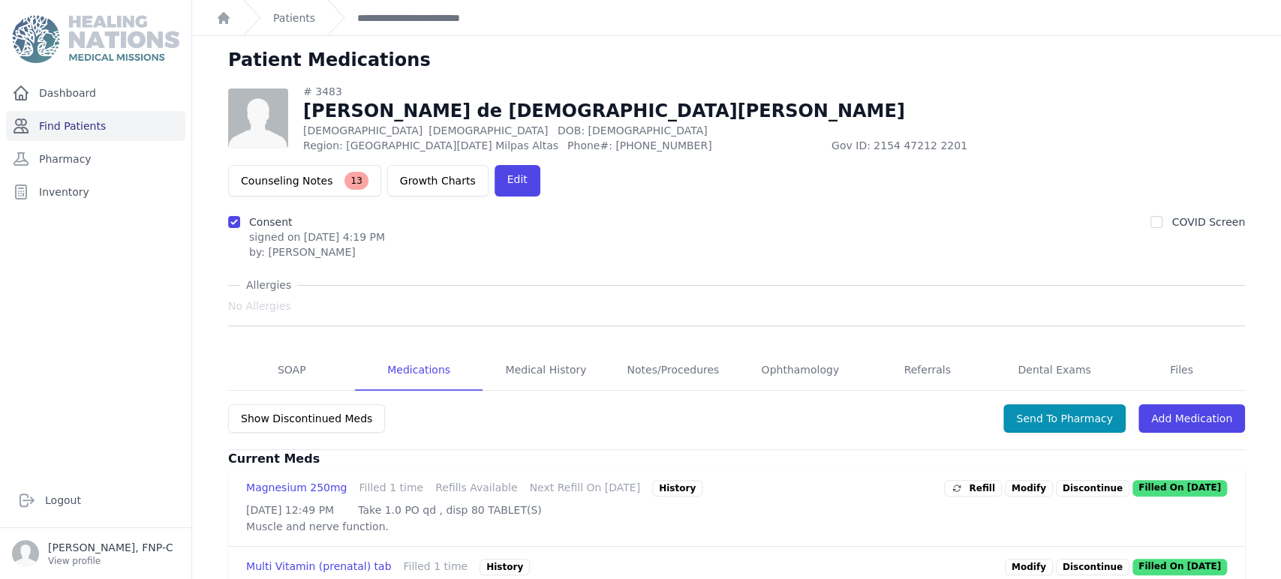
click at [72, 122] on link "Find Patients" at bounding box center [95, 126] width 179 height 30
